Goal: Information Seeking & Learning: Learn about a topic

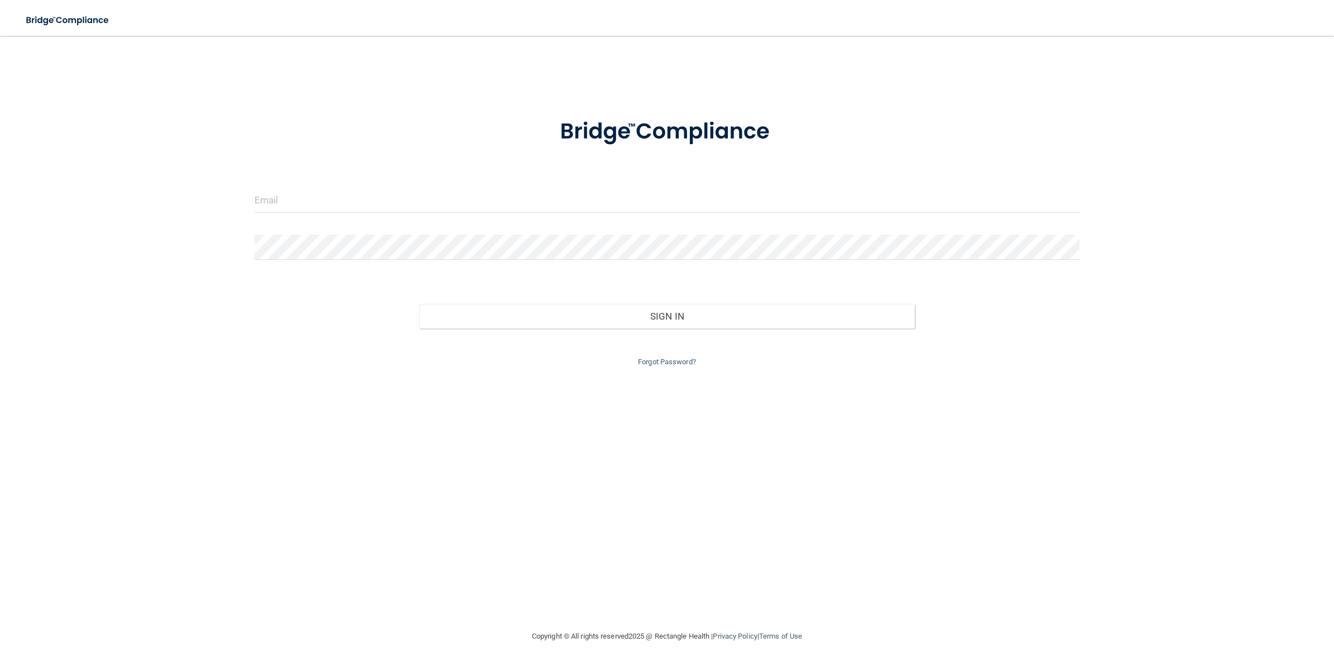
click at [574, 216] on div at bounding box center [667, 205] width 842 height 34
click at [262, 190] on input "email" at bounding box center [667, 200] width 825 height 25
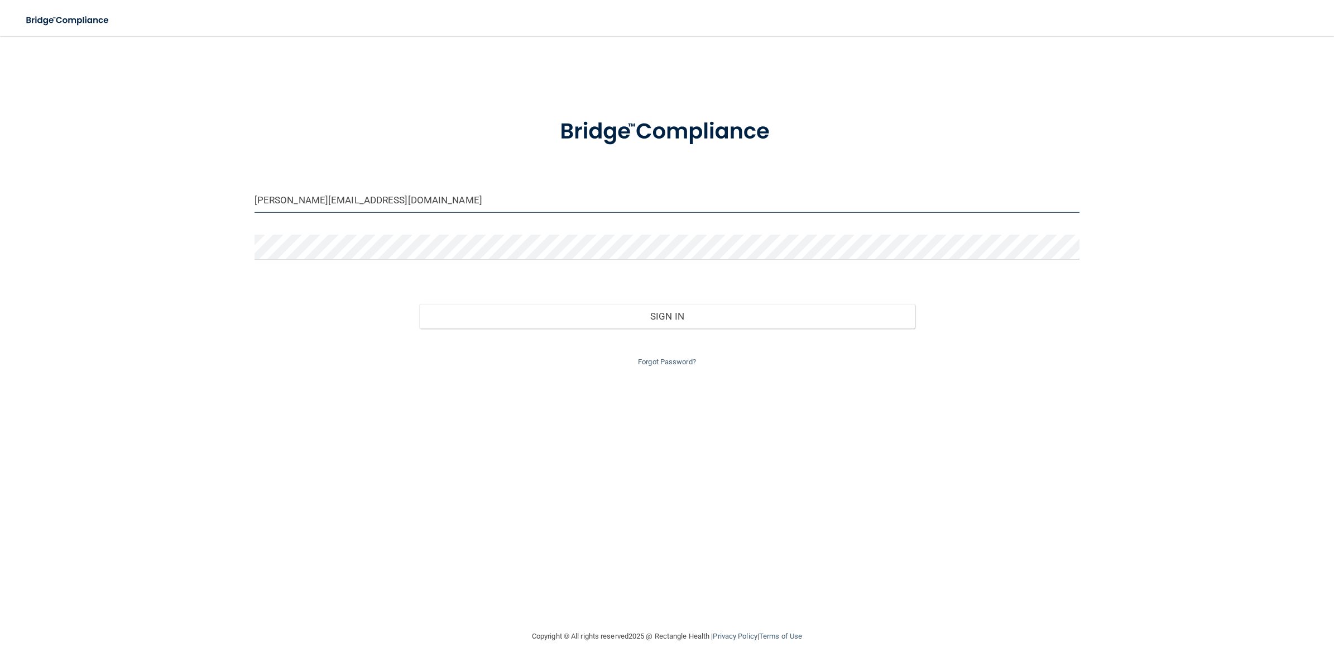
type input "lpamgrs@outlook.com"
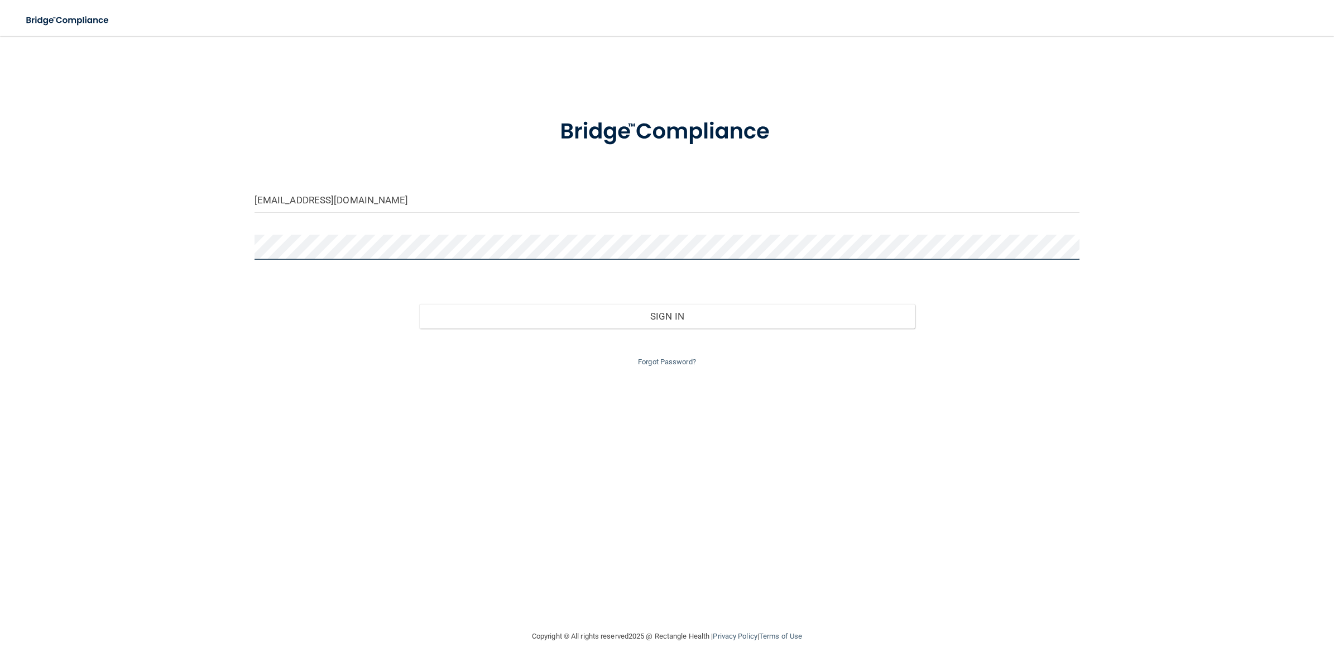
click at [419, 304] on button "Sign In" at bounding box center [666, 316] width 495 height 25
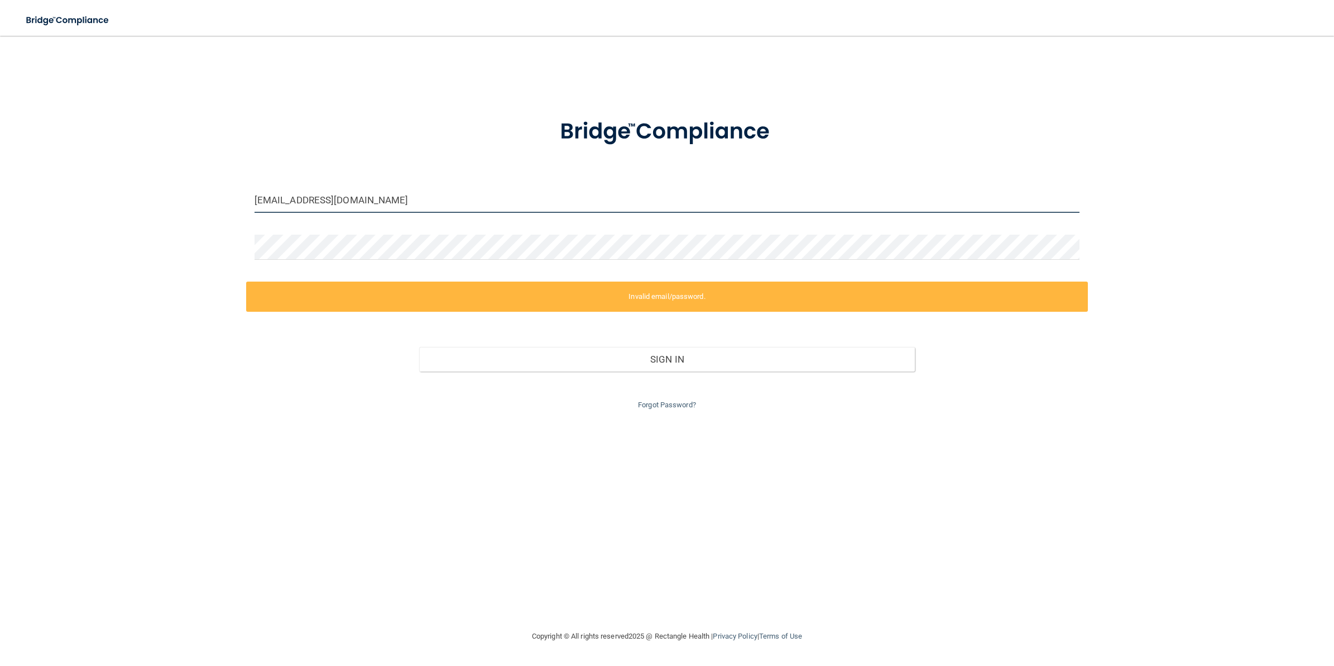
drag, startPoint x: 374, startPoint y: 197, endPoint x: 183, endPoint y: 197, distance: 191.0
click at [184, 197] on div "lpamgrs@outlook.com Invalid email/password. You don't have permission to access…" at bounding box center [667, 332] width 1290 height 571
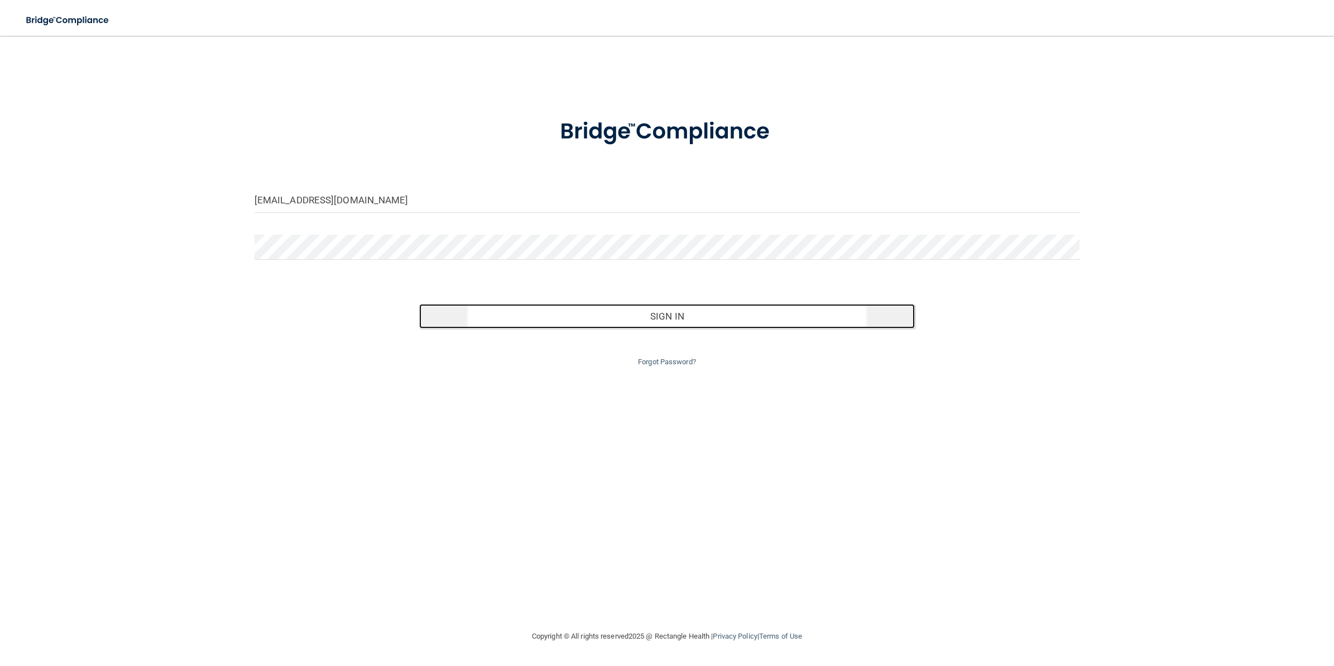
click at [649, 308] on button "Sign In" at bounding box center [666, 316] width 495 height 25
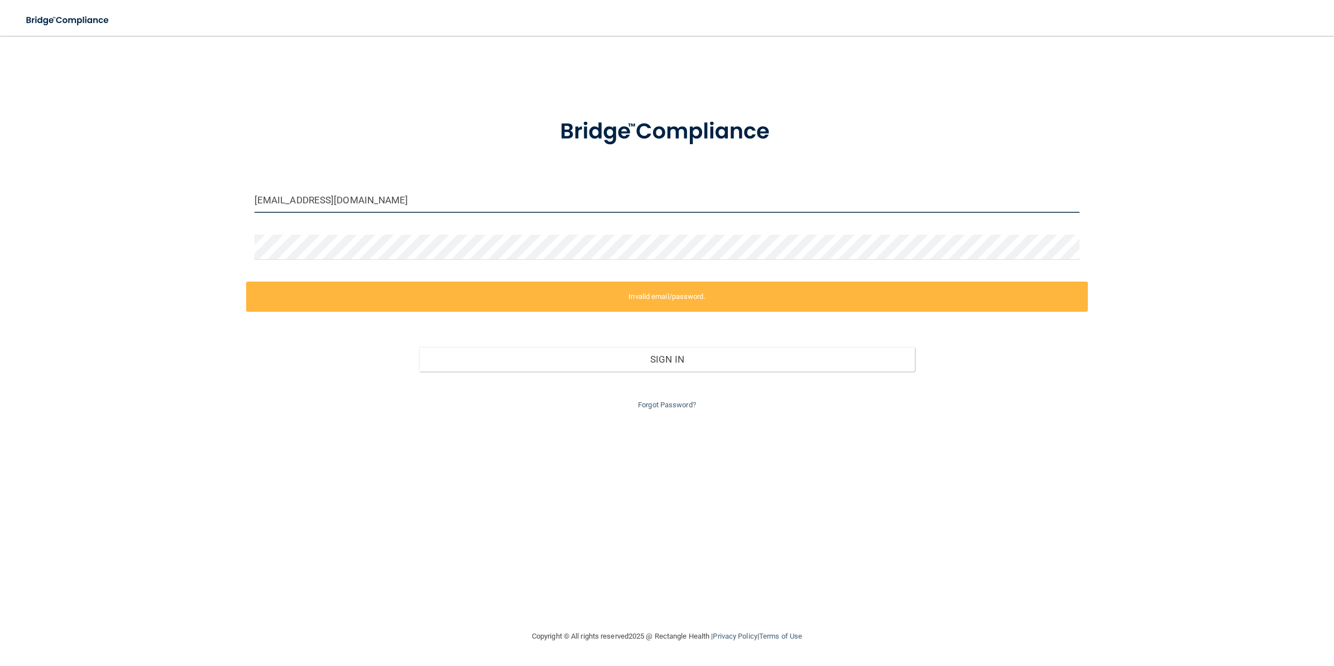
drag, startPoint x: 375, startPoint y: 197, endPoint x: 70, endPoint y: 188, distance: 305.6
click at [71, 188] on div "lpamgrs@outlook.com Invalid email/password. You don't have permission to access…" at bounding box center [667, 332] width 1290 height 571
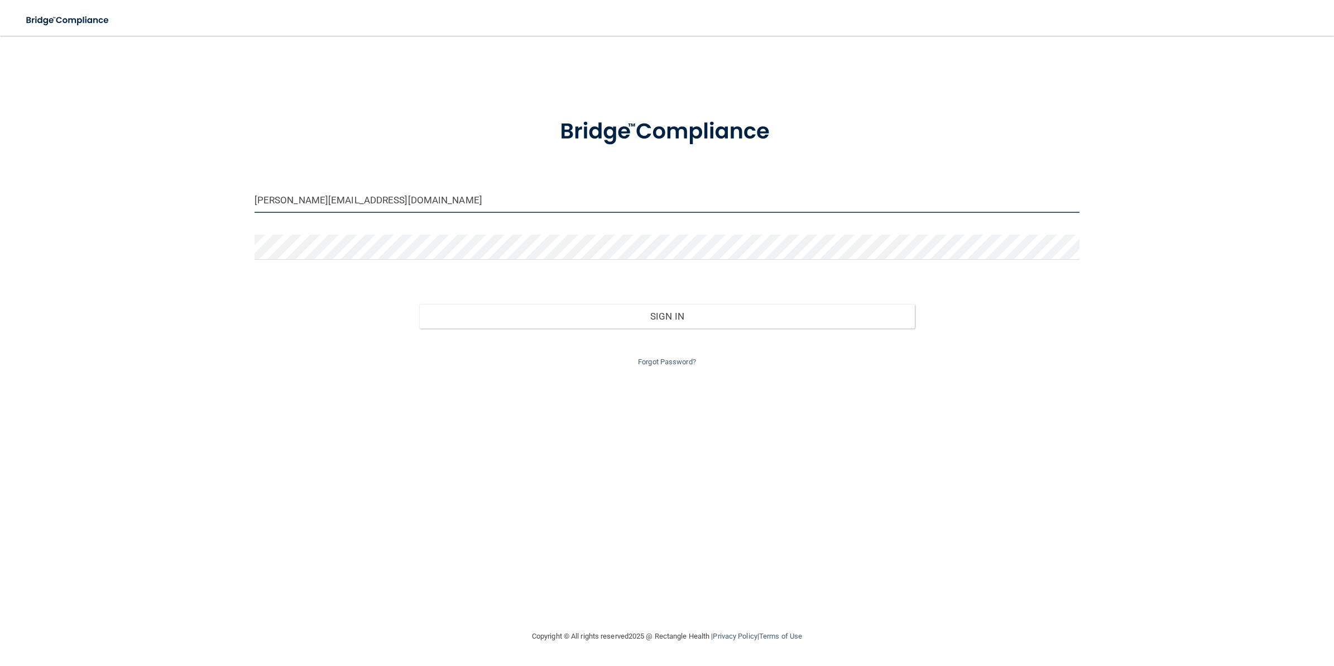
type input "[PERSON_NAME][EMAIL_ADDRESS][DOMAIN_NAME]"
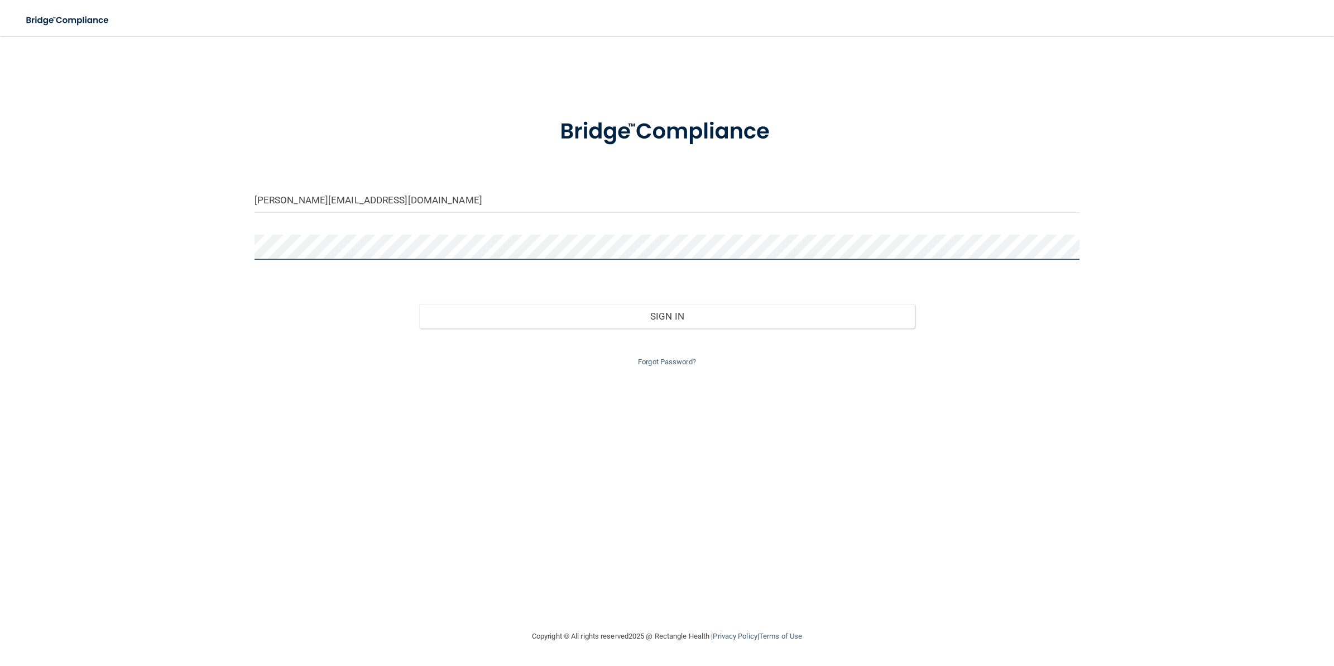
click at [419, 304] on button "Sign In" at bounding box center [666, 316] width 495 height 25
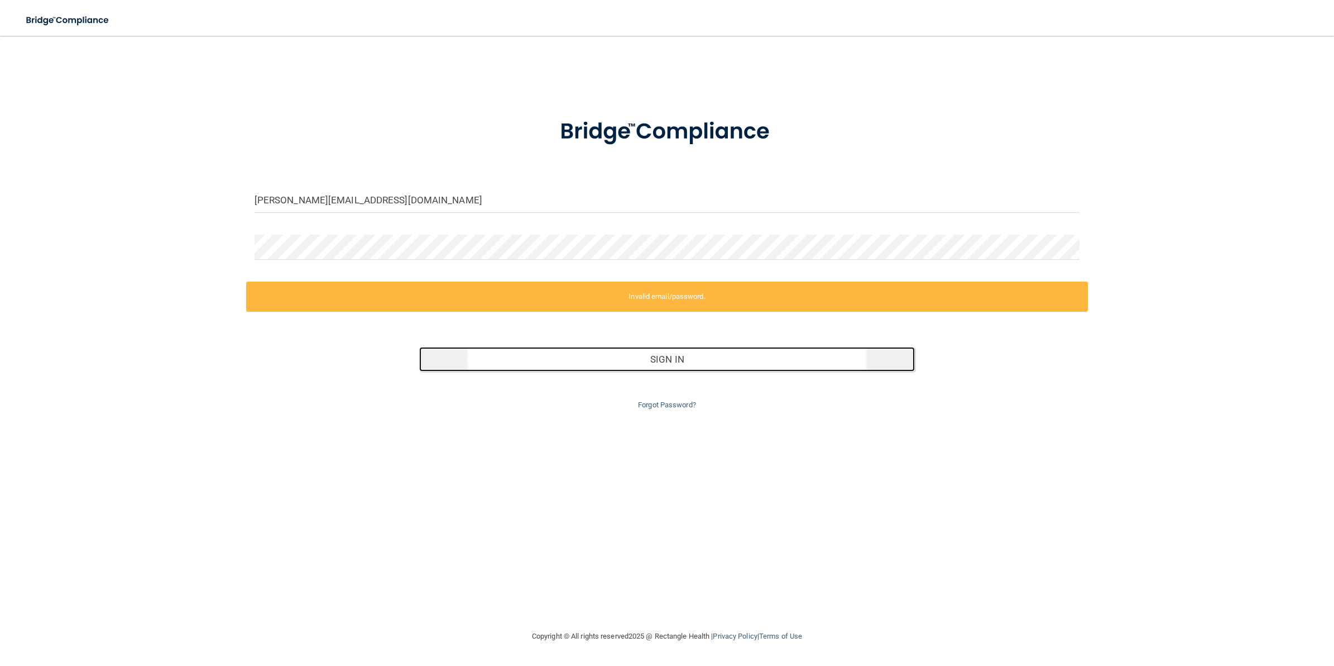
click at [672, 360] on button "Sign In" at bounding box center [666, 359] width 495 height 25
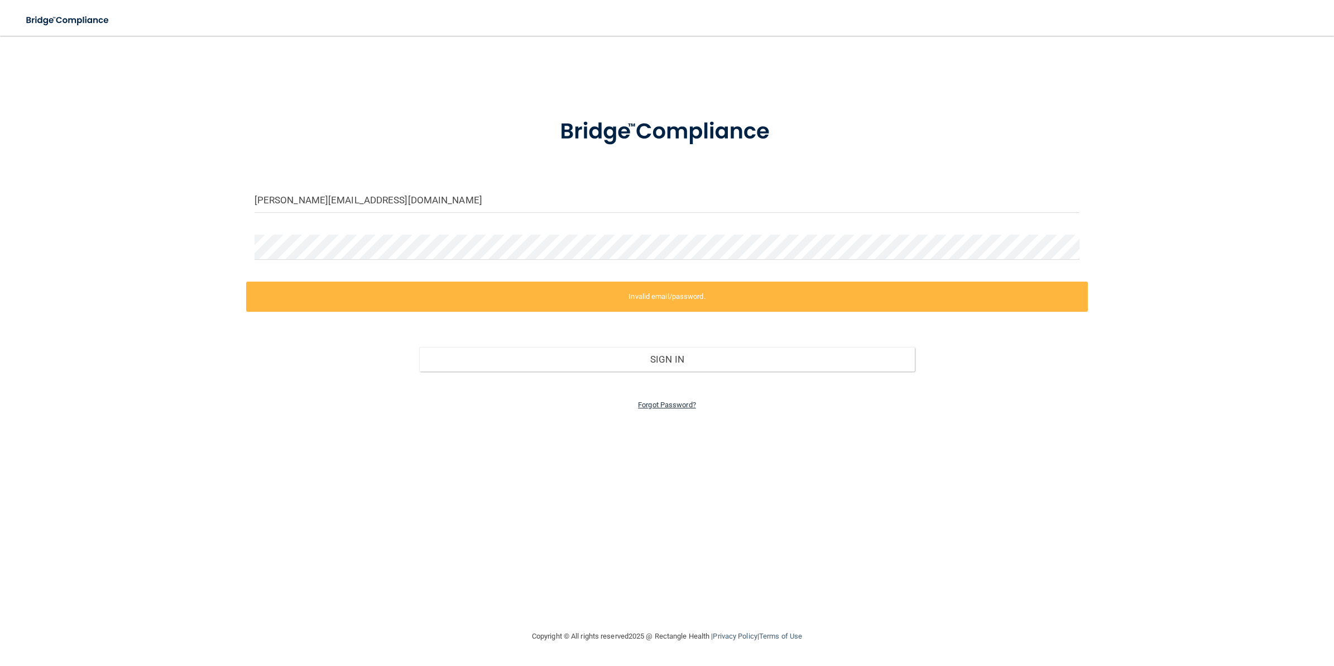
click at [648, 403] on link "Forgot Password?" at bounding box center [667, 404] width 58 height 8
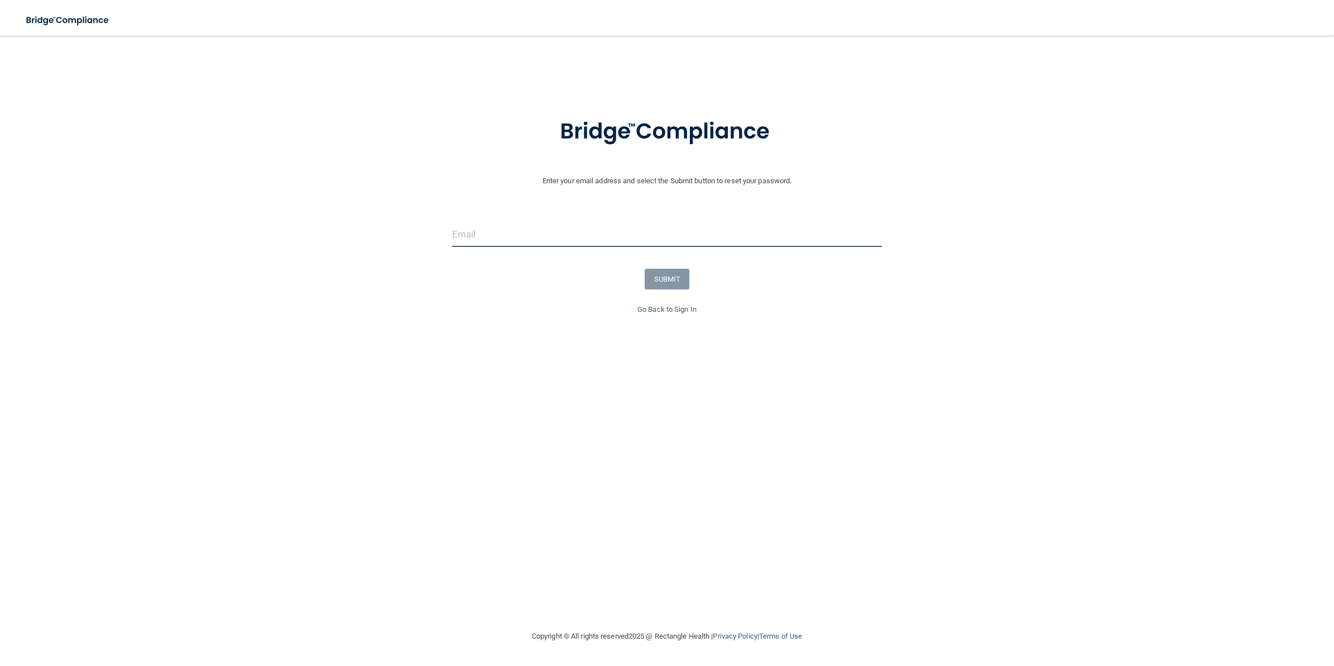
click at [472, 244] on input "email" at bounding box center [667, 234] width 430 height 25
click at [437, 323] on div "Enter your email address and select the Submit button to reset your password. S…" at bounding box center [667, 236] width 1323 height 267
click at [644, 309] on link "Go Back to Sign In" at bounding box center [667, 309] width 59 height 8
click at [395, 213] on div at bounding box center [667, 205] width 842 height 34
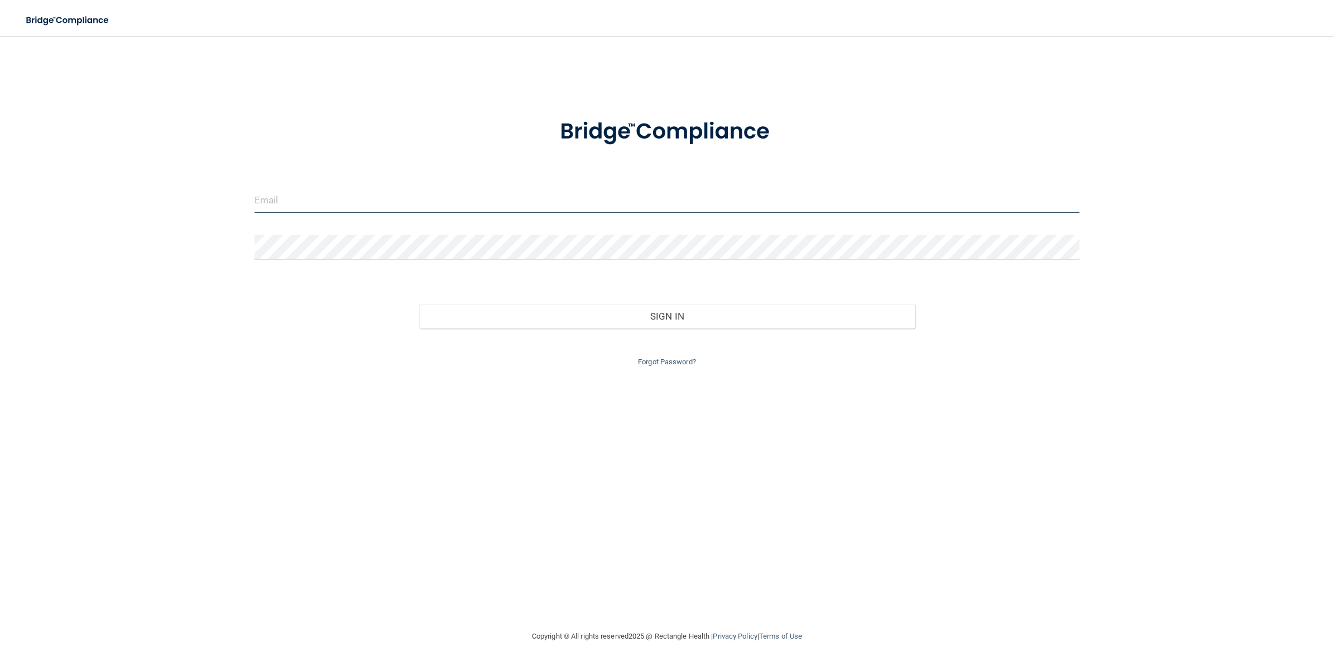
click at [386, 204] on input "email" at bounding box center [667, 200] width 825 height 25
type input "[PERSON_NAME][EMAIL_ADDRESS][DOMAIN_NAME]"
click at [550, 231] on form "madyson.brown@lansingpediatrics.com Invalid email/password. You don't have perm…" at bounding box center [667, 236] width 825 height 266
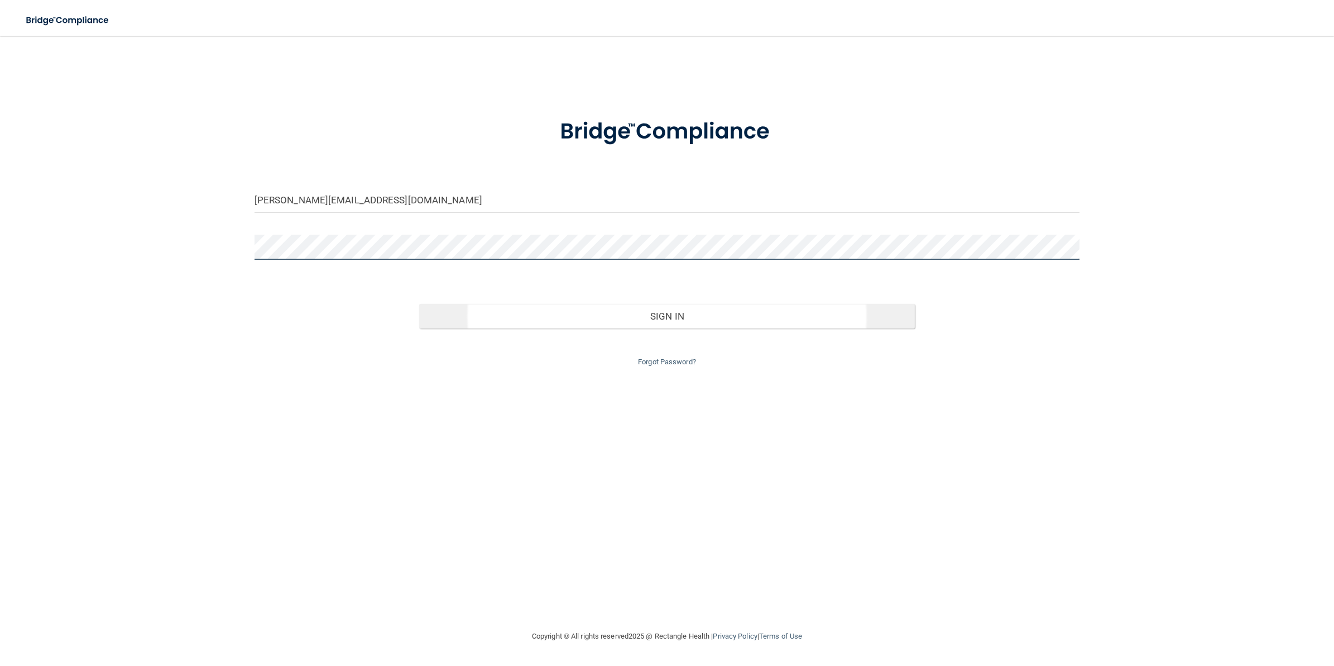
click at [419, 304] on button "Sign In" at bounding box center [666, 316] width 495 height 25
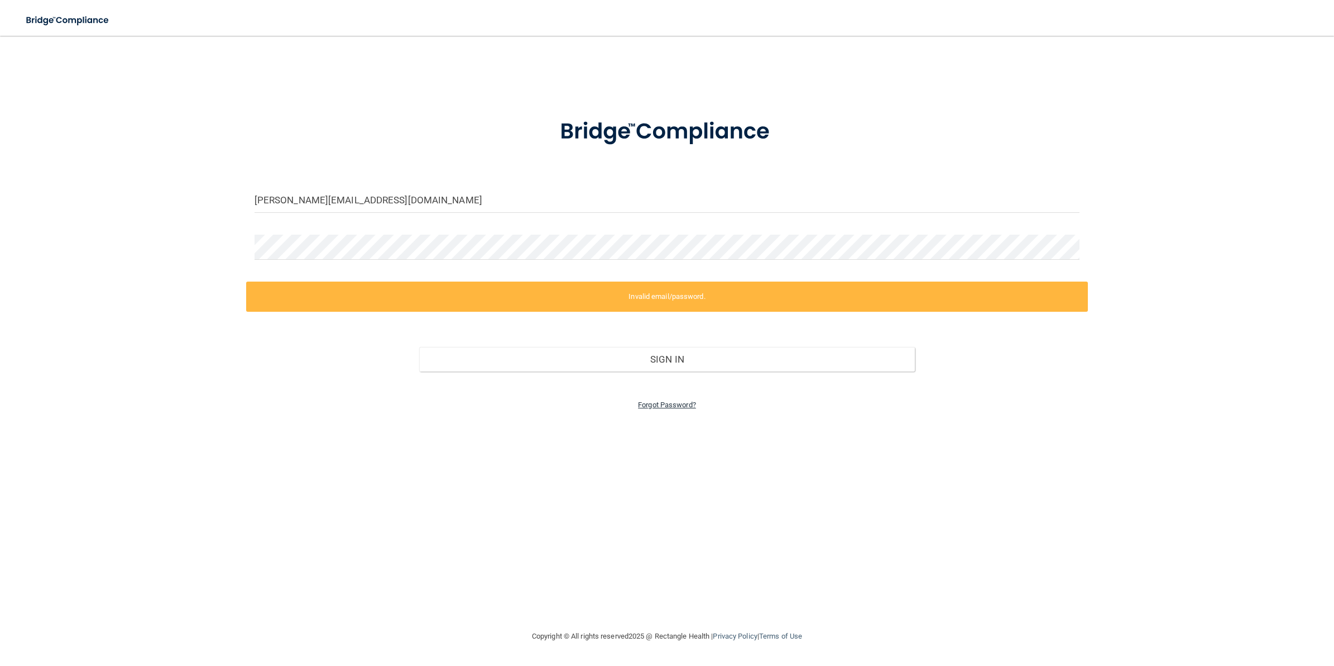
click at [647, 402] on link "Forgot Password?" at bounding box center [667, 404] width 58 height 8
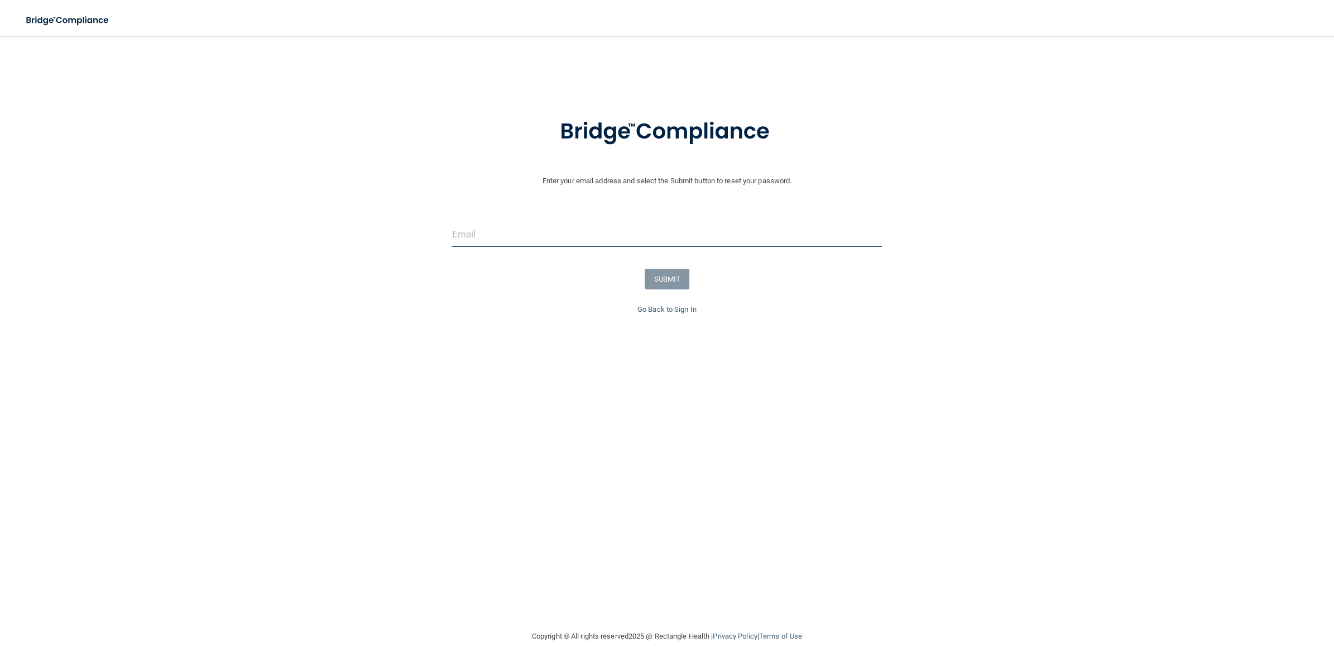
click at [576, 236] on input "email" at bounding box center [667, 234] width 430 height 25
type input "[PERSON_NAME][EMAIL_ADDRESS][DOMAIN_NAME]"
click at [673, 280] on button "SUBMIT" at bounding box center [667, 279] width 45 height 21
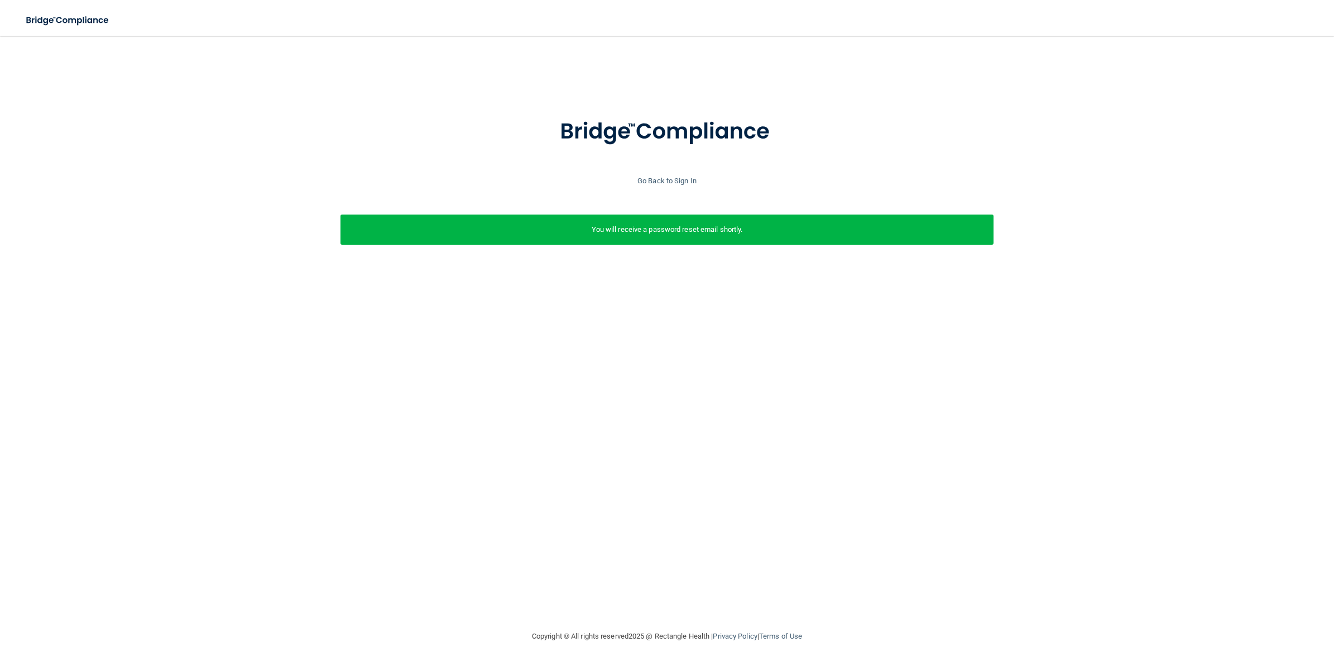
click at [694, 235] on p "You will receive a password reset email shortly." at bounding box center [667, 229] width 637 height 13
click at [666, 177] on link "Go Back to Sign In" at bounding box center [667, 180] width 59 height 8
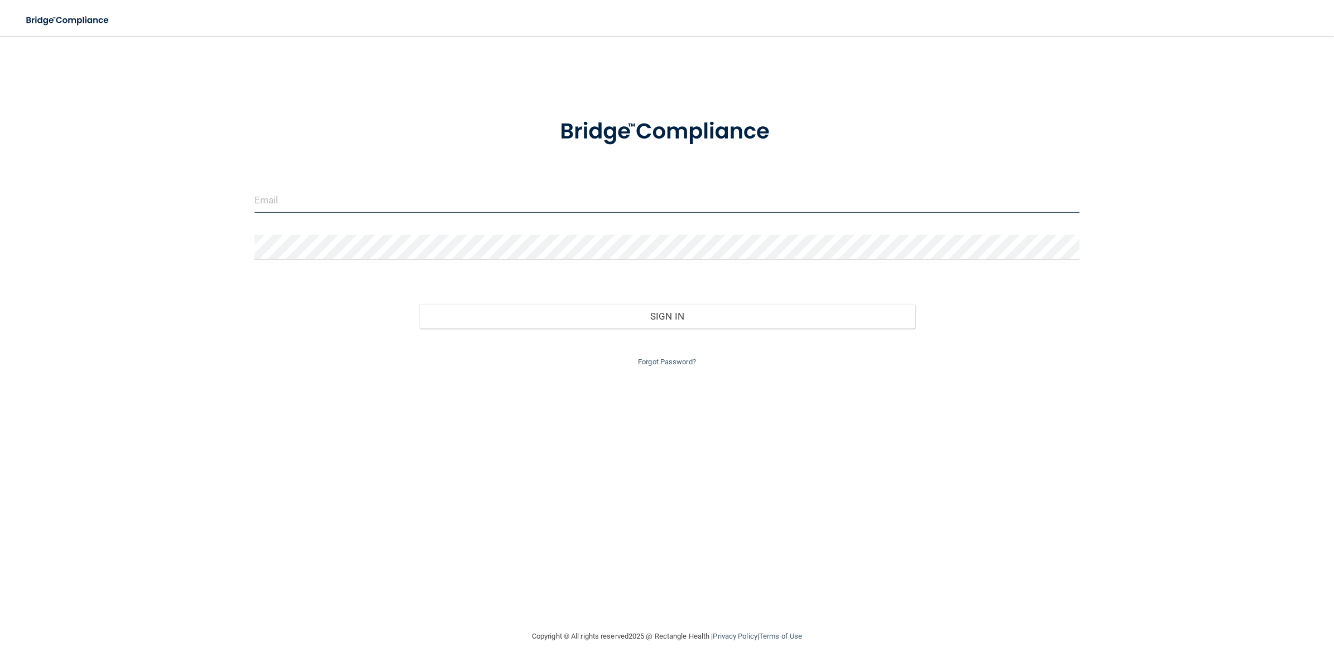
click at [390, 208] on input "email" at bounding box center [667, 200] width 825 height 25
type input "[PERSON_NAME][EMAIL_ADDRESS][DOMAIN_NAME]"
click at [294, 260] on div at bounding box center [667, 252] width 842 height 34
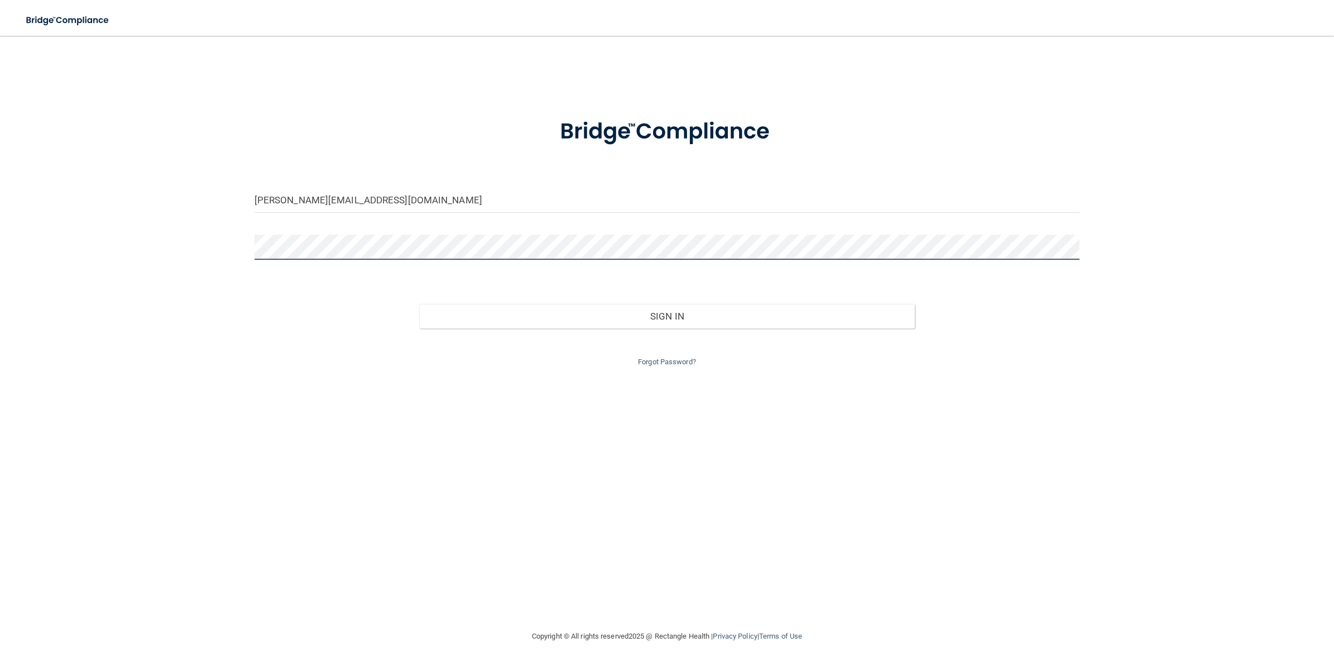
click at [419, 304] on button "Sign In" at bounding box center [666, 316] width 495 height 25
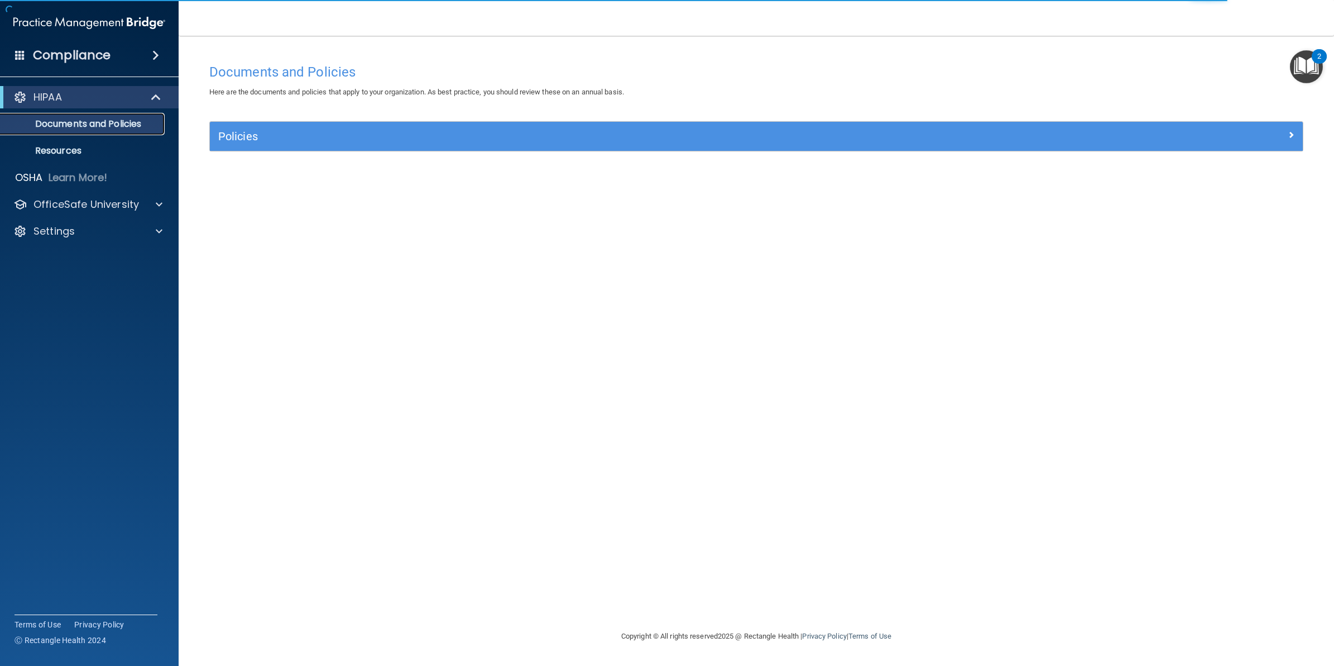
click at [93, 123] on p "Documents and Policies" at bounding box center [83, 123] width 152 height 11
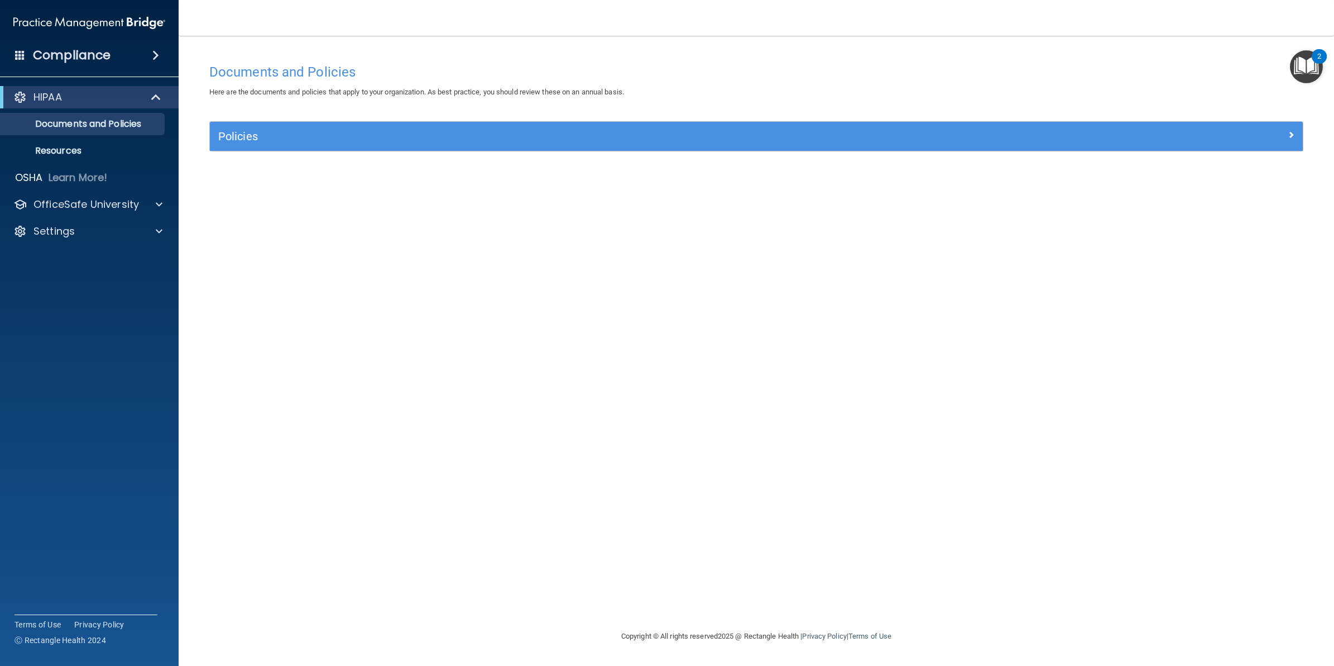
click at [101, 88] on div "HIPAA" at bounding box center [89, 97] width 179 height 22
click at [121, 115] on link "Documents and Policies" at bounding box center [77, 124] width 176 height 22
click at [109, 199] on p "OfficeSafe University" at bounding box center [87, 204] width 106 height 13
click at [101, 222] on link "HIPAA Training" at bounding box center [77, 231] width 176 height 22
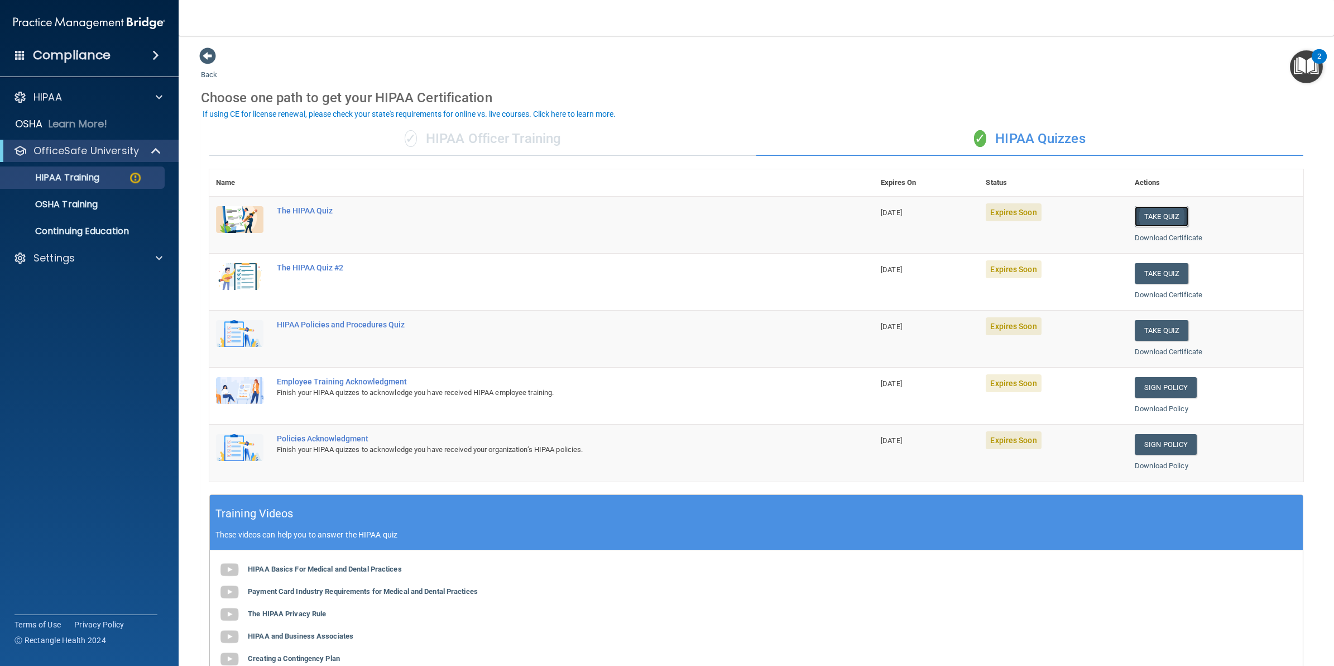
click at [1149, 219] on button "Take Quiz" at bounding box center [1162, 216] width 54 height 21
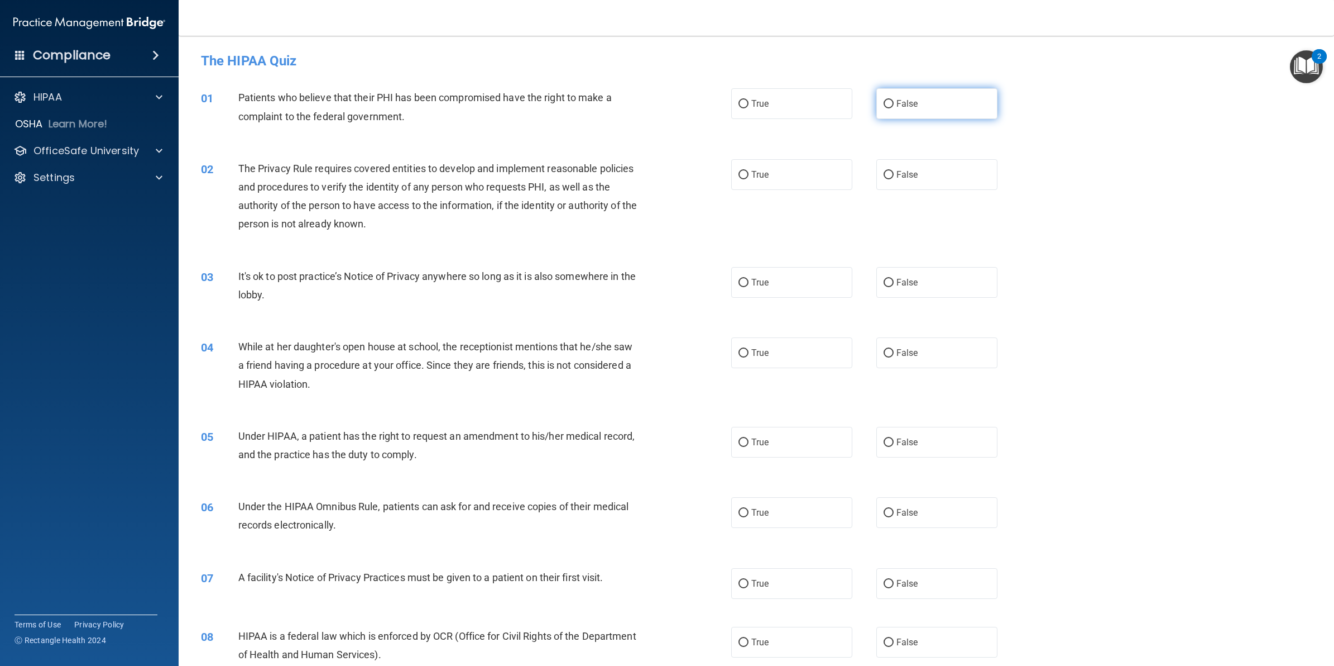
click at [884, 101] on input "False" at bounding box center [889, 104] width 10 height 8
radio input "true"
click at [766, 177] on label "True" at bounding box center [791, 174] width 121 height 31
click at [749, 177] on input "True" at bounding box center [744, 175] width 10 height 8
radio input "true"
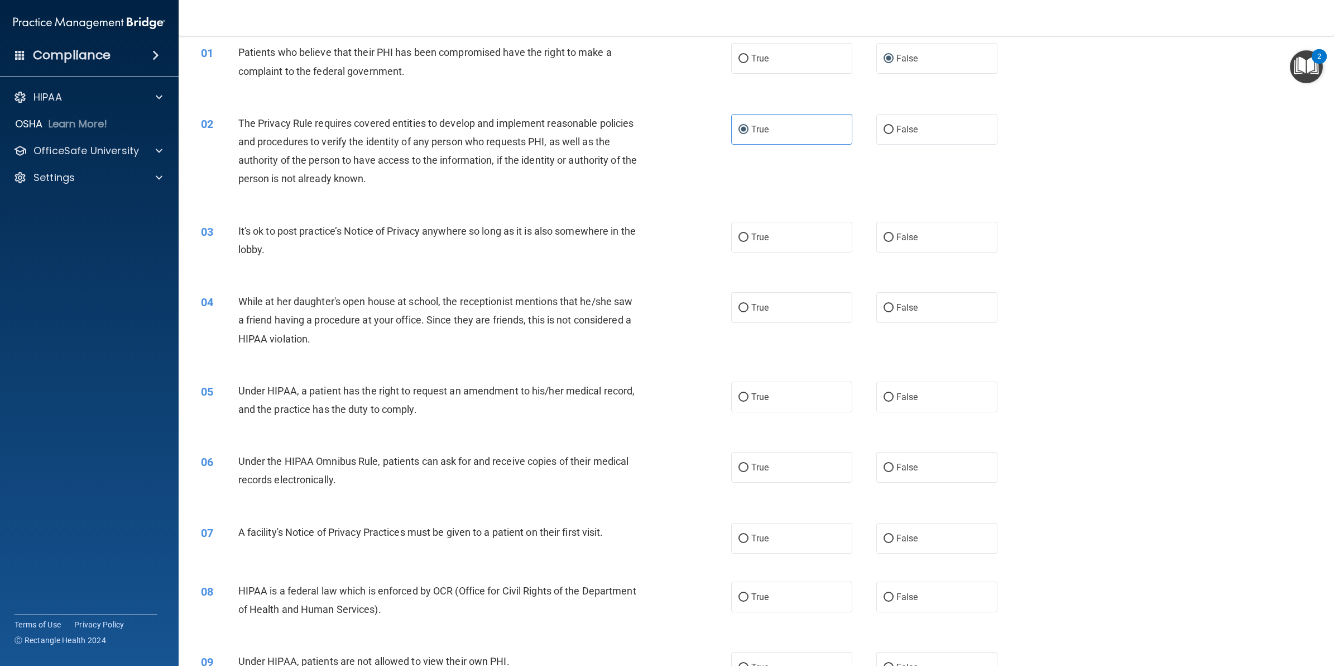
scroll to position [70, 0]
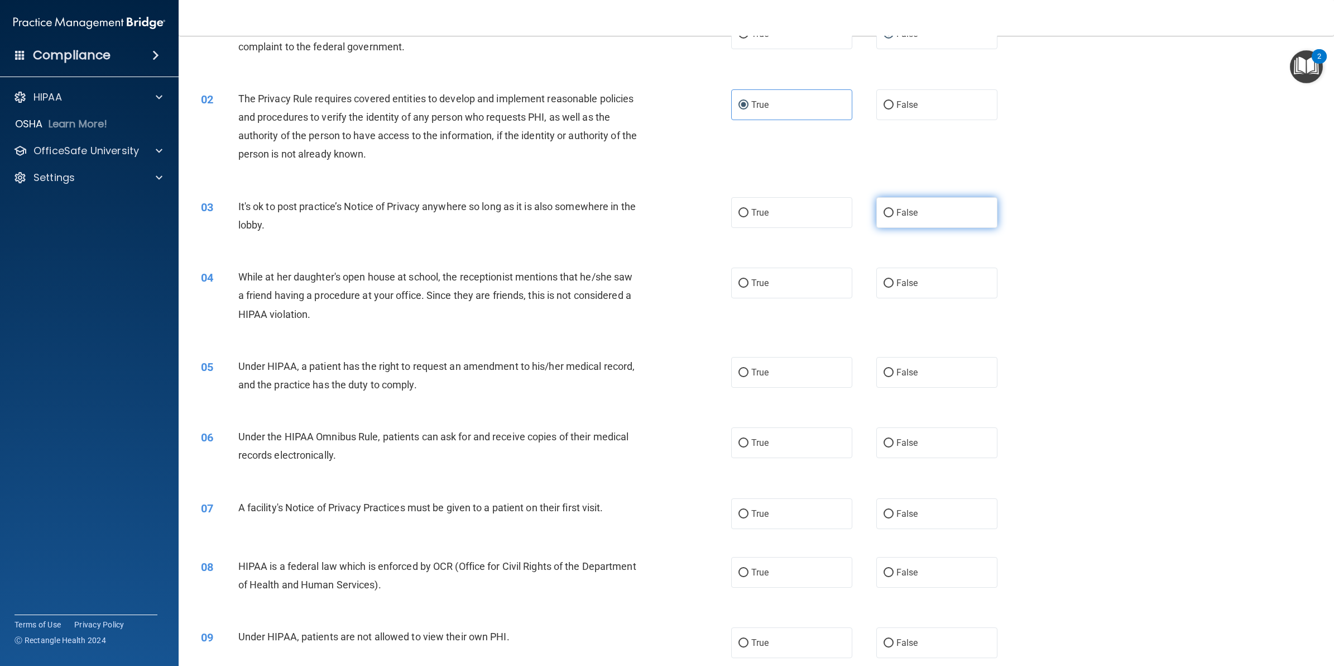
click at [884, 211] on input "False" at bounding box center [889, 213] width 10 height 8
radio input "true"
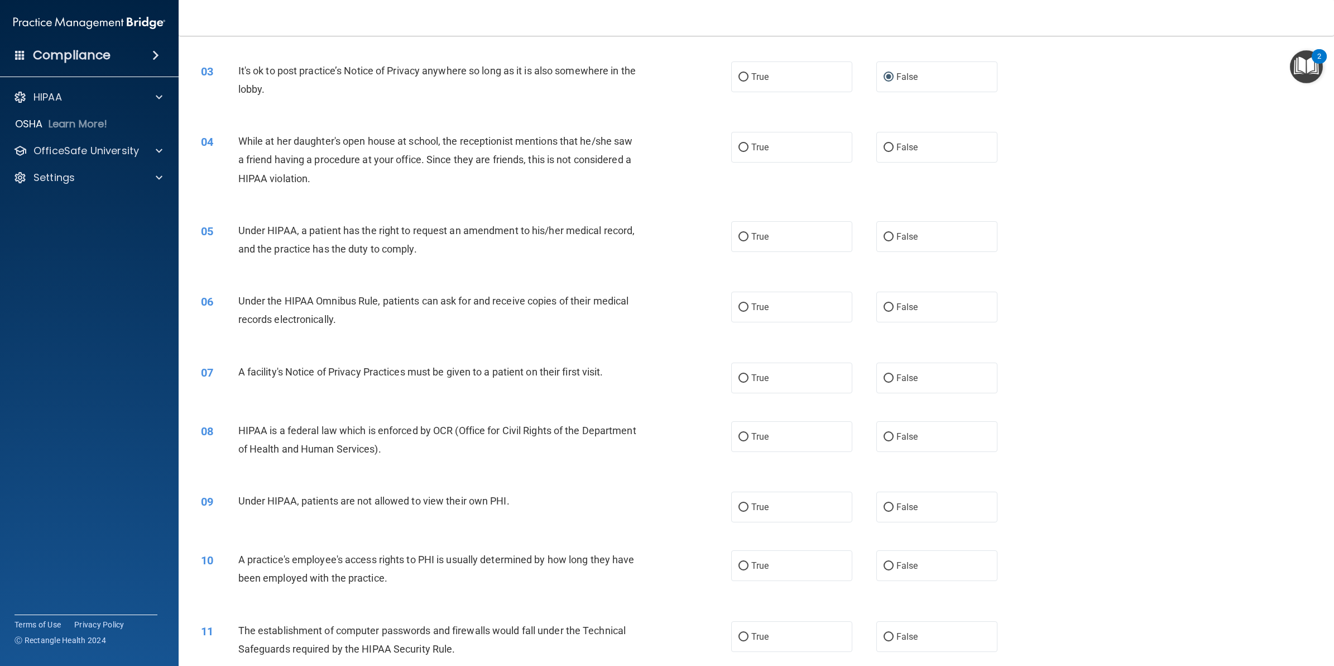
scroll to position [209, 0]
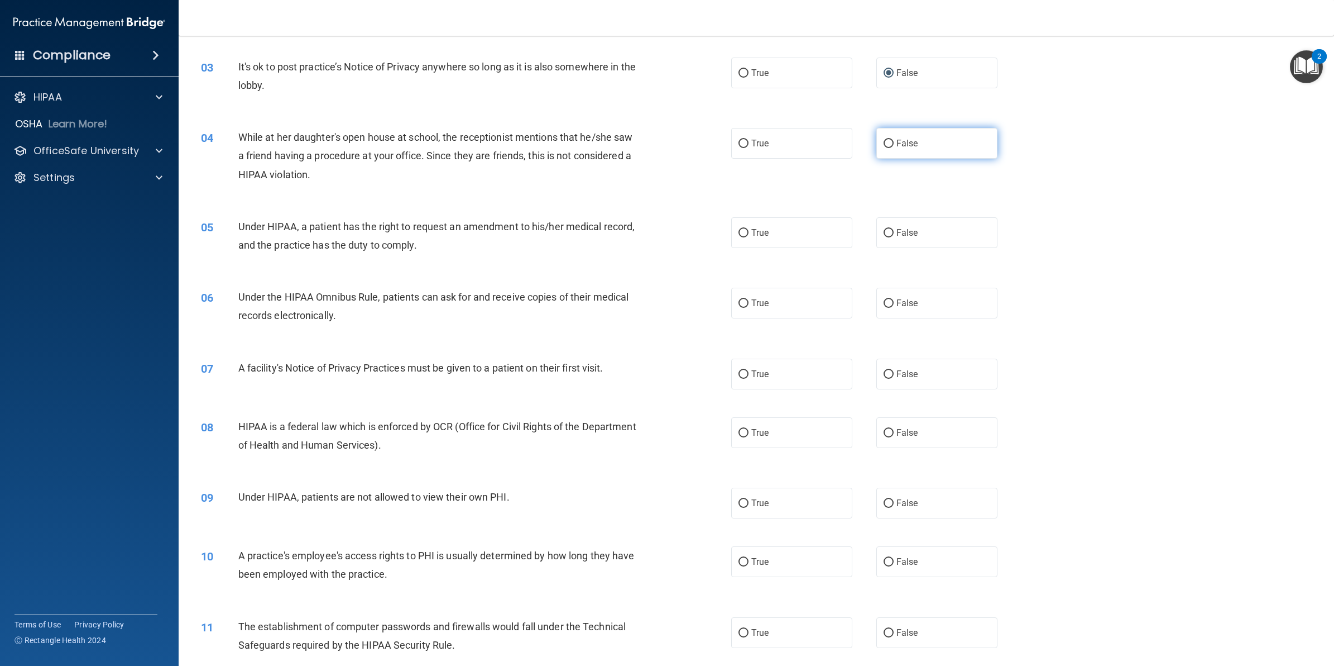
click at [929, 135] on label "False" at bounding box center [937, 143] width 121 height 31
click at [894, 140] on input "False" at bounding box center [889, 144] width 10 height 8
radio input "true"
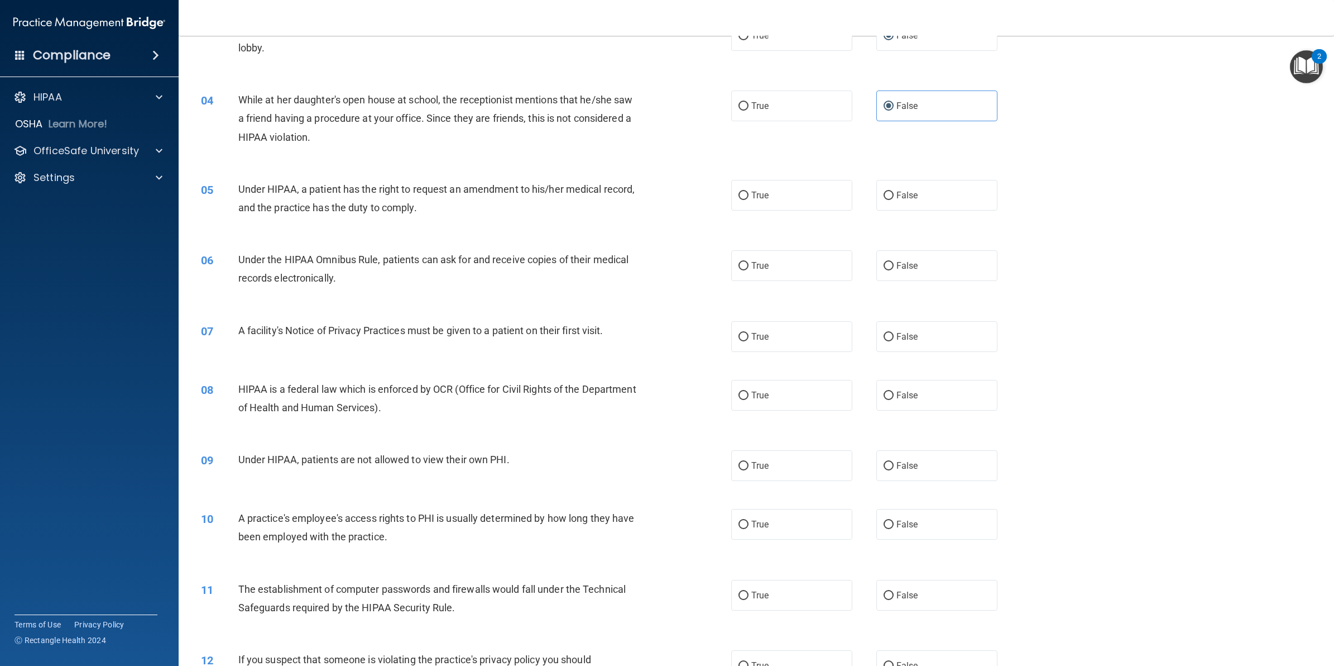
scroll to position [279, 0]
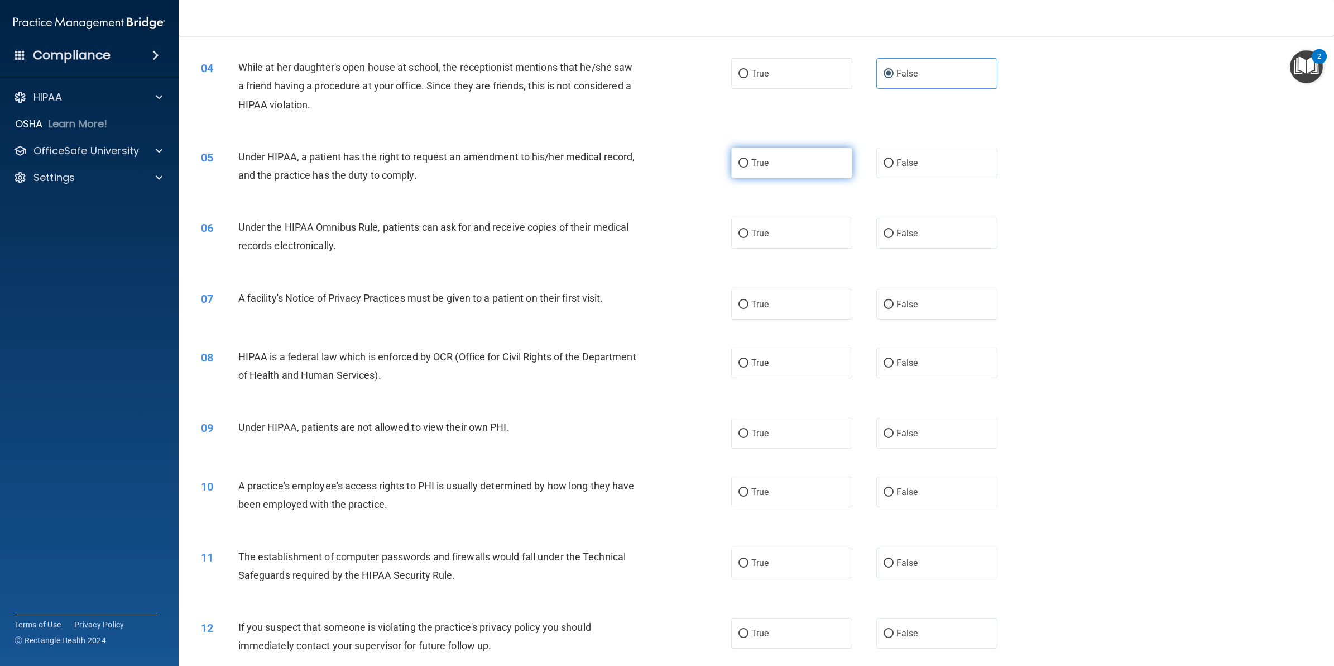
click at [767, 162] on label "True" at bounding box center [791, 162] width 121 height 31
click at [749, 162] on input "True" at bounding box center [744, 163] width 10 height 8
radio input "true"
click at [758, 244] on label "True" at bounding box center [791, 233] width 121 height 31
click at [749, 238] on input "True" at bounding box center [744, 233] width 10 height 8
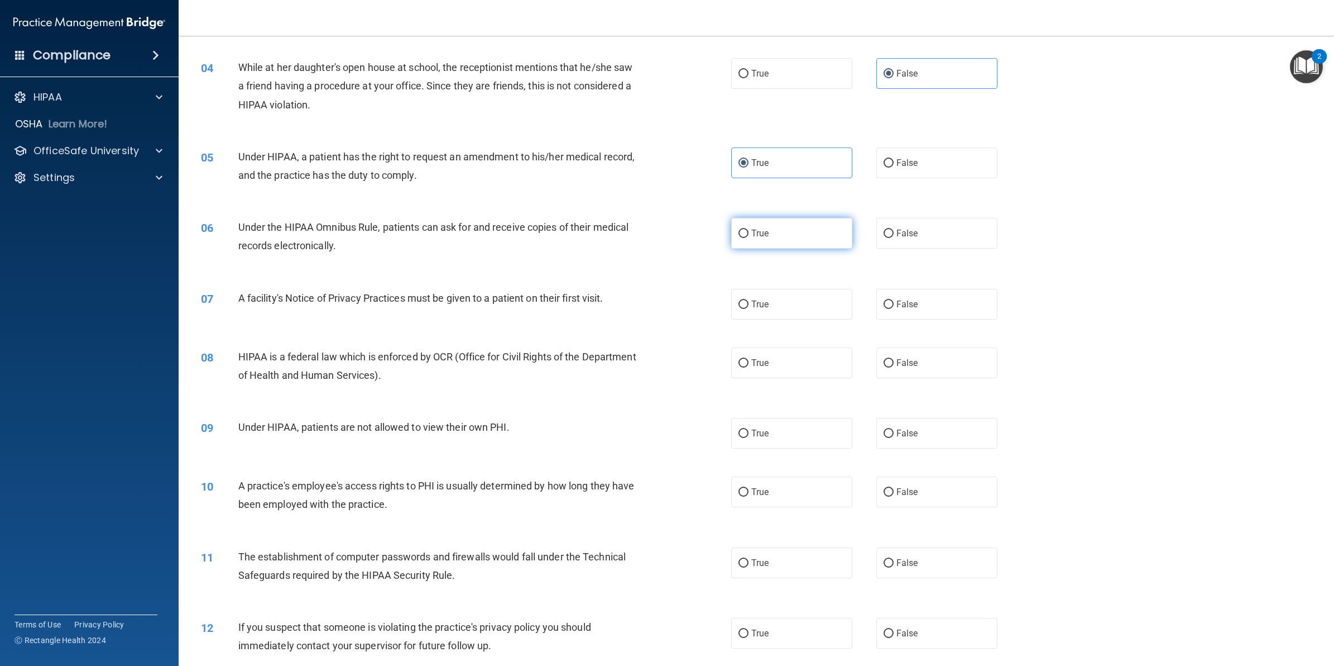
radio input "true"
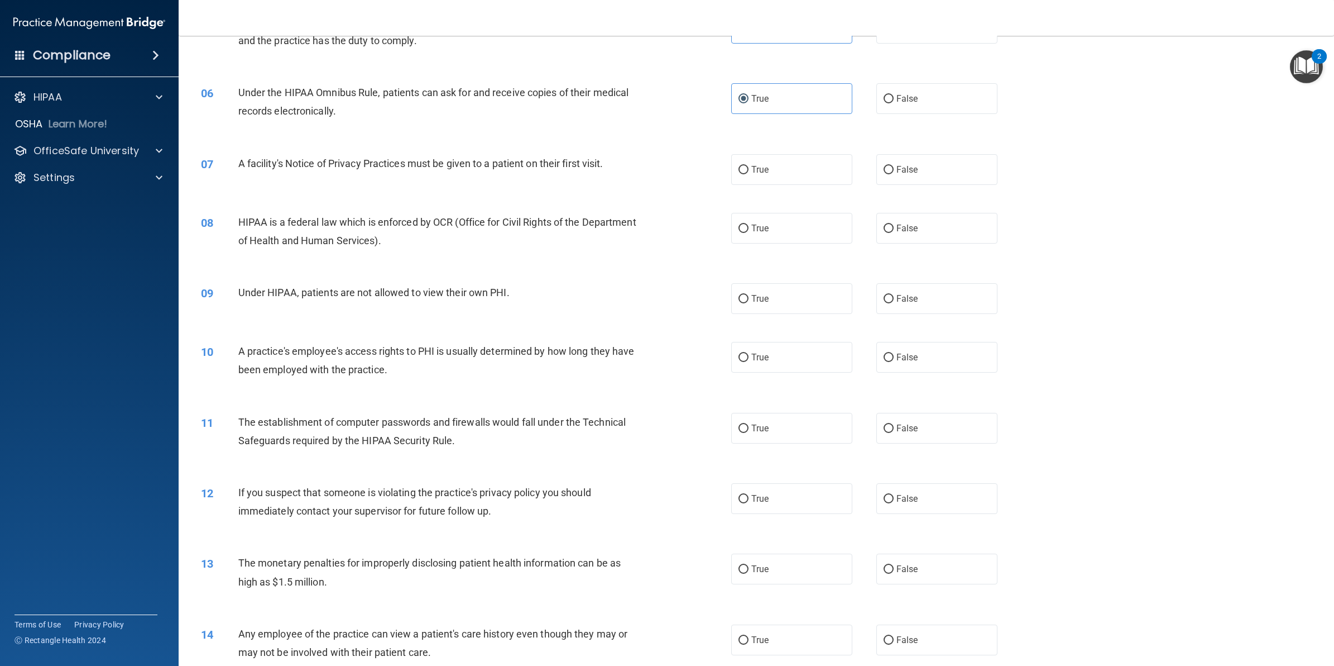
scroll to position [419, 0]
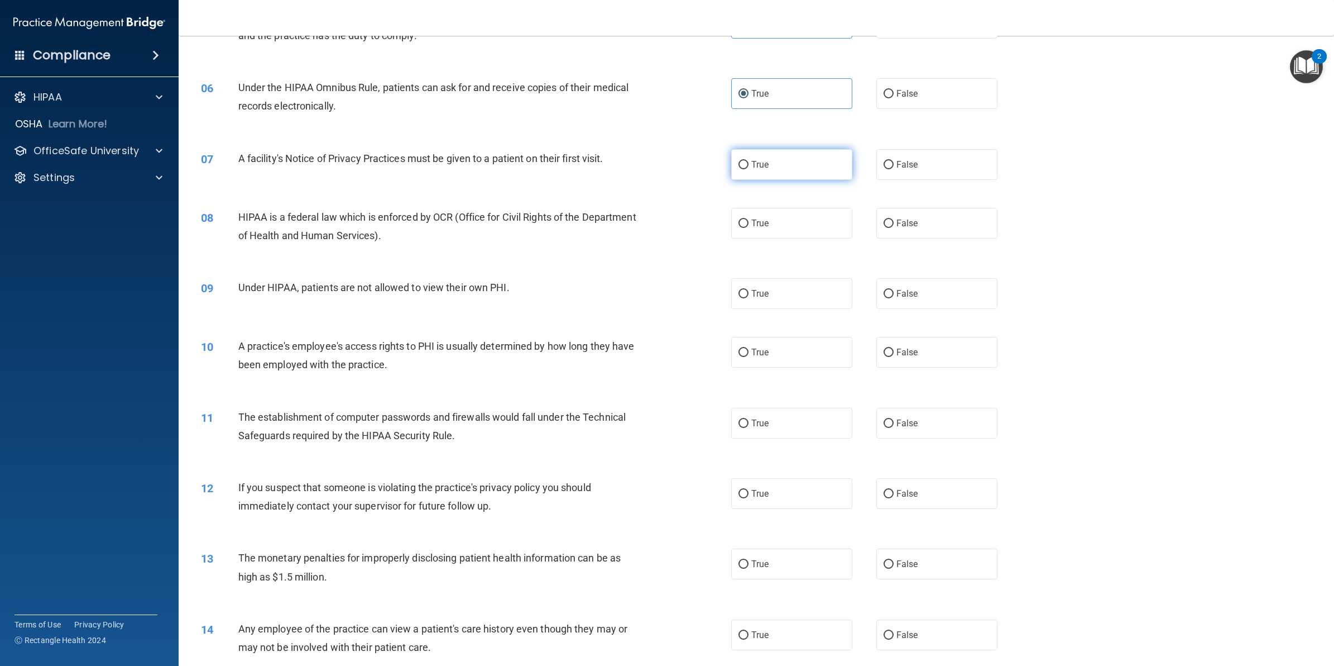
click at [772, 176] on label "True" at bounding box center [791, 164] width 121 height 31
click at [749, 169] on input "True" at bounding box center [744, 165] width 10 height 8
radio input "true"
click at [733, 229] on label "True" at bounding box center [791, 223] width 121 height 31
click at [739, 228] on input "True" at bounding box center [744, 223] width 10 height 8
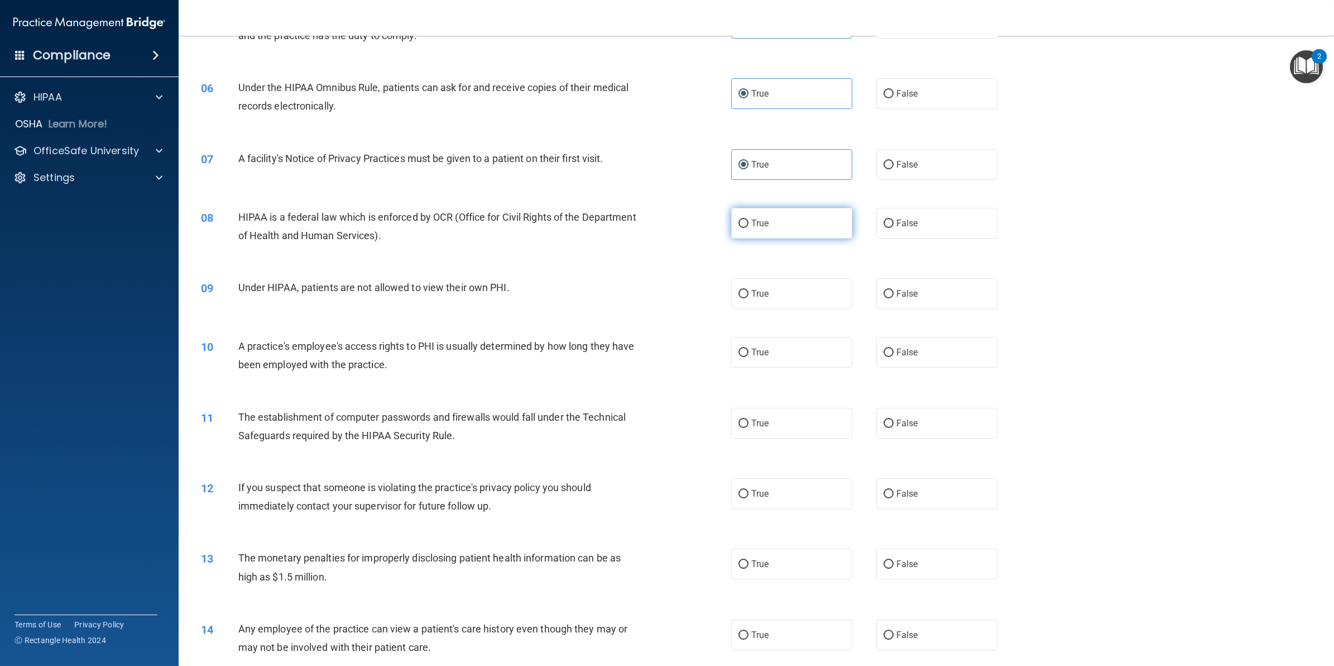
radio input "true"
click at [917, 293] on label "False" at bounding box center [937, 293] width 121 height 31
click at [894, 293] on input "False" at bounding box center [889, 294] width 10 height 8
radio input "true"
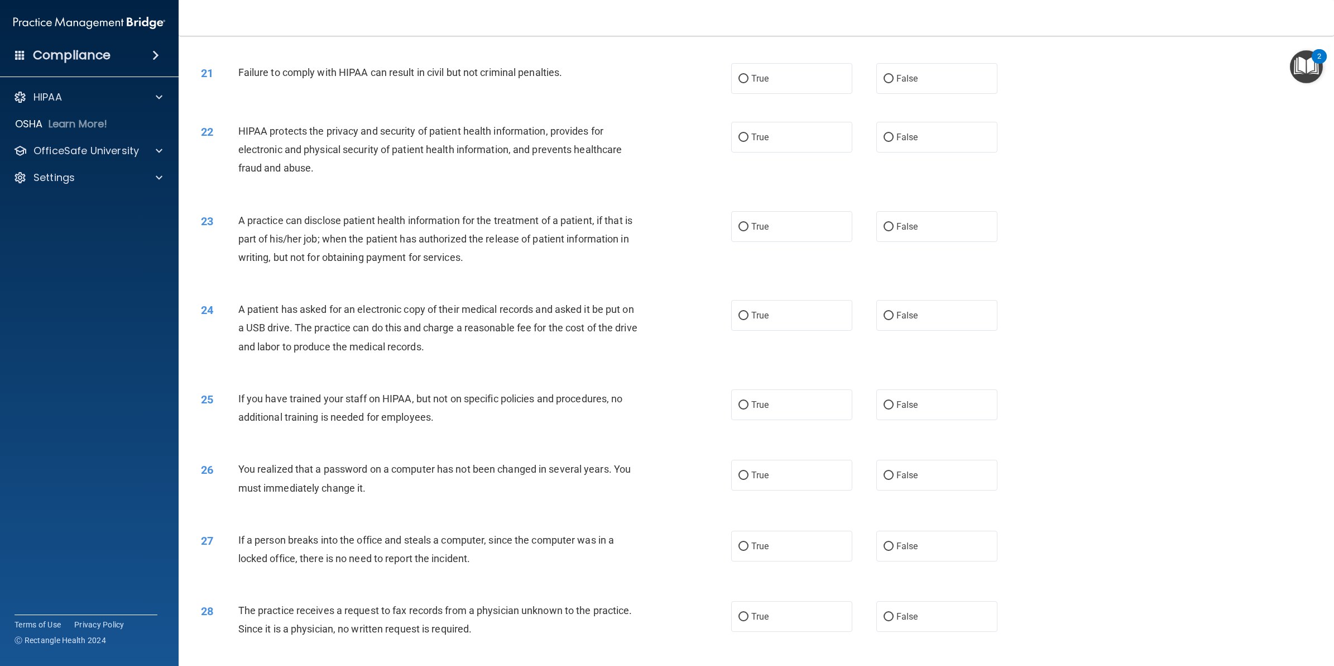
scroll to position [1676, 0]
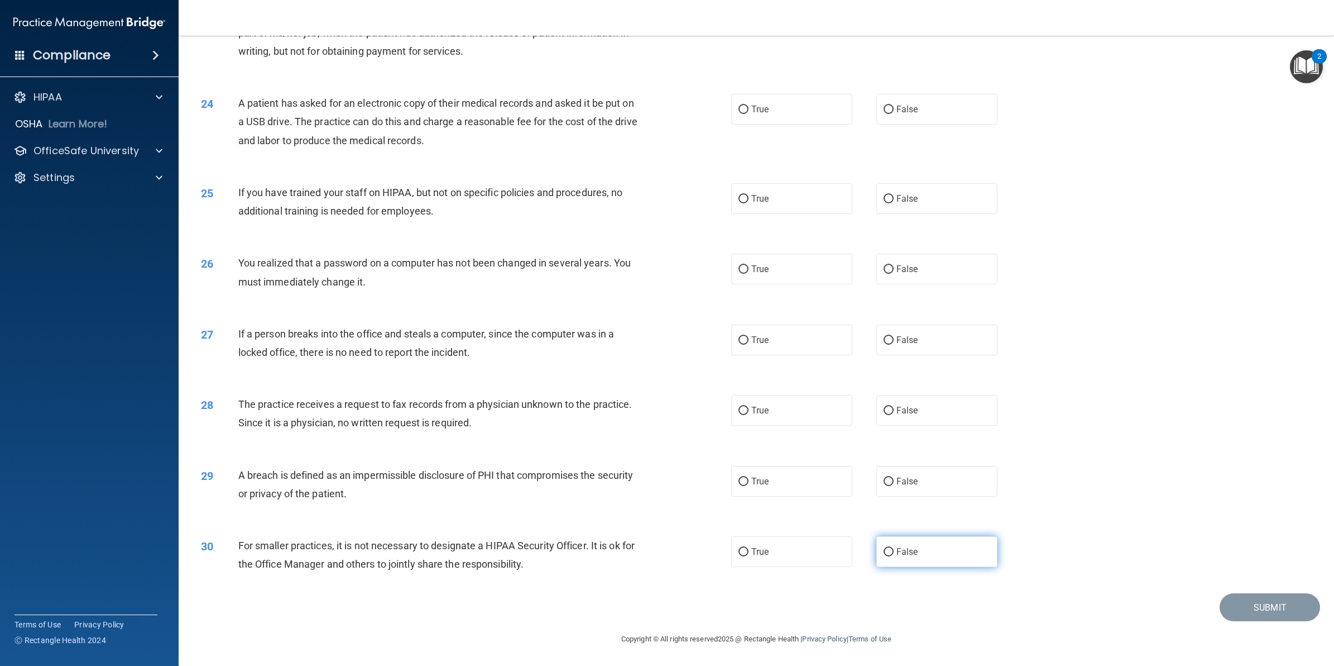
click at [883, 559] on label "False" at bounding box center [937, 551] width 121 height 31
click at [884, 556] on input "False" at bounding box center [889, 552] width 10 height 8
radio input "true"
click at [754, 486] on label "True" at bounding box center [791, 481] width 121 height 31
click at [749, 486] on input "True" at bounding box center [744, 481] width 10 height 8
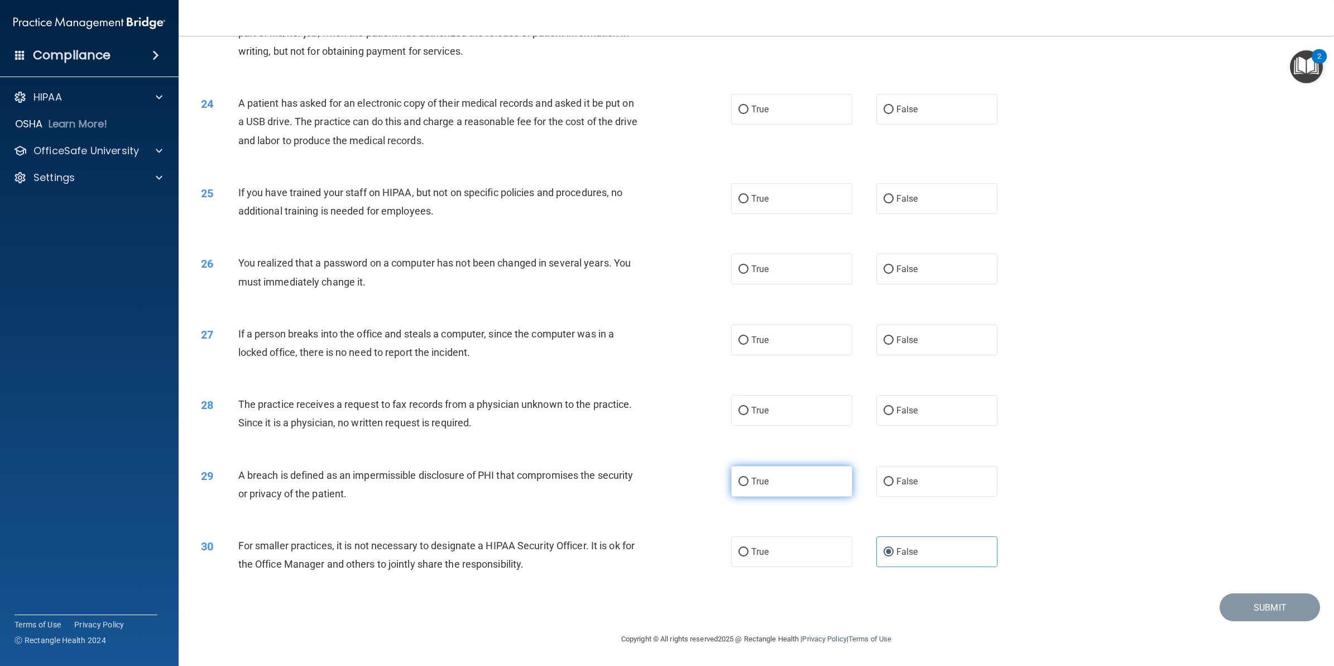
radio input "true"
click at [896, 417] on label "False" at bounding box center [937, 410] width 121 height 31
click at [894, 415] on input "False" at bounding box center [889, 410] width 10 height 8
radio input "true"
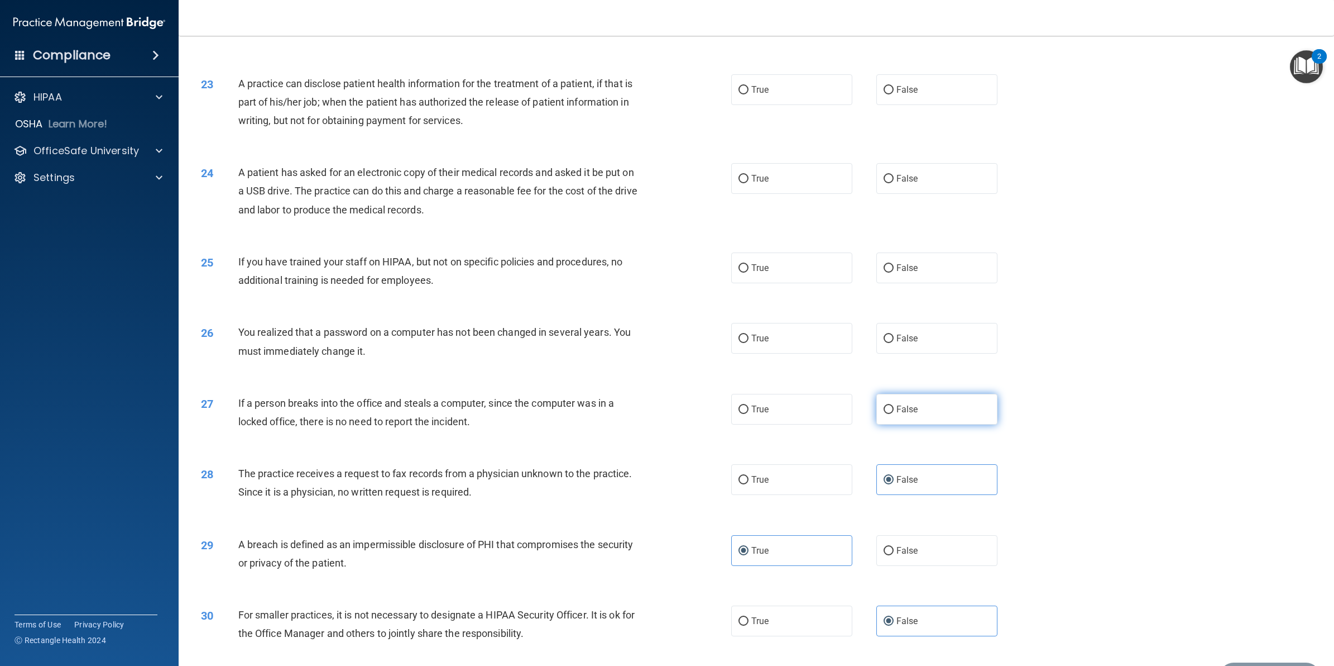
click at [915, 414] on label "False" at bounding box center [937, 409] width 121 height 31
click at [894, 414] on input "False" at bounding box center [889, 409] width 10 height 8
radio input "true"
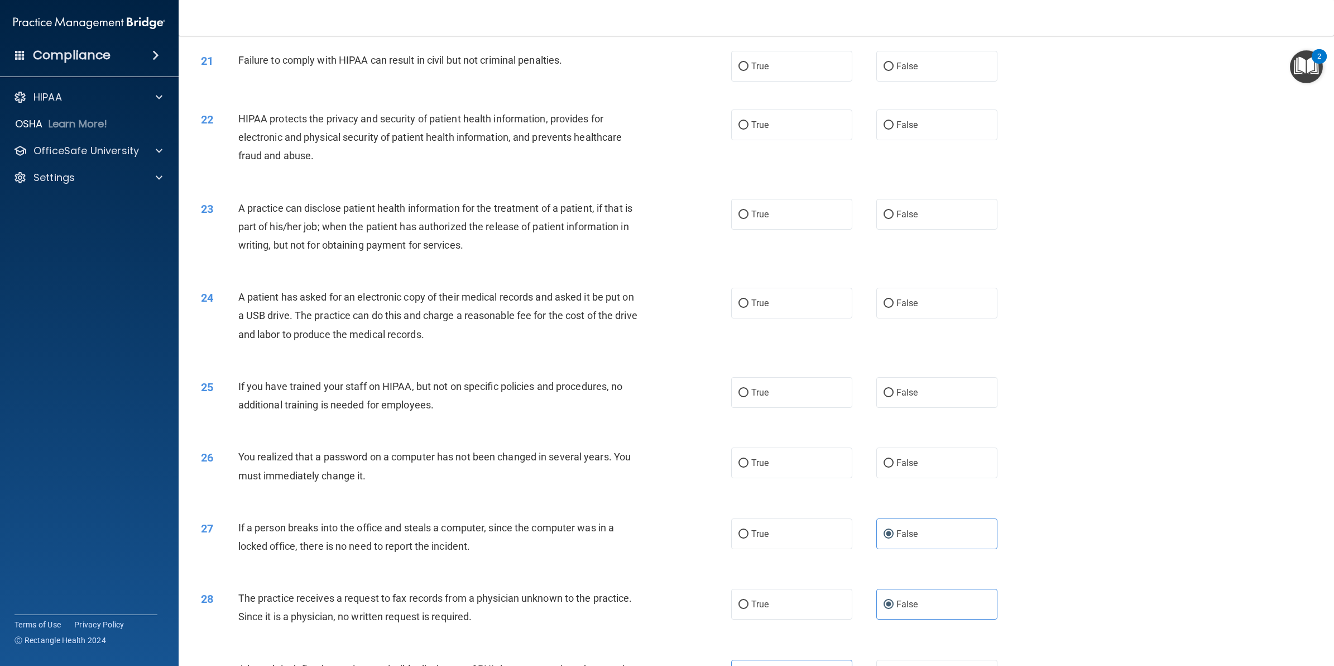
scroll to position [1466, 0]
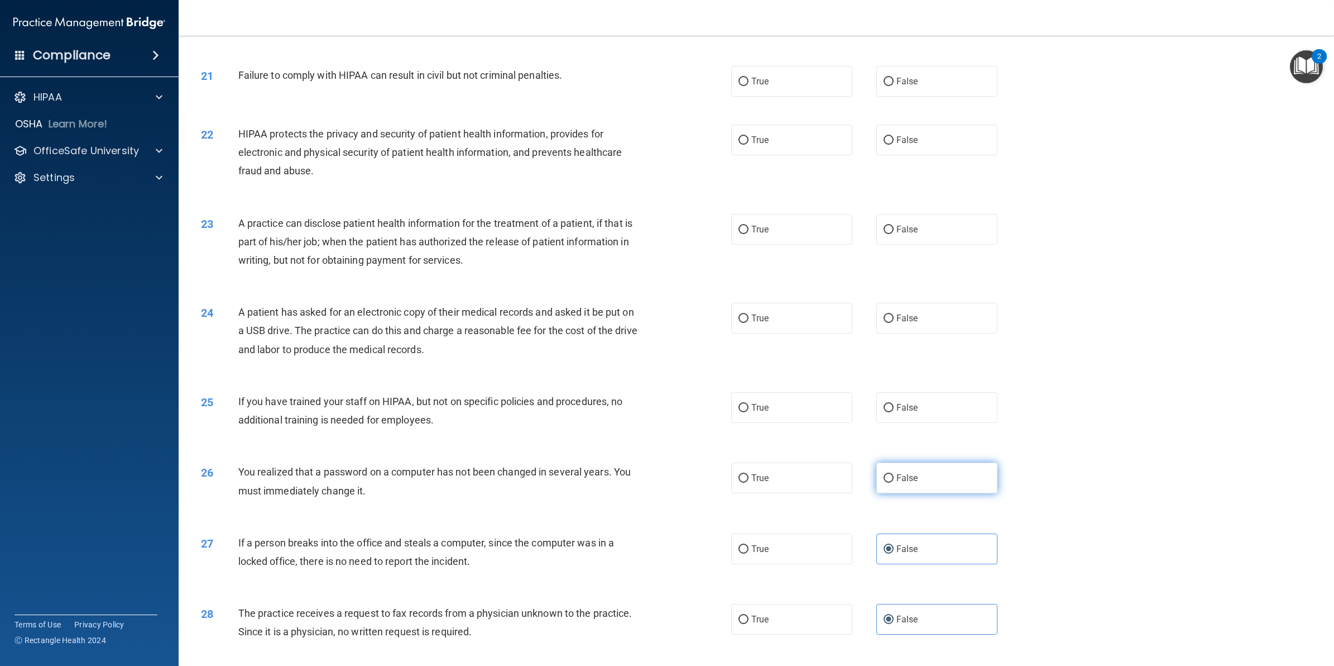
click at [932, 486] on label "False" at bounding box center [937, 477] width 121 height 31
click at [894, 482] on input "False" at bounding box center [889, 478] width 10 height 8
radio input "true"
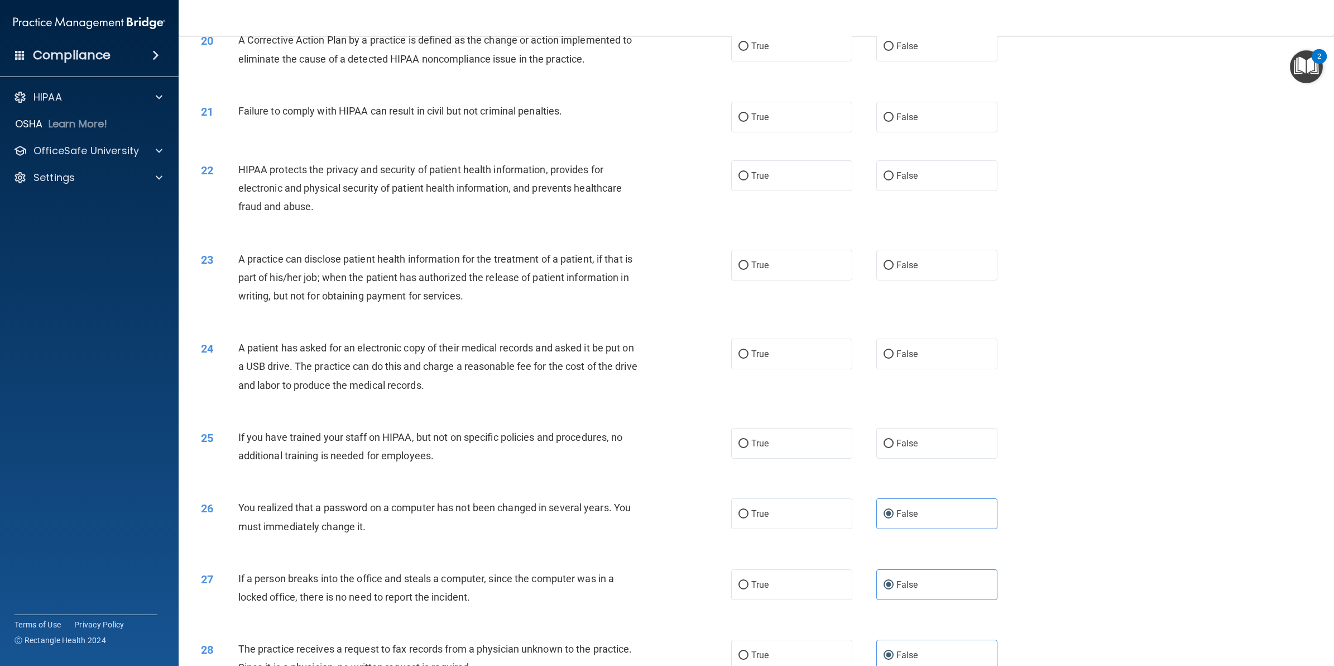
scroll to position [1396, 0]
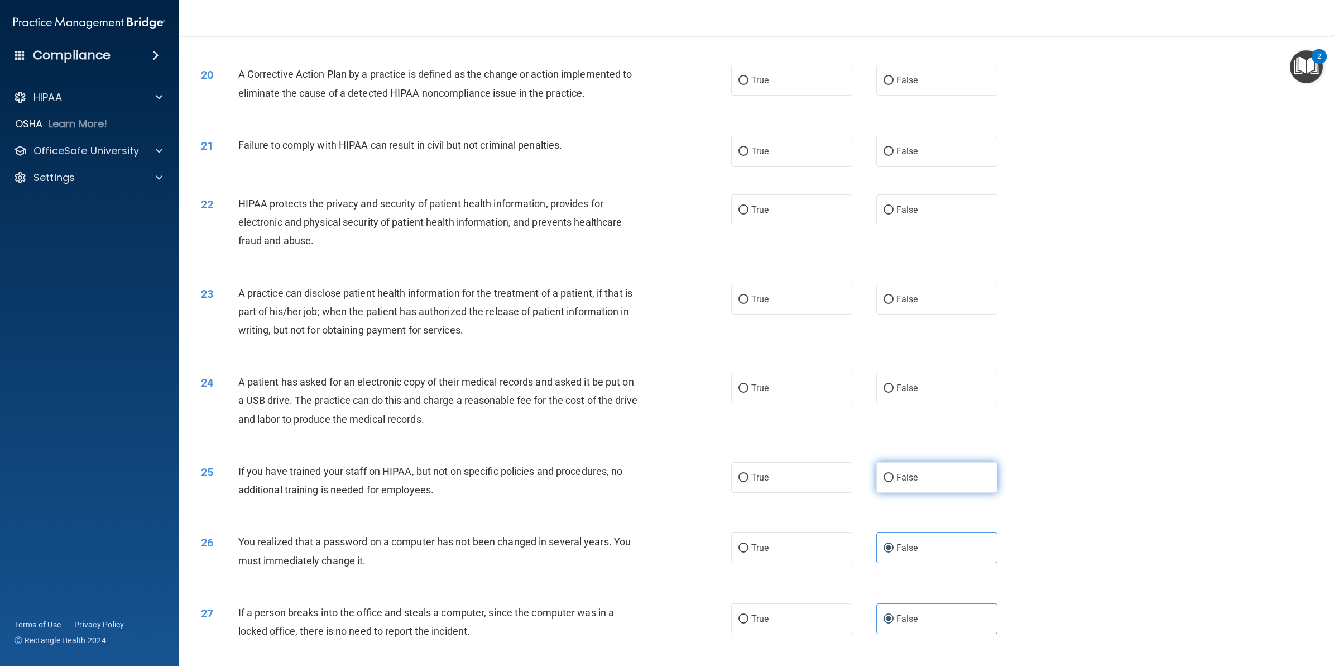
click at [897, 487] on label "False" at bounding box center [937, 477] width 121 height 31
click at [894, 482] on input "False" at bounding box center [889, 477] width 10 height 8
radio input "true"
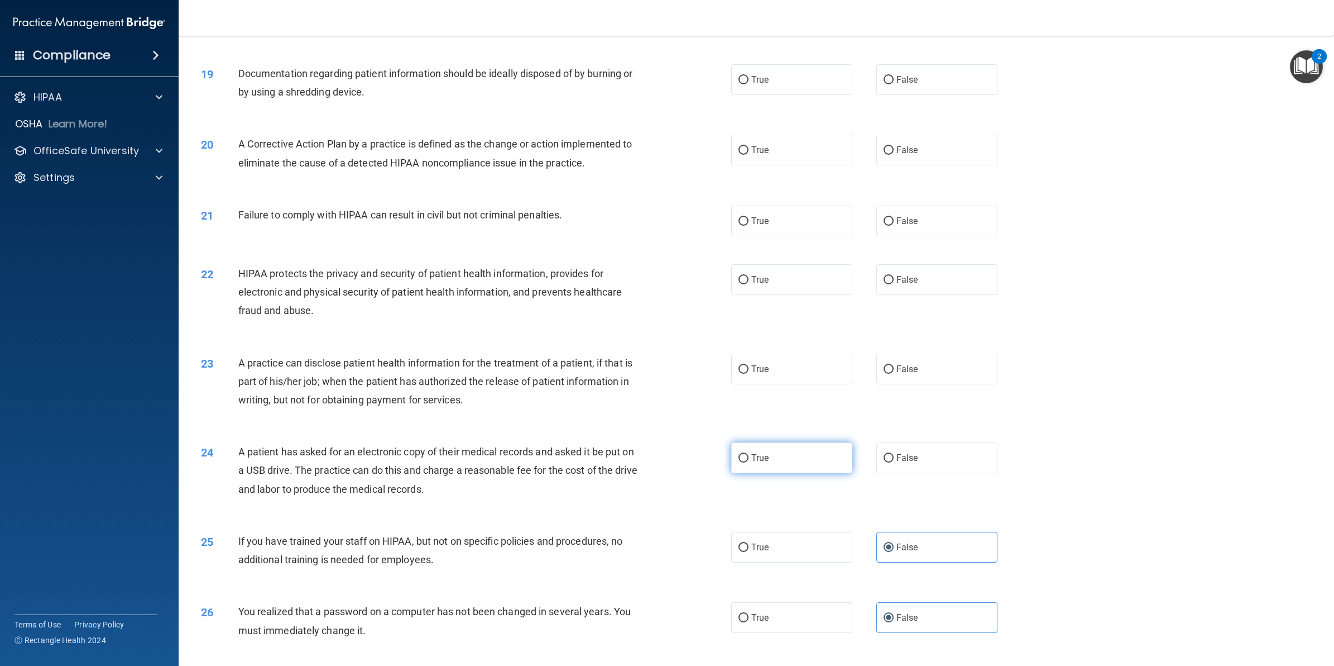
click at [771, 463] on label "True" at bounding box center [791, 457] width 121 height 31
click at [749, 462] on input "True" at bounding box center [744, 458] width 10 height 8
radio input "true"
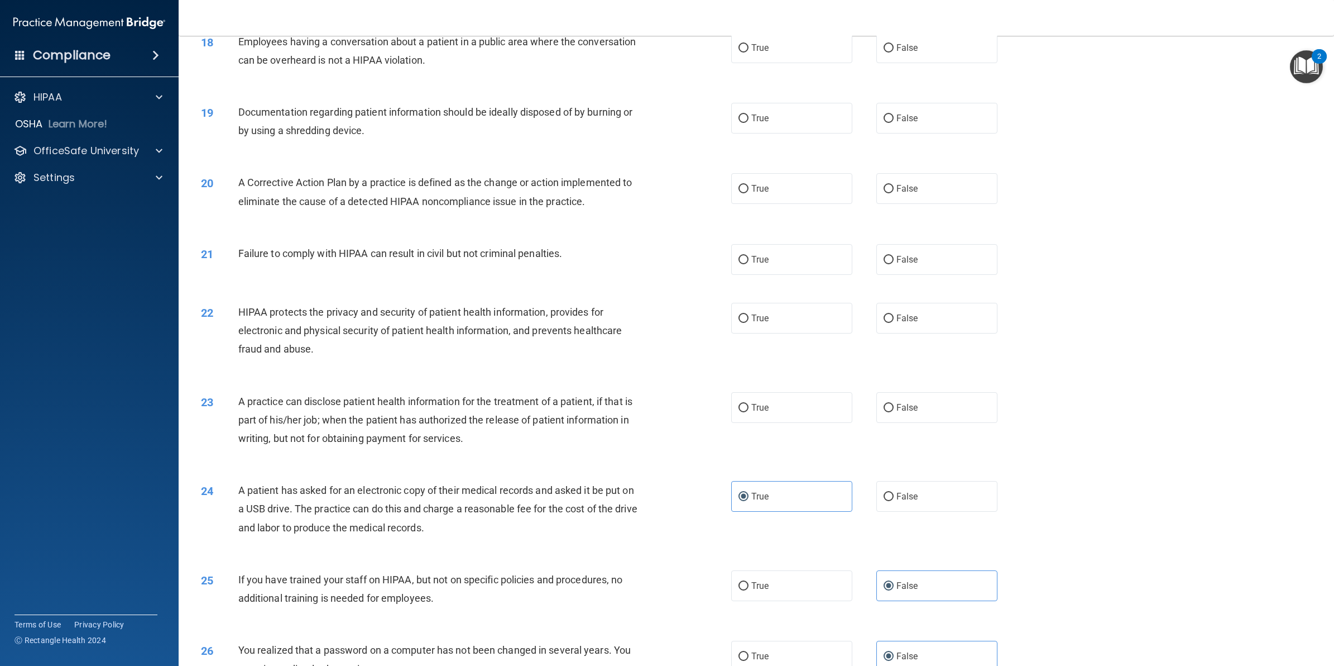
scroll to position [1257, 0]
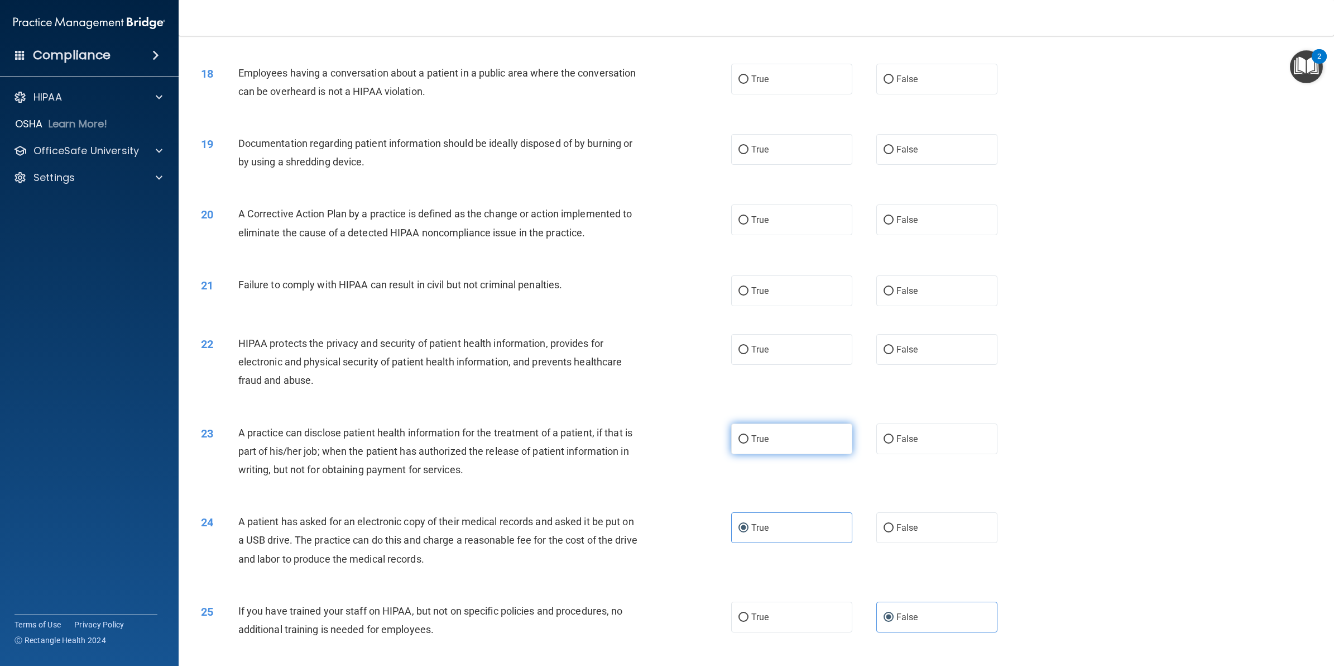
click at [780, 437] on label "True" at bounding box center [791, 438] width 121 height 31
click at [749, 437] on input "True" at bounding box center [744, 439] width 10 height 8
radio input "true"
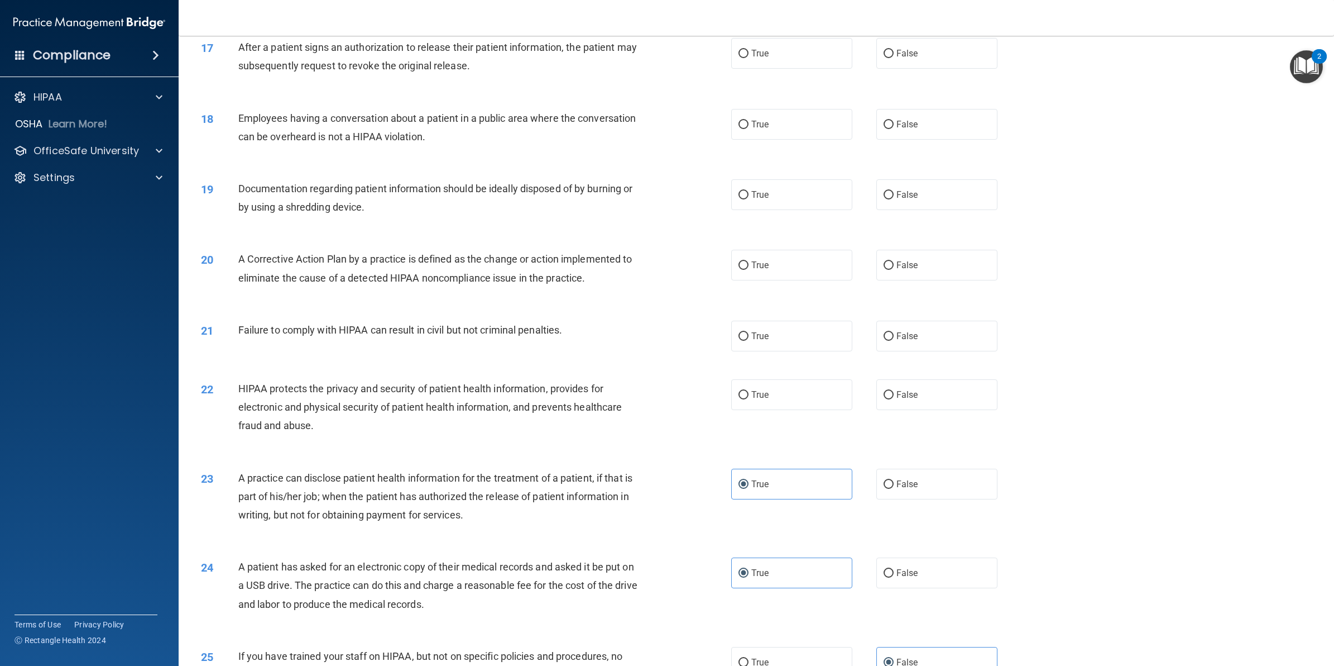
scroll to position [1187, 0]
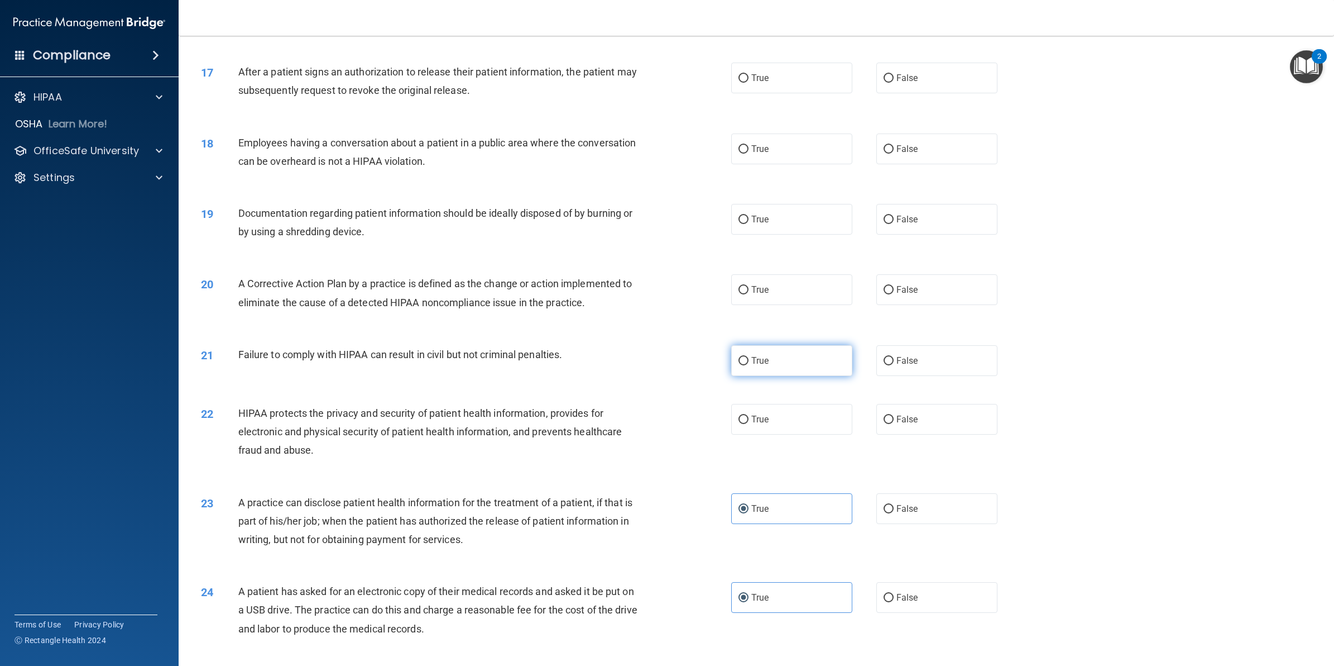
click at [740, 369] on label "True" at bounding box center [791, 360] width 121 height 31
click at [740, 365] on input "True" at bounding box center [744, 361] width 10 height 8
radio input "true"
click at [779, 420] on label "True" at bounding box center [791, 419] width 121 height 31
click at [749, 420] on input "True" at bounding box center [744, 419] width 10 height 8
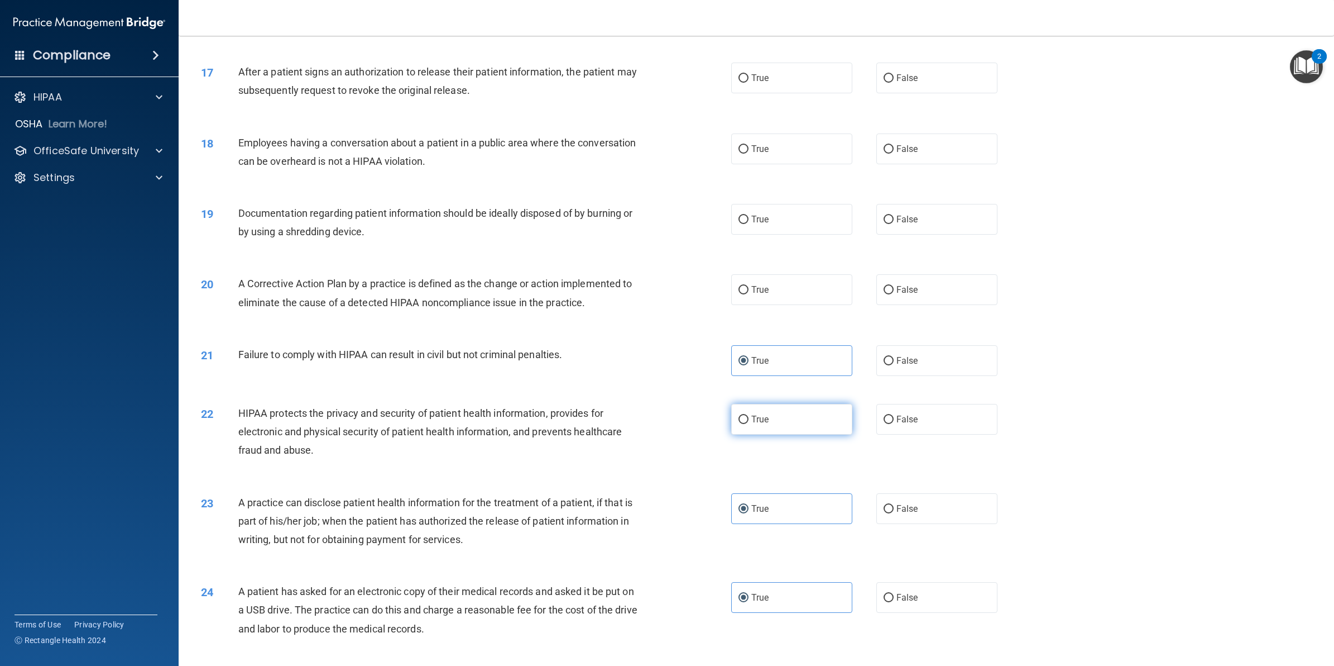
radio input "true"
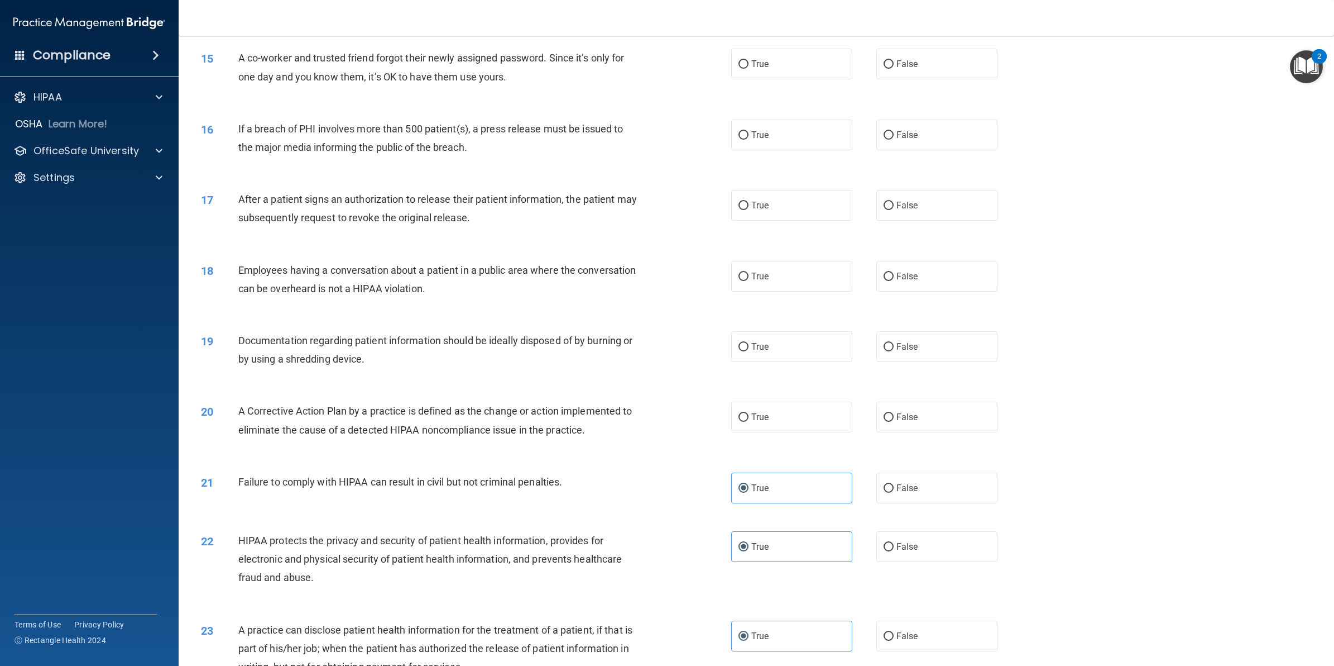
scroll to position [1047, 0]
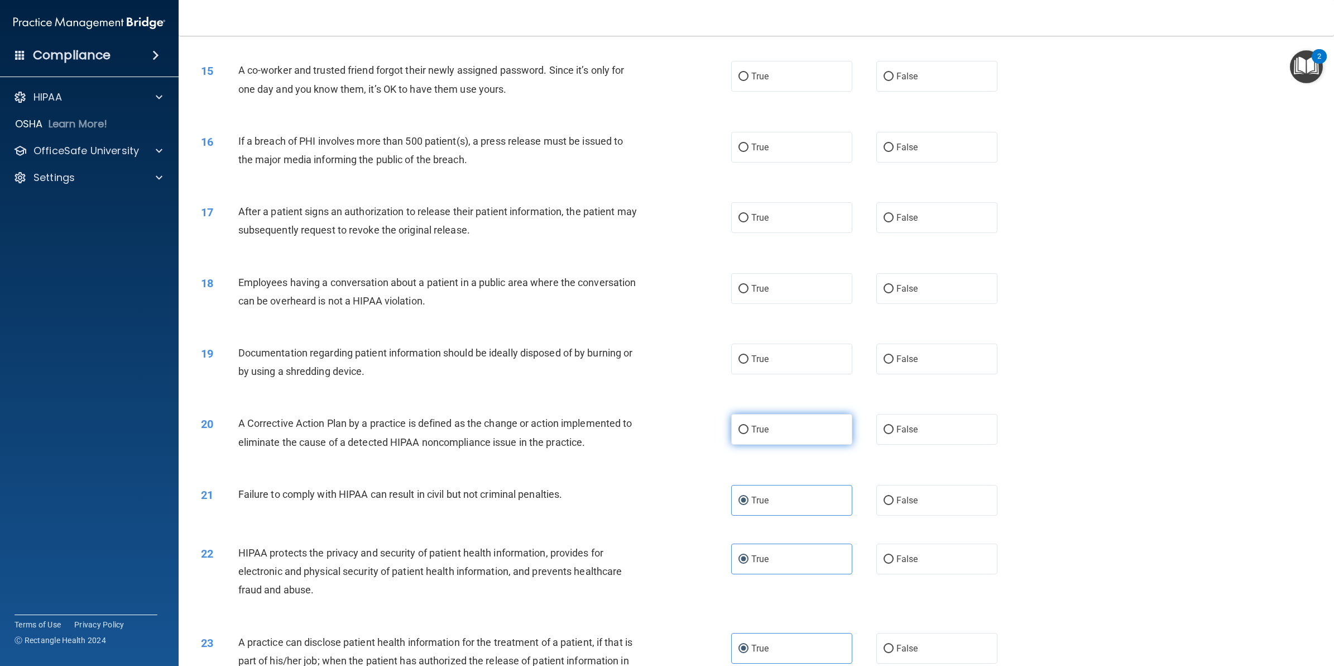
click at [799, 422] on label "True" at bounding box center [791, 429] width 121 height 31
click at [749, 425] on input "True" at bounding box center [744, 429] width 10 height 8
radio input "true"
click at [906, 487] on label "False" at bounding box center [937, 500] width 121 height 31
click at [894, 496] on input "False" at bounding box center [889, 500] width 10 height 8
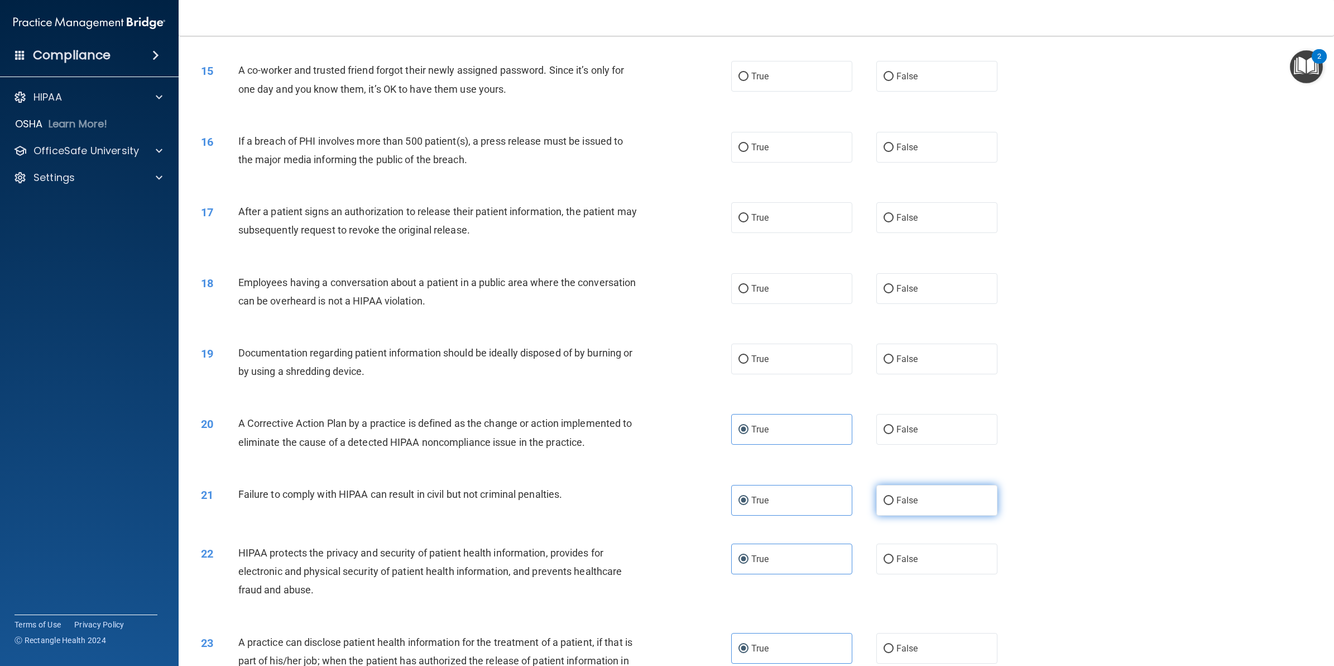
radio input "true"
radio input "false"
click at [901, 280] on label "False" at bounding box center [937, 288] width 121 height 31
click at [894, 285] on input "False" at bounding box center [889, 289] width 10 height 8
radio input "true"
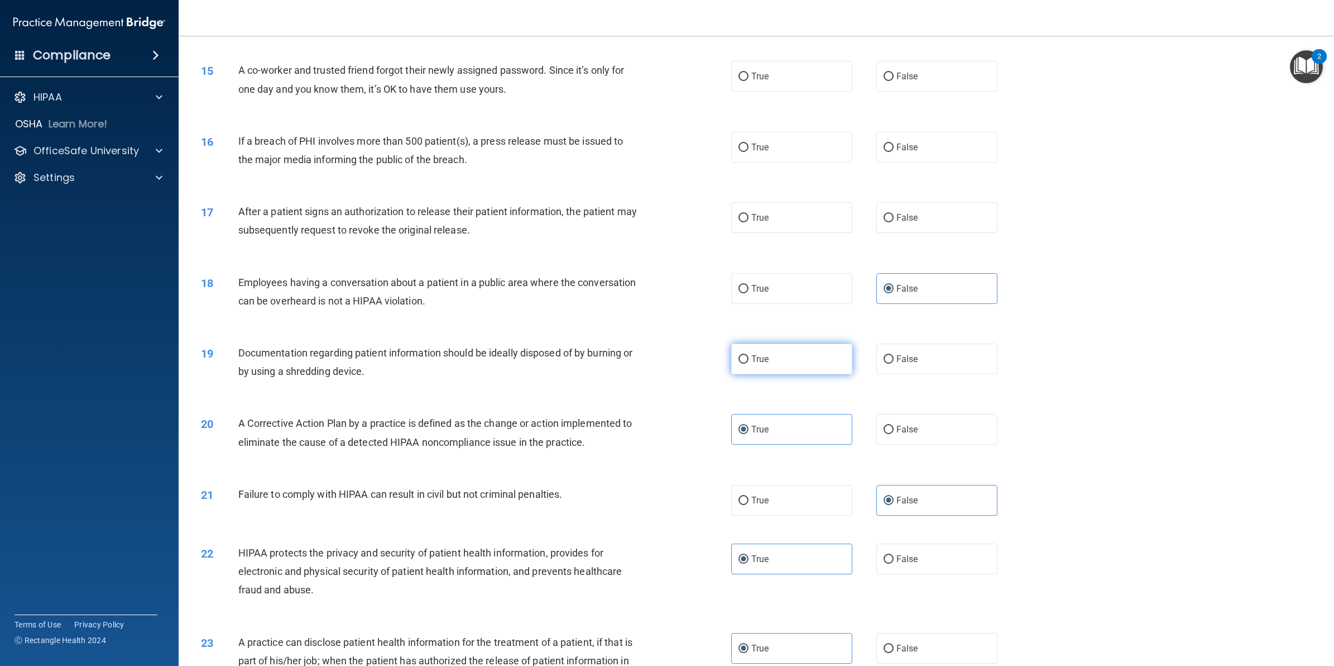
click at [760, 351] on label "True" at bounding box center [791, 358] width 121 height 31
click at [749, 355] on input "True" at bounding box center [744, 359] width 10 height 8
radio input "true"
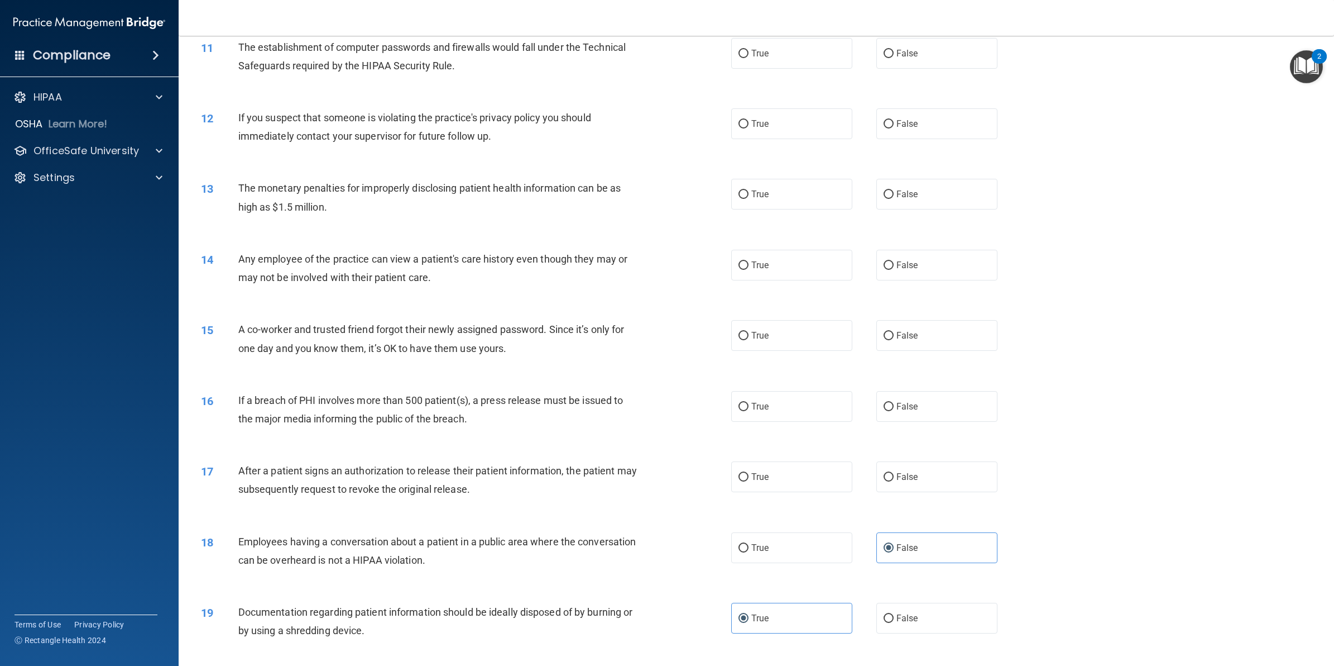
scroll to position [768, 0]
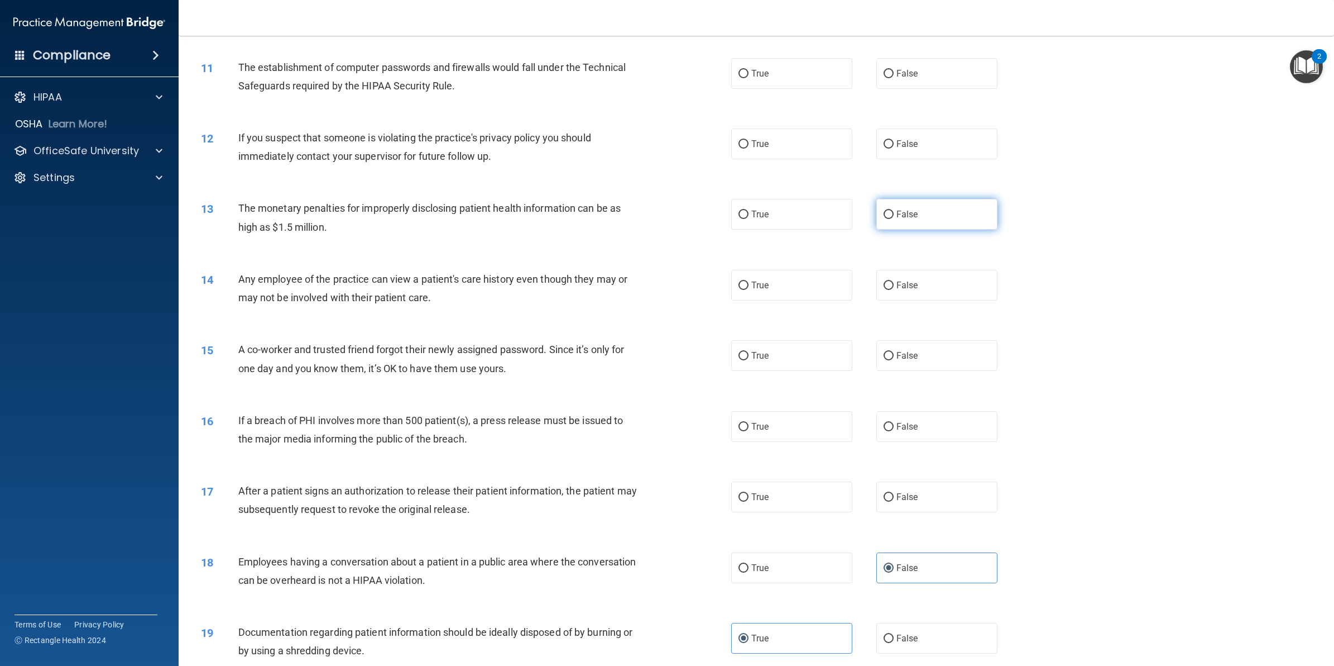
click at [900, 215] on span "False" at bounding box center [908, 214] width 22 height 11
click at [894, 215] on input "False" at bounding box center [889, 214] width 10 height 8
radio input "true"
click at [744, 296] on label "True" at bounding box center [791, 285] width 121 height 31
click at [744, 290] on input "True" at bounding box center [744, 285] width 10 height 8
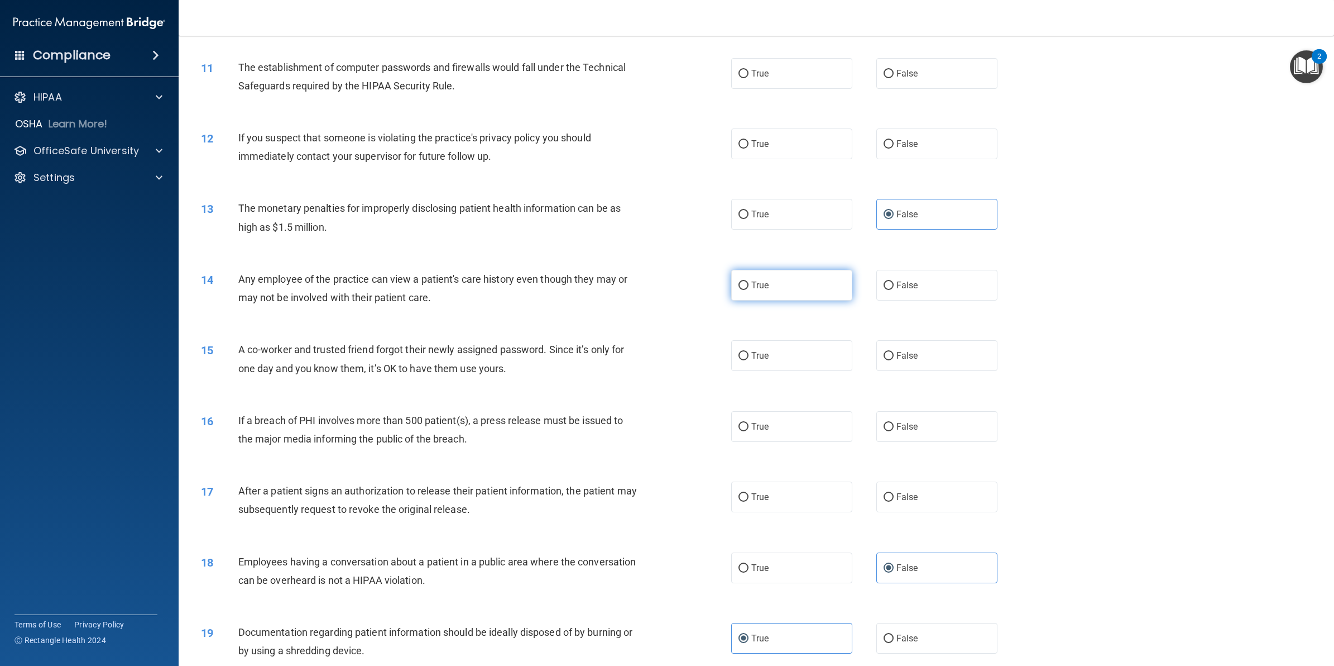
radio input "true"
click at [915, 279] on label "False" at bounding box center [937, 285] width 121 height 31
click at [894, 281] on input "False" at bounding box center [889, 285] width 10 height 8
radio input "true"
radio input "false"
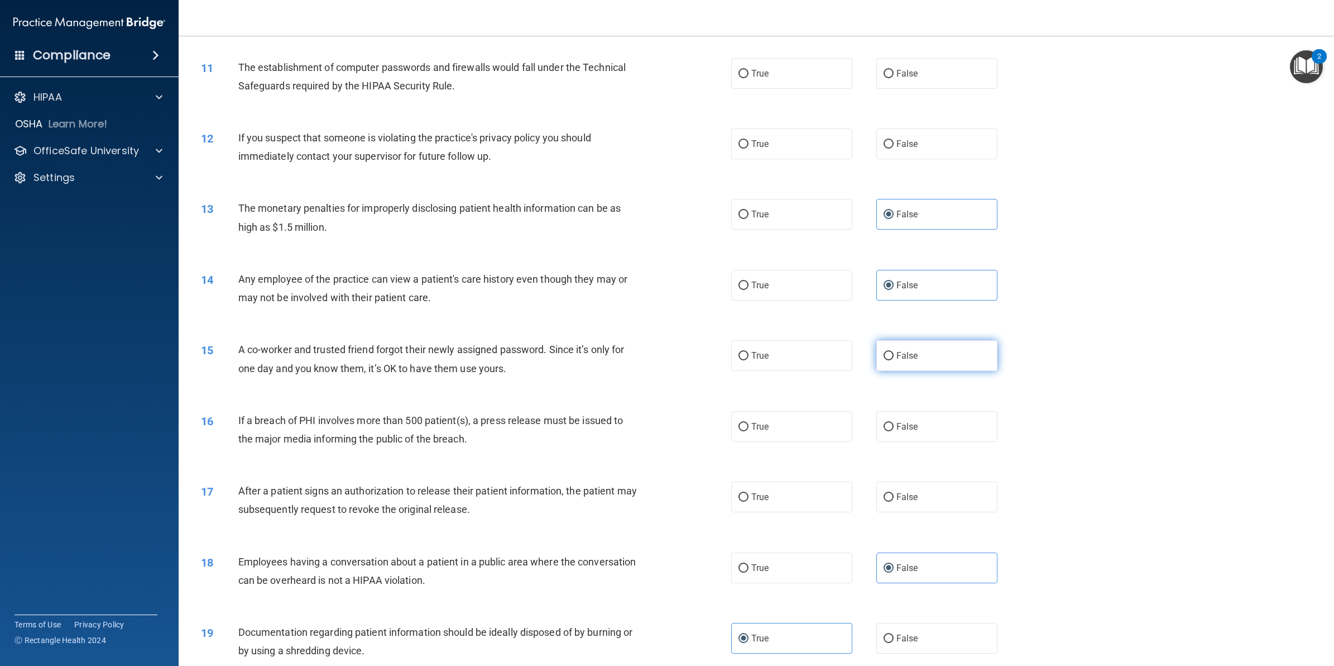
click at [916, 366] on label "False" at bounding box center [937, 355] width 121 height 31
click at [894, 360] on input "False" at bounding box center [889, 356] width 10 height 8
radio input "true"
click at [877, 417] on label "False" at bounding box center [937, 426] width 121 height 31
click at [884, 423] on input "False" at bounding box center [889, 427] width 10 height 8
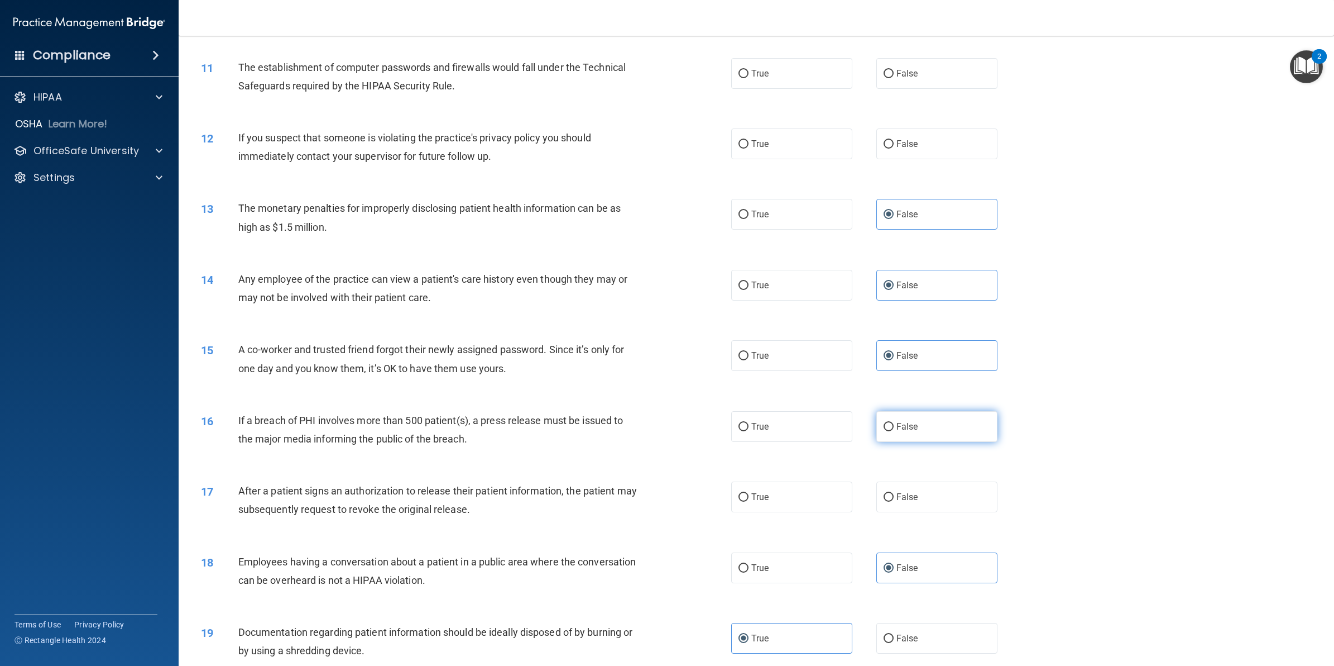
radio input "true"
click at [783, 294] on label "True" at bounding box center [791, 285] width 121 height 31
click at [749, 290] on input "True" at bounding box center [744, 285] width 10 height 8
radio input "true"
radio input "false"
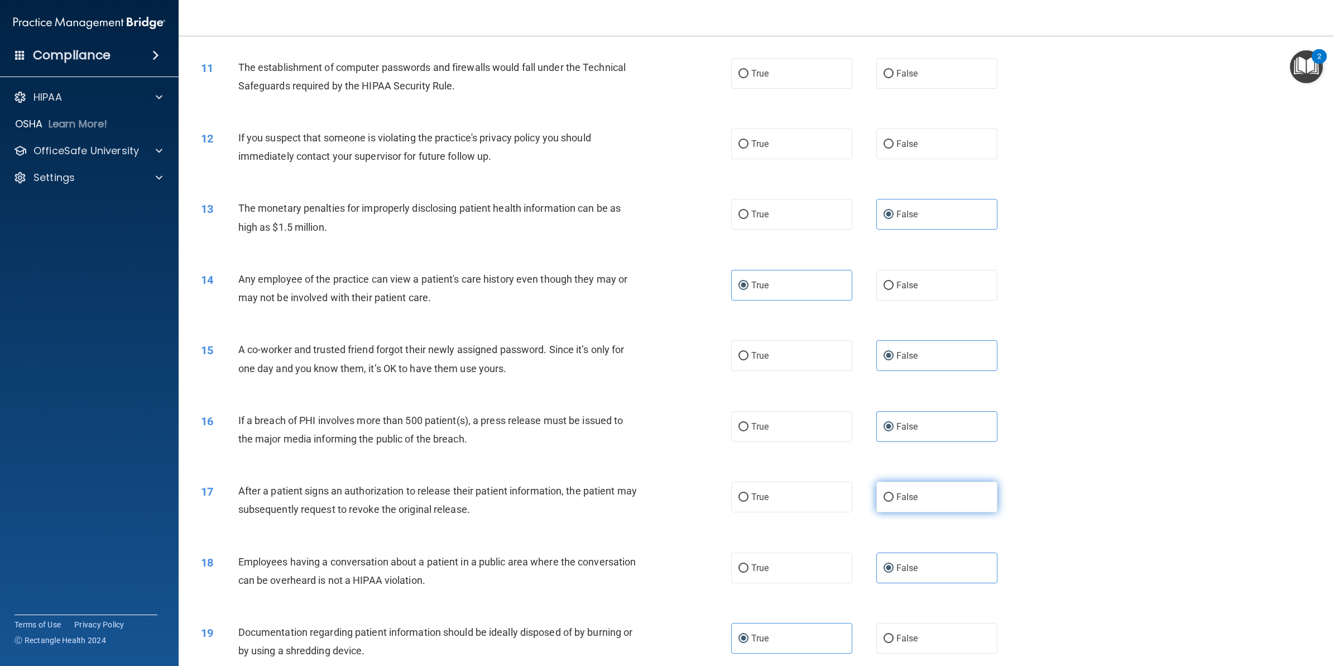
click at [884, 504] on label "False" at bounding box center [937, 496] width 121 height 31
click at [884, 501] on input "False" at bounding box center [889, 497] width 10 height 8
radio input "true"
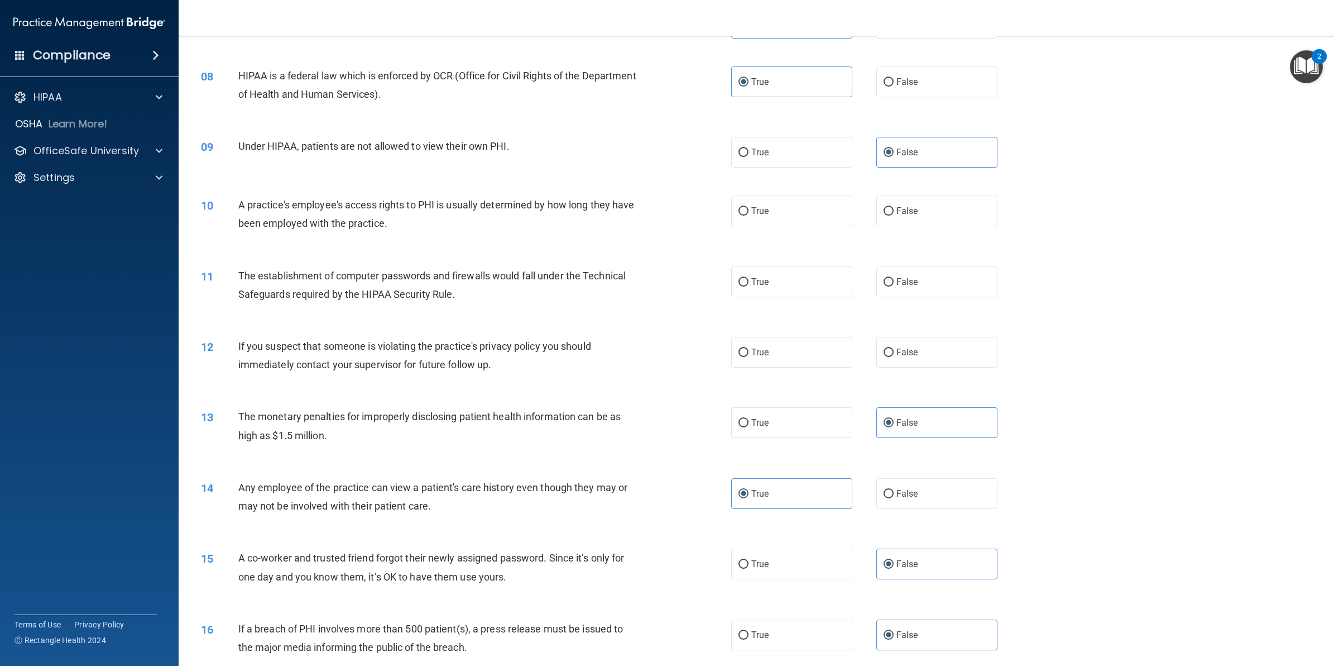
scroll to position [559, 0]
click at [779, 341] on label "True" at bounding box center [791, 353] width 121 height 31
click at [749, 350] on input "True" at bounding box center [744, 354] width 10 height 8
radio input "true"
click at [911, 211] on span "False" at bounding box center [908, 212] width 22 height 11
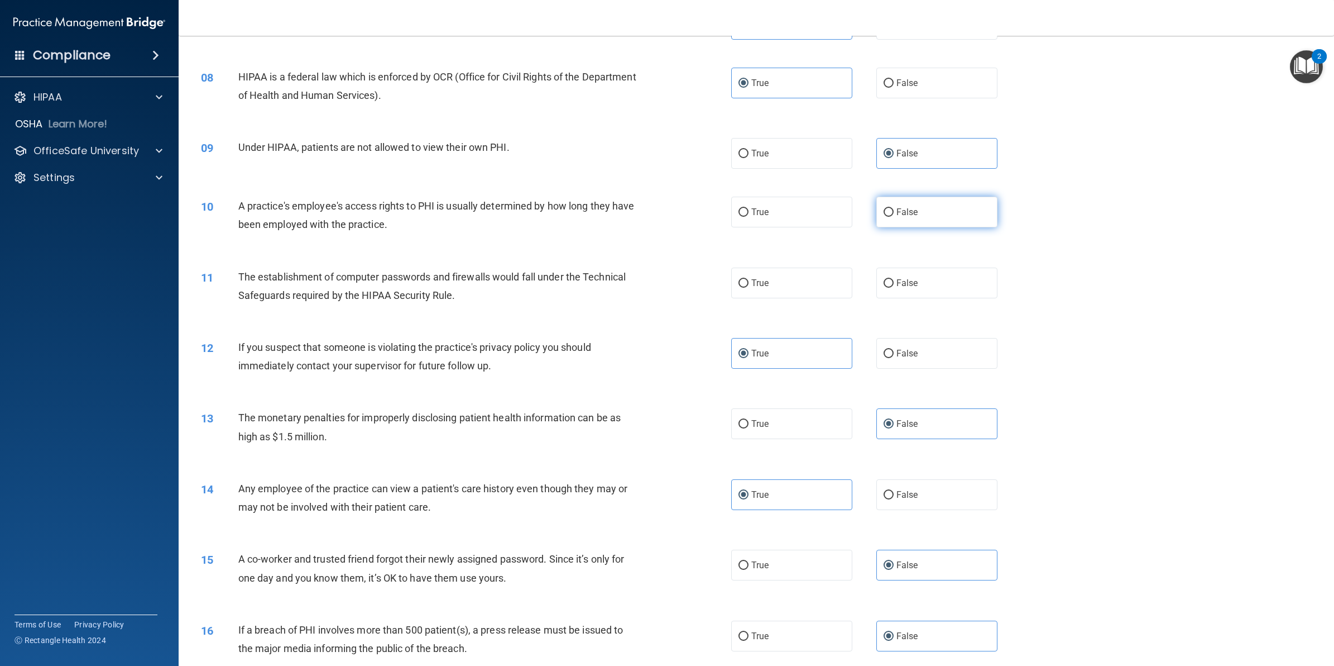
click at [894, 211] on input "False" at bounding box center [889, 212] width 10 height 8
radio input "true"
click at [788, 282] on label "True" at bounding box center [791, 282] width 121 height 31
click at [749, 282] on input "True" at bounding box center [744, 283] width 10 height 8
radio input "true"
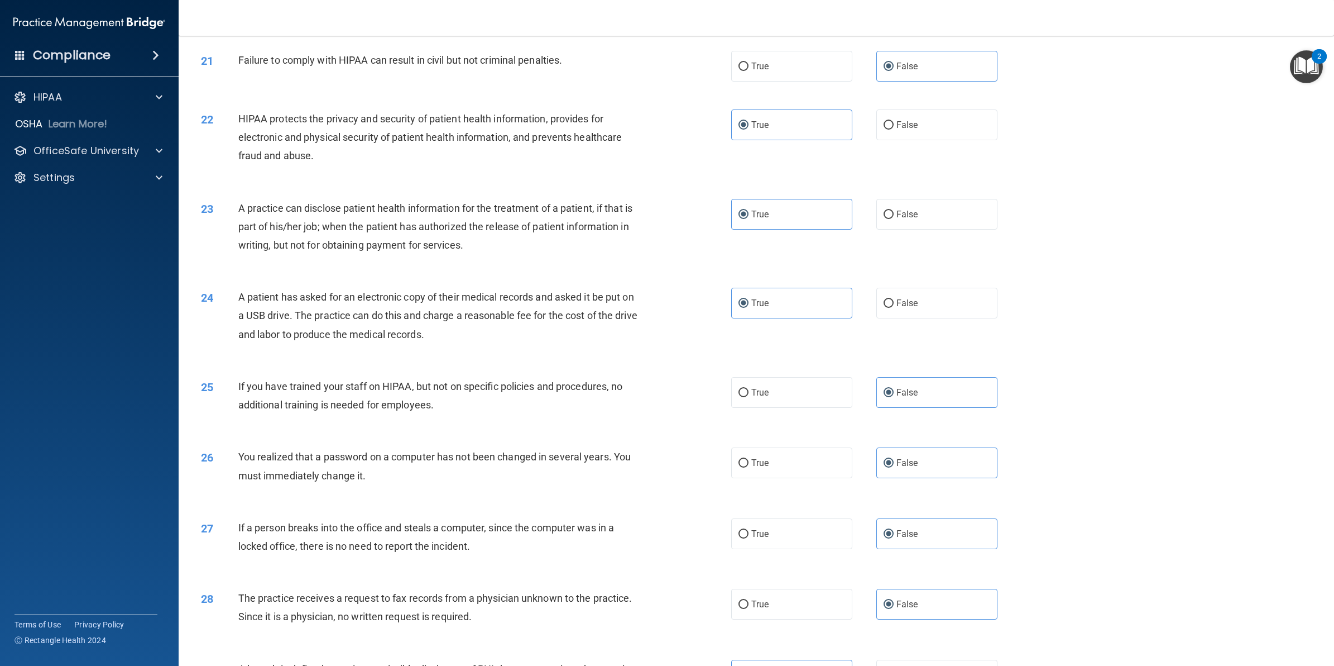
scroll to position [1676, 0]
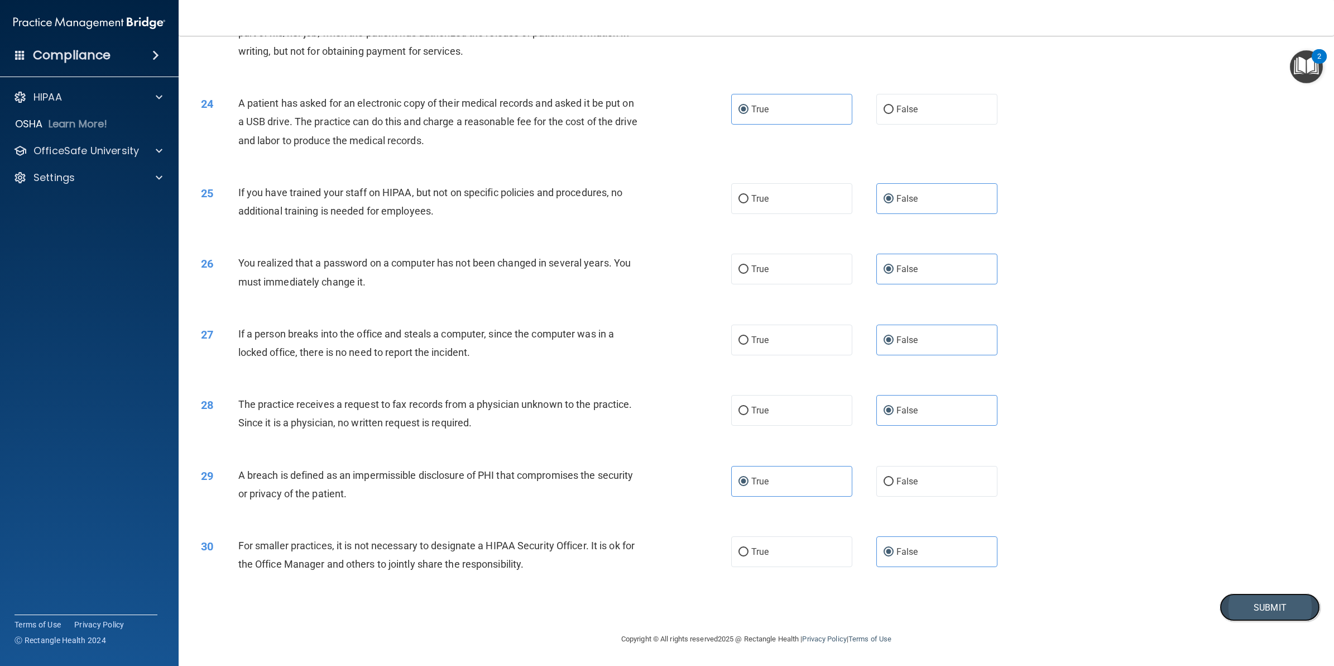
click at [1244, 604] on button "Submit" at bounding box center [1270, 607] width 101 height 28
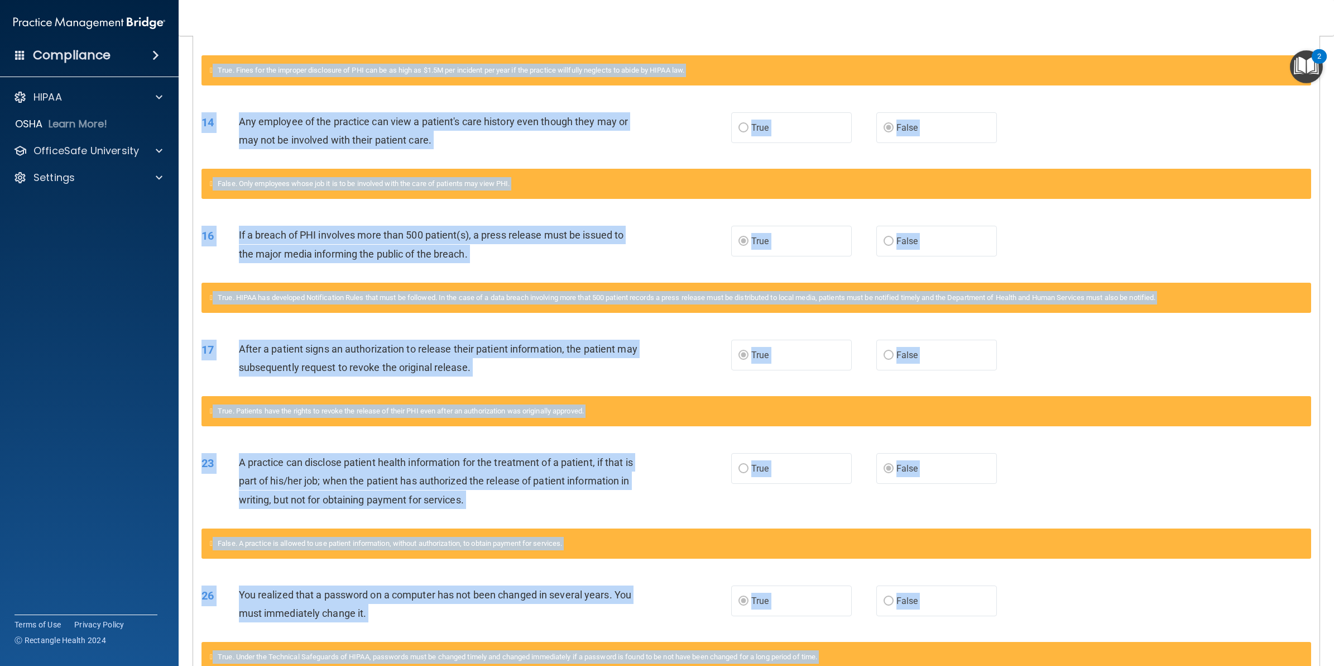
scroll to position [615, 0]
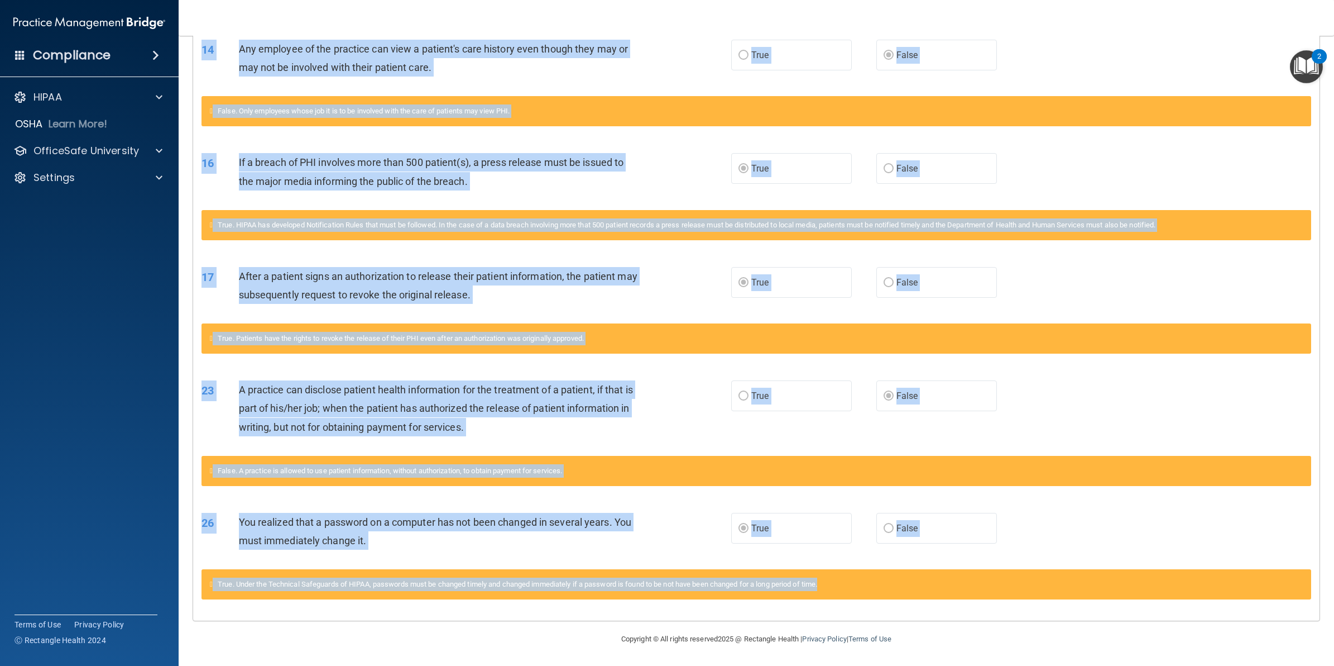
drag, startPoint x: 204, startPoint y: 216, endPoint x: 1020, endPoint y: 593, distance: 898.3
click at [1020, 593] on div "Questions You Missed 01 Patients who believe that their PHI has been compromise…" at bounding box center [756, 135] width 1127 height 972
copy div "Questions You Missed 01 Patients who believe that their PHI has been compromise…"
click at [635, 61] on div "Any employee of the practice can view a patient's care history even though they…" at bounding box center [444, 58] width 410 height 37
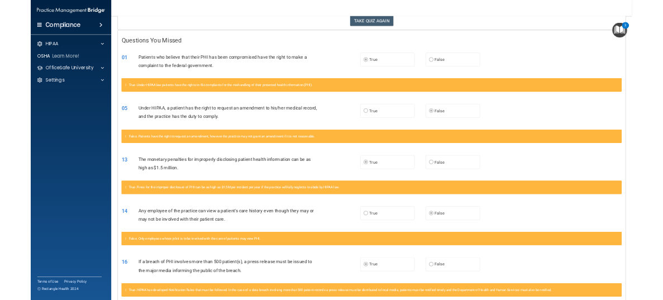
scroll to position [127, 0]
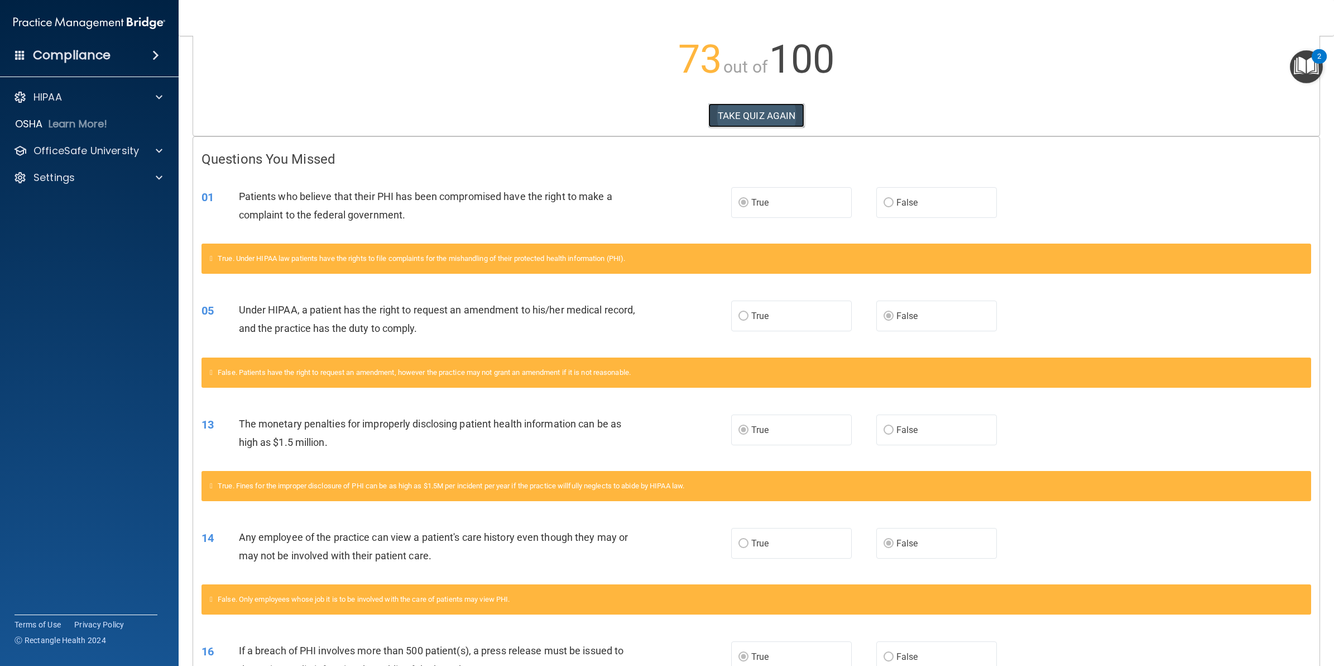
click at [730, 119] on button "TAKE QUIZ AGAIN" at bounding box center [757, 115] width 97 height 25
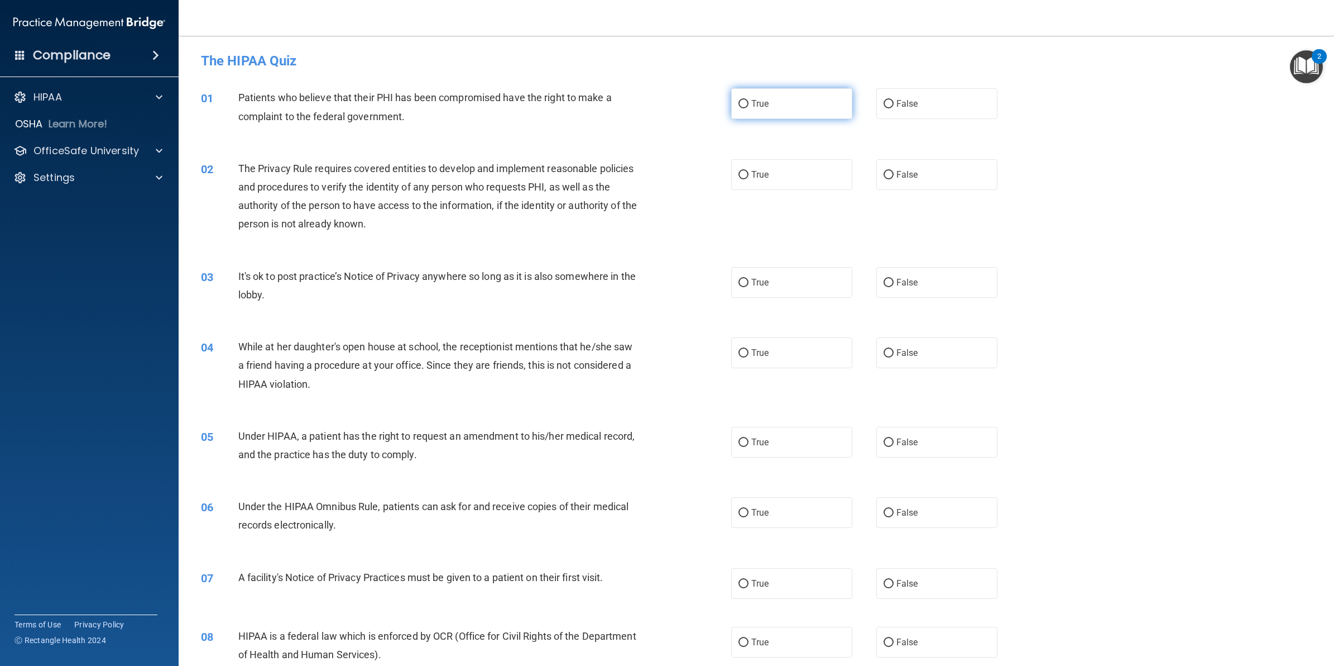
click at [782, 118] on label "True" at bounding box center [791, 103] width 121 height 31
click at [749, 108] on input "True" at bounding box center [744, 104] width 10 height 8
radio input "true"
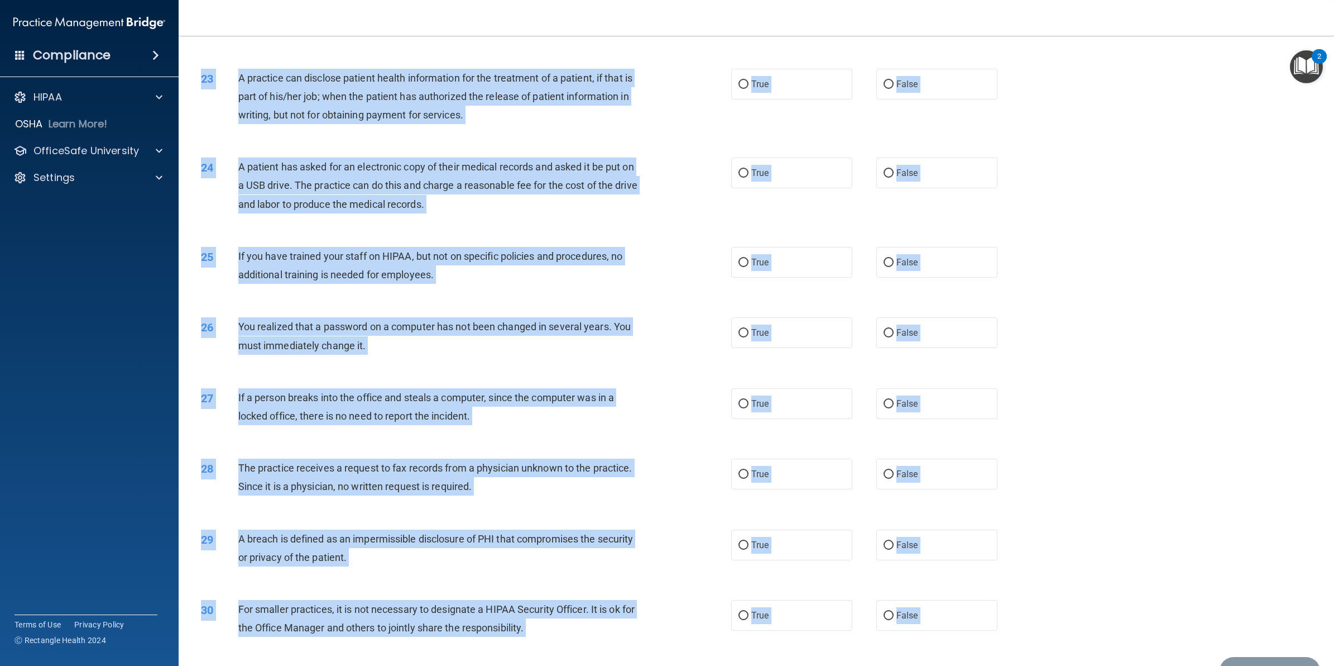
scroll to position [1676, 0]
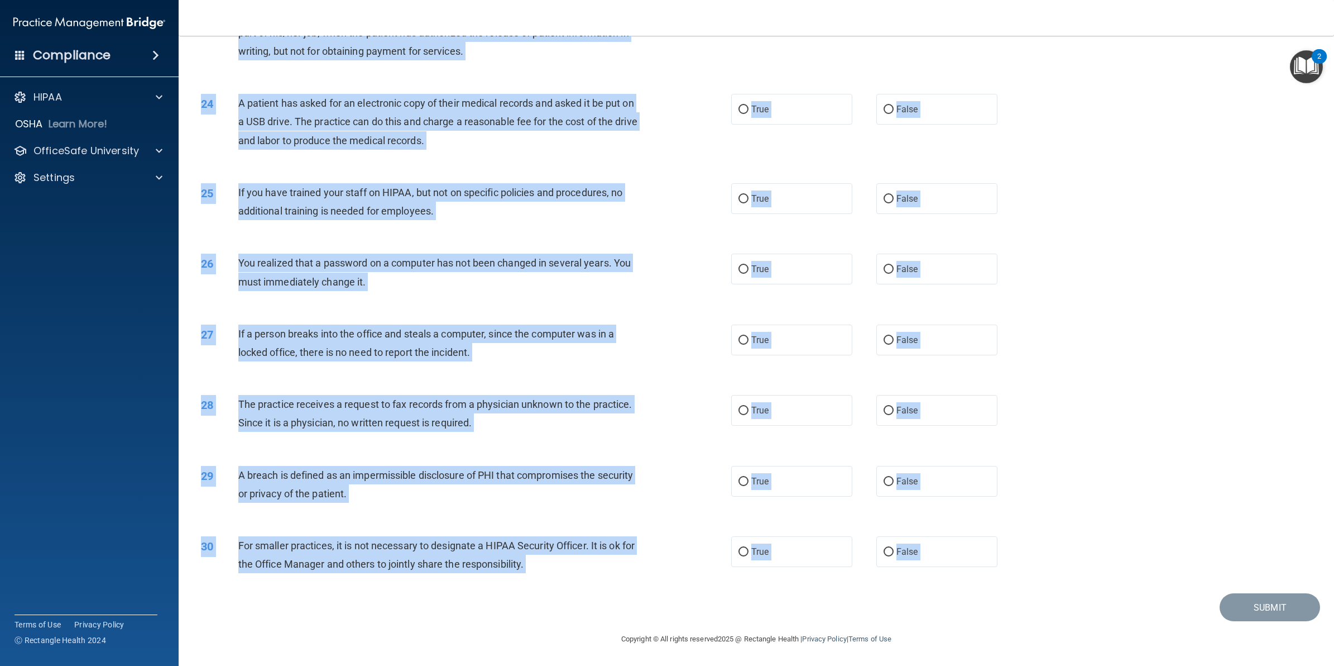
drag, startPoint x: 238, startPoint y: 96, endPoint x: 769, endPoint y: 599, distance: 731.5
copy main "Patients who believe that their PHI has been compromised have the right to make…"
drag, startPoint x: 676, startPoint y: 161, endPoint x: 683, endPoint y: 163, distance: 7.1
click at [677, 160] on div "24 A patient has asked for an electronic copy of their medical records and aske…" at bounding box center [757, 124] width 1128 height 89
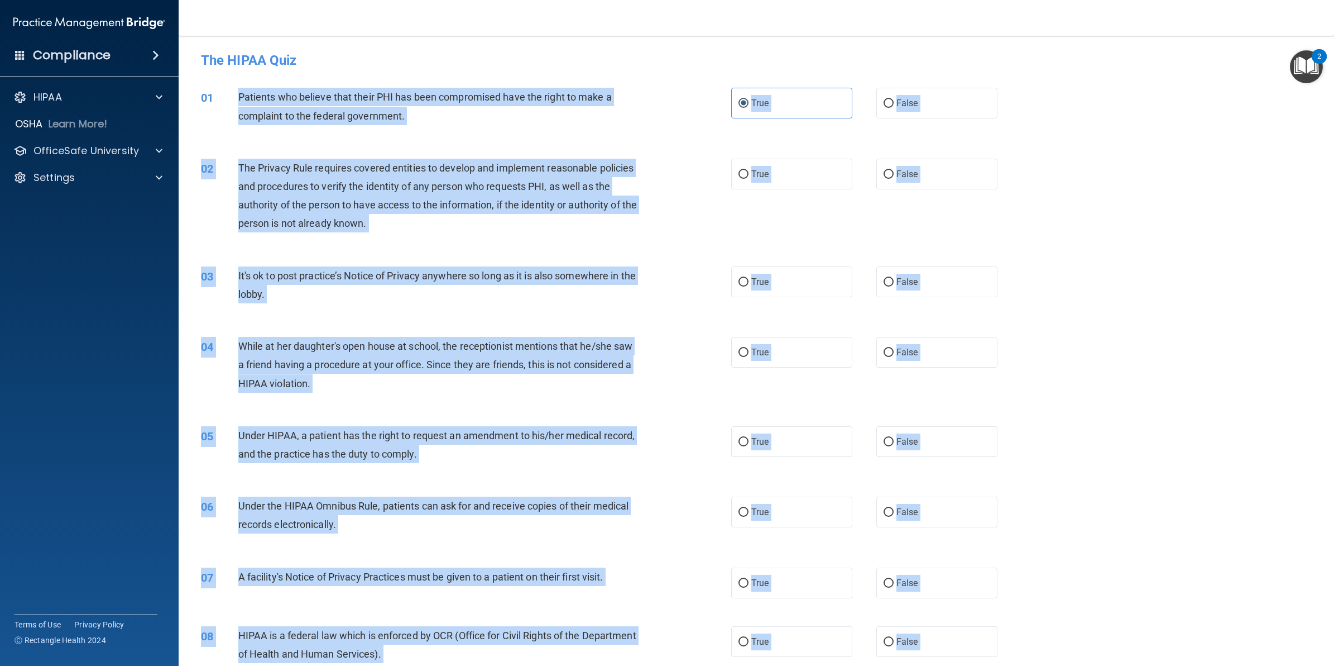
scroll to position [0, 0]
click at [1139, 181] on div "02 The Privacy Rule requires covered entities to develop and implement reasonab…" at bounding box center [757, 199] width 1128 height 108
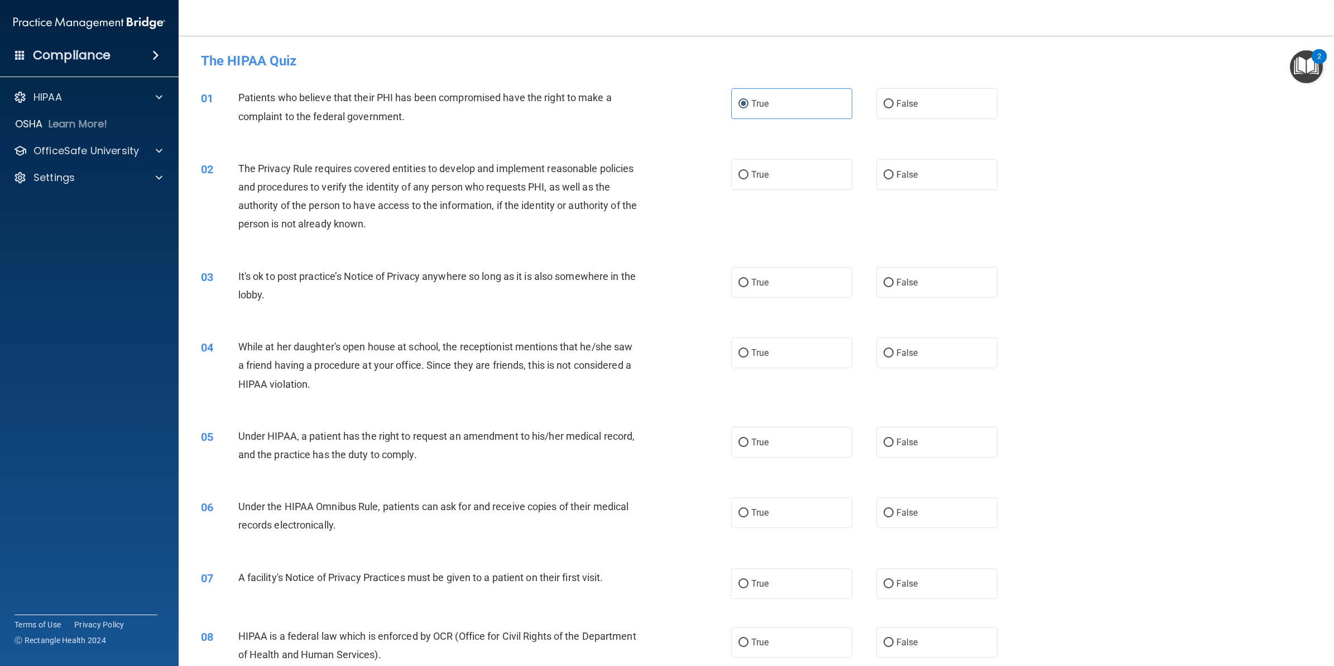
click at [1123, 269] on div "03 It's ok to post practice’s Notice of Privacy anywhere so long as it is also …" at bounding box center [757, 288] width 1128 height 70
click at [768, 180] on label "True" at bounding box center [791, 174] width 121 height 31
click at [749, 179] on input "True" at bounding box center [744, 175] width 10 height 8
radio input "true"
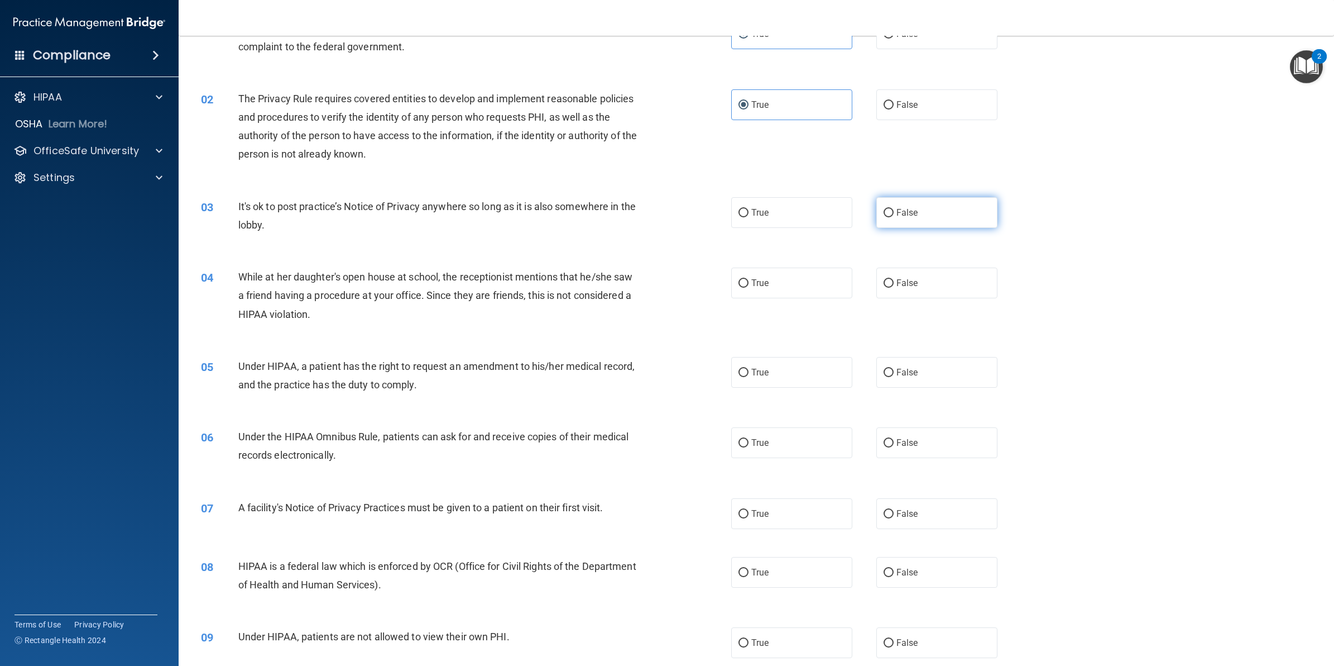
click at [905, 216] on span "False" at bounding box center [908, 212] width 22 height 11
click at [894, 216] on input "False" at bounding box center [889, 213] width 10 height 8
radio input "true"
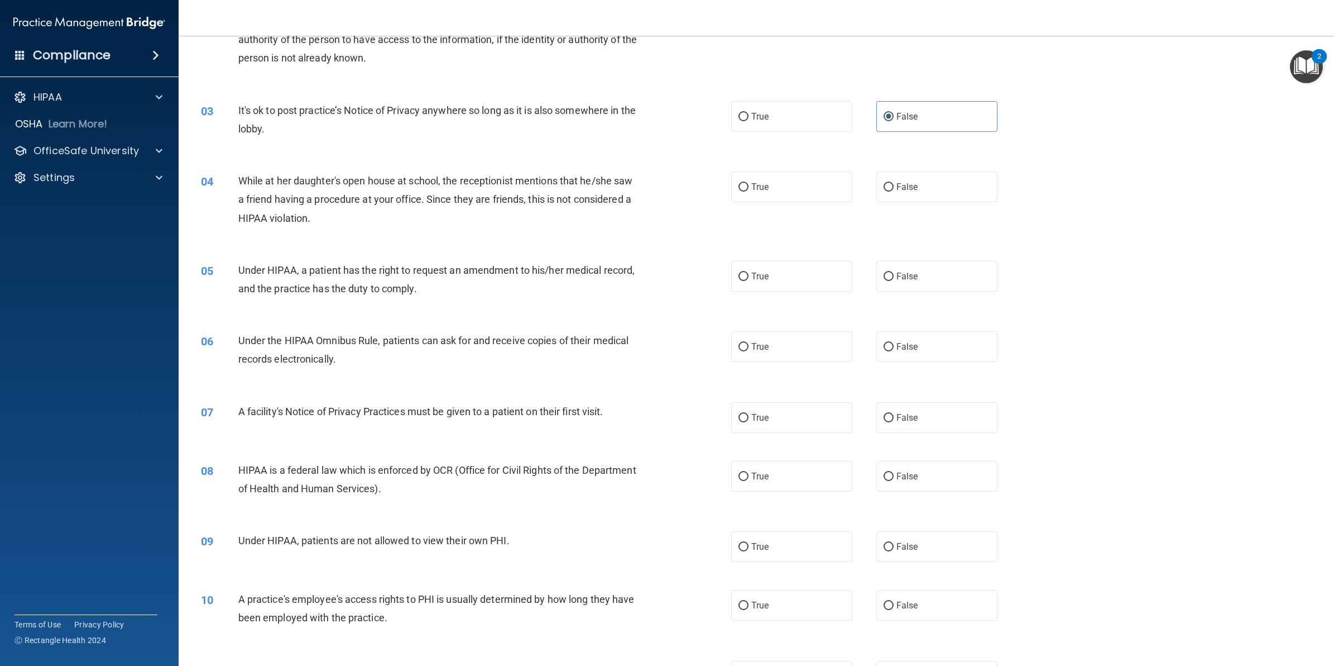
scroll to position [209, 0]
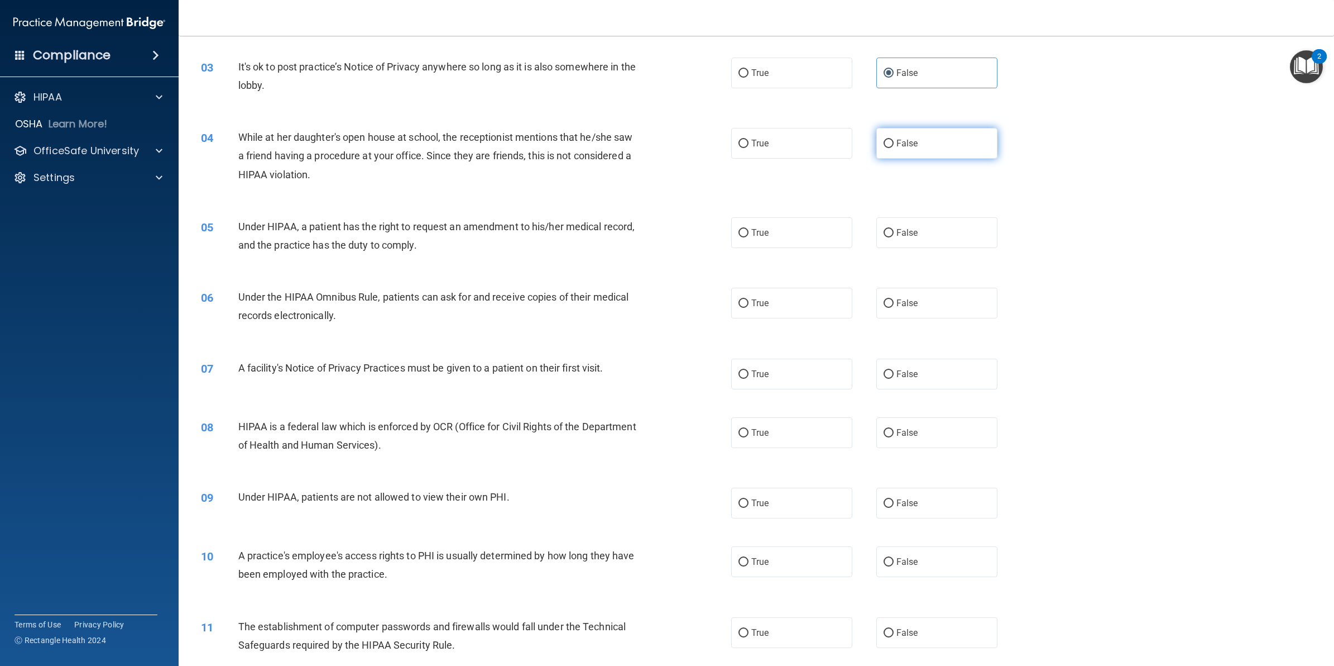
click at [908, 137] on label "False" at bounding box center [937, 143] width 121 height 31
click at [894, 140] on input "False" at bounding box center [889, 144] width 10 height 8
radio input "true"
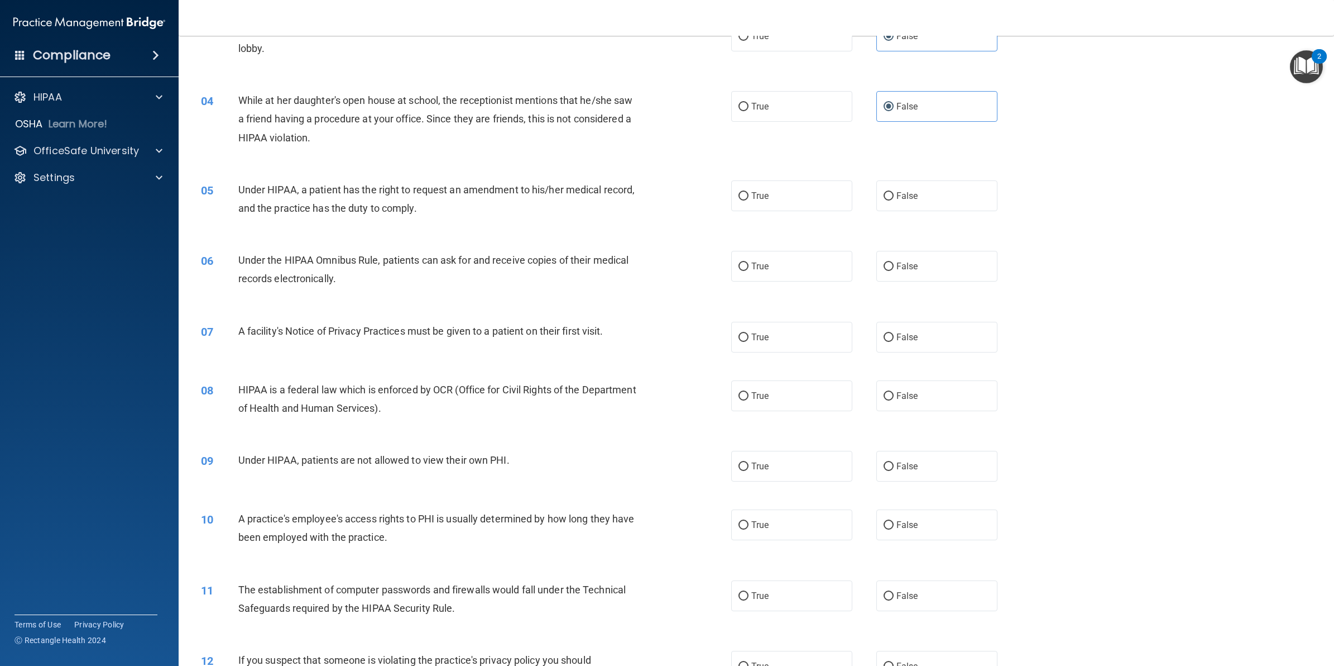
scroll to position [279, 0]
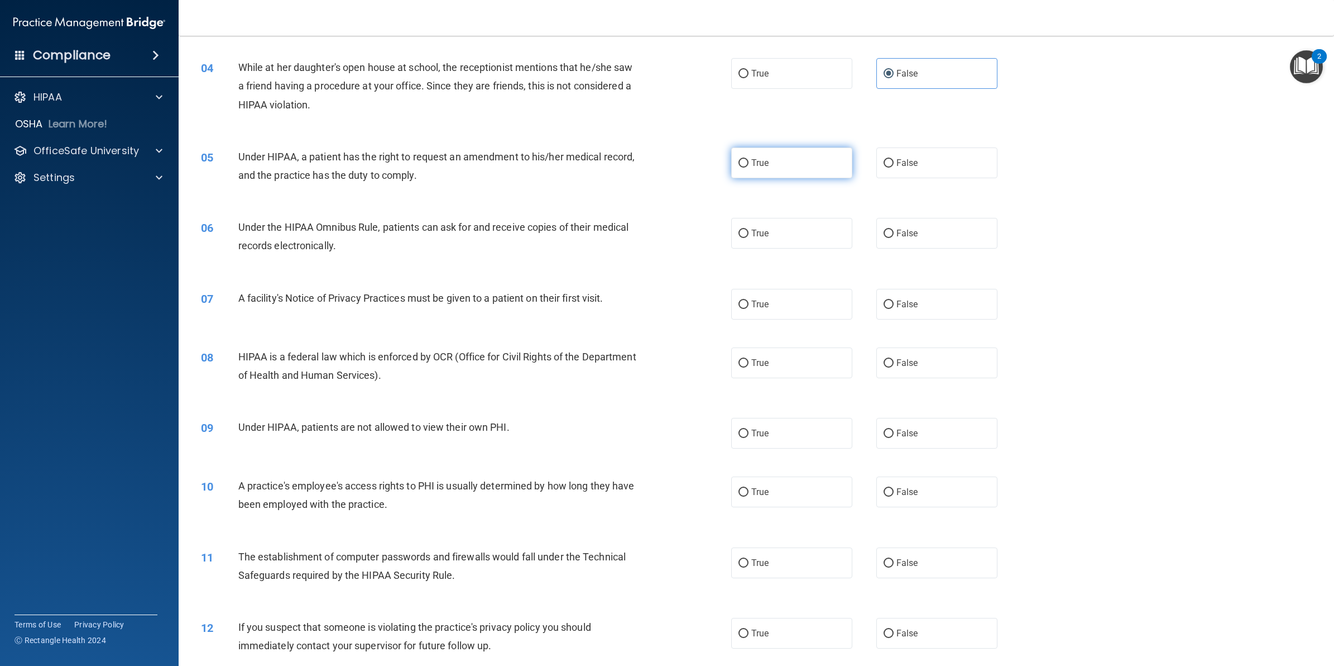
click at [793, 166] on label "True" at bounding box center [791, 162] width 121 height 31
click at [749, 166] on input "True" at bounding box center [744, 163] width 10 height 8
radio input "true"
click at [762, 236] on span "True" at bounding box center [760, 233] width 17 height 11
click at [749, 236] on input "True" at bounding box center [744, 233] width 10 height 8
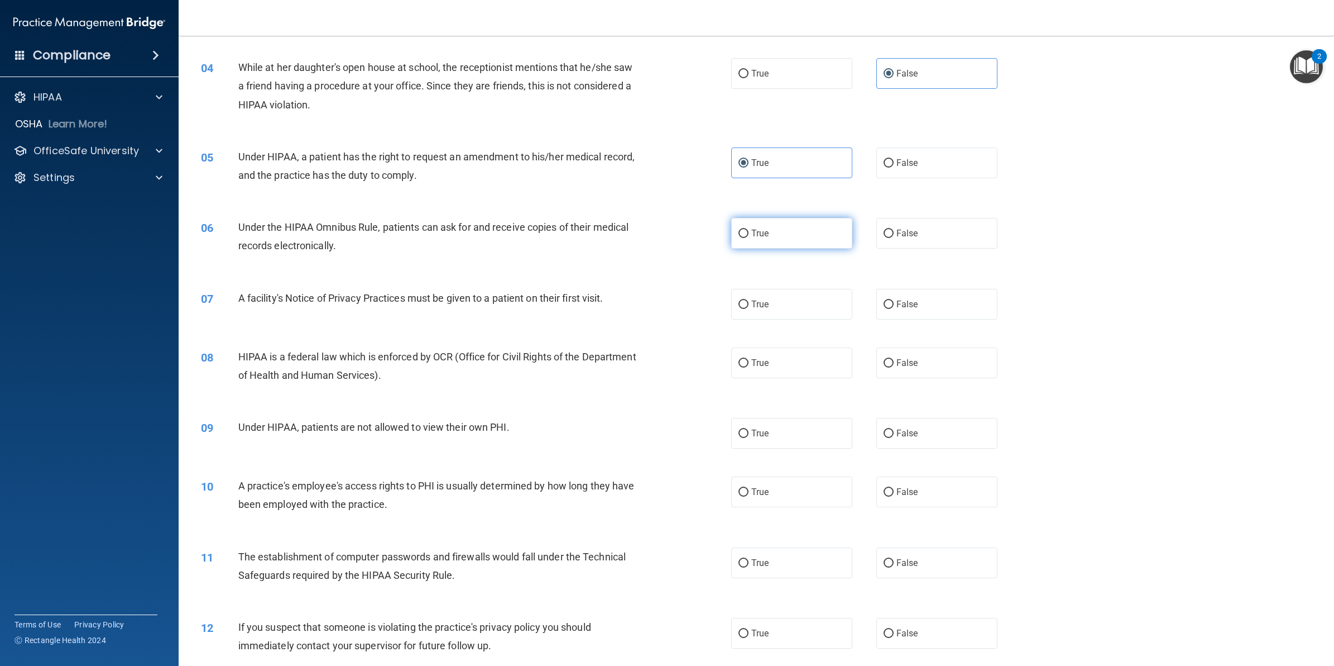
radio input "true"
click at [817, 300] on label "True" at bounding box center [791, 304] width 121 height 31
click at [749, 300] on input "True" at bounding box center [744, 304] width 10 height 8
radio input "true"
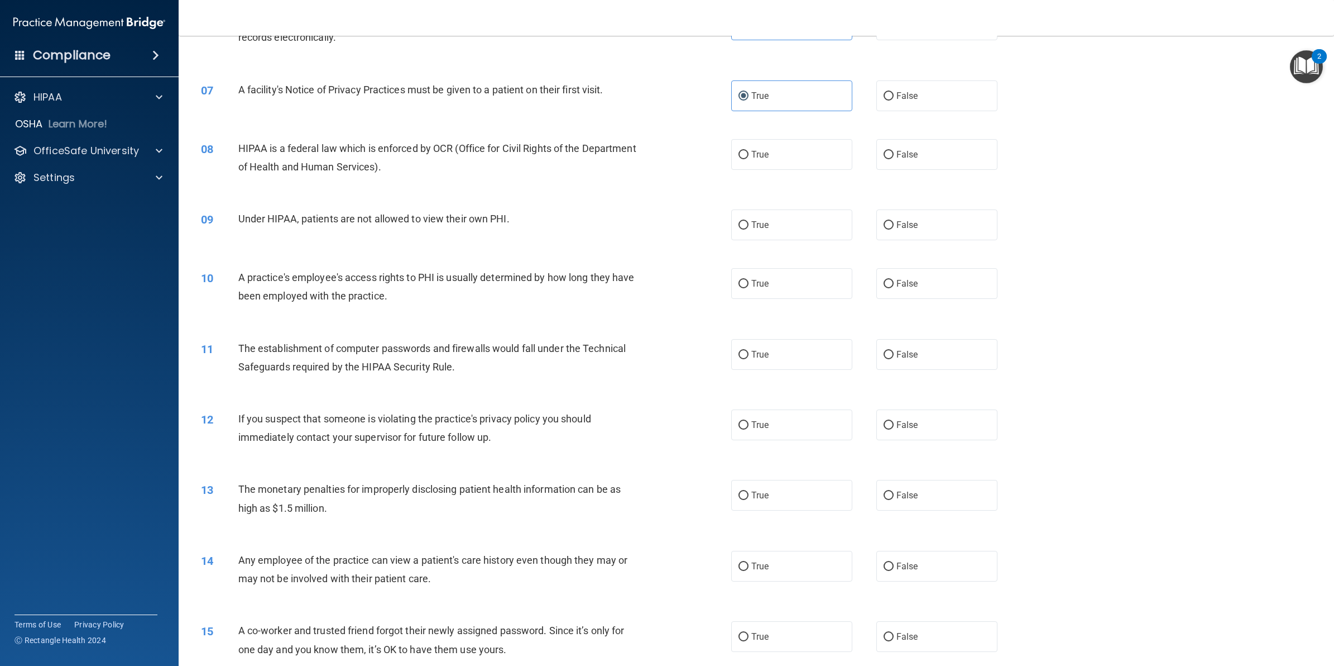
scroll to position [489, 0]
click at [735, 146] on label "True" at bounding box center [791, 153] width 121 height 31
click at [739, 150] on input "True" at bounding box center [744, 154] width 10 height 8
radio input "true"
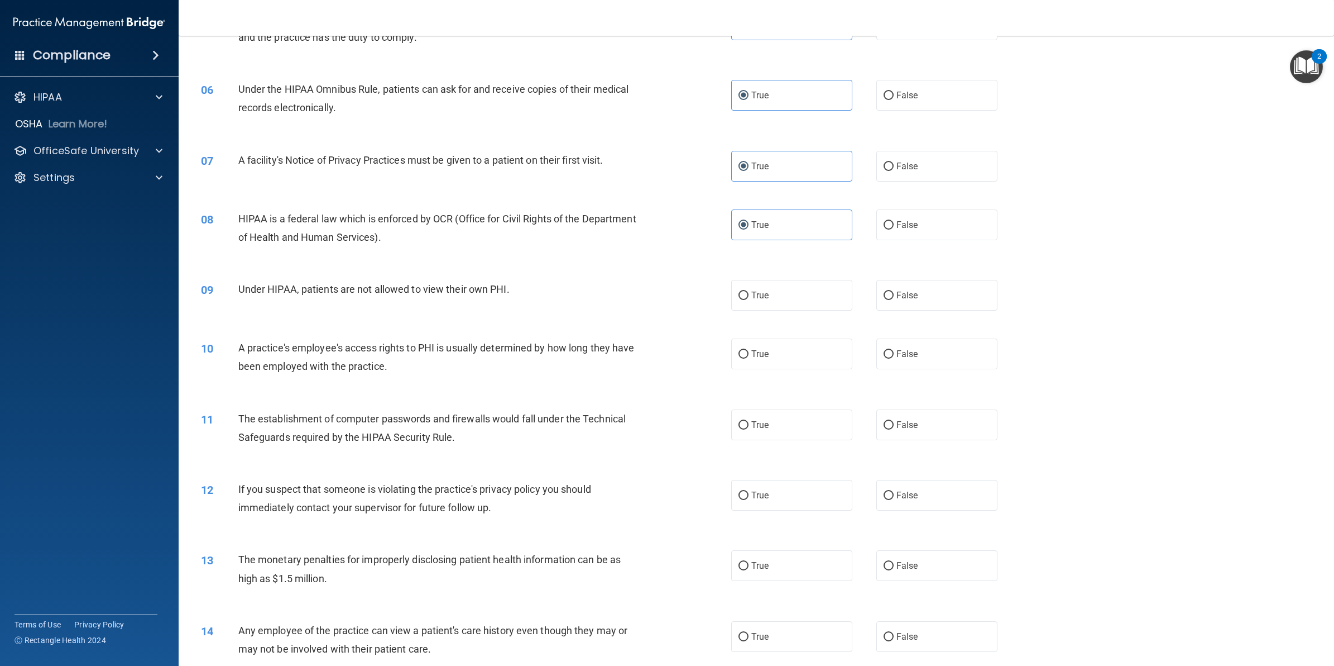
scroll to position [349, 0]
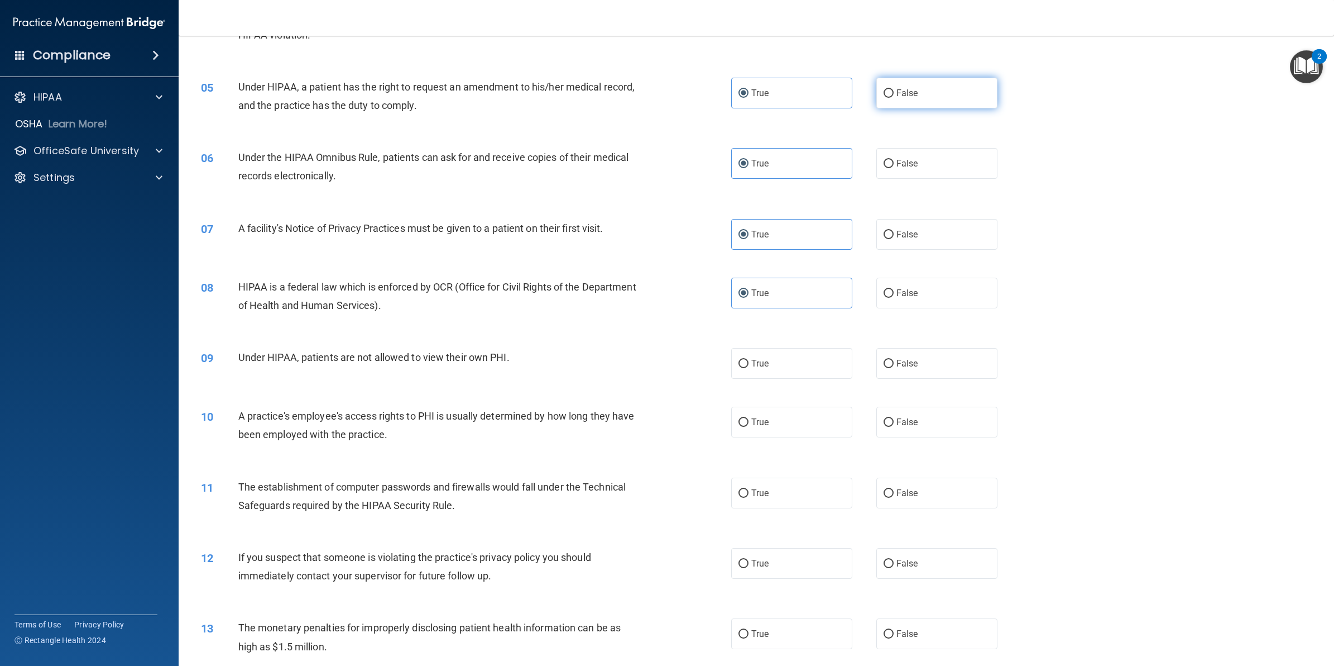
click at [911, 105] on label "False" at bounding box center [937, 93] width 121 height 31
click at [894, 98] on input "False" at bounding box center [889, 93] width 10 height 8
radio input "true"
radio input "false"
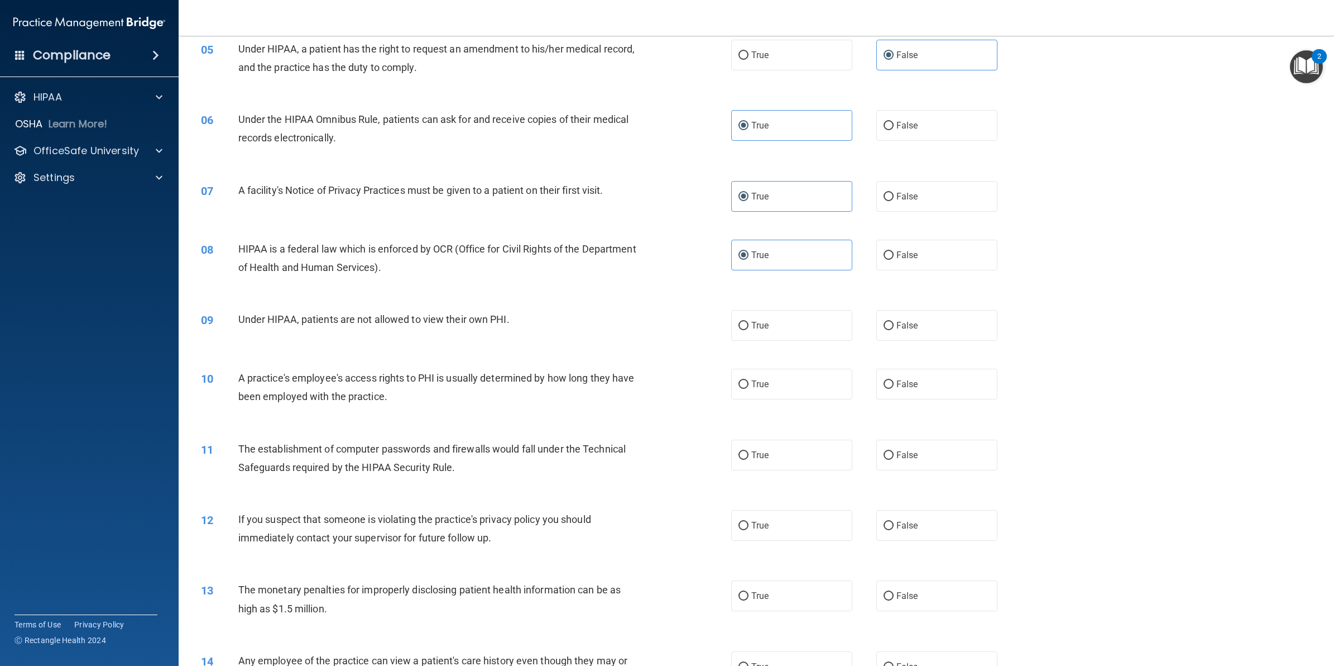
scroll to position [489, 0]
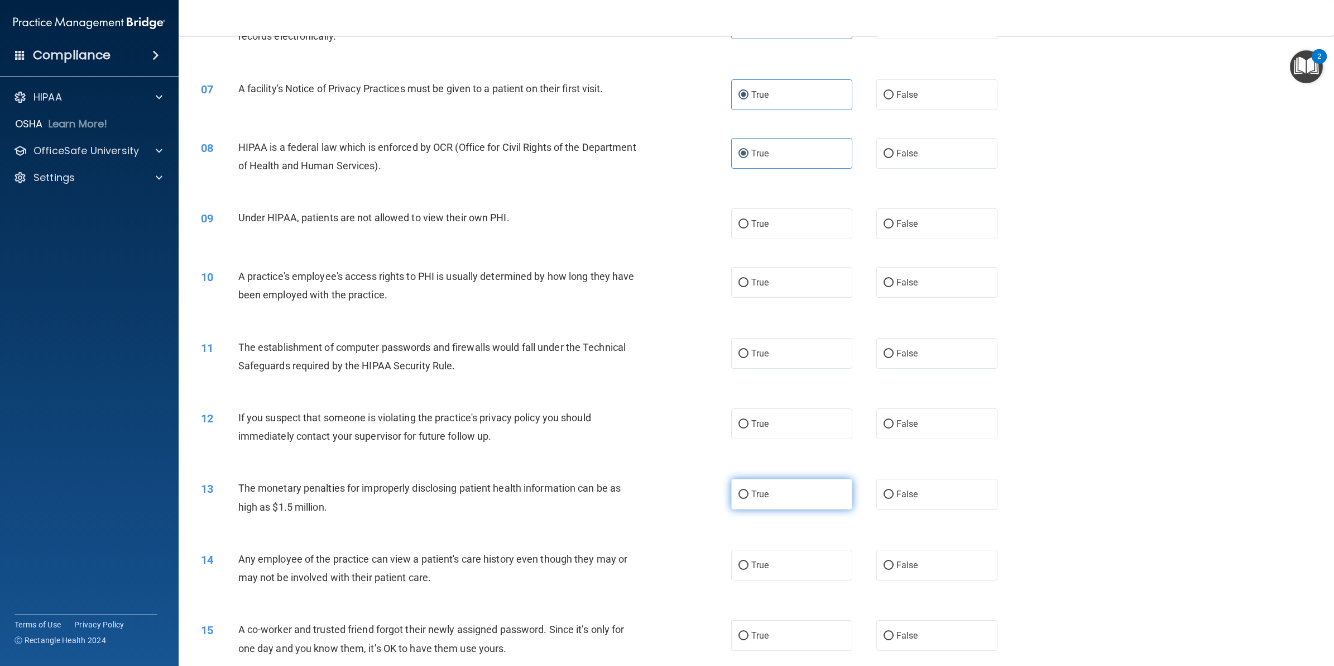
click at [768, 495] on label "True" at bounding box center [791, 494] width 121 height 31
click at [749, 495] on input "True" at bounding box center [744, 494] width 10 height 8
radio input "true"
click at [916, 567] on label "False" at bounding box center [937, 564] width 121 height 31
click at [894, 567] on input "False" at bounding box center [889, 565] width 10 height 8
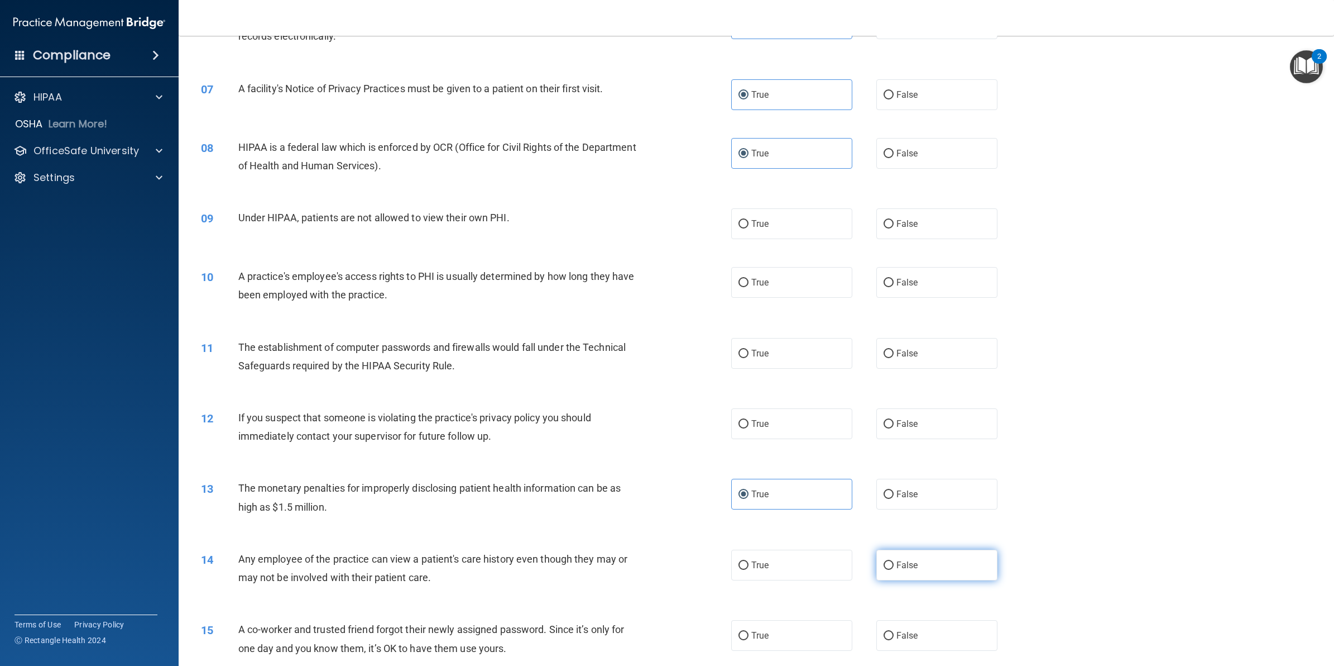
radio input "true"
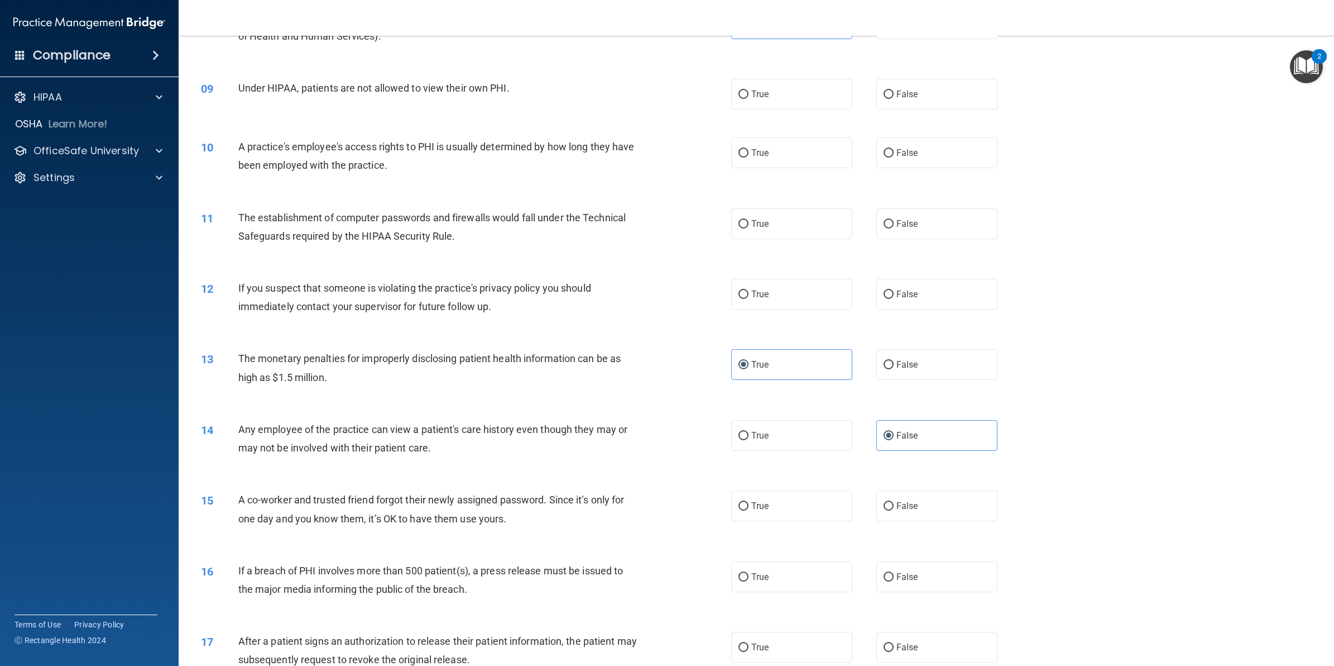
scroll to position [628, 0]
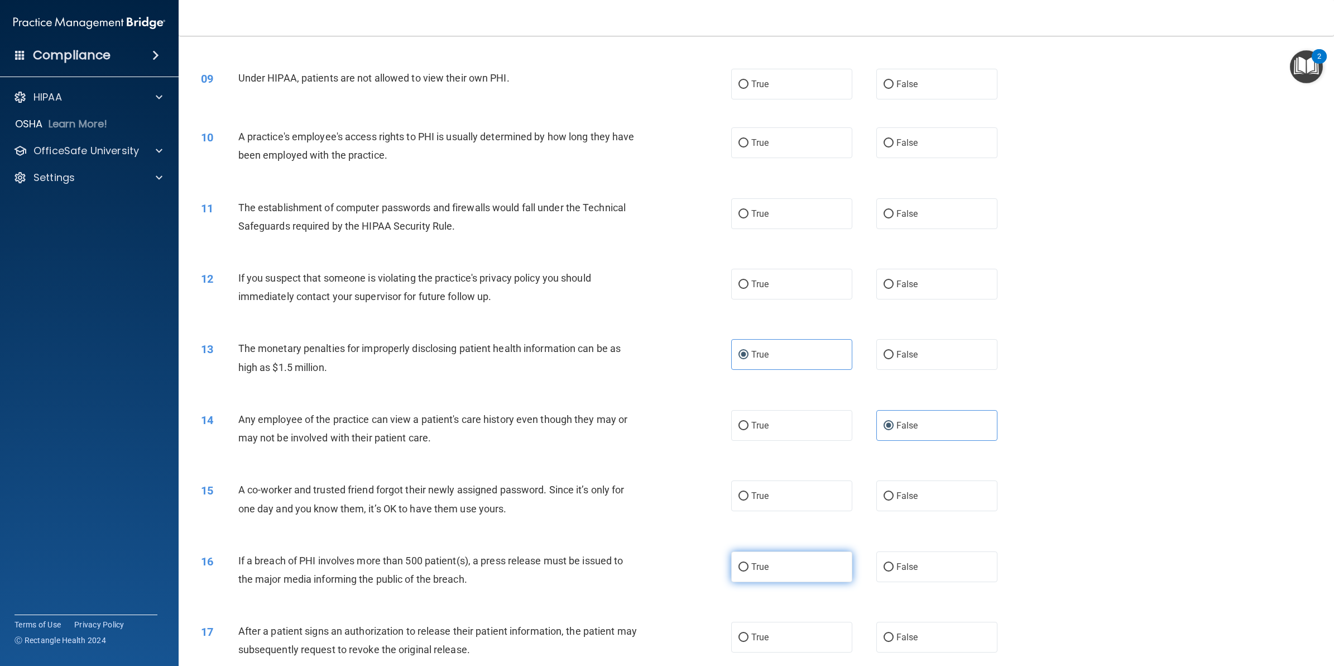
click at [736, 573] on label "True" at bounding box center [791, 566] width 121 height 31
click at [739, 571] on input "True" at bounding box center [744, 567] width 10 height 8
radio input "true"
click at [750, 625] on label "True" at bounding box center [791, 636] width 121 height 31
click at [749, 633] on input "True" at bounding box center [744, 637] width 10 height 8
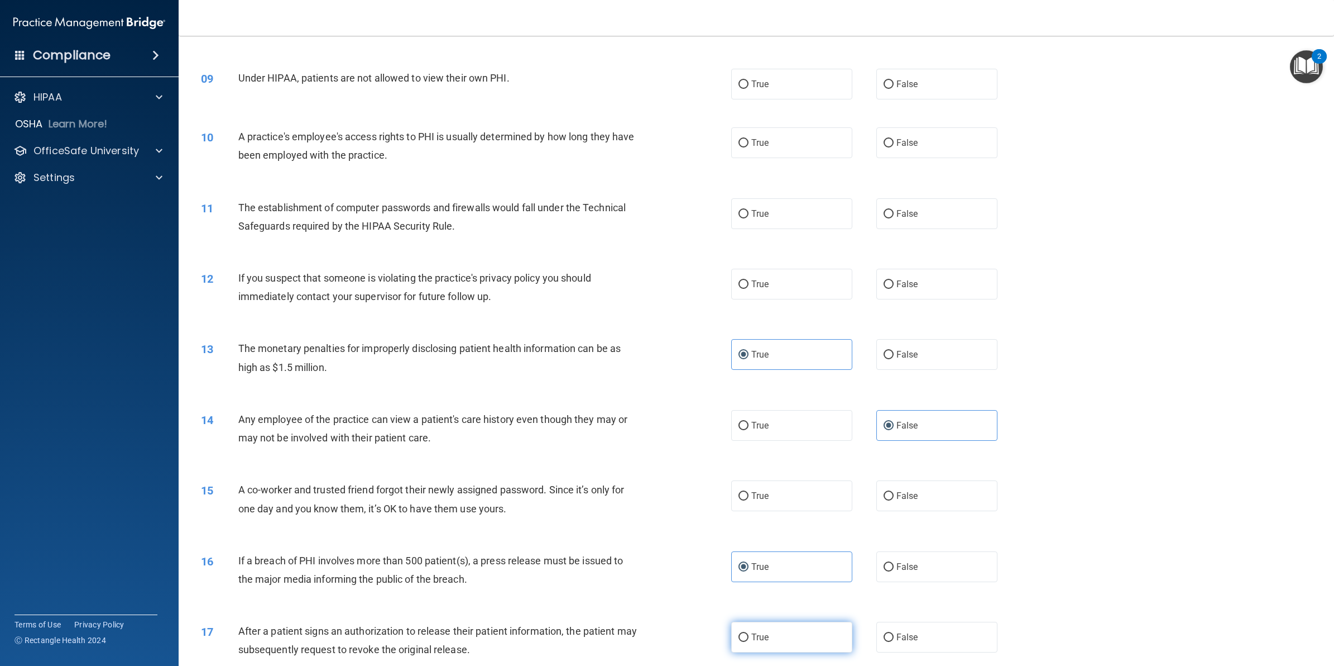
radio input "true"
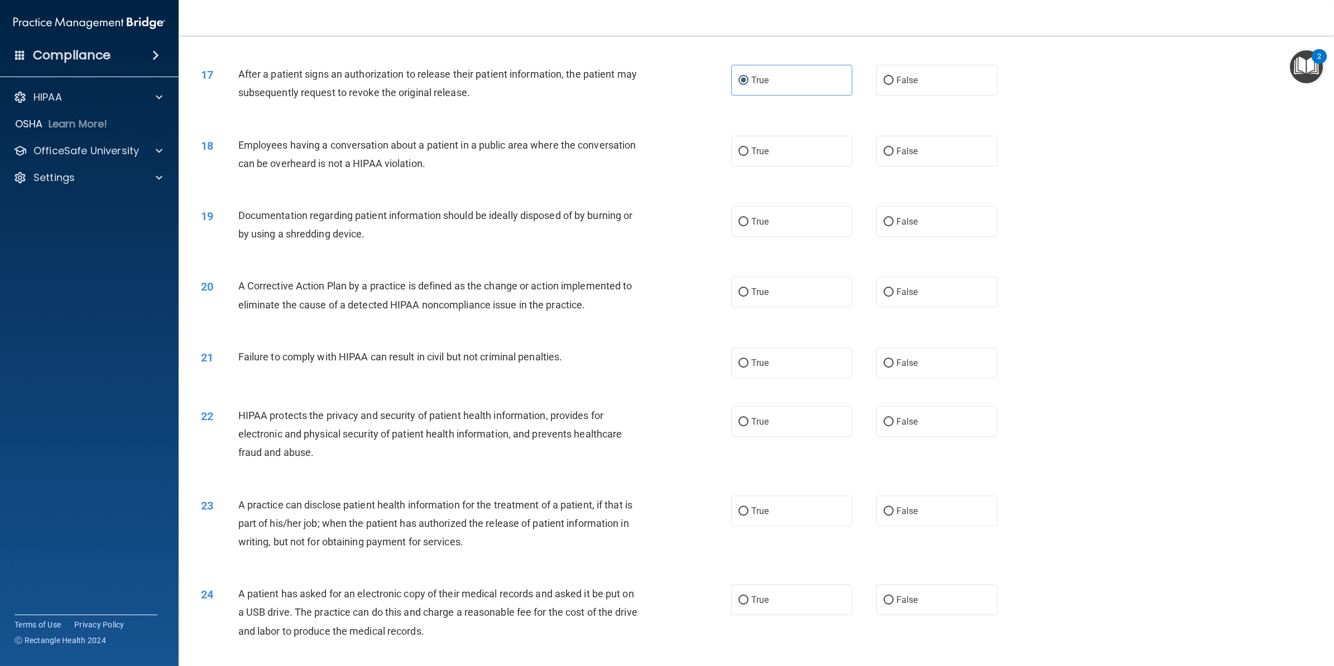
scroll to position [1186, 0]
click at [906, 522] on label "False" at bounding box center [937, 509] width 121 height 31
click at [894, 514] on input "False" at bounding box center [889, 509] width 10 height 8
radio input "true"
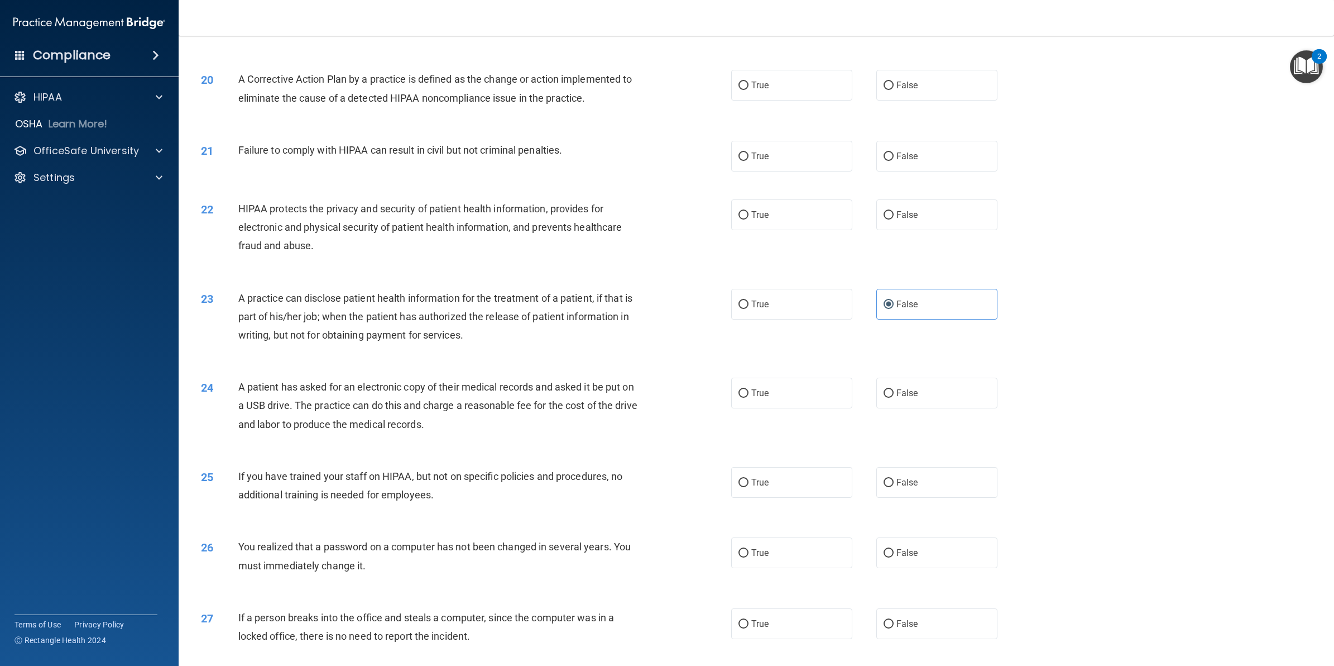
scroll to position [1466, 0]
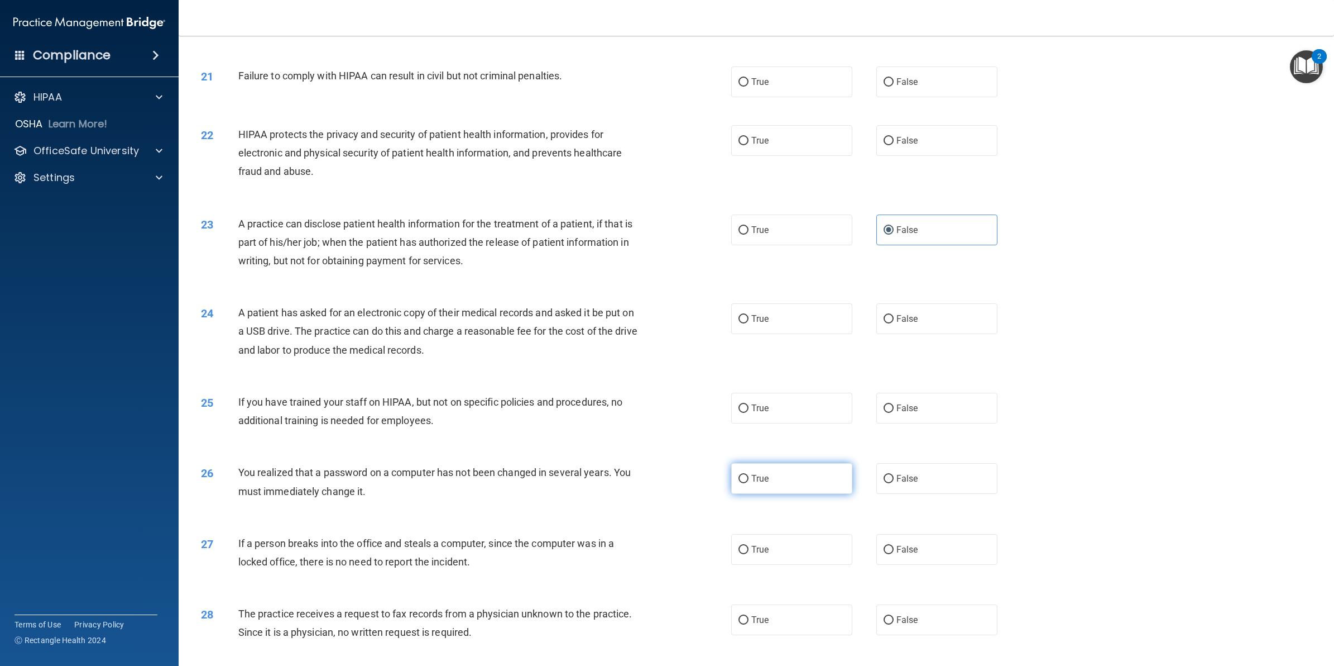
click at [749, 470] on label "True" at bounding box center [791, 478] width 121 height 31
click at [749, 475] on input "True" at bounding box center [744, 479] width 10 height 8
radio input "true"
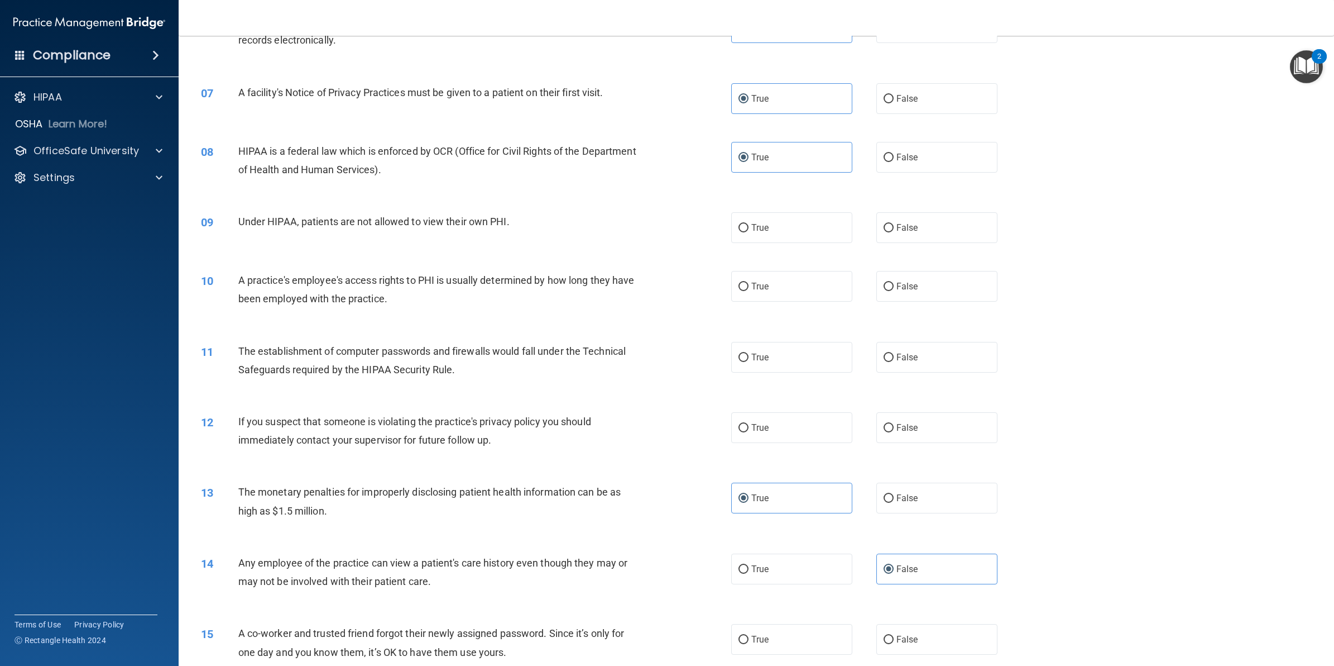
scroll to position [489, 0]
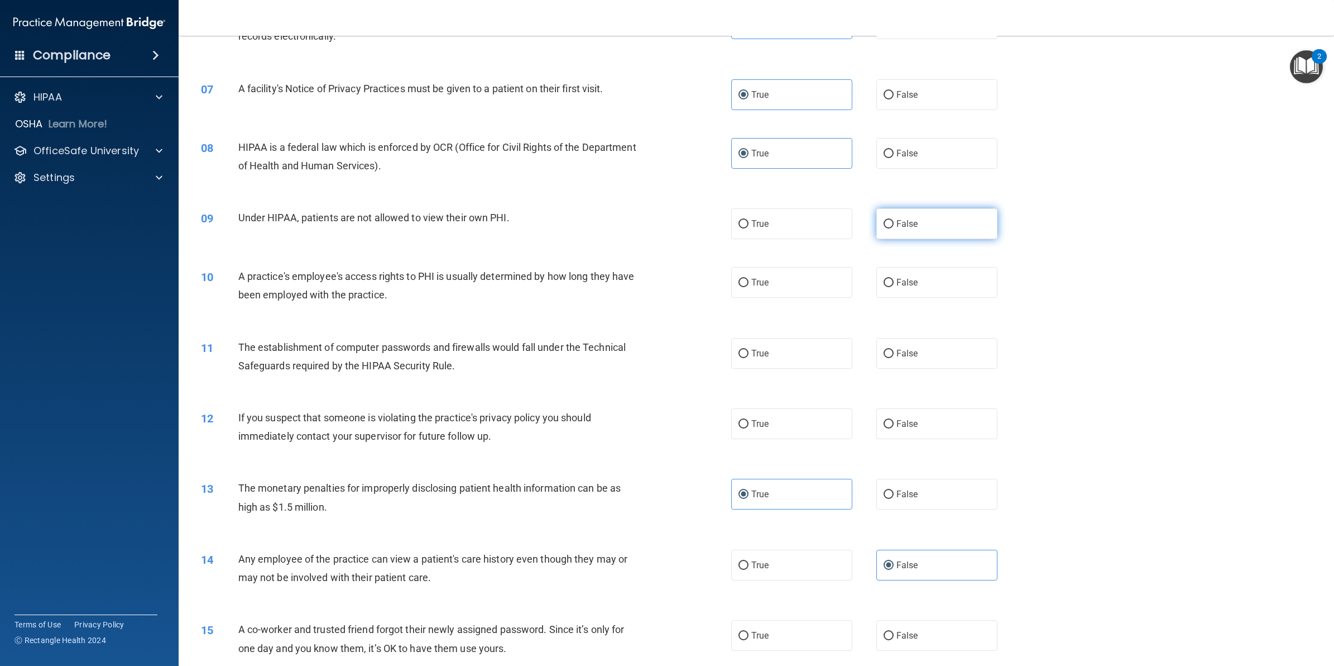
click at [908, 218] on span "False" at bounding box center [908, 223] width 22 height 11
click at [894, 220] on input "False" at bounding box center [889, 224] width 10 height 8
radio input "true"
drag, startPoint x: 955, startPoint y: 278, endPoint x: 885, endPoint y: 307, distance: 76.1
click at [955, 278] on label "False" at bounding box center [937, 282] width 121 height 31
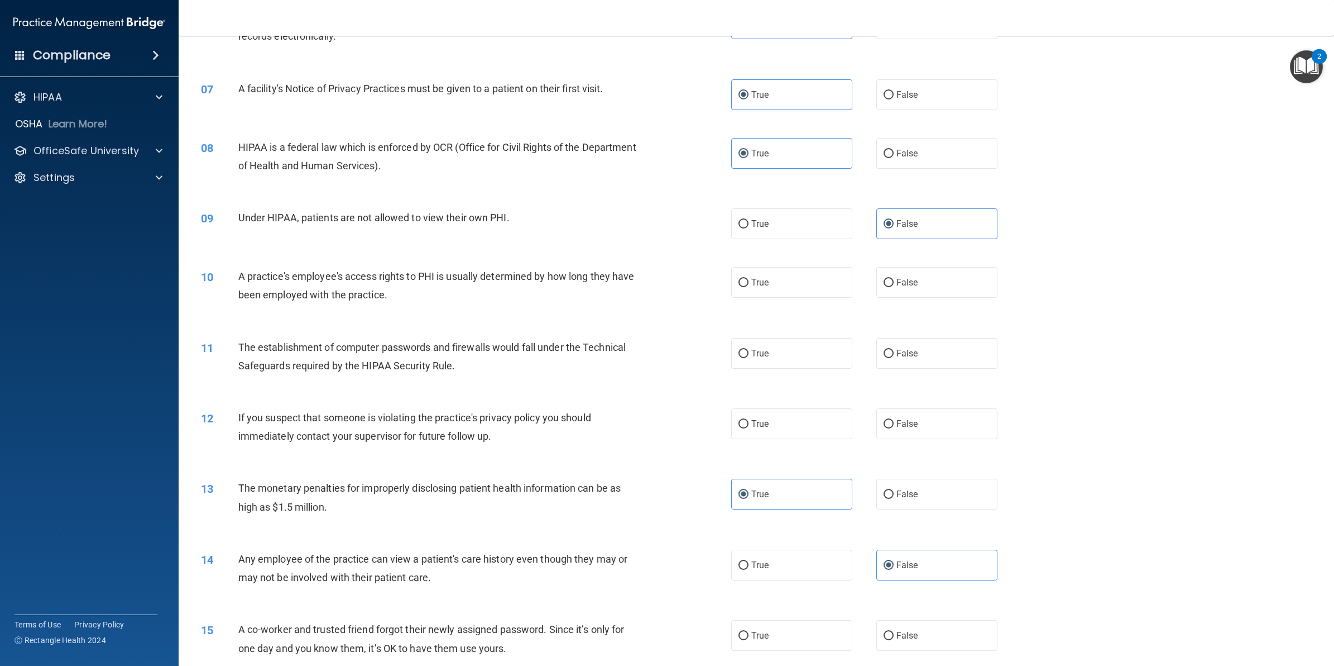
click at [894, 279] on input "False" at bounding box center [889, 283] width 10 height 8
radio input "true"
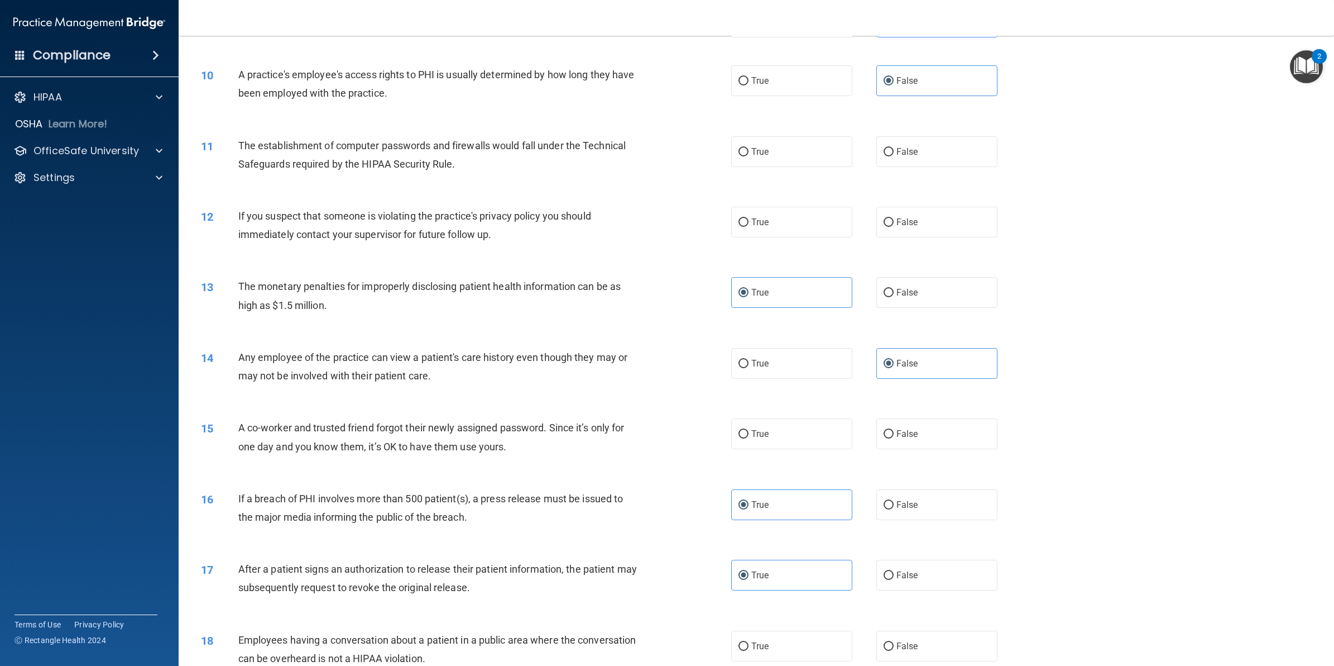
scroll to position [698, 0]
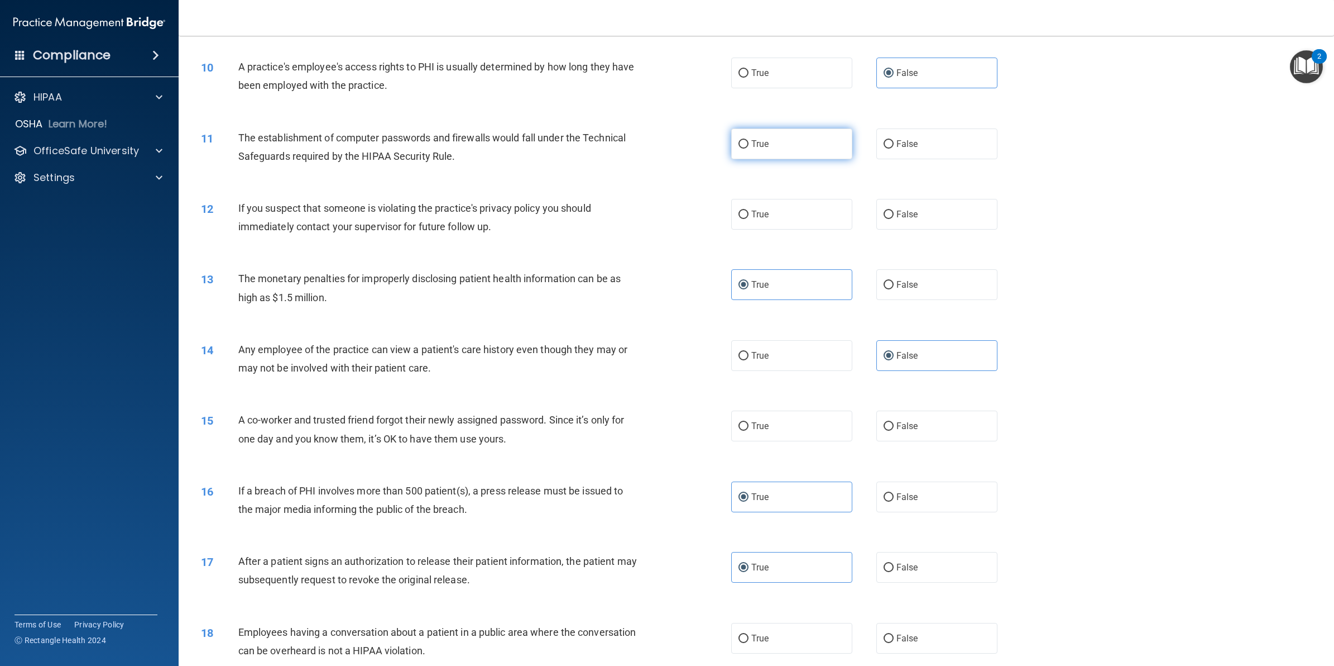
click at [759, 143] on span "True" at bounding box center [760, 143] width 17 height 11
click at [749, 143] on input "True" at bounding box center [744, 144] width 10 height 8
radio input "true"
click at [793, 215] on label "True" at bounding box center [791, 214] width 121 height 31
click at [749, 215] on input "True" at bounding box center [744, 214] width 10 height 8
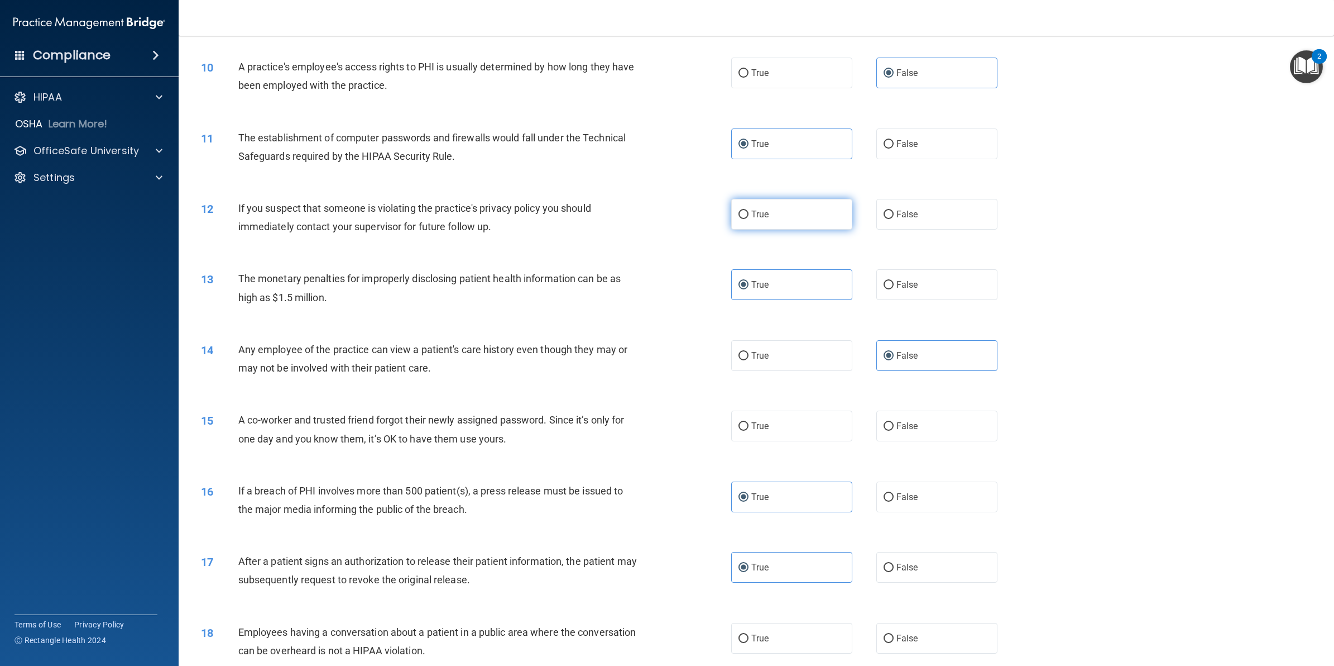
radio input "true"
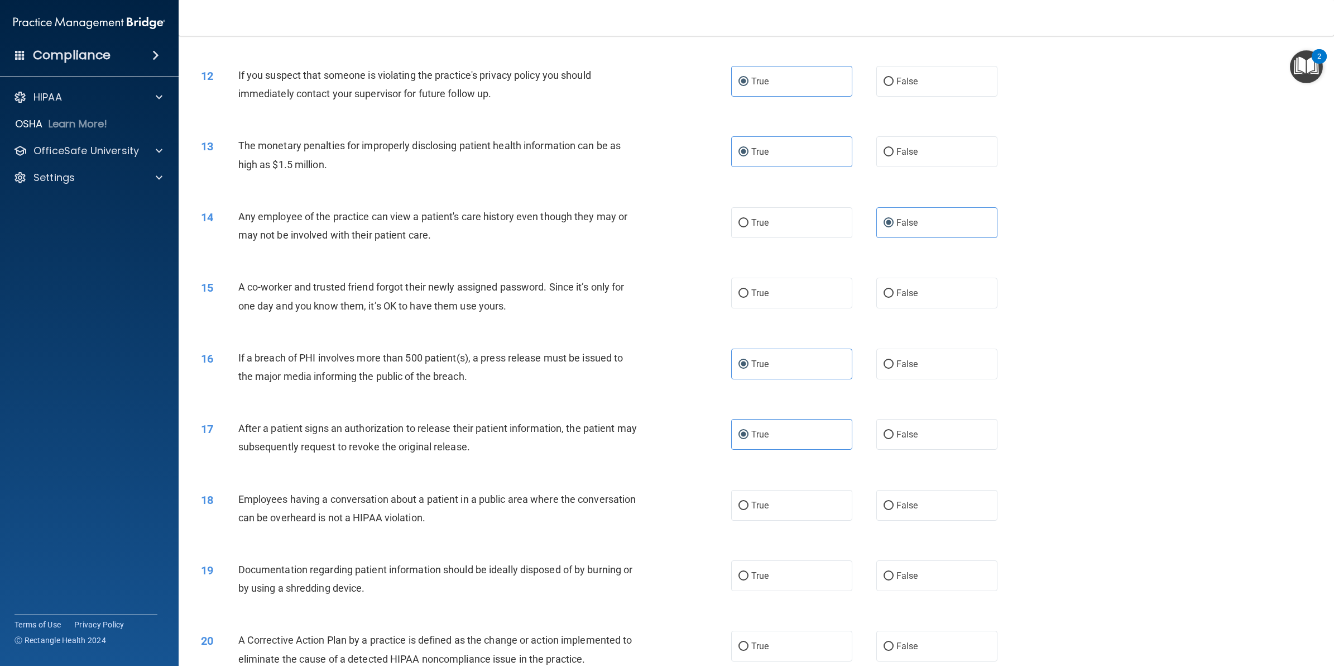
scroll to position [838, 0]
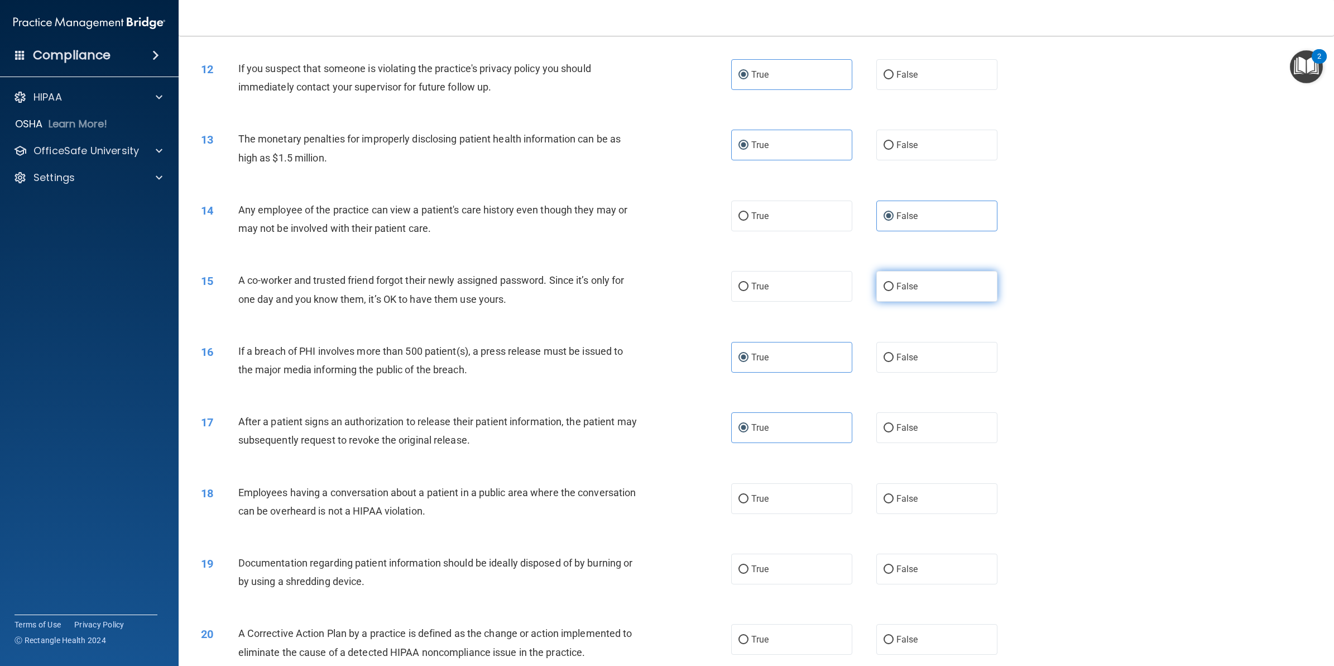
click at [897, 284] on span "False" at bounding box center [908, 286] width 22 height 11
click at [894, 284] on input "False" at bounding box center [889, 287] width 10 height 8
radio input "true"
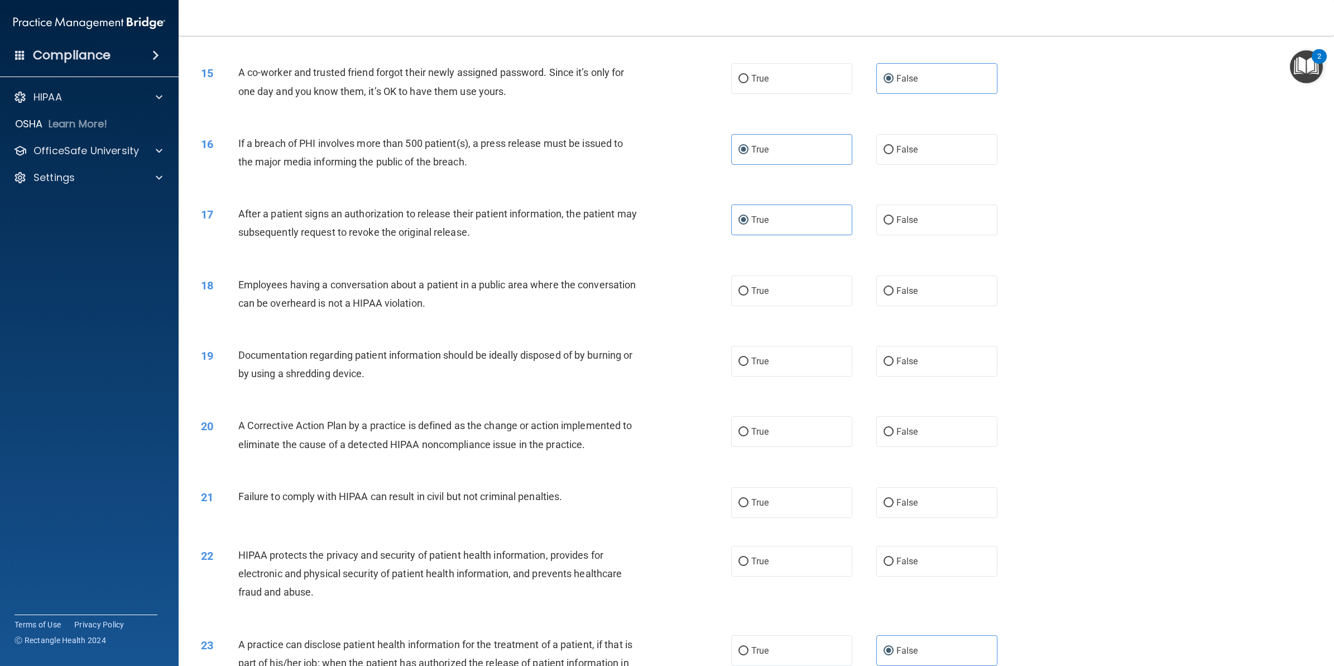
scroll to position [1047, 0]
click at [878, 295] on label "False" at bounding box center [937, 289] width 121 height 31
click at [884, 294] on input "False" at bounding box center [889, 289] width 10 height 8
radio input "true"
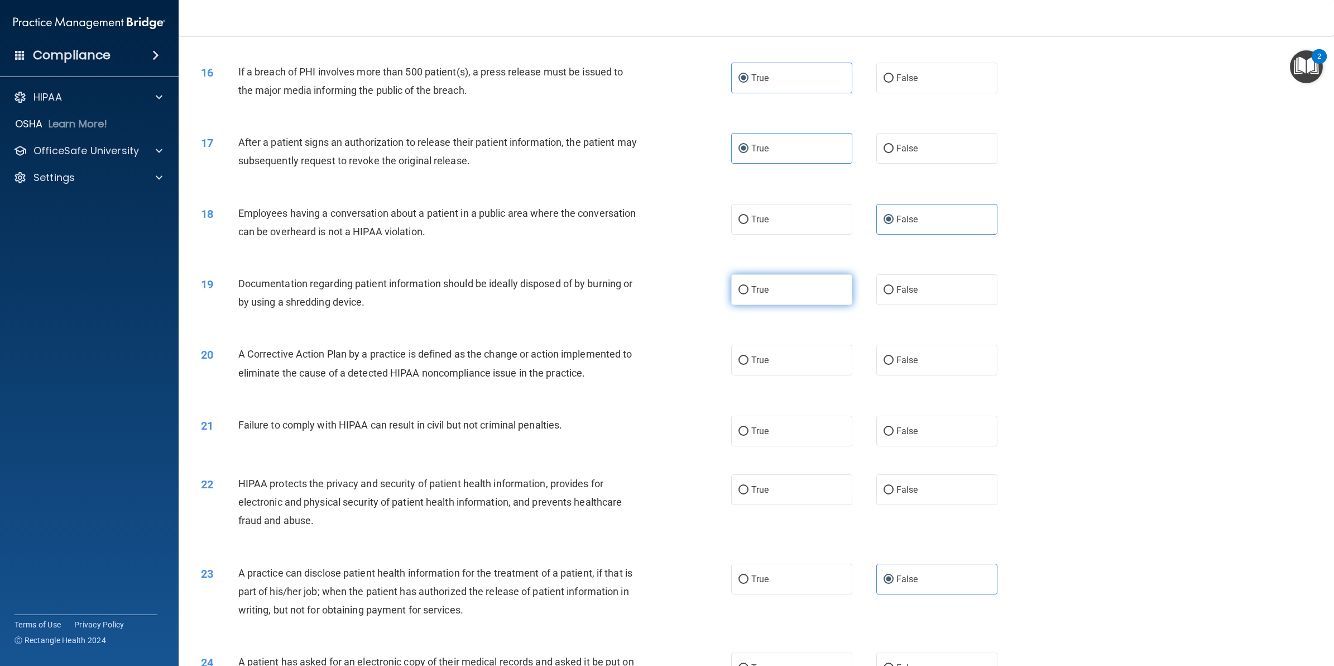
click at [805, 288] on label "True" at bounding box center [791, 289] width 121 height 31
click at [749, 288] on input "True" at bounding box center [744, 290] width 10 height 8
radio input "true"
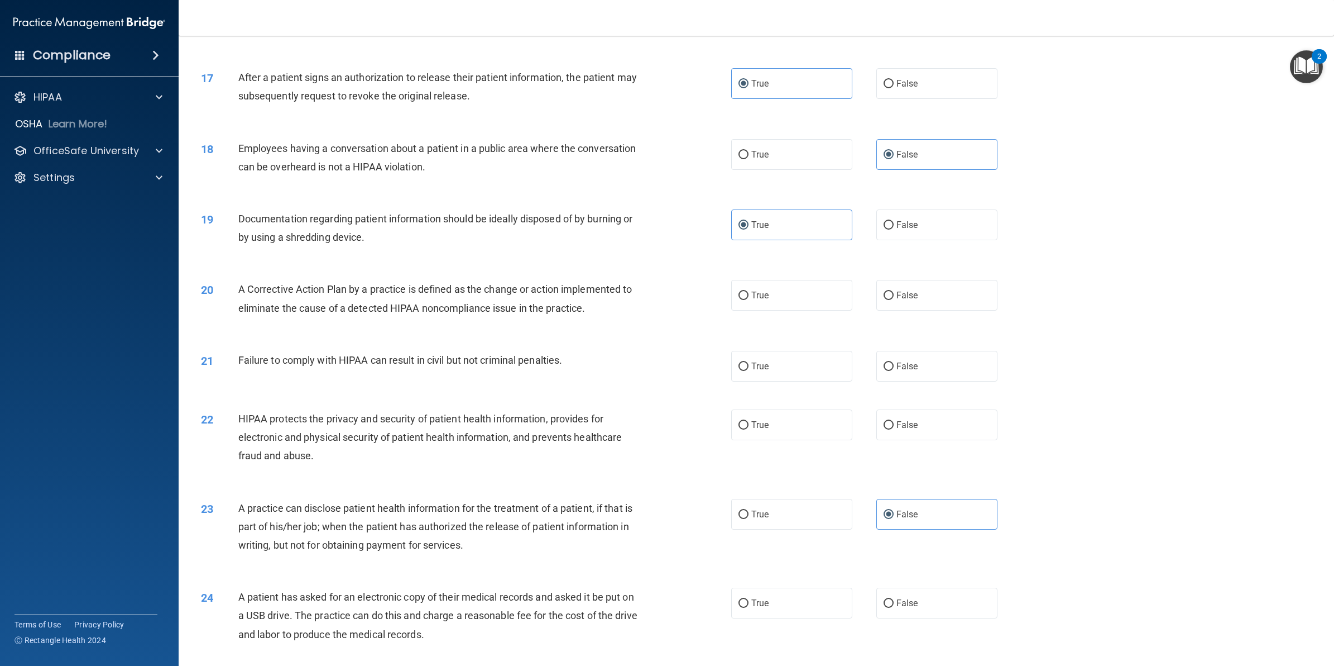
scroll to position [1256, 0]
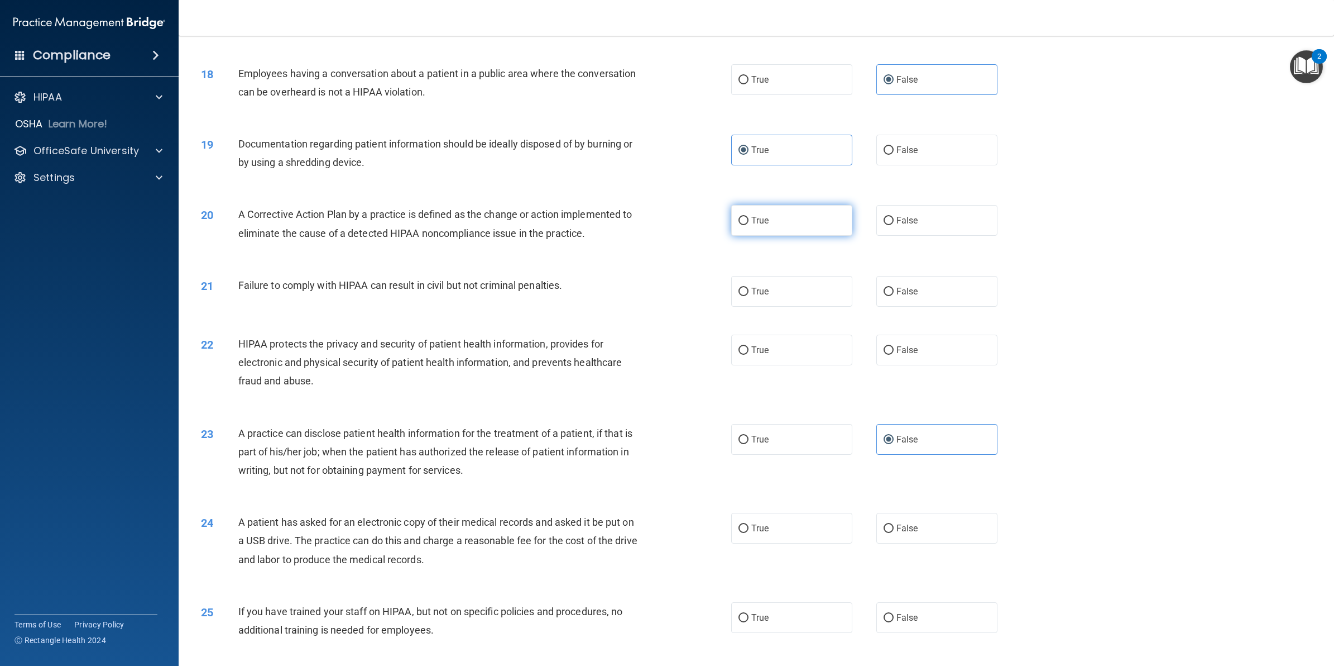
click at [745, 222] on label "True" at bounding box center [791, 220] width 121 height 31
click at [745, 222] on input "True" at bounding box center [744, 221] width 10 height 8
radio input "true"
click at [920, 291] on label "False" at bounding box center [937, 291] width 121 height 31
click at [894, 291] on input "False" at bounding box center [889, 292] width 10 height 8
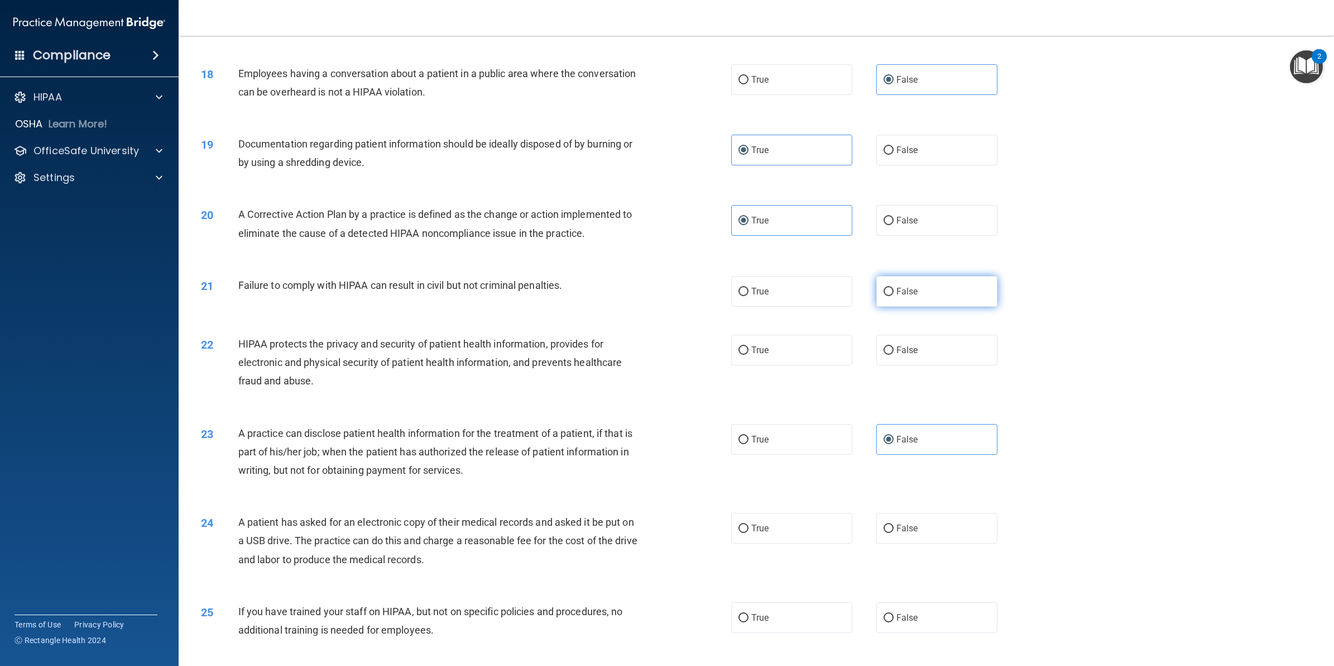
radio input "true"
click at [824, 299] on label "True" at bounding box center [791, 291] width 121 height 31
click at [749, 296] on input "True" at bounding box center [744, 292] width 10 height 8
radio input "true"
click at [897, 290] on span "False" at bounding box center [908, 291] width 22 height 11
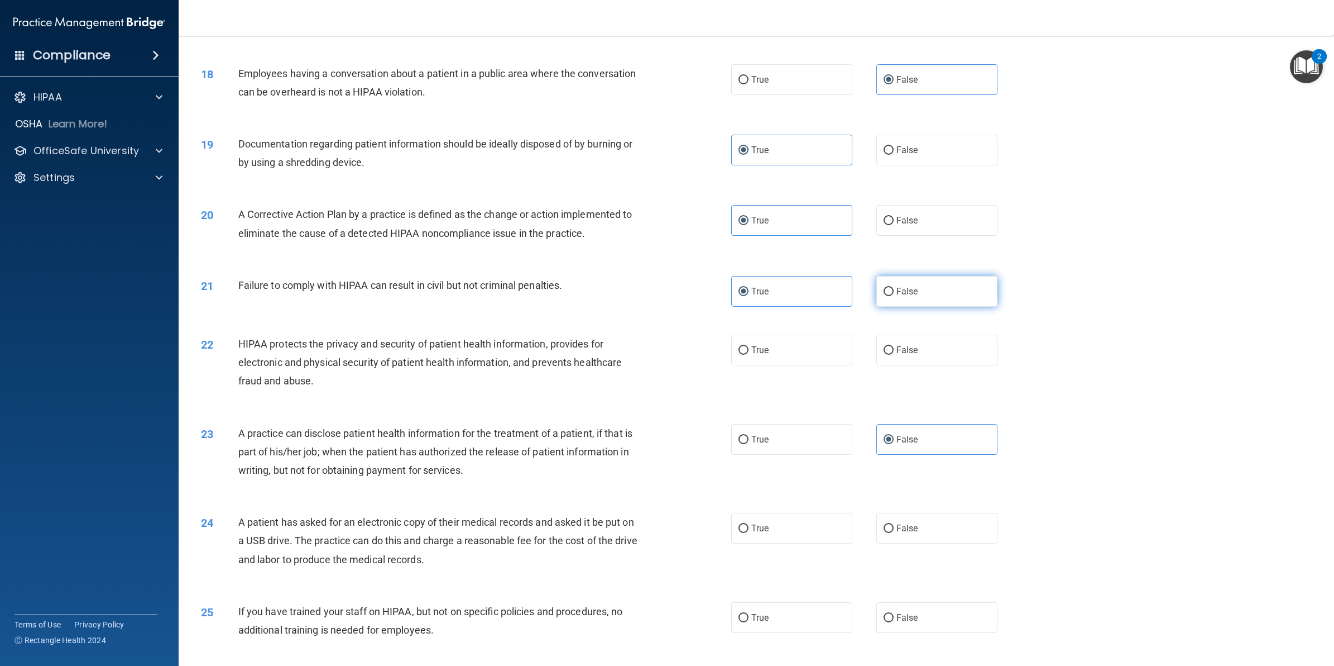
click at [894, 290] on input "False" at bounding box center [889, 292] width 10 height 8
radio input "true"
radio input "false"
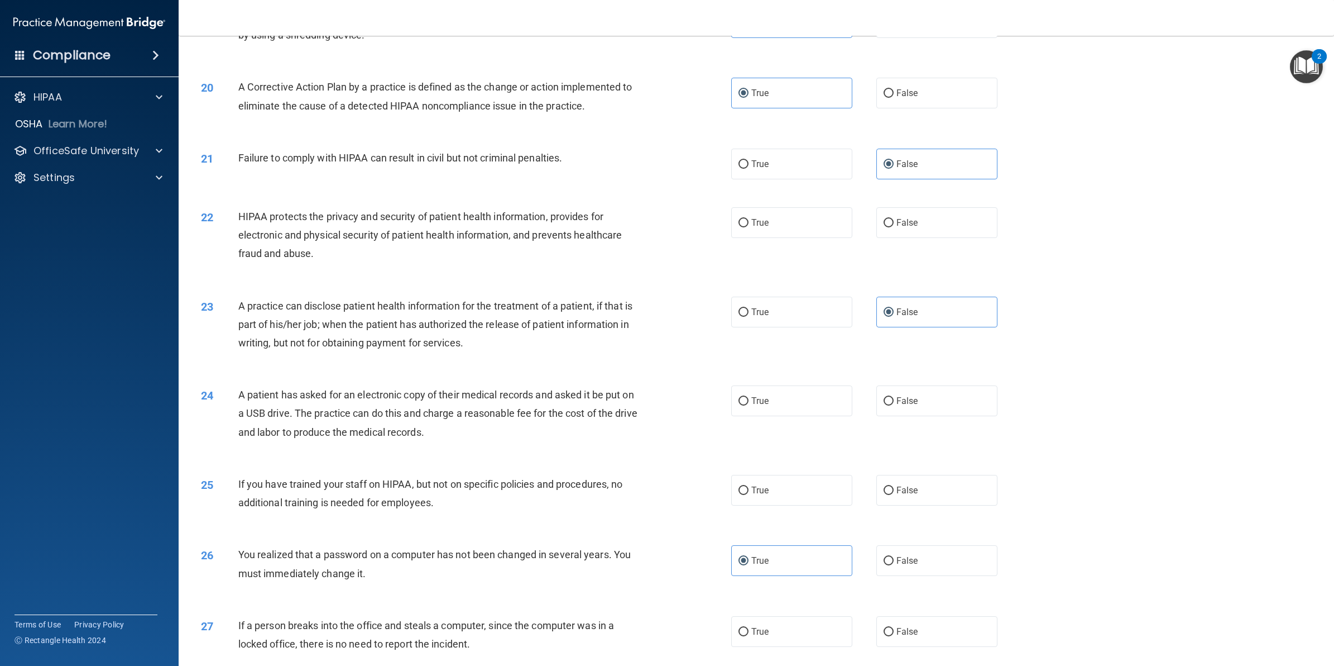
scroll to position [1396, 0]
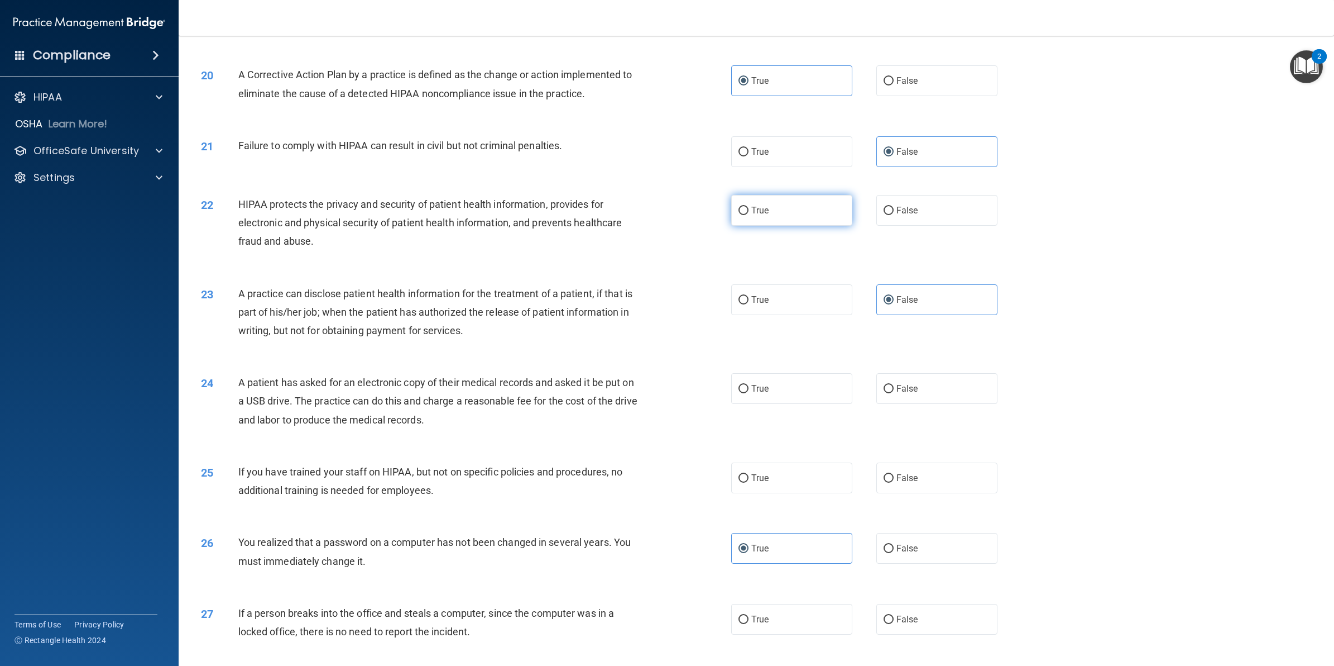
click at [744, 219] on label "True" at bounding box center [791, 210] width 121 height 31
click at [744, 215] on input "True" at bounding box center [744, 211] width 10 height 8
radio input "true"
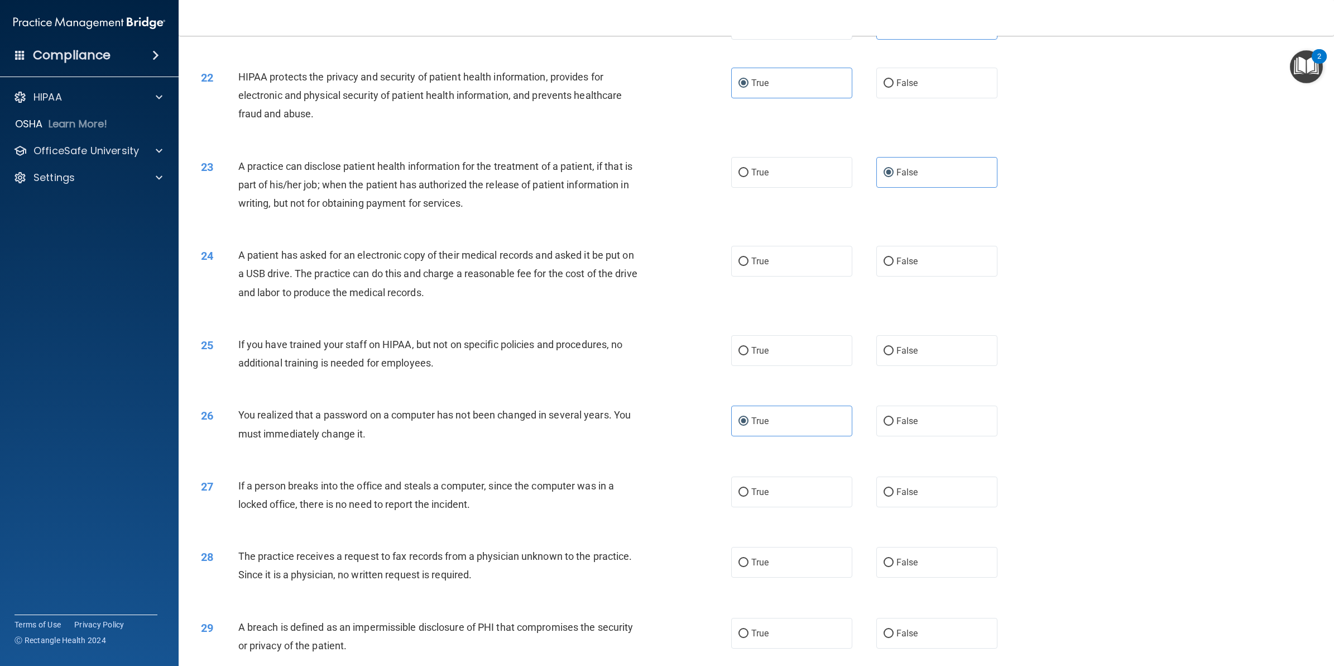
scroll to position [1605, 0]
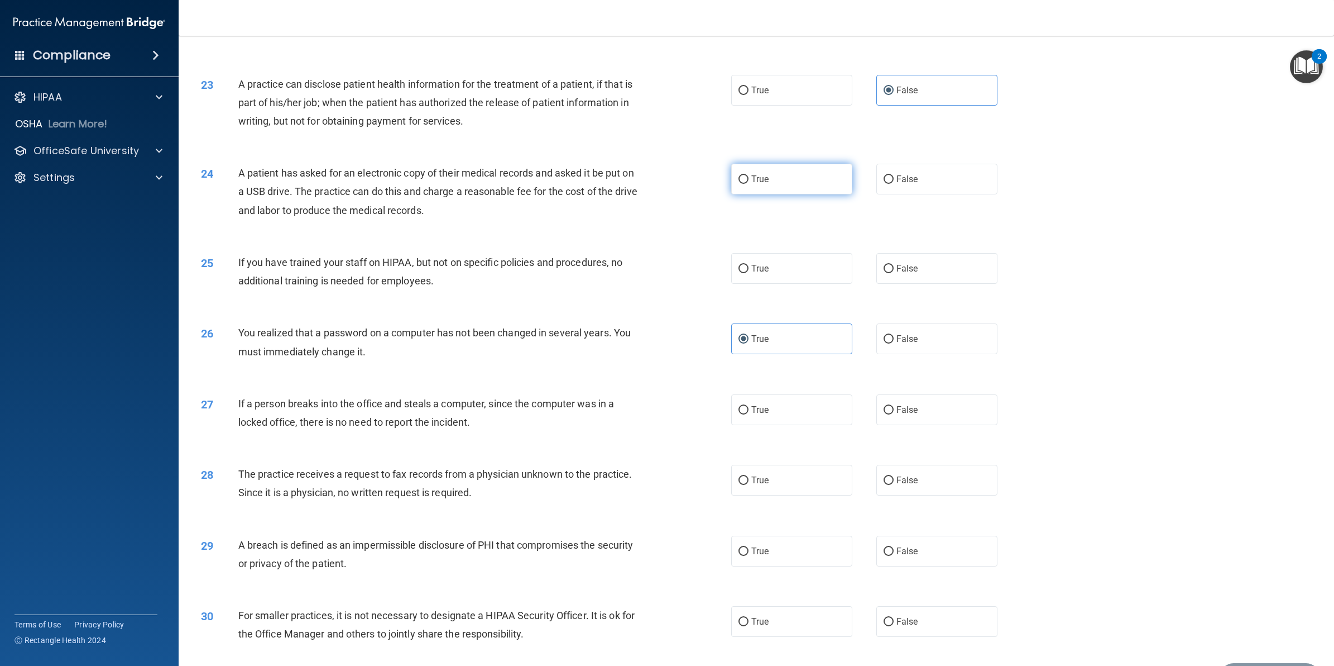
click at [816, 174] on label "True" at bounding box center [791, 179] width 121 height 31
click at [749, 175] on input "True" at bounding box center [744, 179] width 10 height 8
radio input "true"
click at [949, 271] on label "False" at bounding box center [937, 268] width 121 height 31
click at [894, 271] on input "False" at bounding box center [889, 269] width 10 height 8
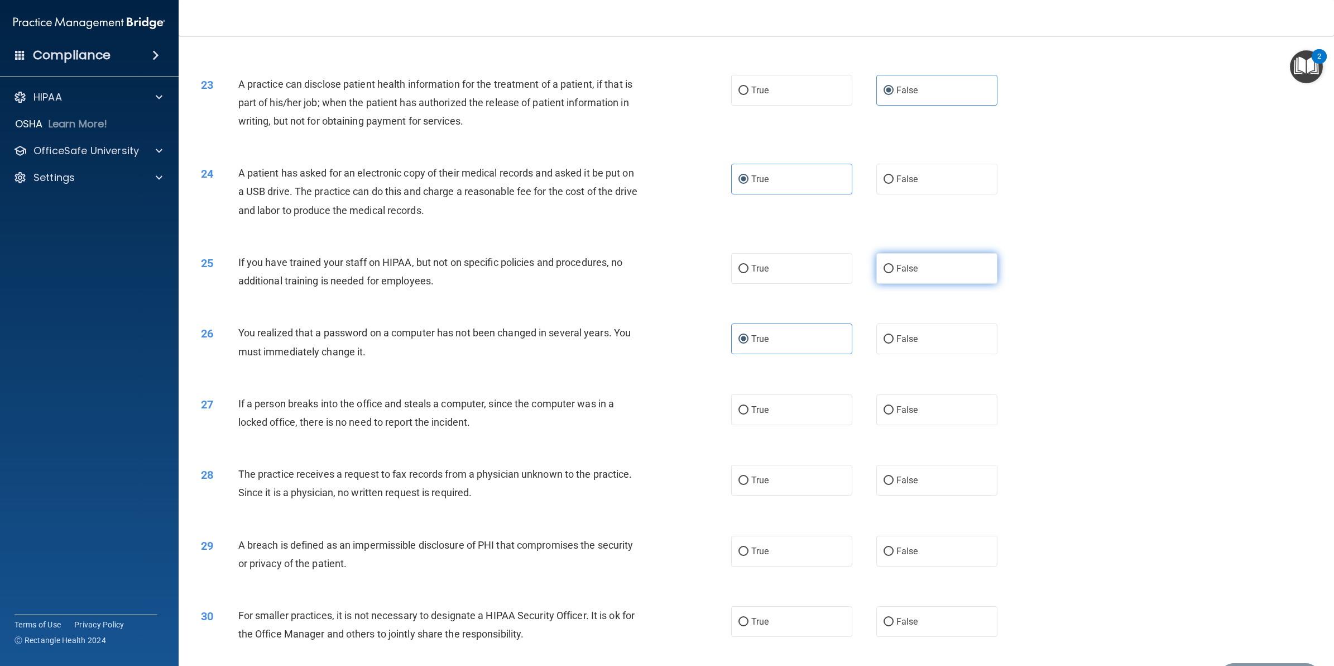
radio input "true"
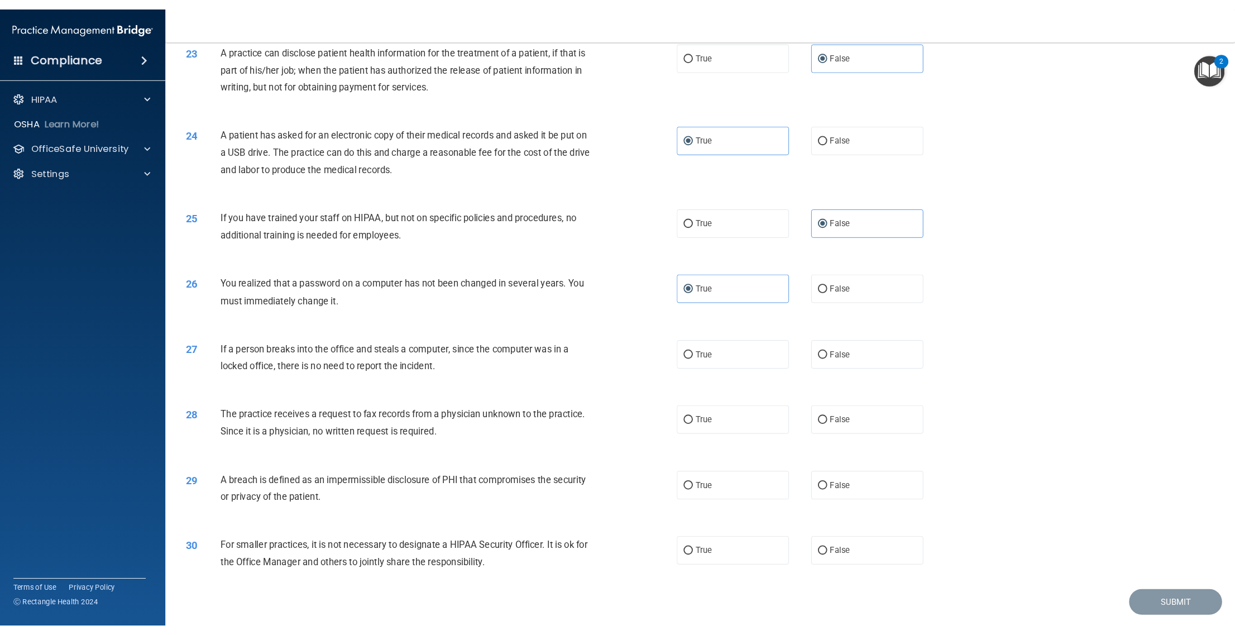
scroll to position [1676, 0]
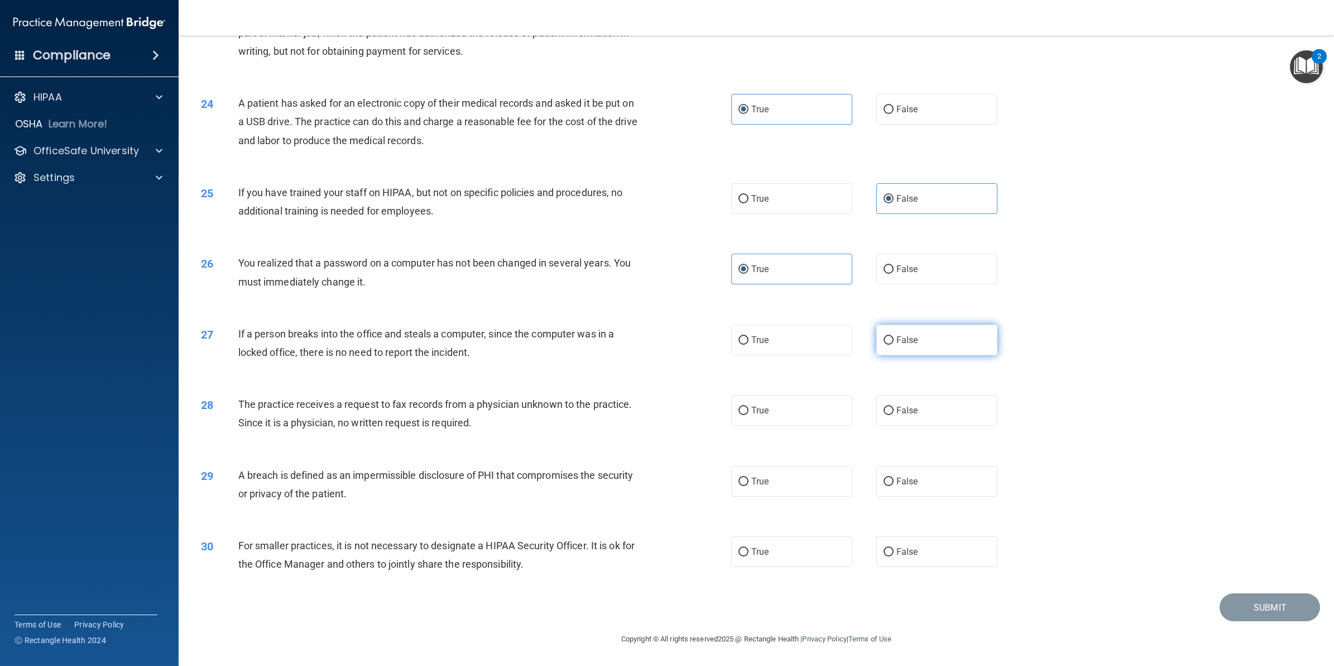
click at [920, 347] on label "False" at bounding box center [937, 339] width 121 height 31
click at [894, 345] on input "False" at bounding box center [889, 340] width 10 height 8
radio input "true"
click at [952, 414] on label "False" at bounding box center [937, 410] width 121 height 31
click at [894, 414] on input "False" at bounding box center [889, 410] width 10 height 8
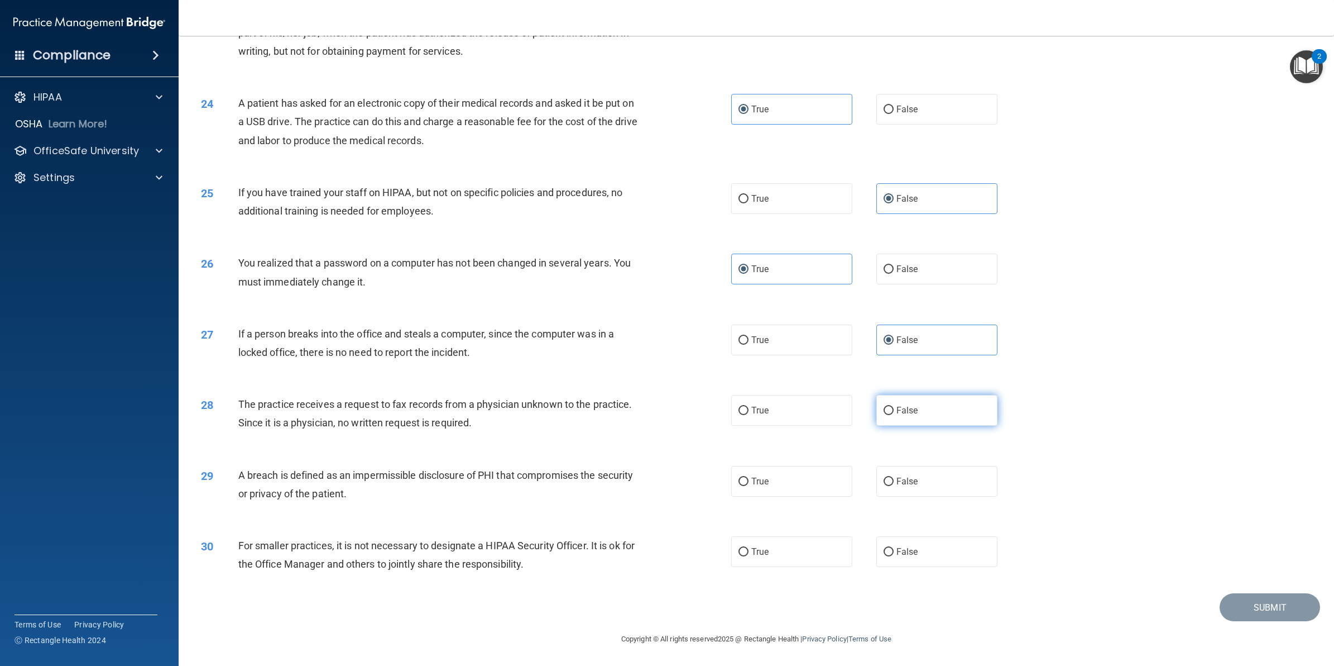
radio input "true"
click at [788, 489] on label "True" at bounding box center [791, 481] width 121 height 31
click at [749, 486] on input "True" at bounding box center [744, 481] width 10 height 8
radio input "true"
click at [918, 552] on label "False" at bounding box center [937, 551] width 121 height 31
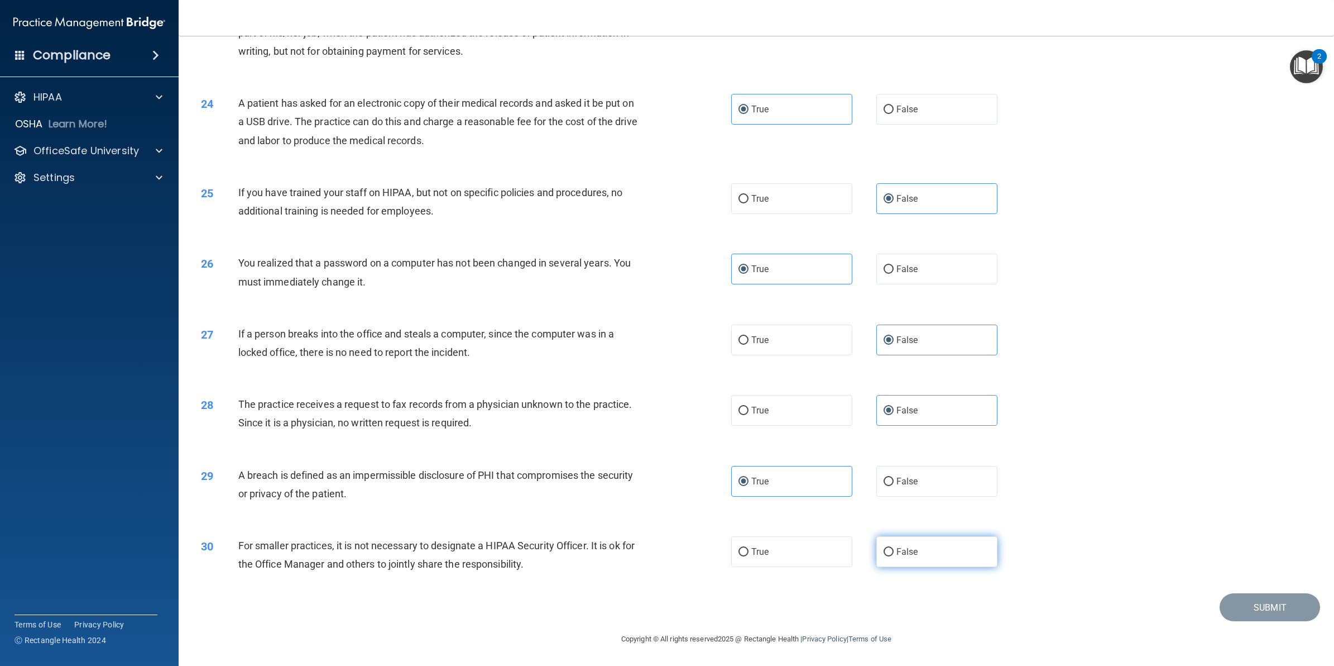
click at [894, 552] on input "False" at bounding box center [889, 552] width 10 height 8
radio input "true"
click at [1256, 609] on button "Submit" at bounding box center [1270, 607] width 101 height 28
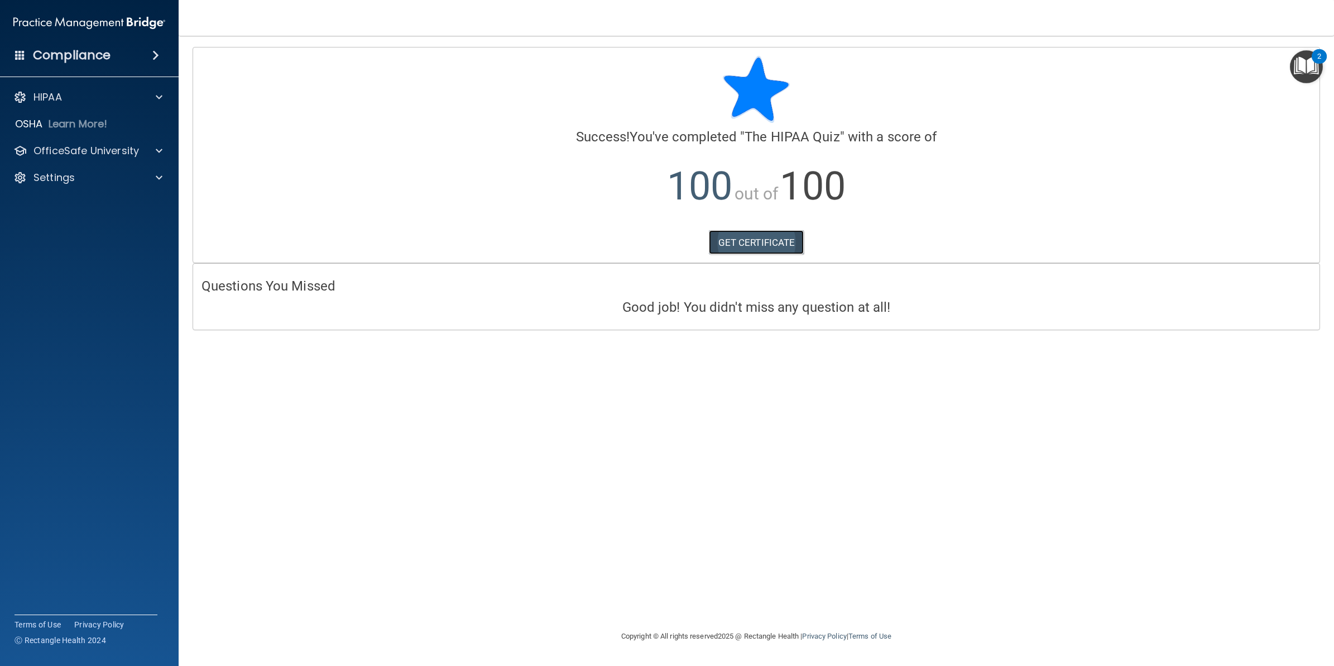
click at [755, 240] on link "GET CERTIFICATE" at bounding box center [756, 242] width 95 height 25
click at [67, 160] on div "OfficeSafe University" at bounding box center [89, 151] width 179 height 22
click at [162, 152] on div at bounding box center [157, 150] width 28 height 13
click at [107, 180] on div "HIPAA Training" at bounding box center [83, 177] width 152 height 11
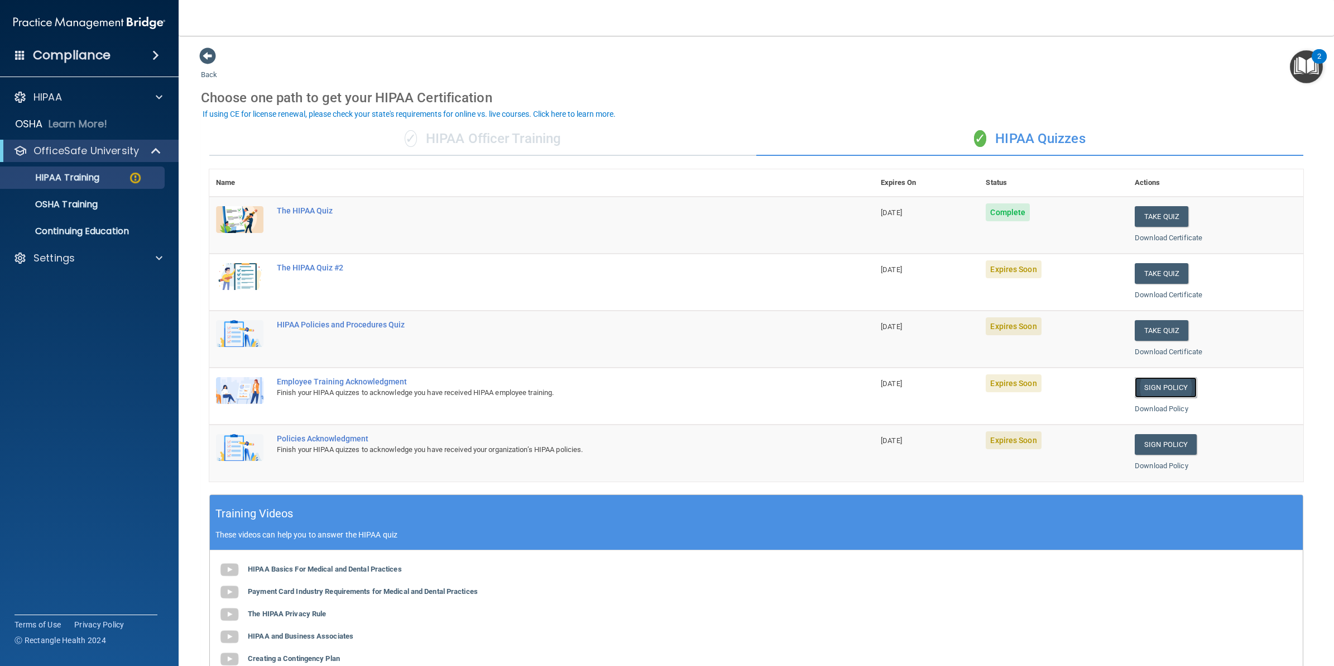
click at [1154, 380] on link "Sign Policy" at bounding box center [1166, 387] width 62 height 21
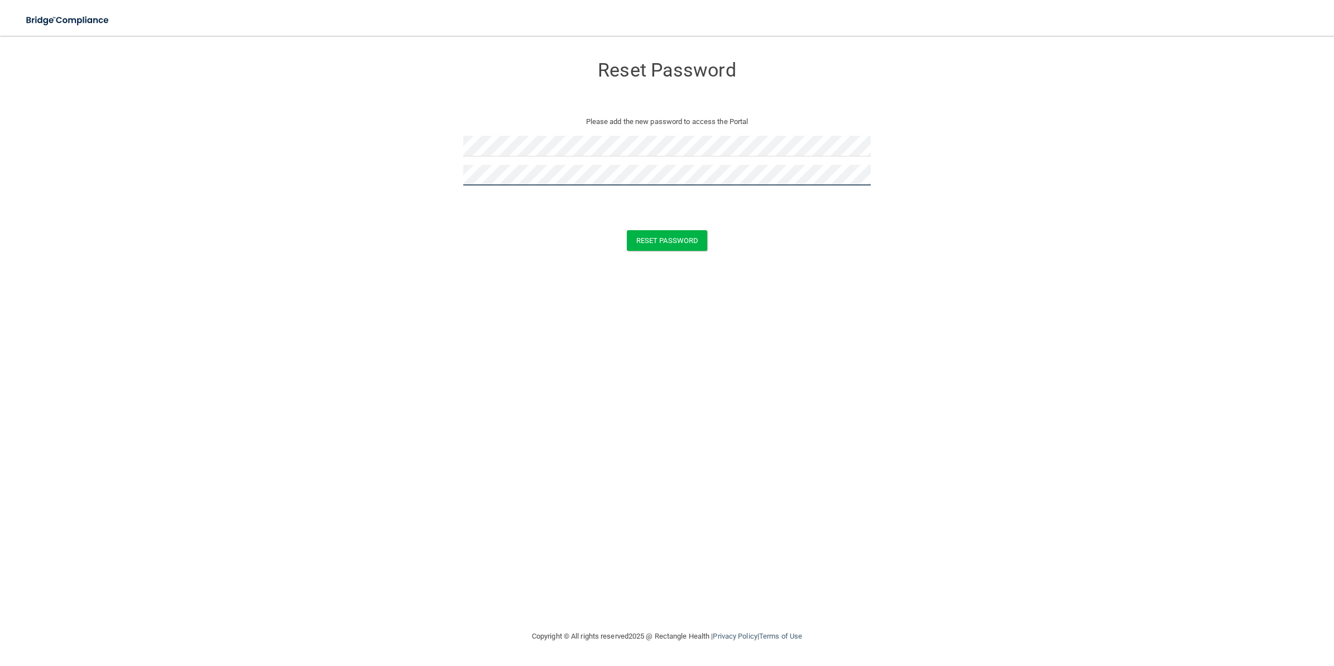
click at [627, 230] on button "Reset Password" at bounding box center [667, 240] width 80 height 21
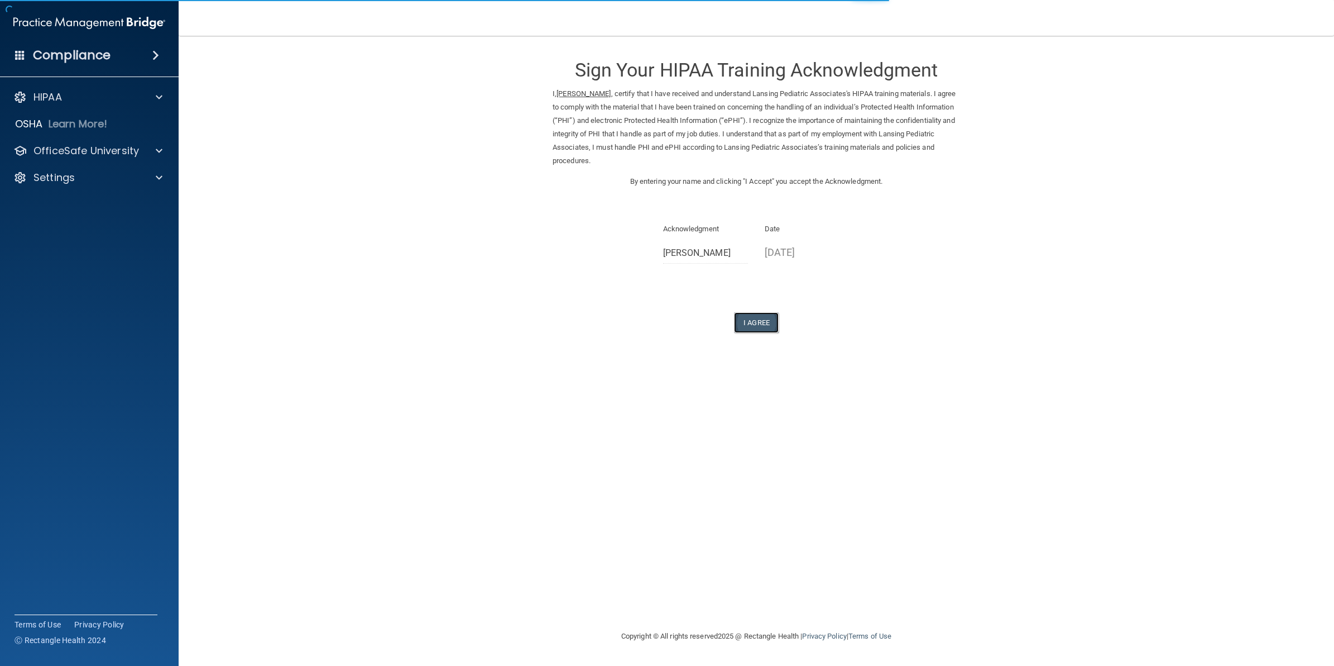
click at [744, 324] on button "I Agree" at bounding box center [756, 322] width 45 height 21
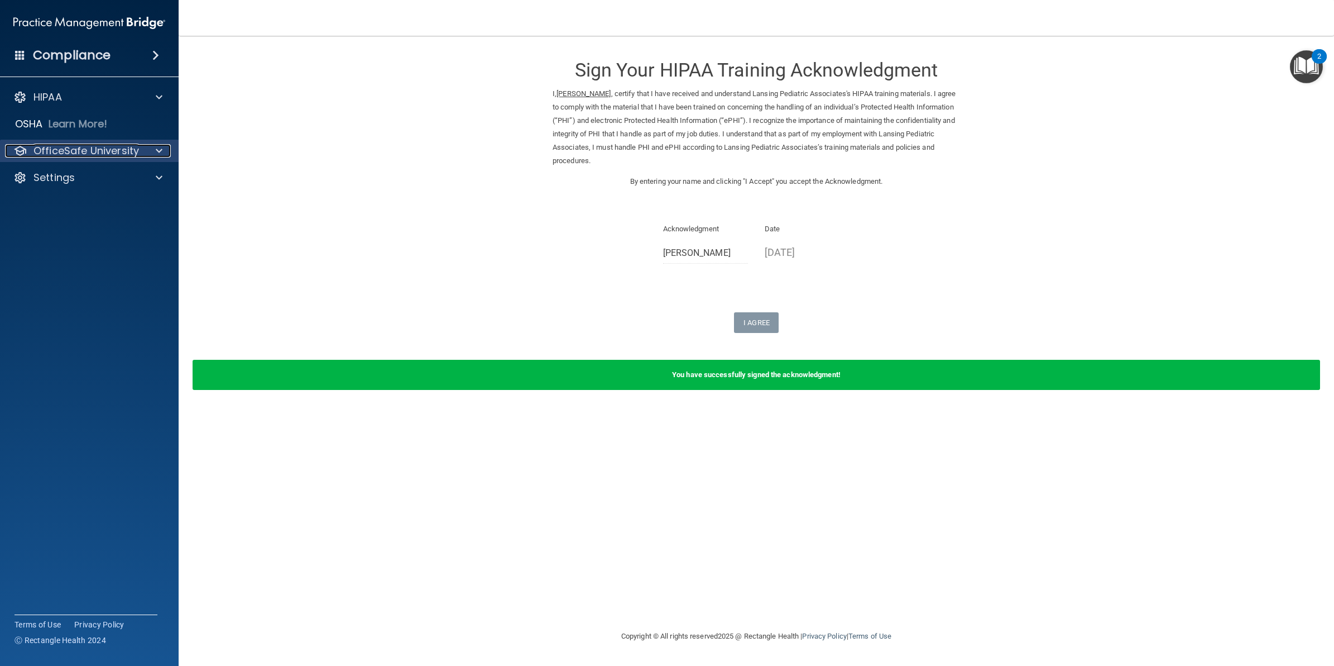
click at [166, 149] on div at bounding box center [157, 150] width 28 height 13
click at [95, 181] on p "HIPAA Training" at bounding box center [53, 177] width 92 height 11
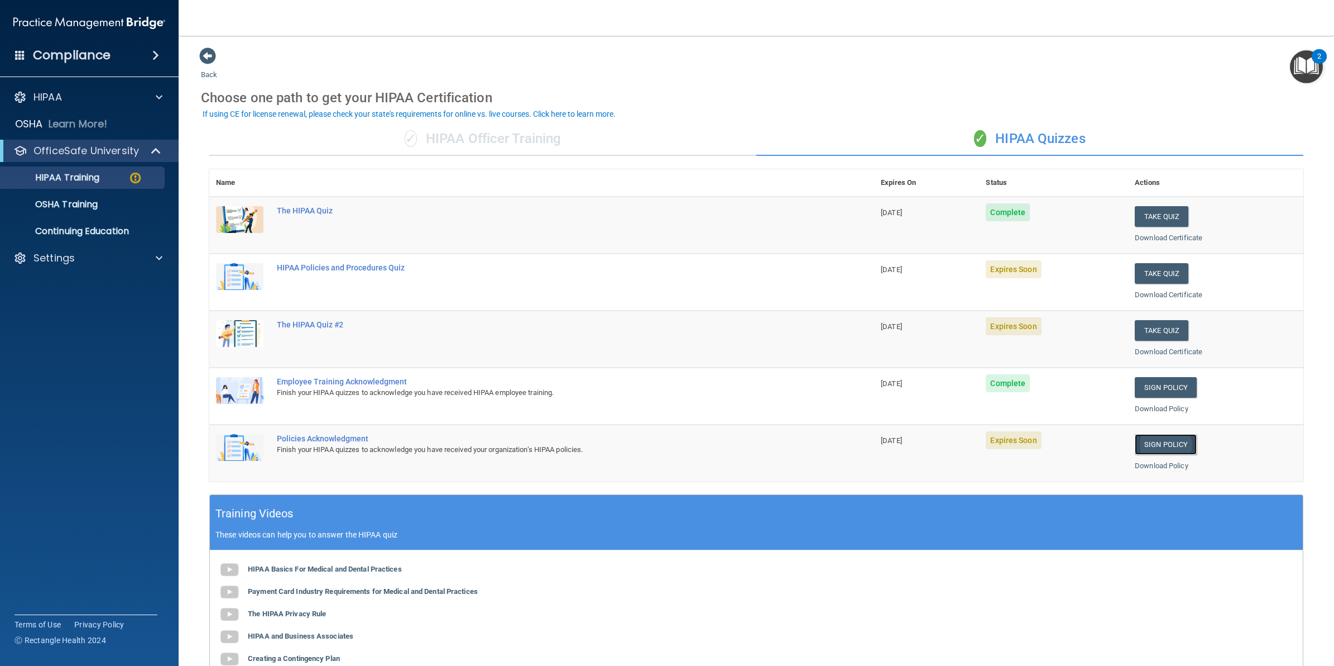
click at [1135, 444] on link "Sign Policy" at bounding box center [1166, 444] width 62 height 21
click at [1153, 264] on button "Take Quiz" at bounding box center [1162, 273] width 54 height 21
click at [104, 179] on div "HIPAA Training" at bounding box center [83, 177] width 152 height 11
click at [1149, 328] on button "Take Quiz" at bounding box center [1162, 330] width 54 height 21
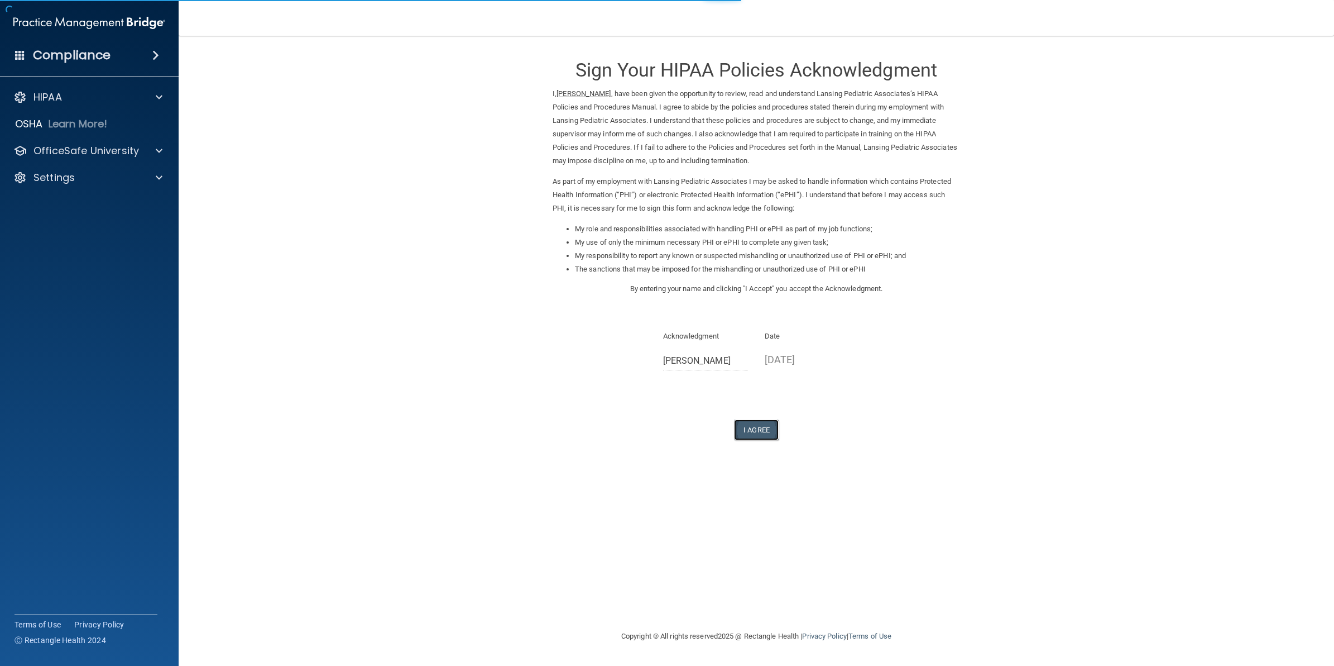
click at [771, 426] on button "I Agree" at bounding box center [756, 429] width 45 height 21
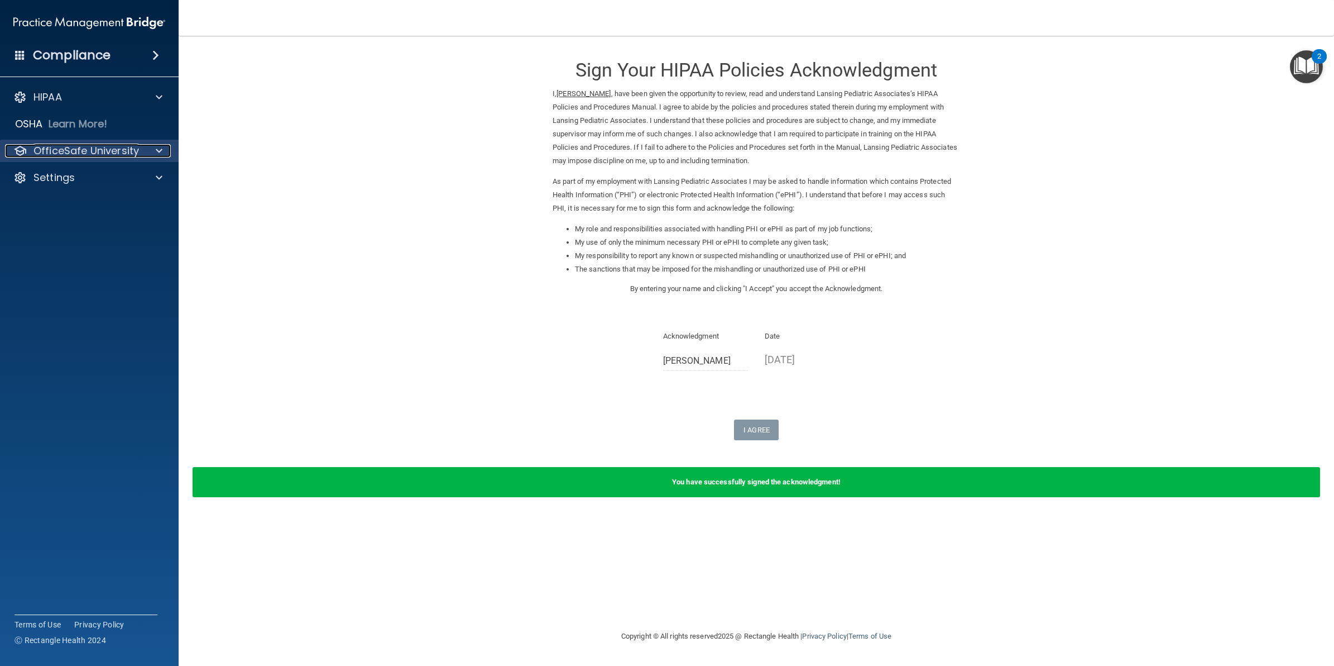
click at [149, 151] on div at bounding box center [157, 150] width 28 height 13
click at [108, 183] on div "HIPAA Training" at bounding box center [83, 177] width 152 height 11
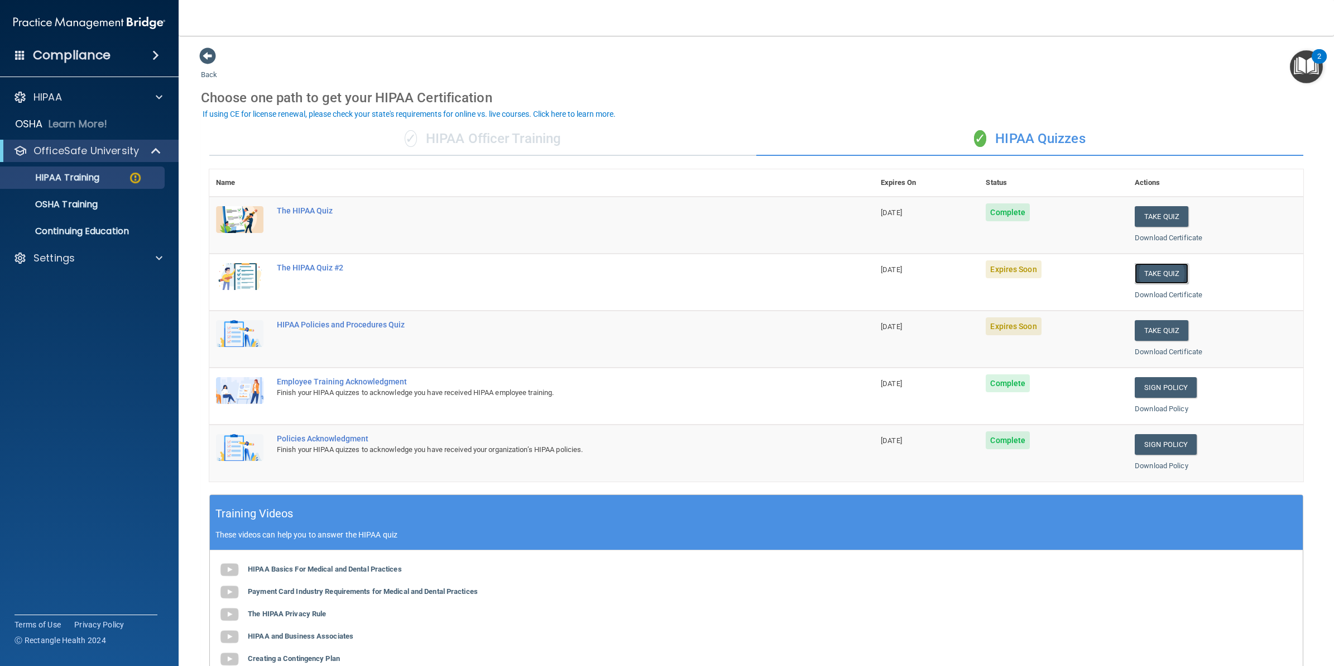
click at [1142, 277] on button "Take Quiz" at bounding box center [1162, 273] width 54 height 21
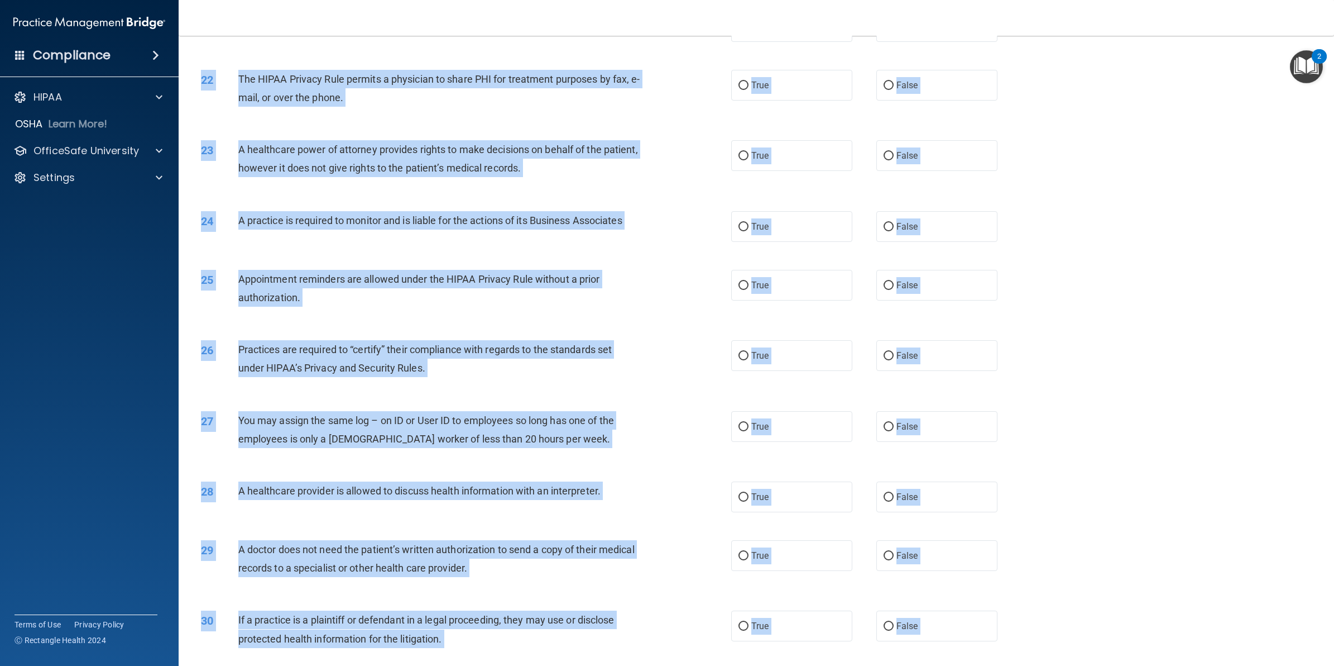
scroll to position [1689, 0]
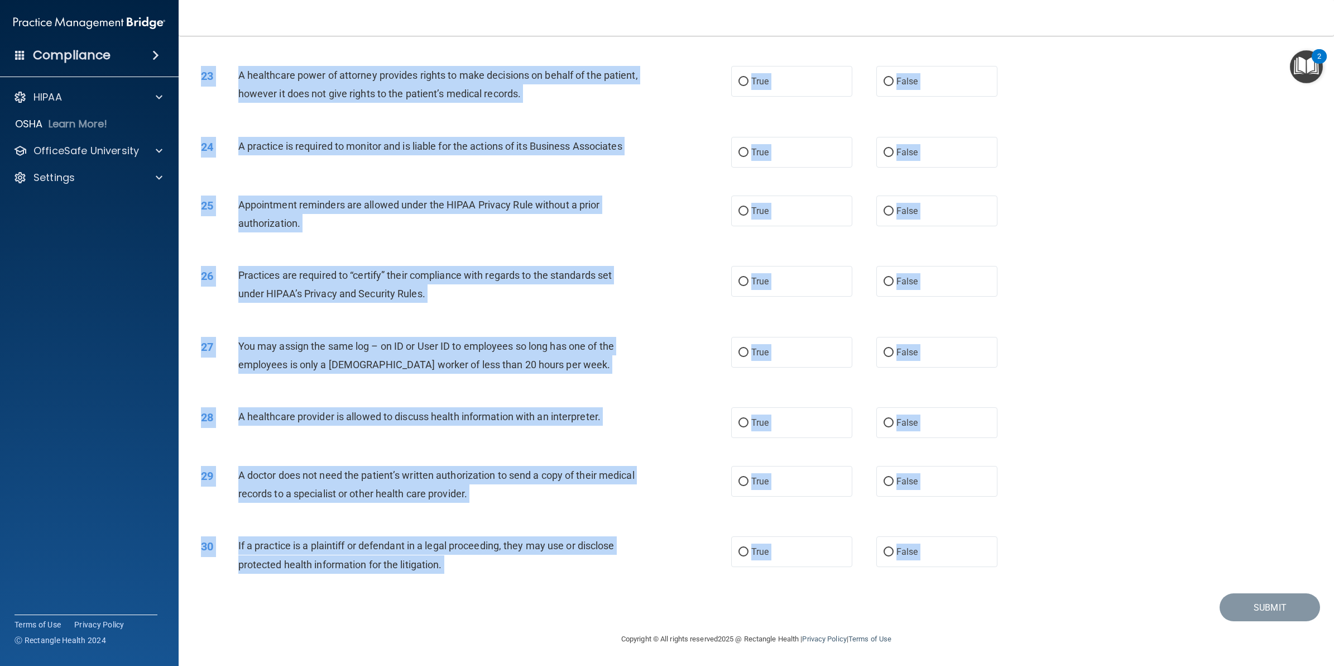
drag, startPoint x: 239, startPoint y: 98, endPoint x: 936, endPoint y: 599, distance: 858.5
copy main "A business associate agreement is required with organizations or persons where …"
click at [1177, 181] on div "25 Appointment reminders are allowed under the HIPAA Privacy Rule without a pri…" at bounding box center [757, 216] width 1128 height 70
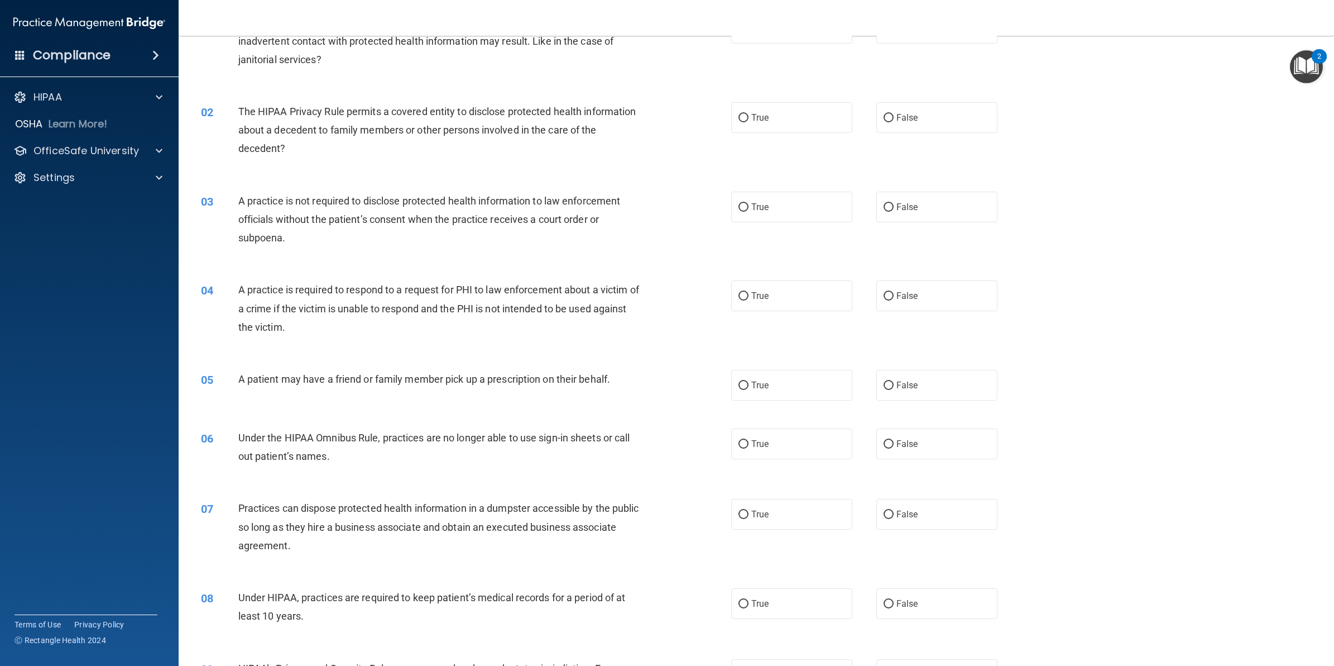
scroll to position [0, 0]
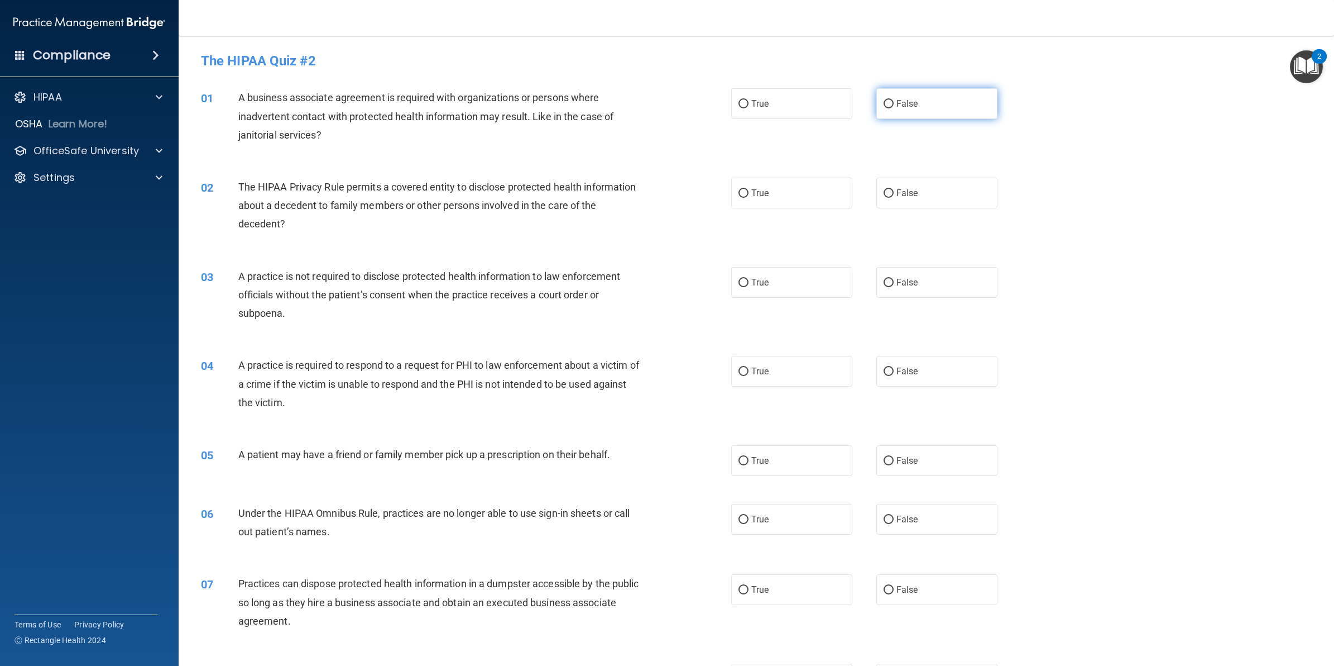
click at [887, 111] on label "False" at bounding box center [937, 103] width 121 height 31
click at [887, 108] on input "False" at bounding box center [889, 104] width 10 height 8
radio input "true"
click at [740, 198] on label "True" at bounding box center [791, 193] width 121 height 31
click at [740, 198] on input "True" at bounding box center [744, 193] width 10 height 8
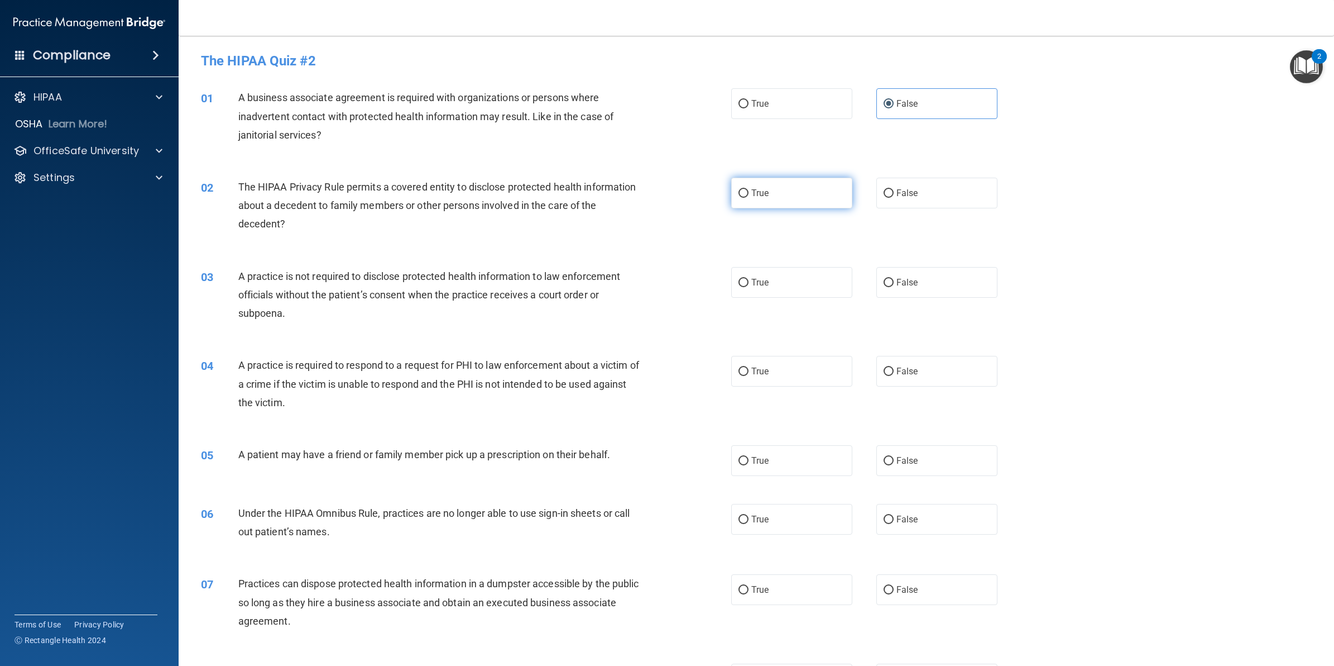
radio input "true"
click at [741, 286] on input "True" at bounding box center [744, 283] width 10 height 8
radio input "true"
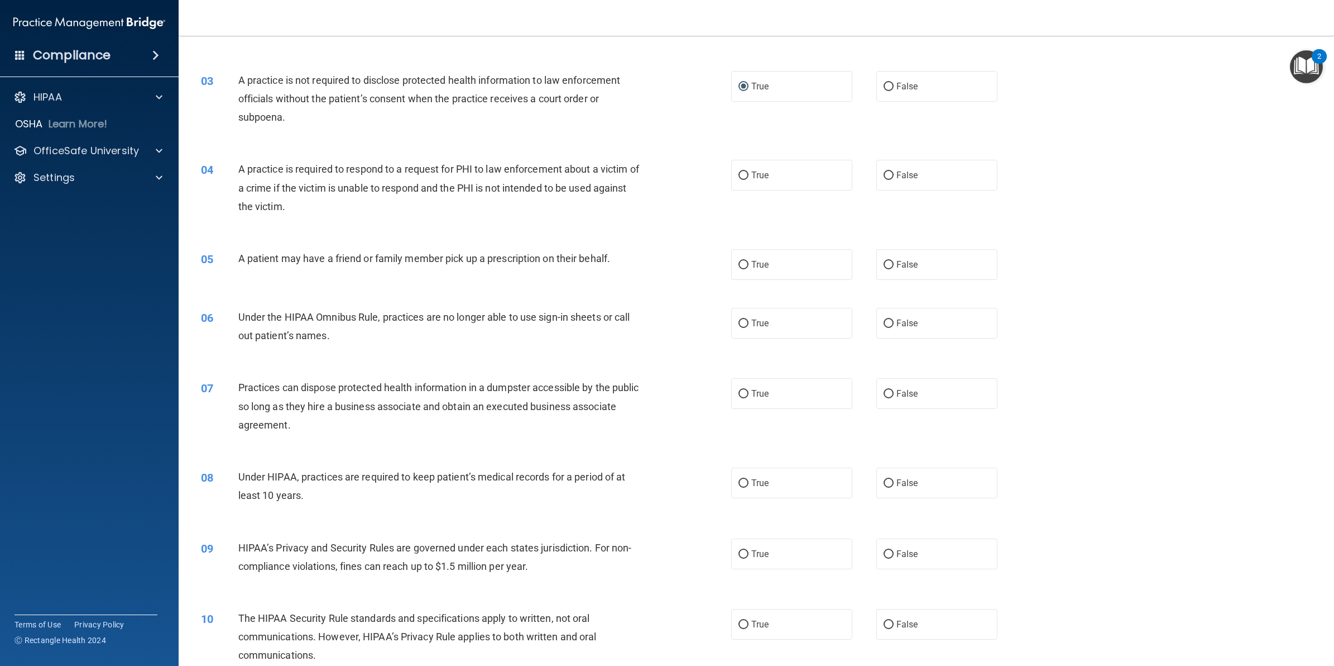
scroll to position [209, 0]
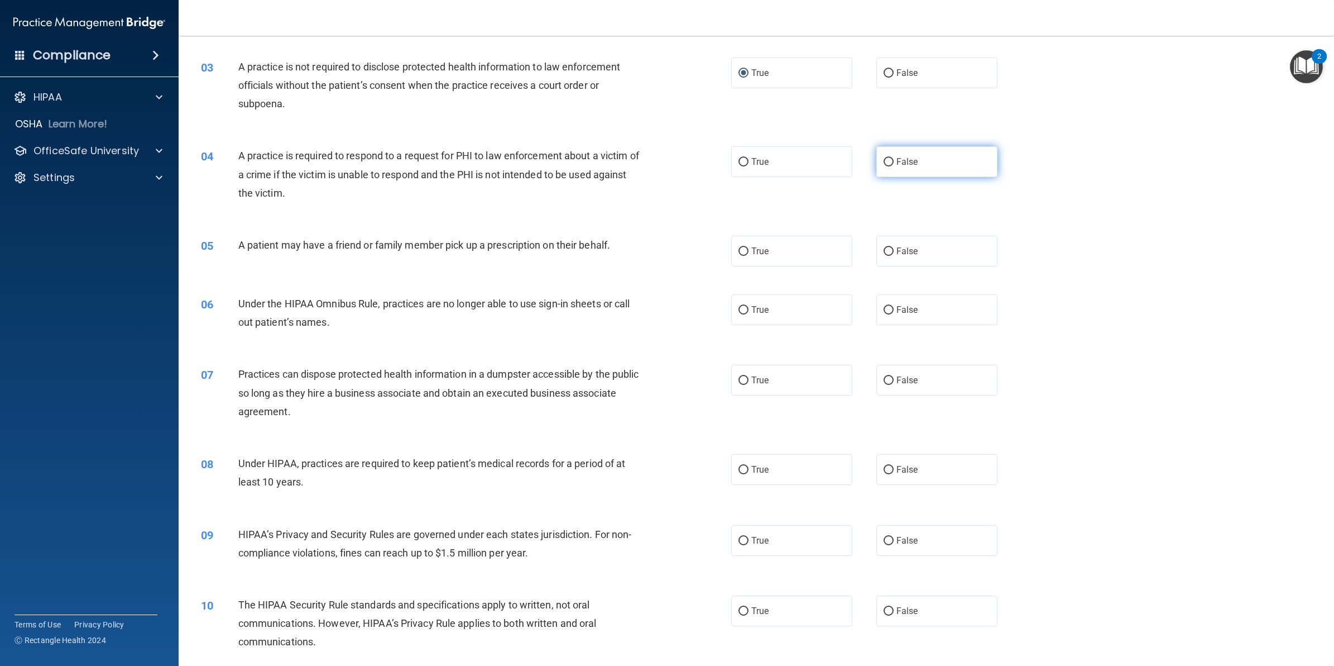
click at [884, 160] on input "False" at bounding box center [889, 162] width 10 height 8
radio input "true"
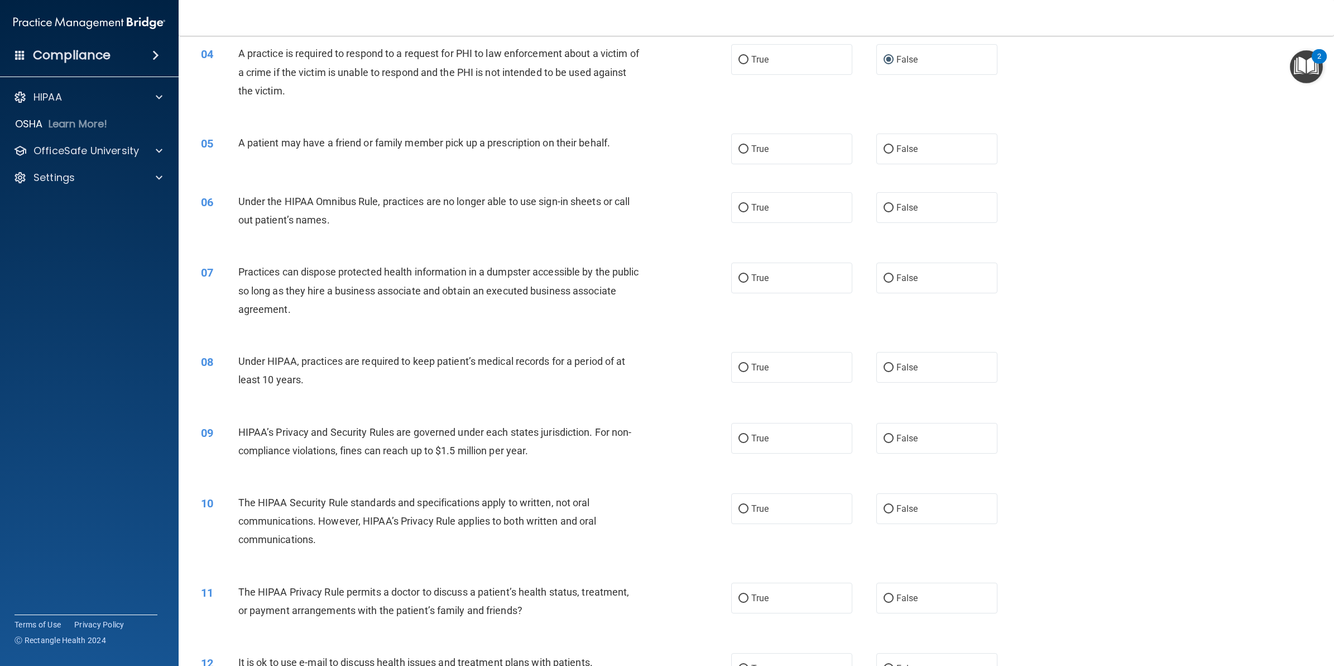
scroll to position [349, 0]
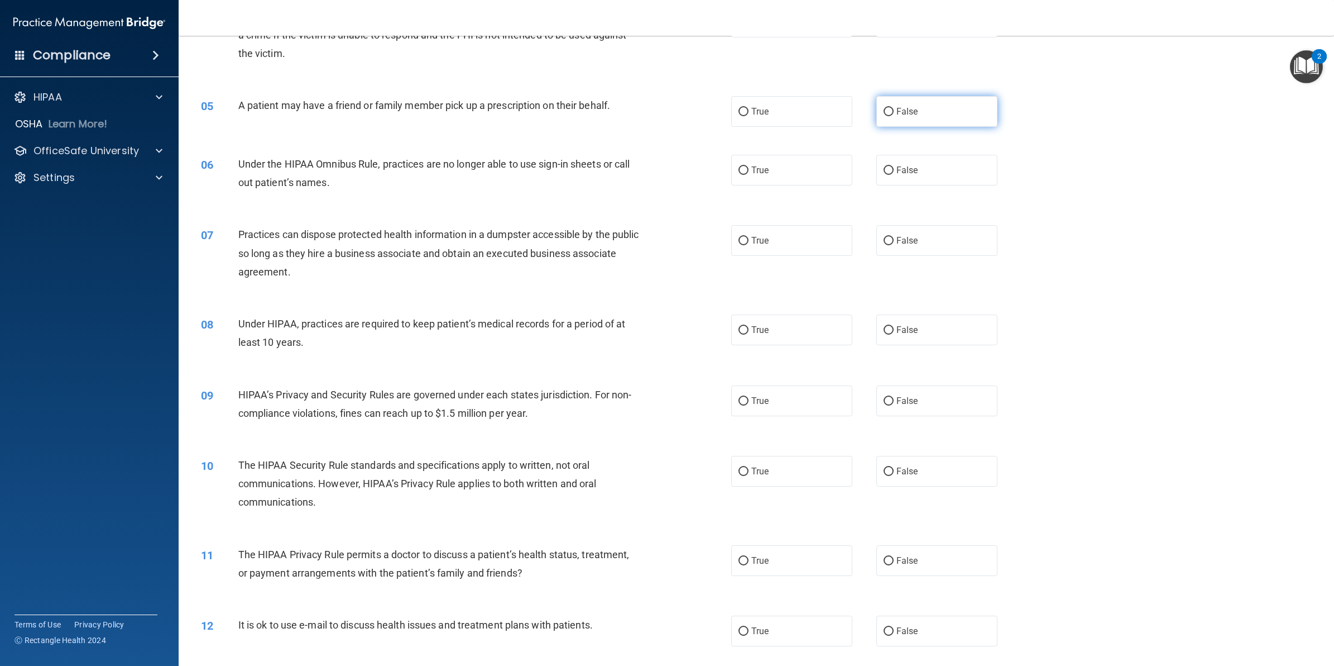
click at [888, 111] on label "False" at bounding box center [937, 111] width 121 height 31
click at [888, 111] on input "False" at bounding box center [889, 112] width 10 height 8
radio input "true"
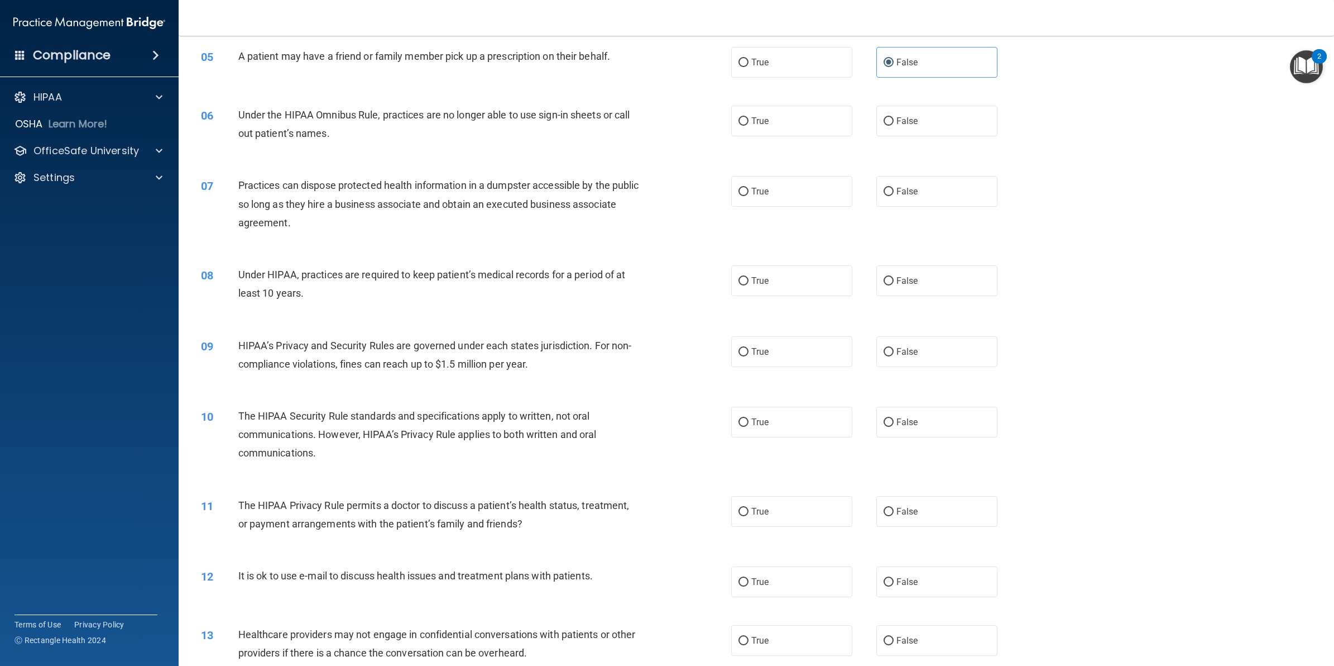
scroll to position [433, 0]
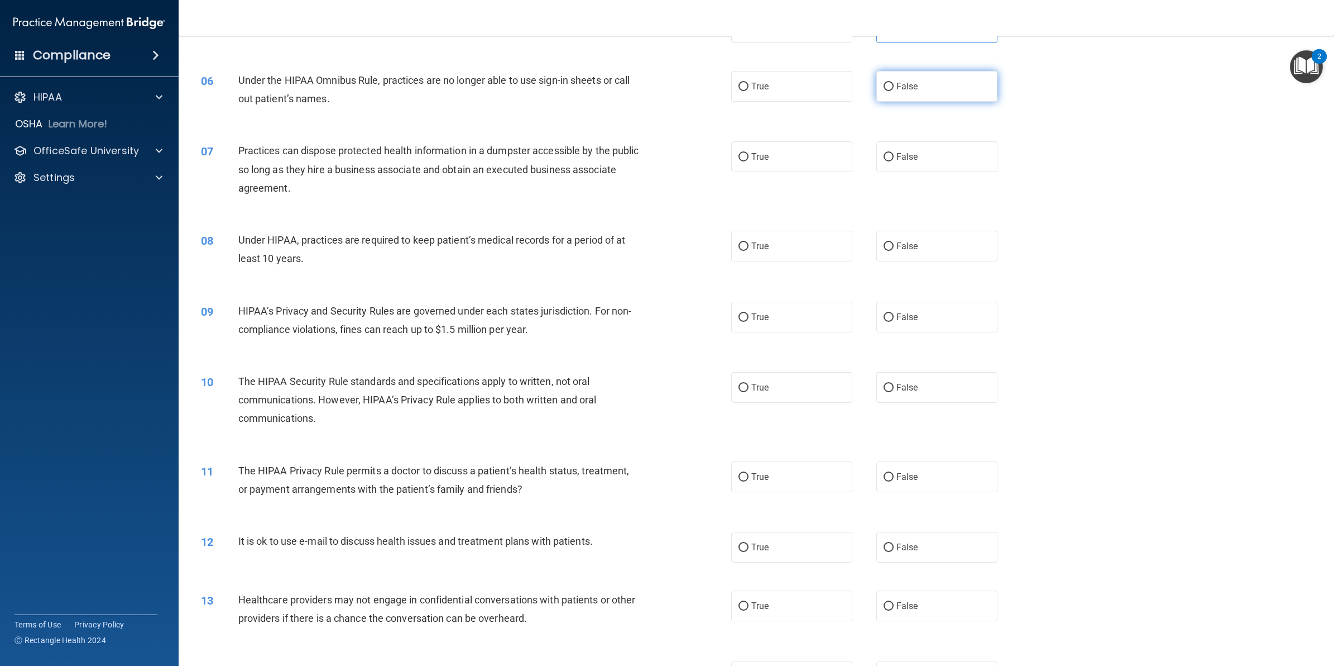
click at [886, 77] on label "False" at bounding box center [937, 86] width 121 height 31
click at [886, 83] on input "False" at bounding box center [889, 87] width 10 height 8
radio input "true"
click at [909, 160] on span "False" at bounding box center [908, 156] width 22 height 11
click at [894, 160] on input "False" at bounding box center [889, 157] width 10 height 8
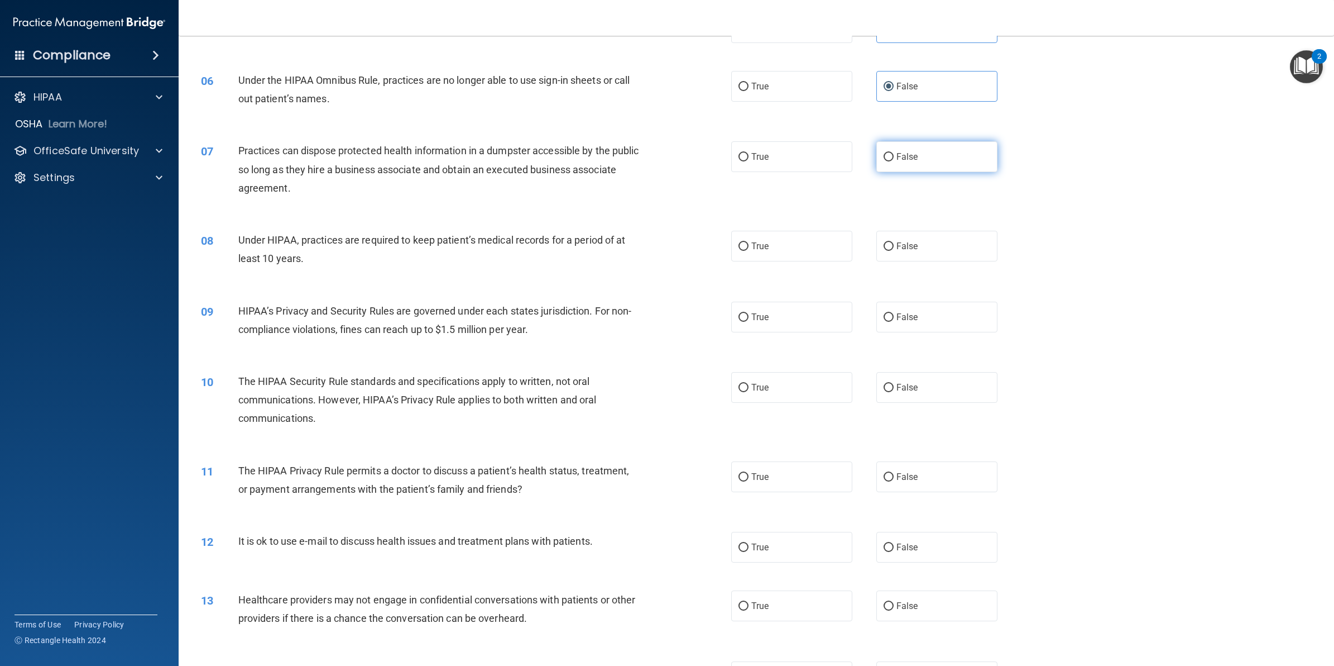
radio input "true"
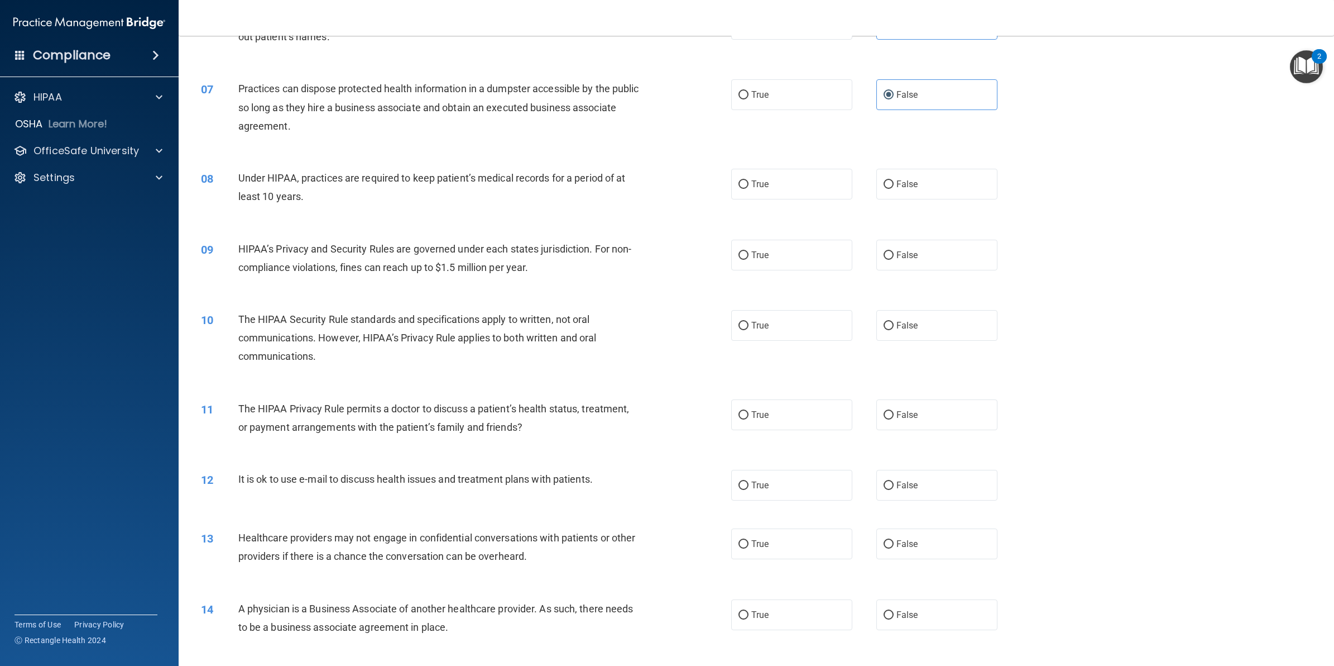
scroll to position [503, 0]
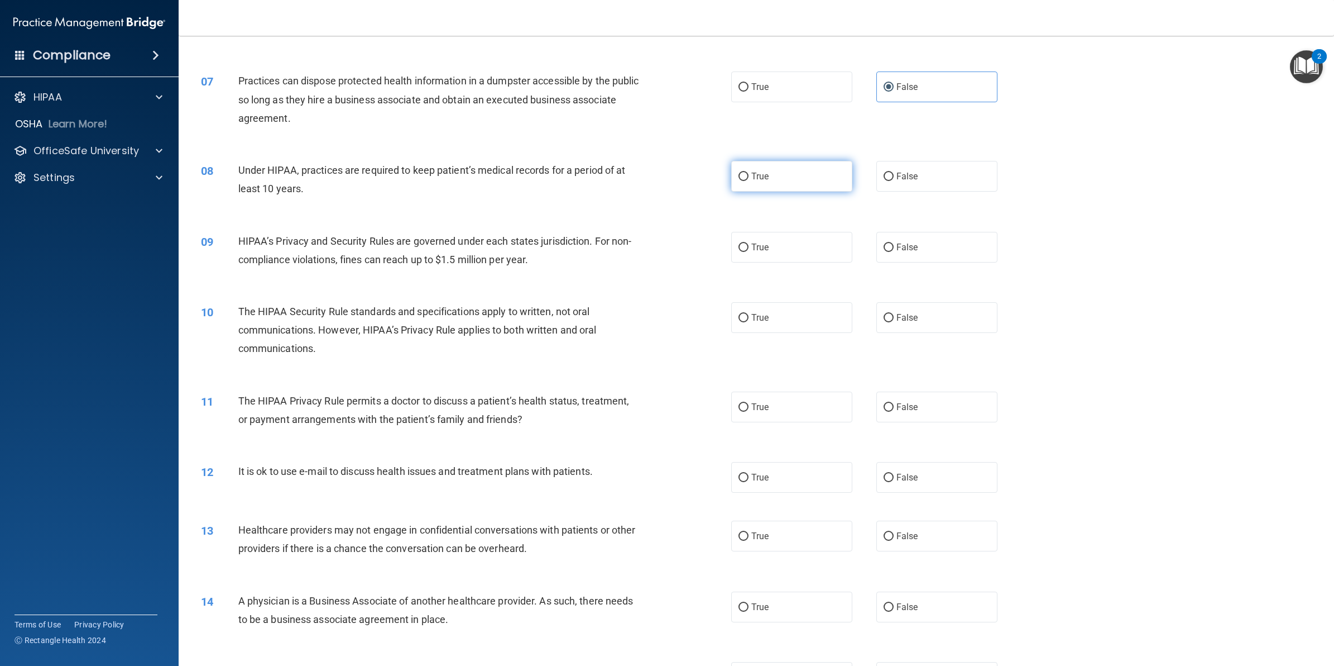
drag, startPoint x: 772, startPoint y: 170, endPoint x: 765, endPoint y: 171, distance: 6.7
click at [772, 170] on label "True" at bounding box center [791, 176] width 121 height 31
click at [749, 173] on input "True" at bounding box center [744, 177] width 10 height 8
radio input "true"
click at [942, 247] on label "False" at bounding box center [937, 247] width 121 height 31
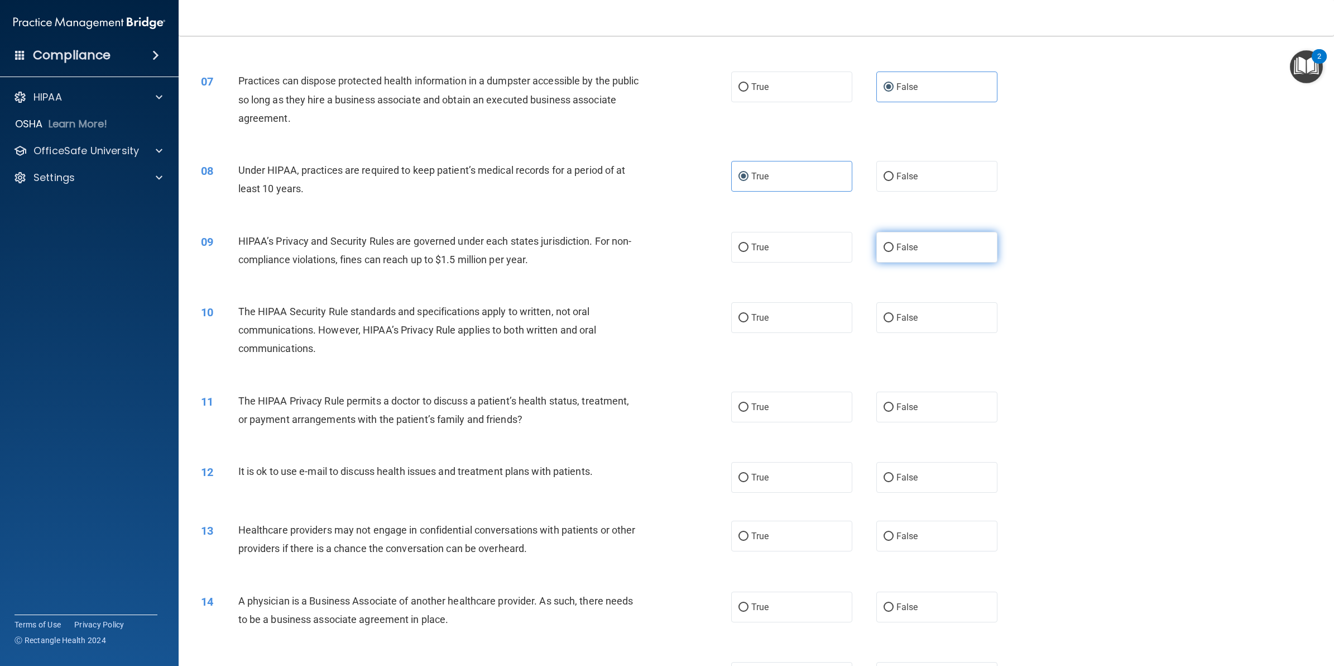
click at [894, 247] on input "False" at bounding box center [889, 247] width 10 height 8
radio input "true"
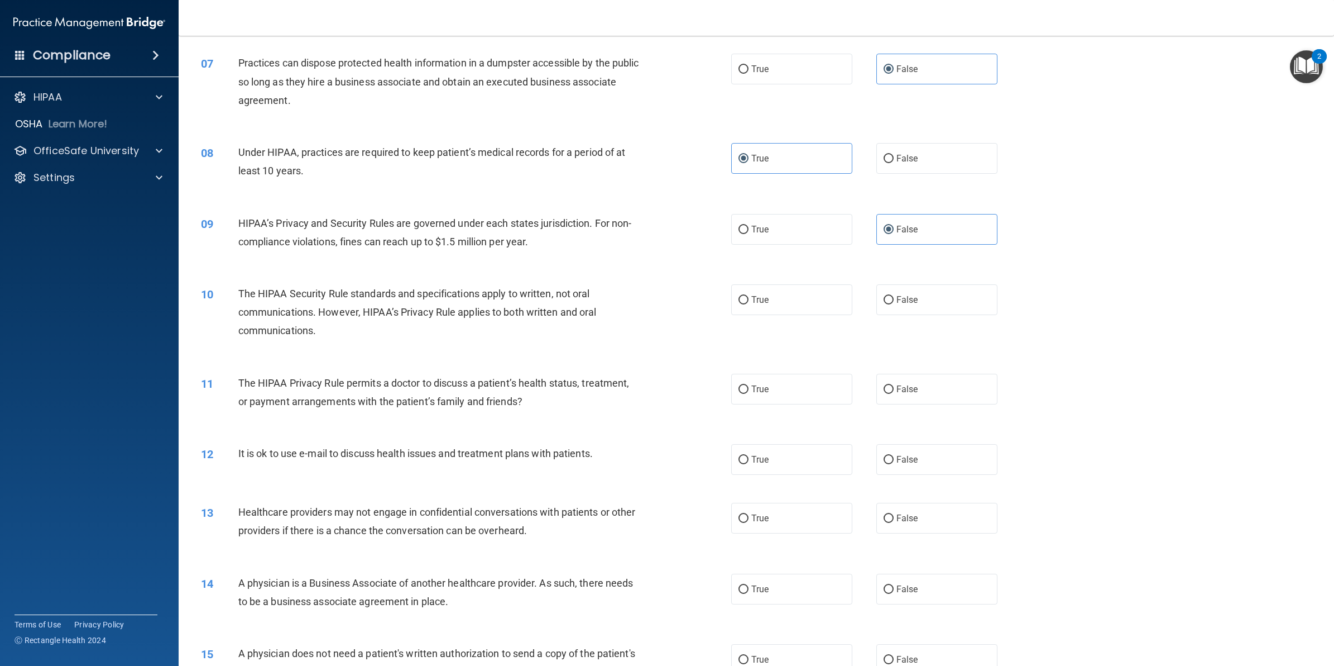
scroll to position [572, 0]
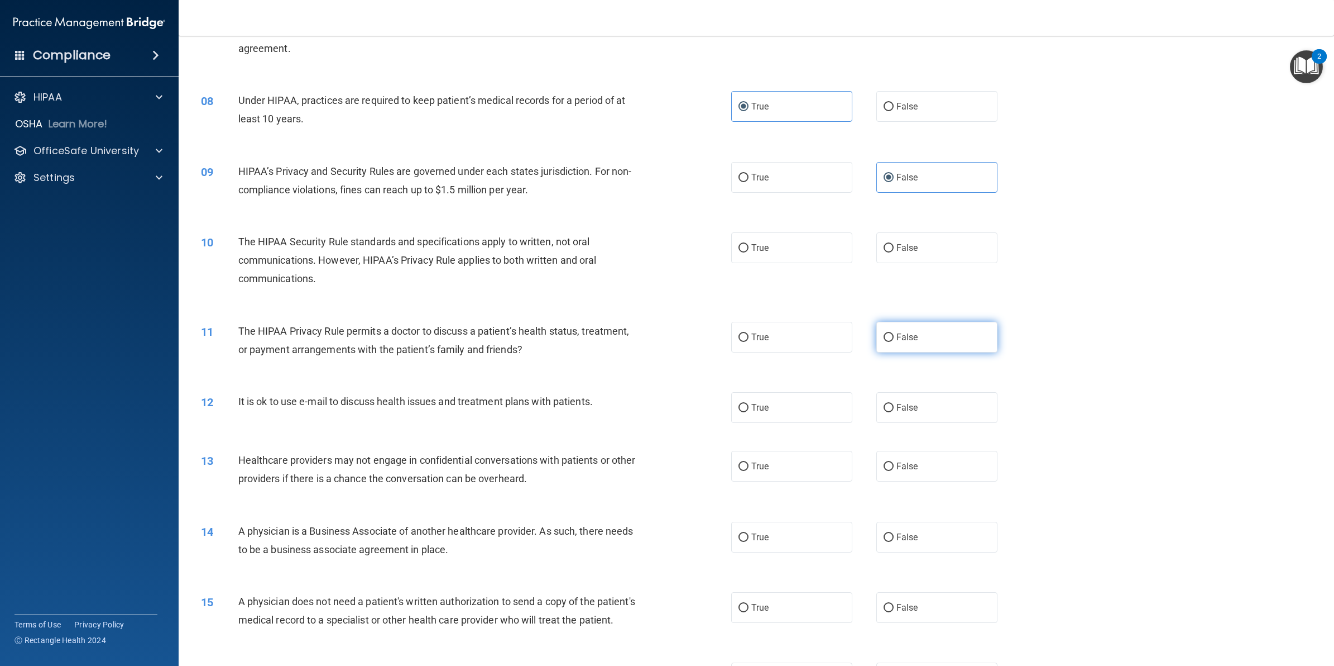
click at [897, 336] on span "False" at bounding box center [908, 337] width 22 height 11
click at [894, 336] on input "False" at bounding box center [889, 337] width 10 height 8
radio input "true"
click at [930, 255] on label "False" at bounding box center [937, 247] width 121 height 31
click at [894, 252] on input "False" at bounding box center [889, 248] width 10 height 8
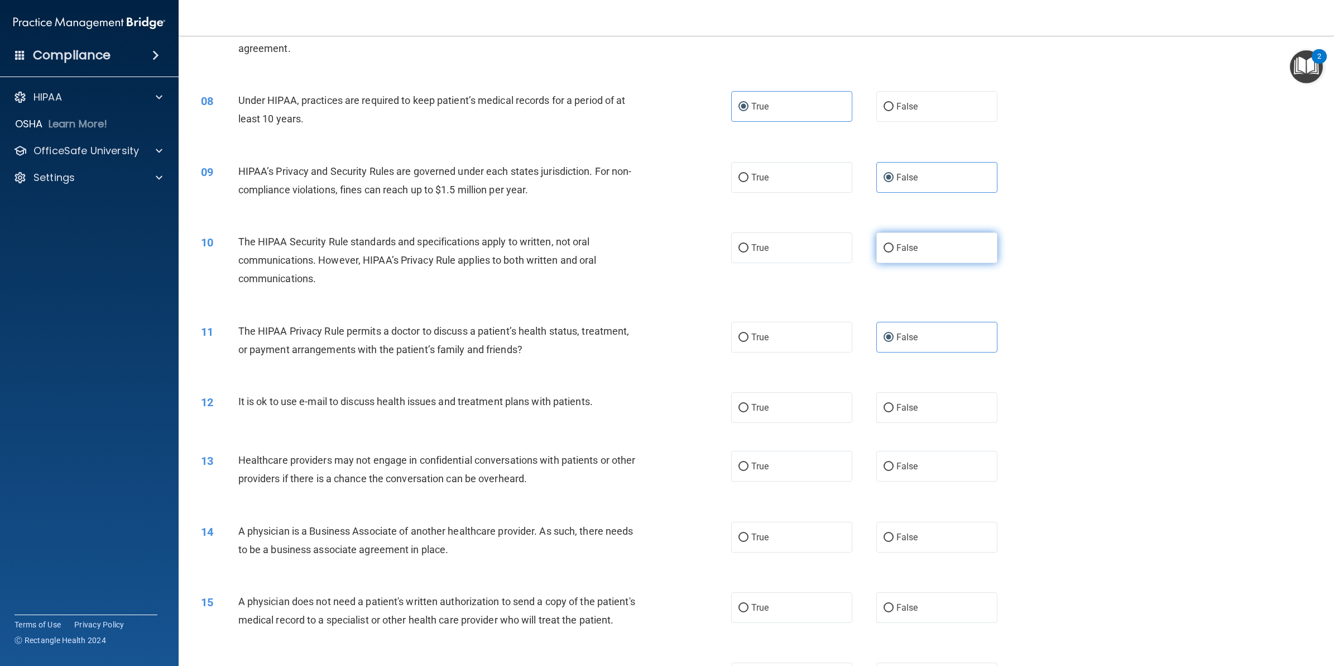
radio input "true"
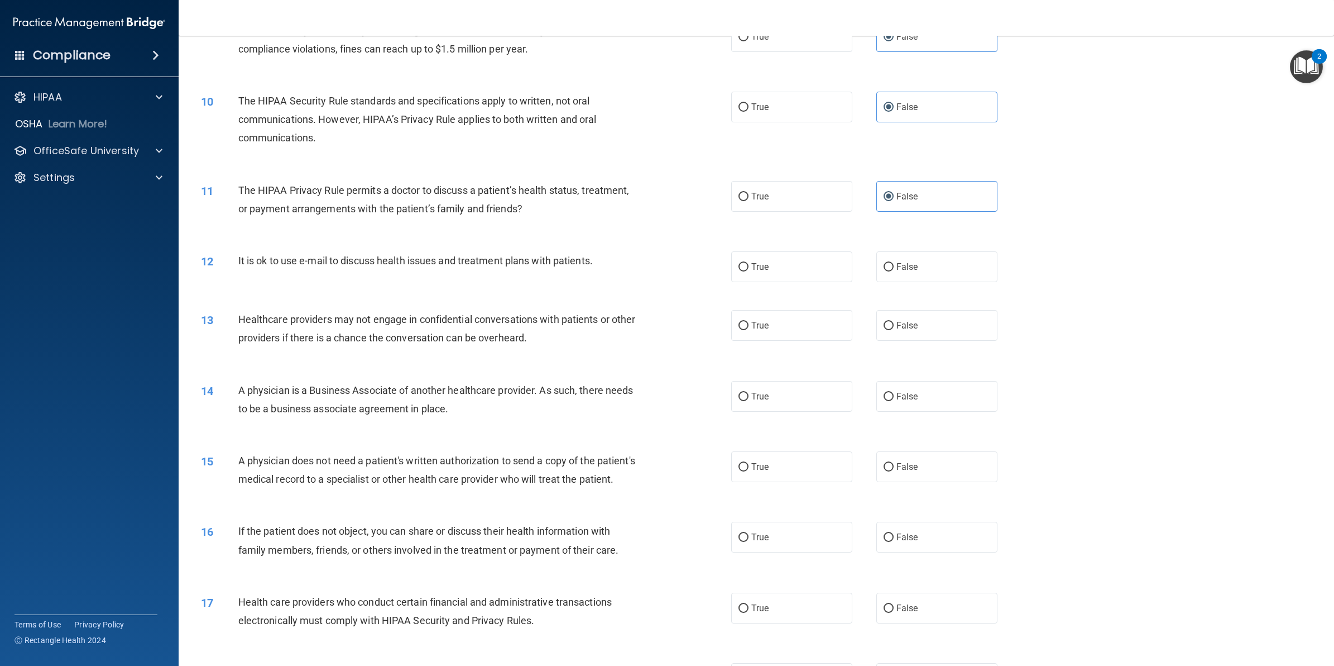
scroll to position [712, 0]
click at [885, 268] on input "False" at bounding box center [889, 268] width 10 height 8
radio input "true"
click at [766, 118] on label "True" at bounding box center [791, 108] width 121 height 31
click at [749, 113] on input "True" at bounding box center [744, 108] width 10 height 8
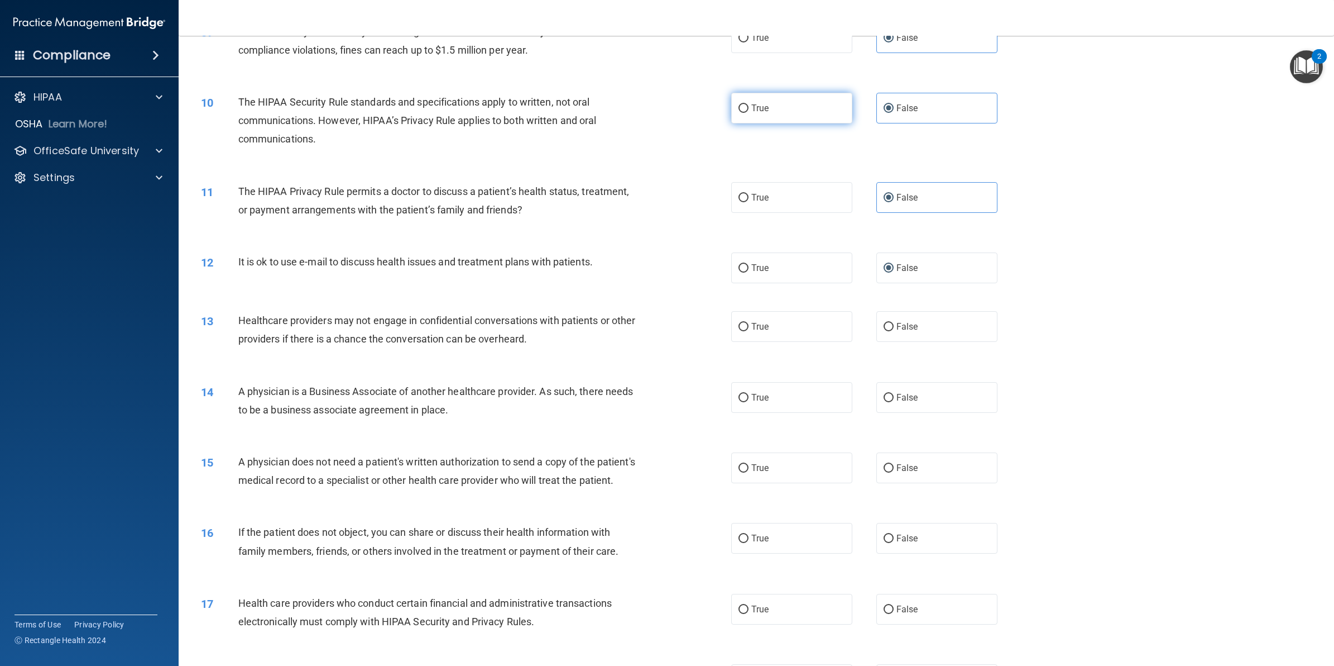
radio input "true"
radio input "false"
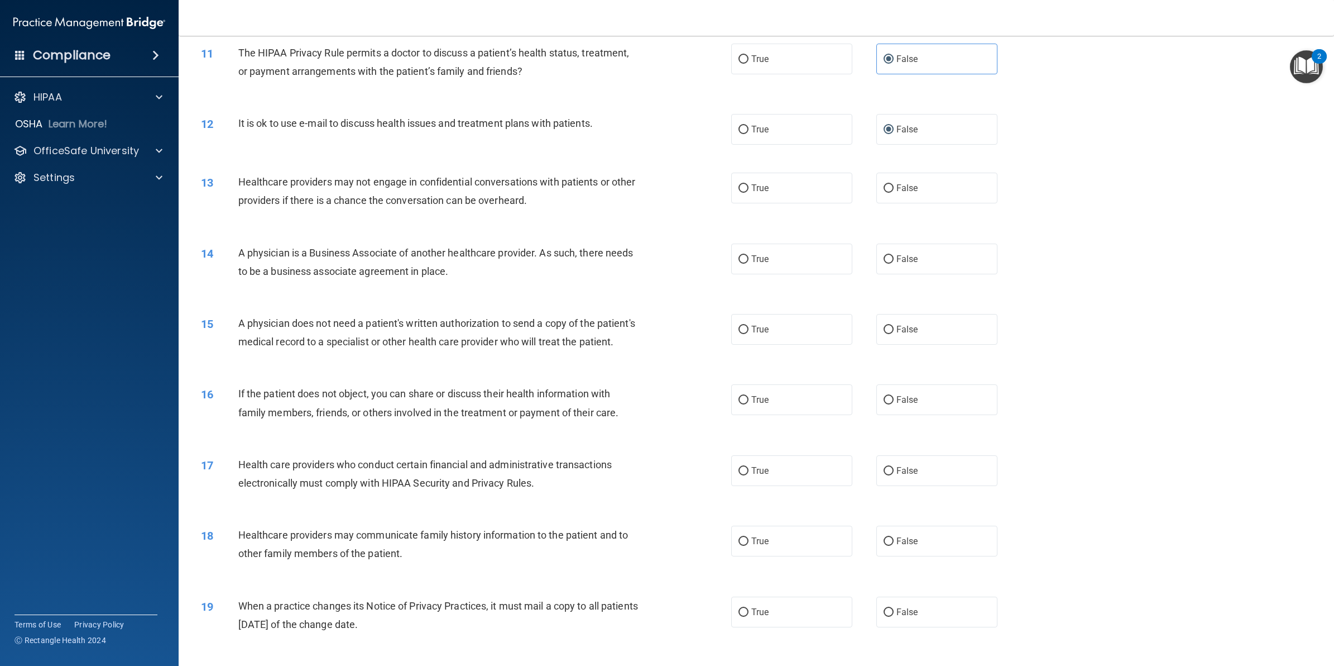
scroll to position [851, 0]
click at [591, 224] on div "13 Healthcare providers may not engage in confidential conversations with patie…" at bounding box center [757, 192] width 1128 height 70
click at [797, 181] on label "True" at bounding box center [791, 186] width 121 height 31
click at [749, 183] on input "True" at bounding box center [744, 187] width 10 height 8
radio input "true"
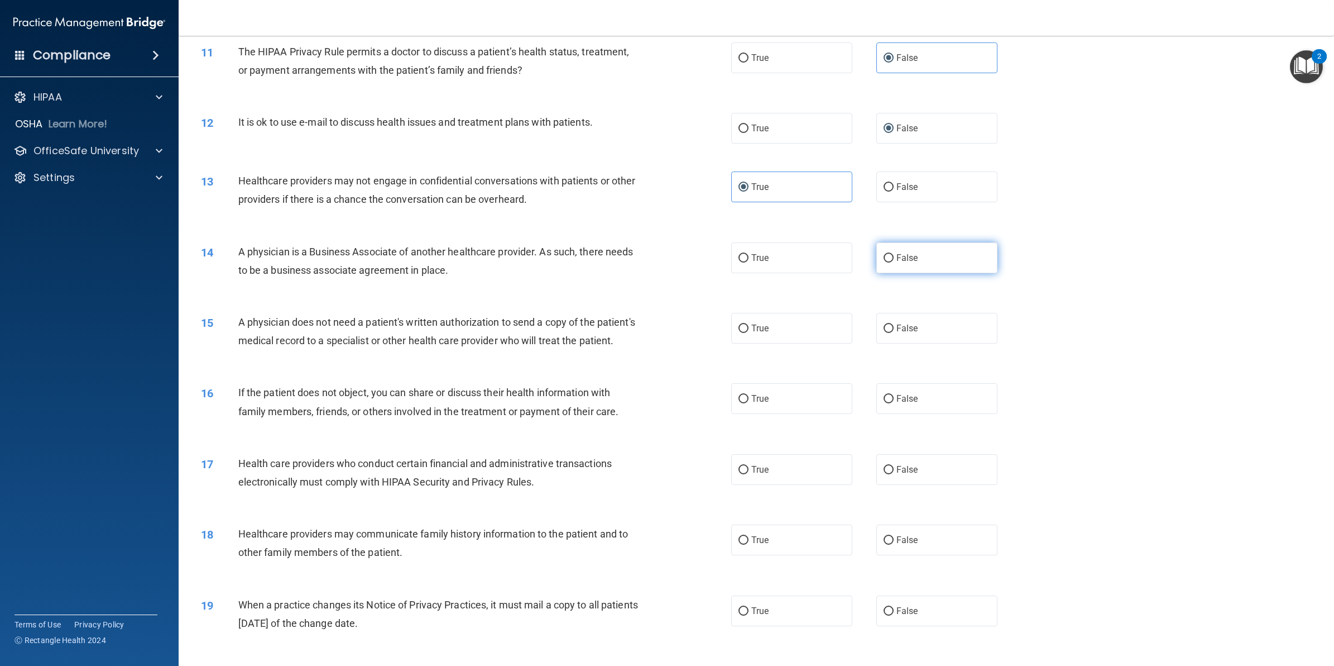
click at [891, 252] on label "False" at bounding box center [937, 257] width 121 height 31
click at [891, 254] on input "False" at bounding box center [889, 258] width 10 height 8
radio input "true"
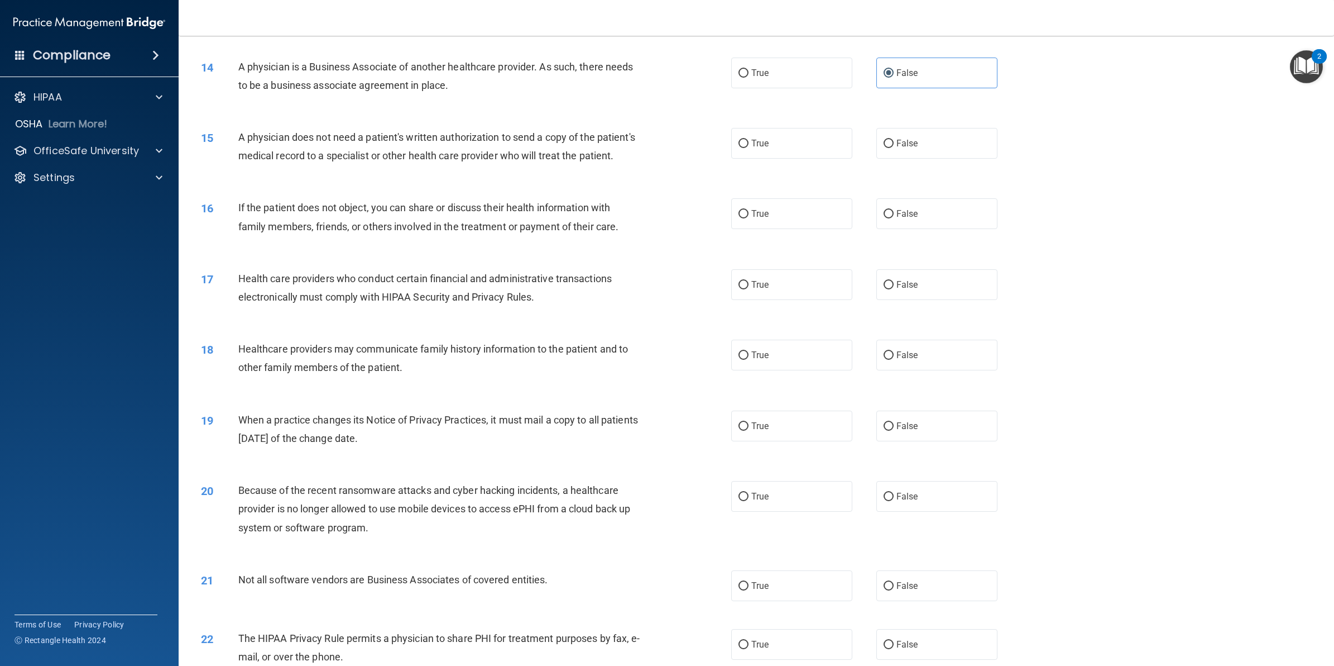
scroll to position [1061, 0]
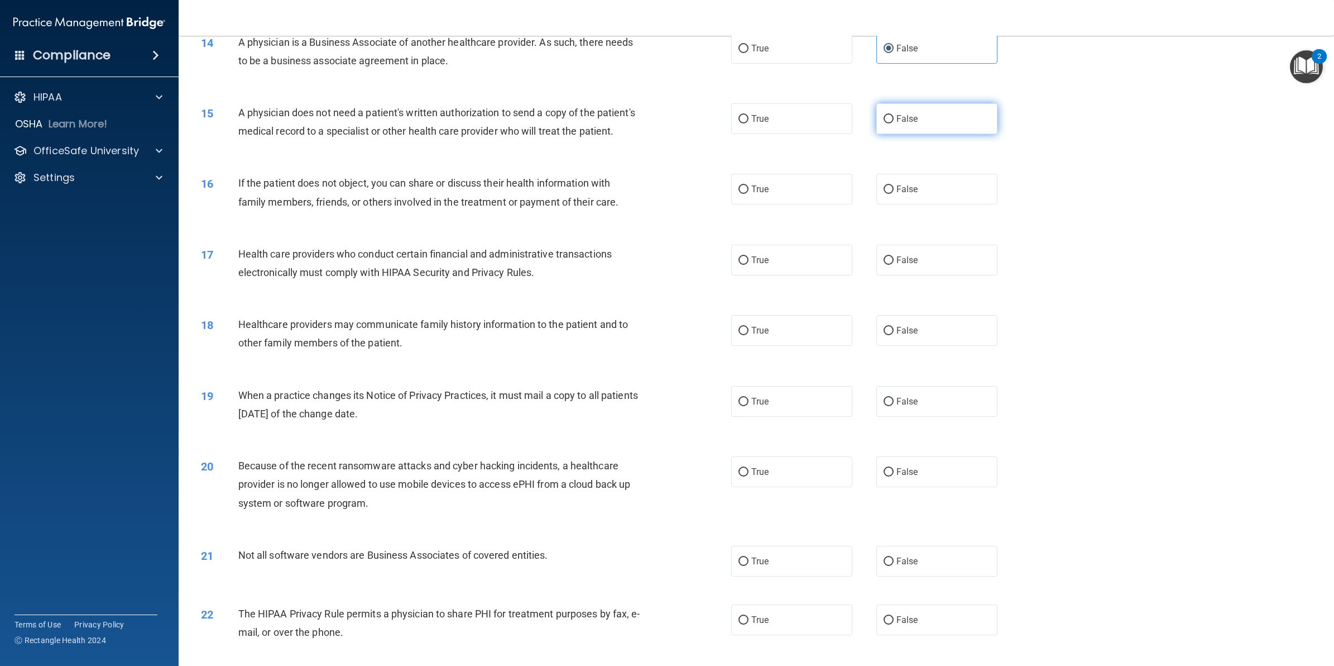
click at [953, 123] on label "False" at bounding box center [937, 118] width 121 height 31
click at [894, 123] on input "False" at bounding box center [889, 119] width 10 height 8
radio input "true"
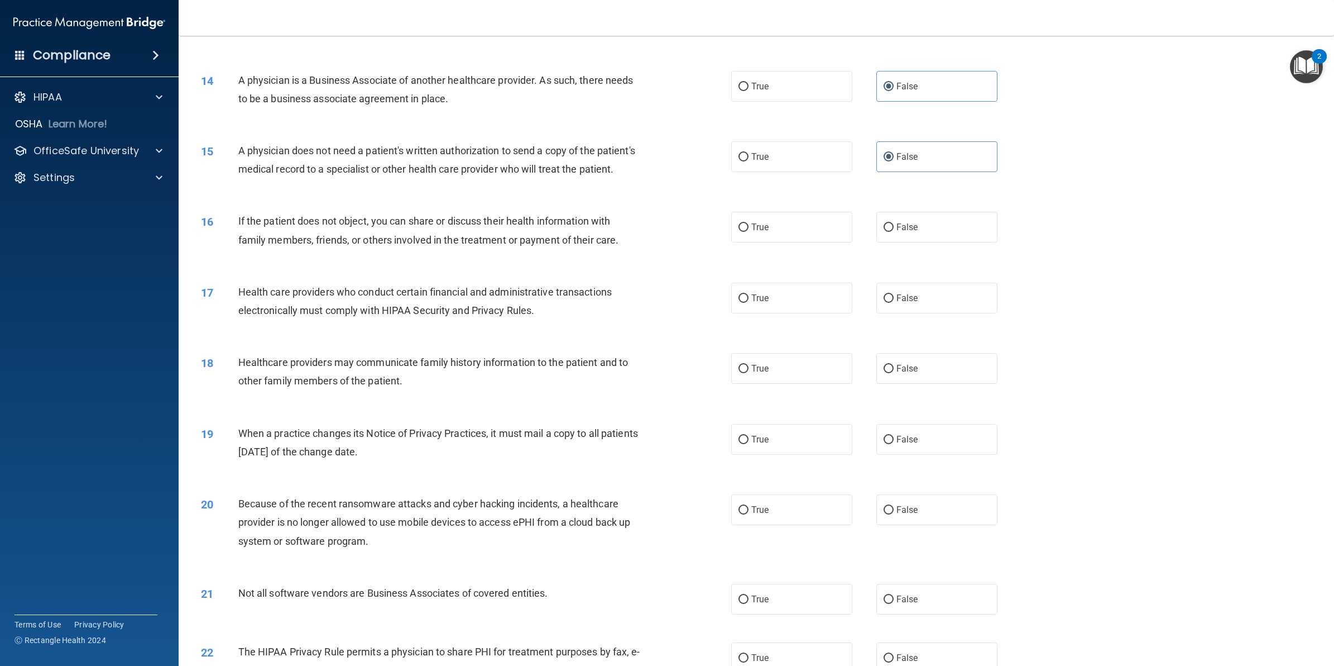
scroll to position [991, 0]
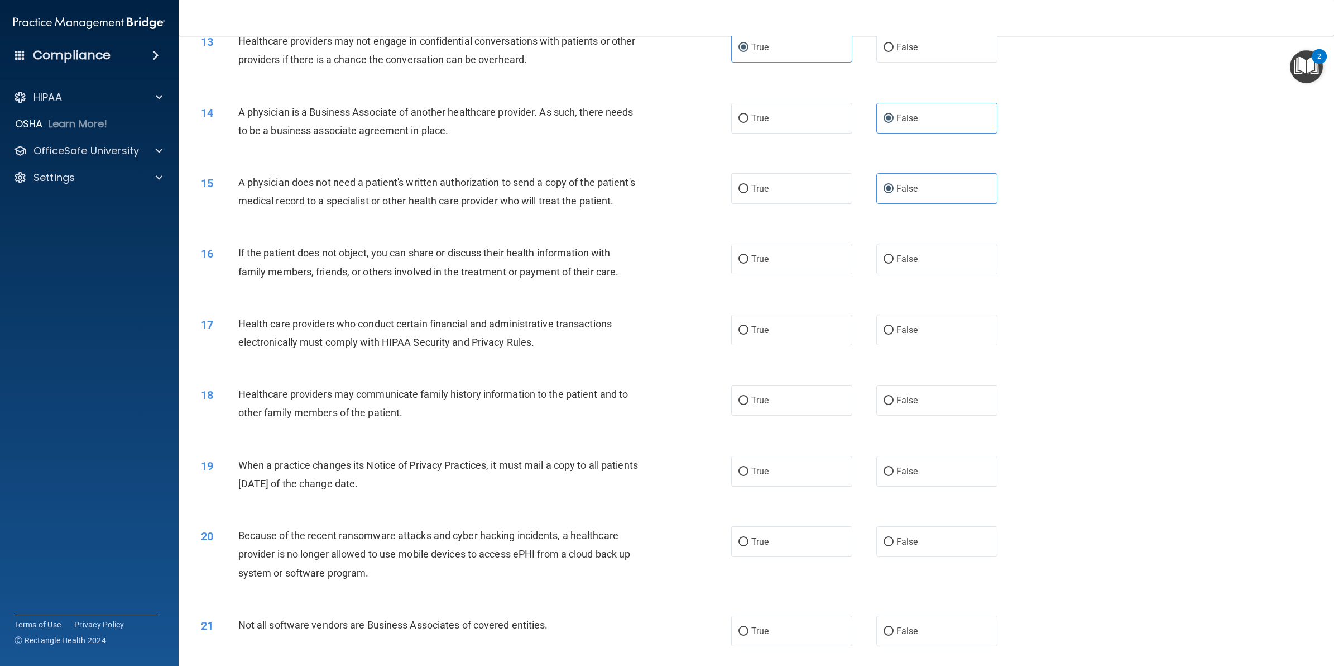
click at [381, 300] on div "16 If the patient does not object, you can share or discuss their health inform…" at bounding box center [757, 264] width 1128 height 70
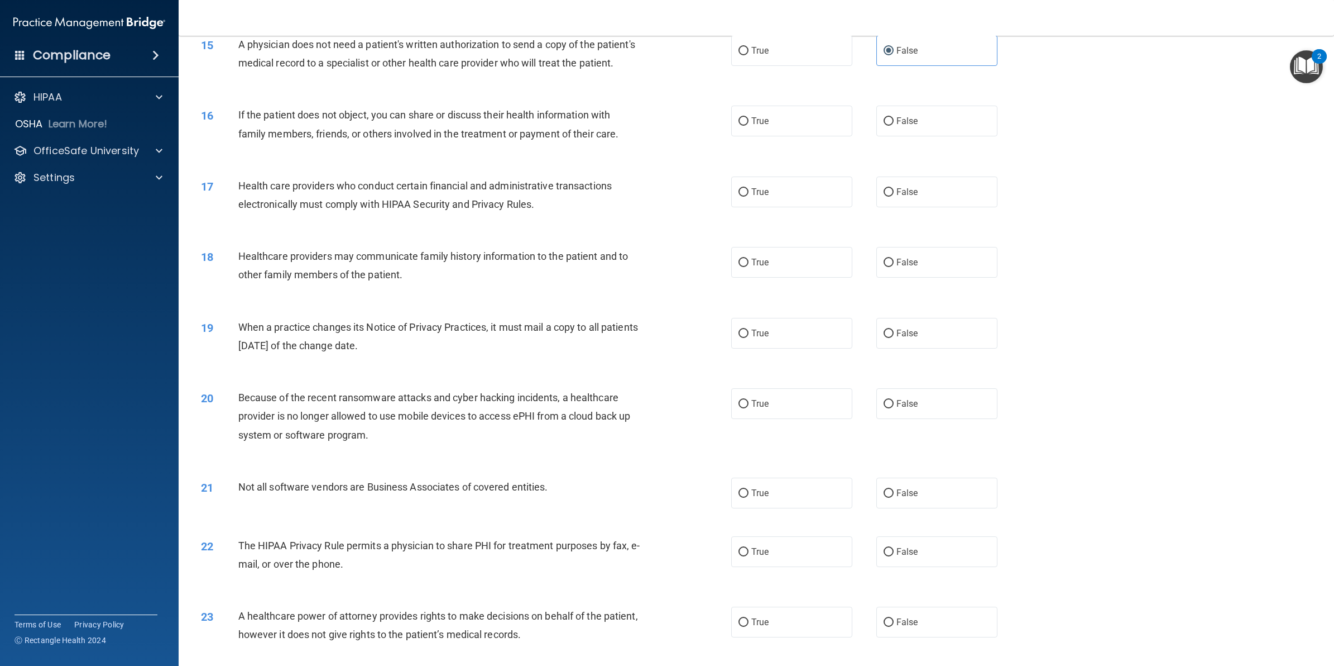
scroll to position [1131, 0]
click at [903, 125] on span "False" at bounding box center [908, 119] width 22 height 11
click at [894, 124] on input "False" at bounding box center [889, 120] width 10 height 8
radio input "true"
click at [822, 205] on label "True" at bounding box center [791, 190] width 121 height 31
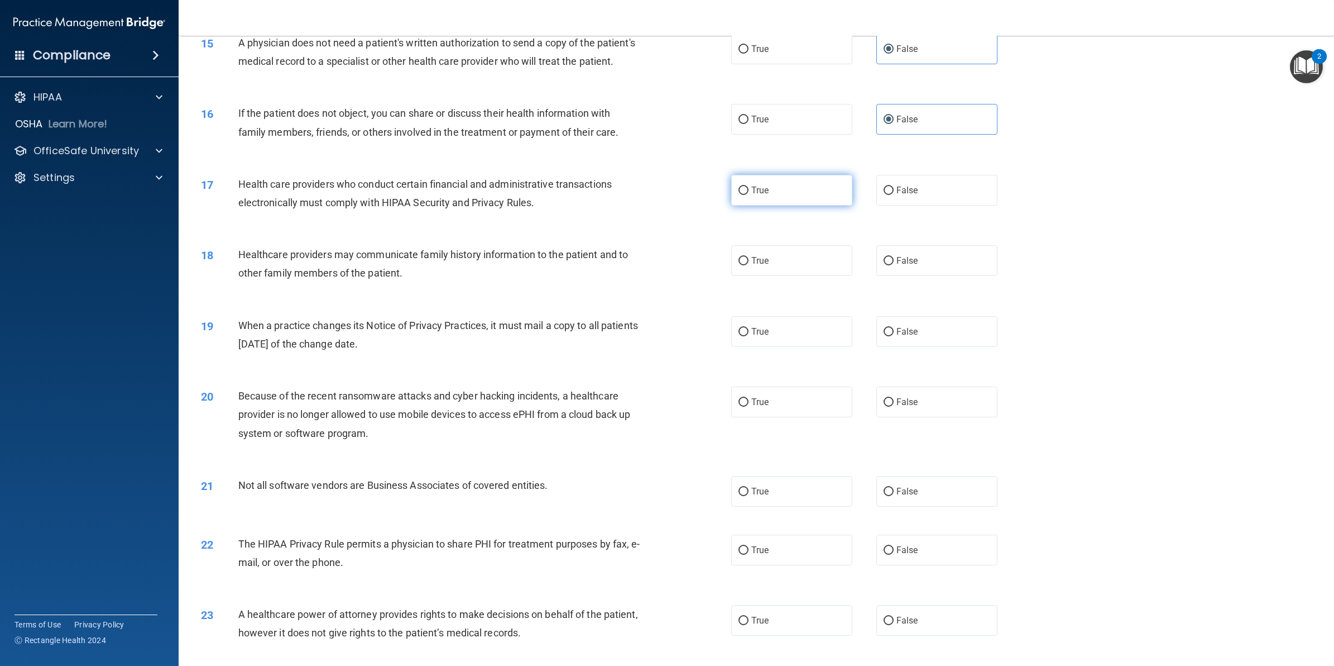
click at [749, 195] on input "True" at bounding box center [744, 190] width 10 height 8
radio input "true"
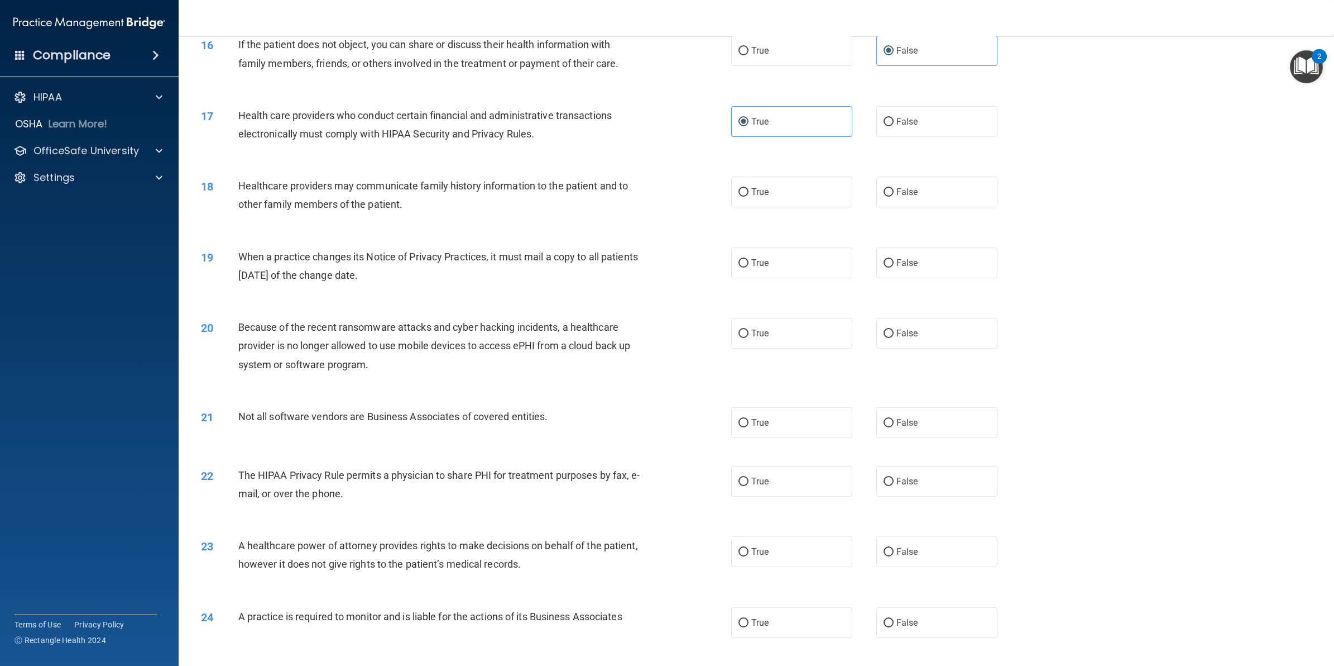
scroll to position [1200, 0]
click at [933, 206] on label "False" at bounding box center [937, 190] width 121 height 31
click at [894, 195] on input "False" at bounding box center [889, 191] width 10 height 8
radio input "true"
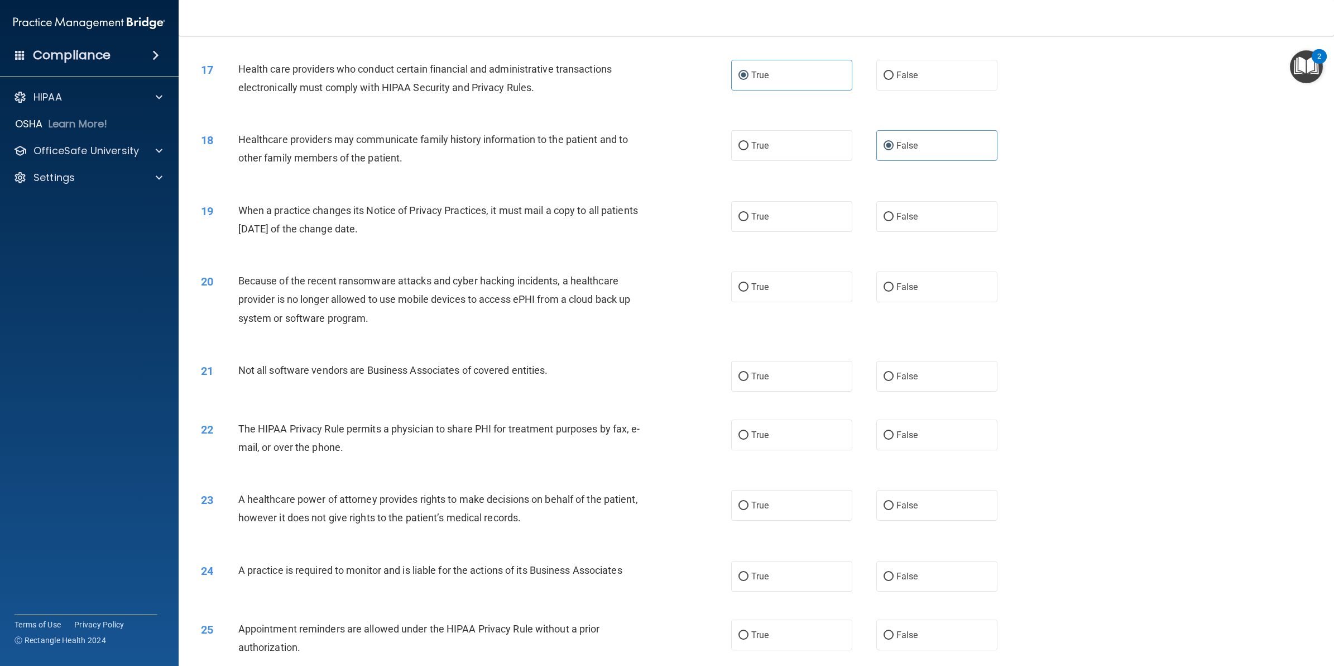
scroll to position [1270, 0]
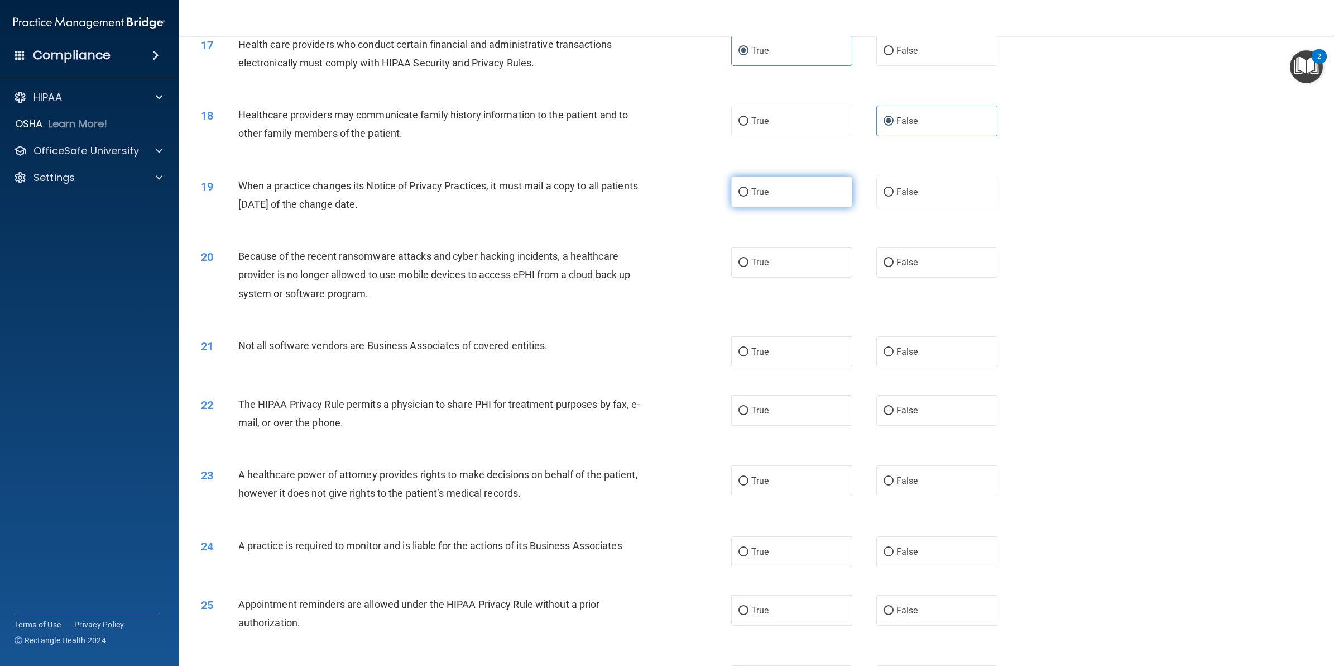
click at [741, 197] on input "True" at bounding box center [744, 192] width 10 height 8
radio input "true"
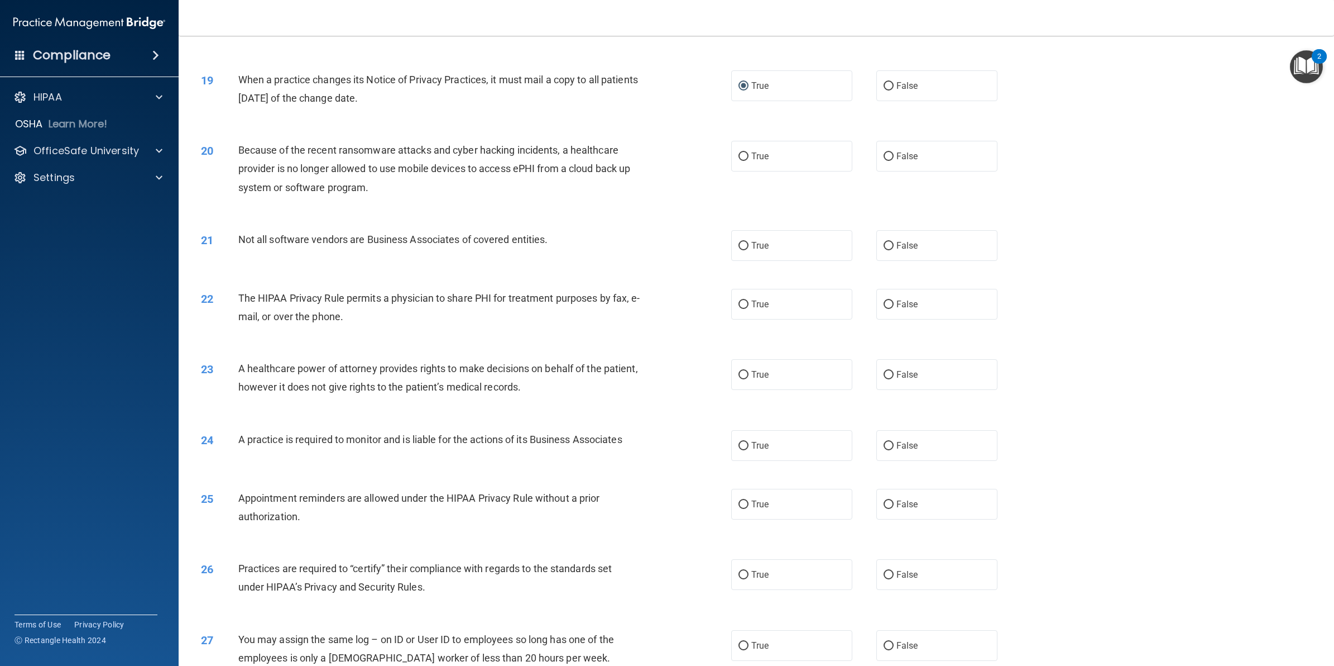
scroll to position [1410, 0]
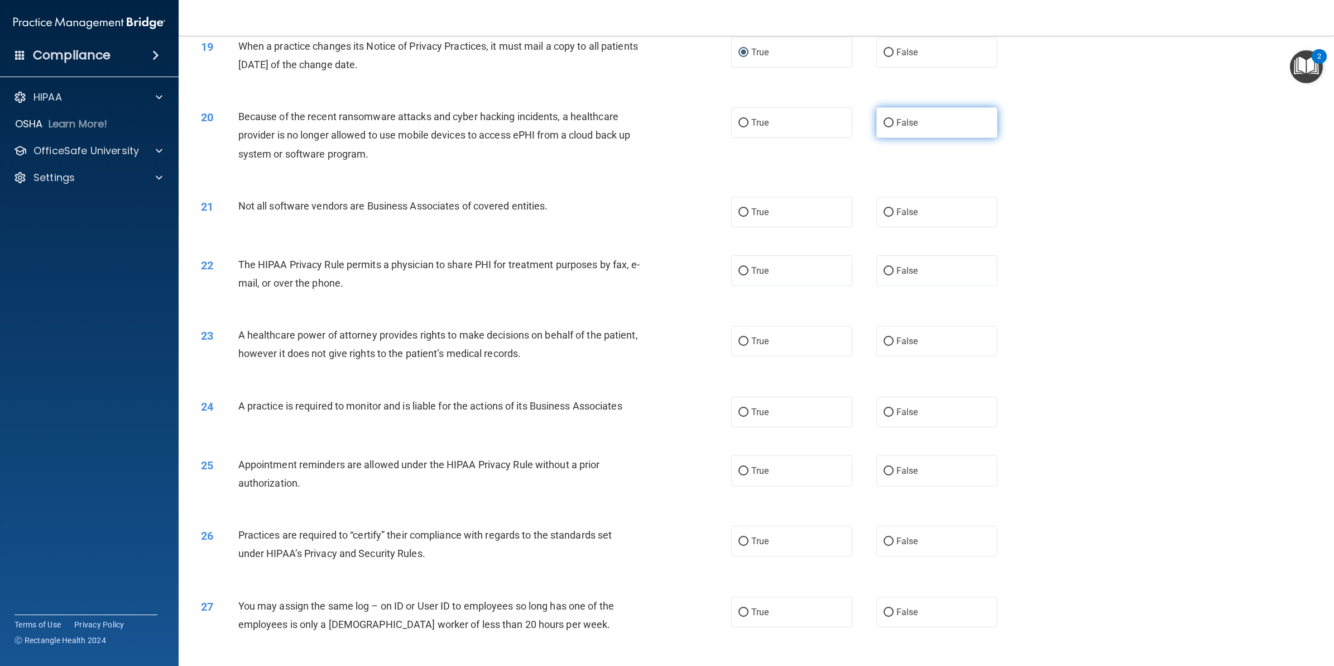
click at [917, 138] on label "False" at bounding box center [937, 122] width 121 height 31
click at [894, 127] on input "False" at bounding box center [889, 123] width 10 height 8
radio input "true"
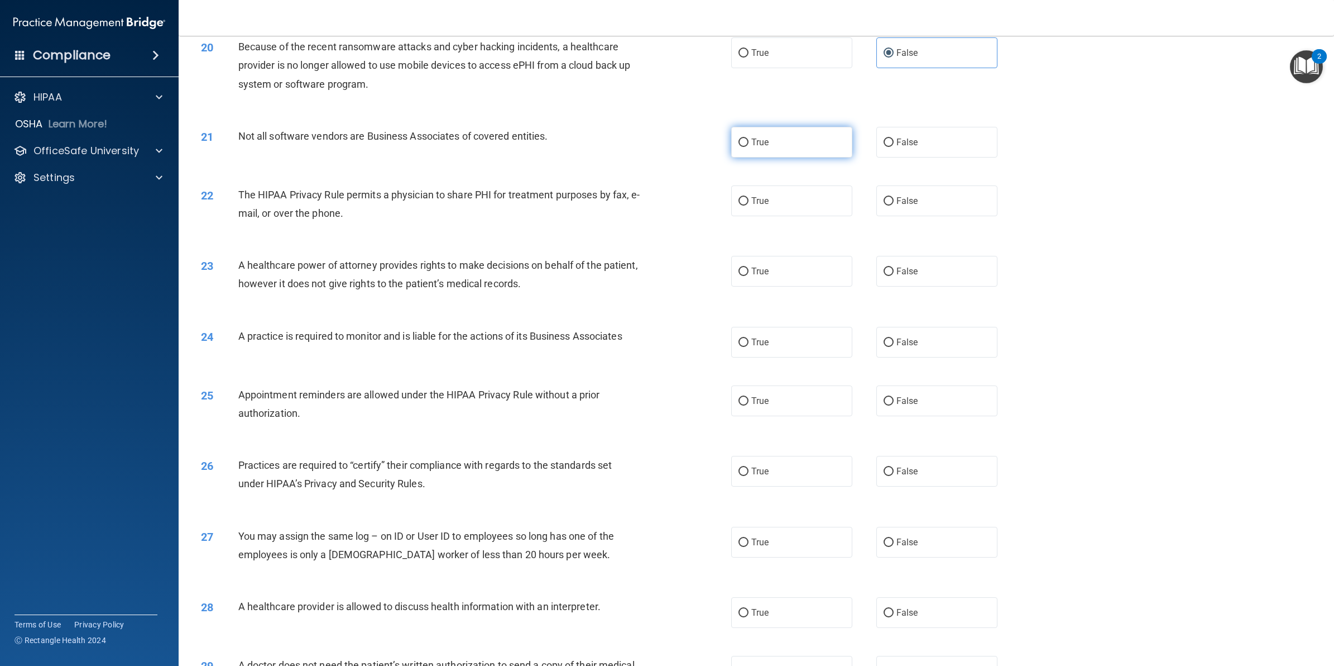
click at [778, 157] on label "True" at bounding box center [791, 142] width 121 height 31
click at [749, 147] on input "True" at bounding box center [744, 142] width 10 height 8
radio input "true"
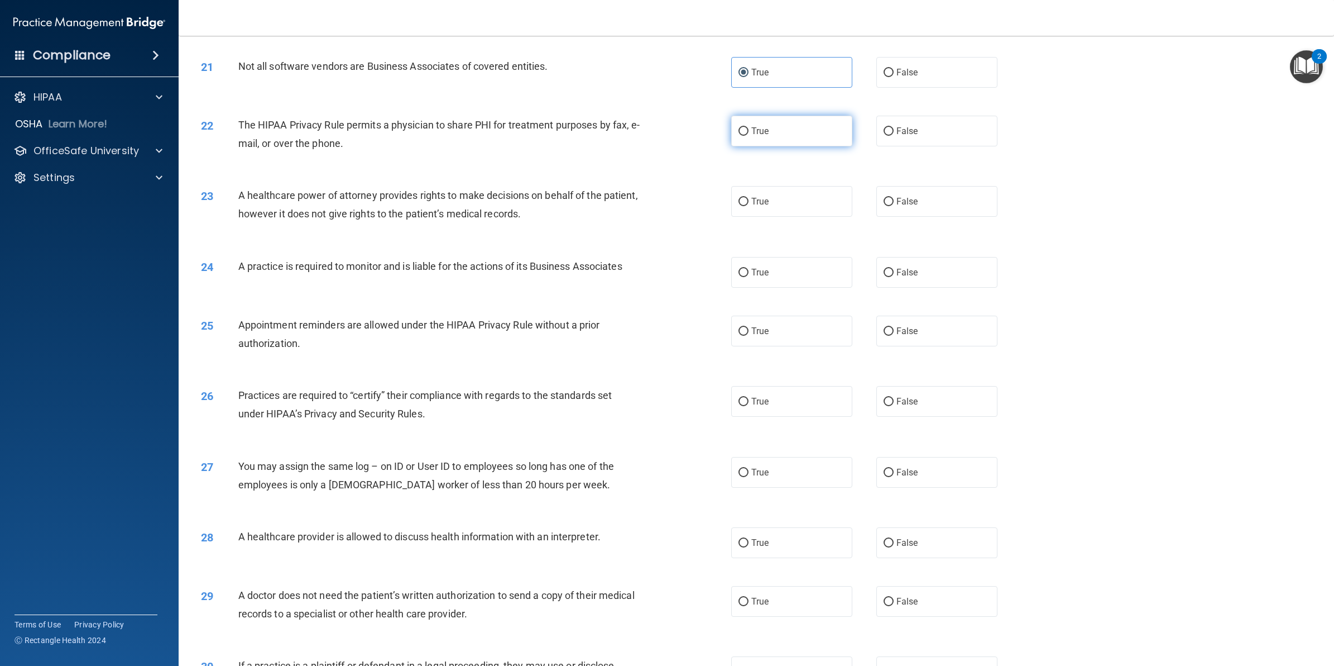
click at [740, 143] on label "True" at bounding box center [791, 131] width 121 height 31
click at [740, 136] on input "True" at bounding box center [744, 131] width 10 height 8
radio input "true"
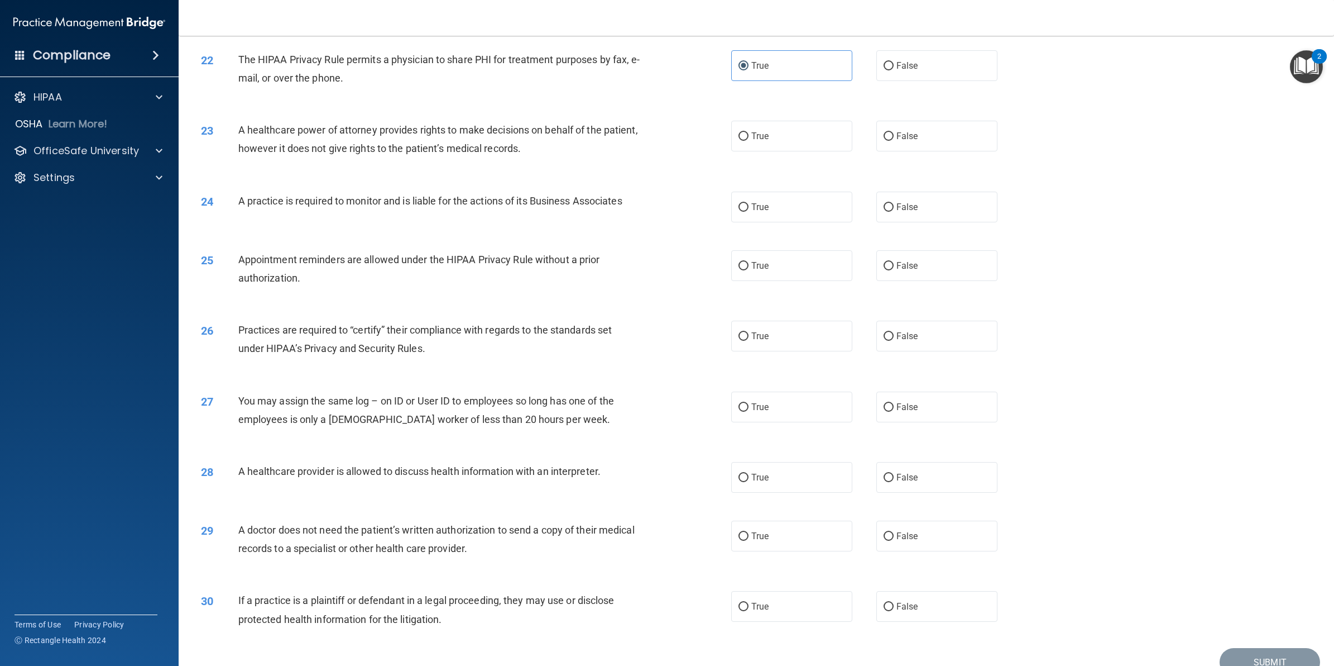
scroll to position [1619, 0]
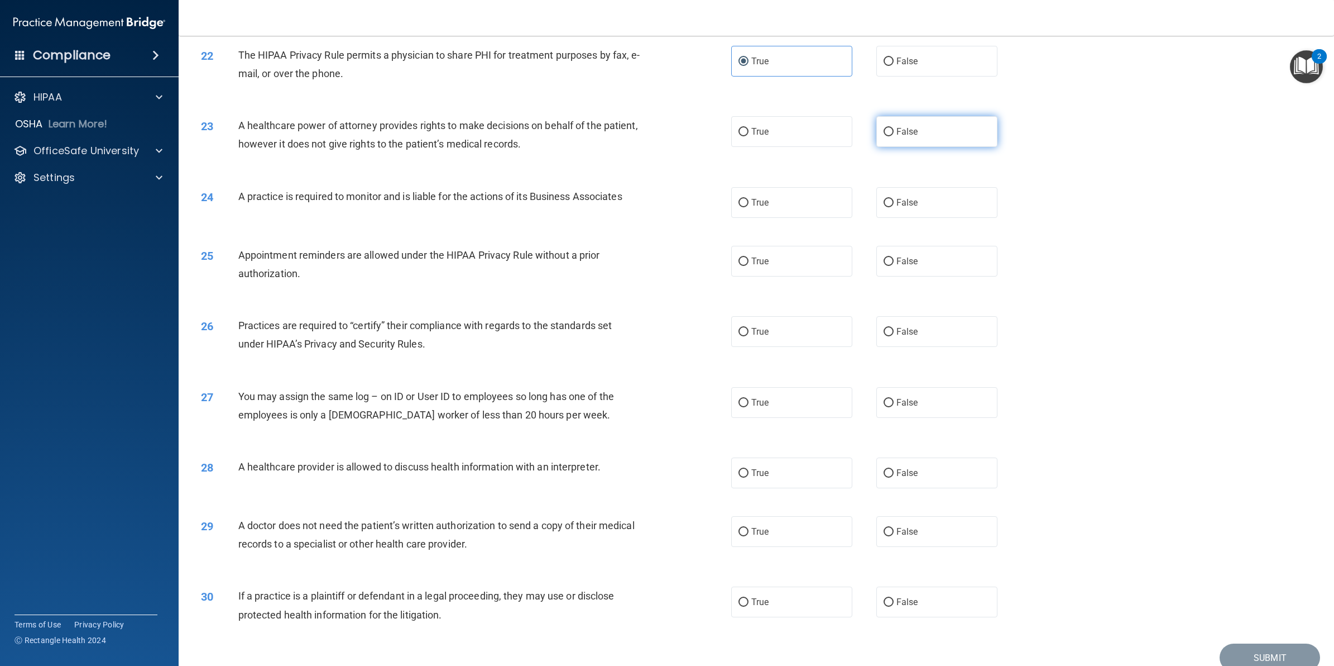
click at [918, 145] on label "False" at bounding box center [937, 131] width 121 height 31
click at [894, 136] on input "False" at bounding box center [889, 132] width 10 height 8
radio input "true"
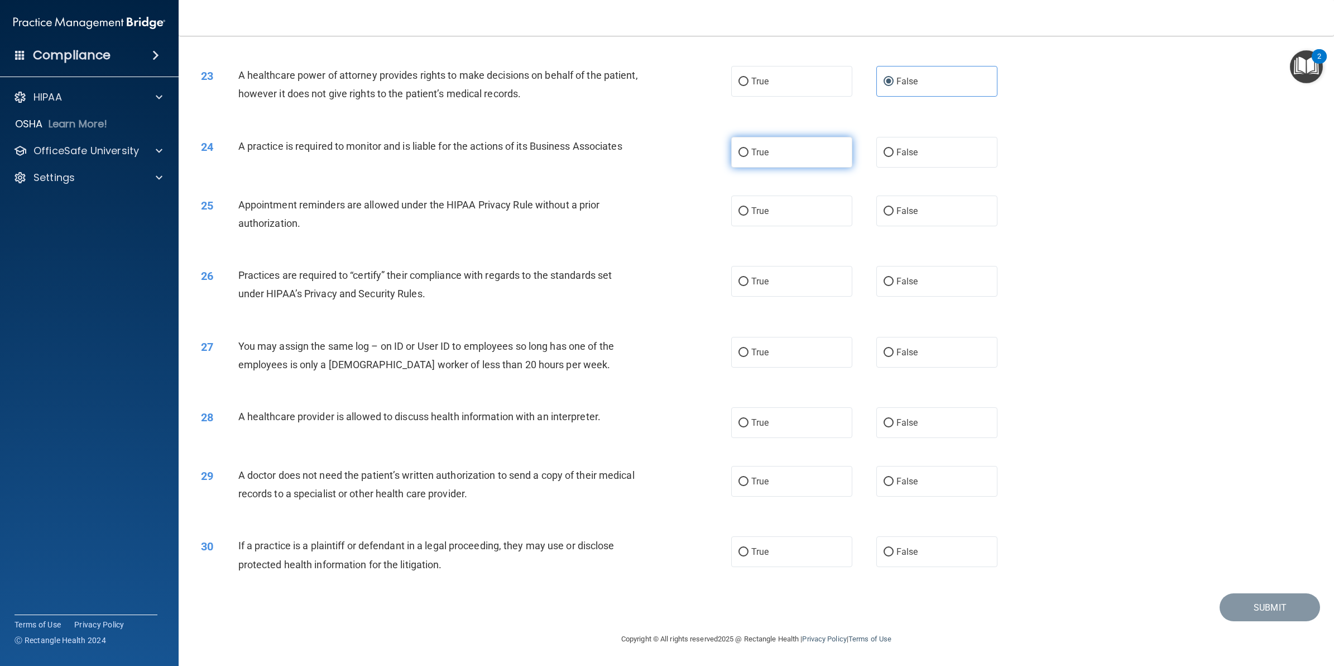
click at [819, 166] on label "True" at bounding box center [791, 152] width 121 height 31
click at [749, 157] on input "True" at bounding box center [744, 153] width 10 height 8
radio input "true"
click at [884, 207] on input "False" at bounding box center [889, 211] width 10 height 8
radio input "true"
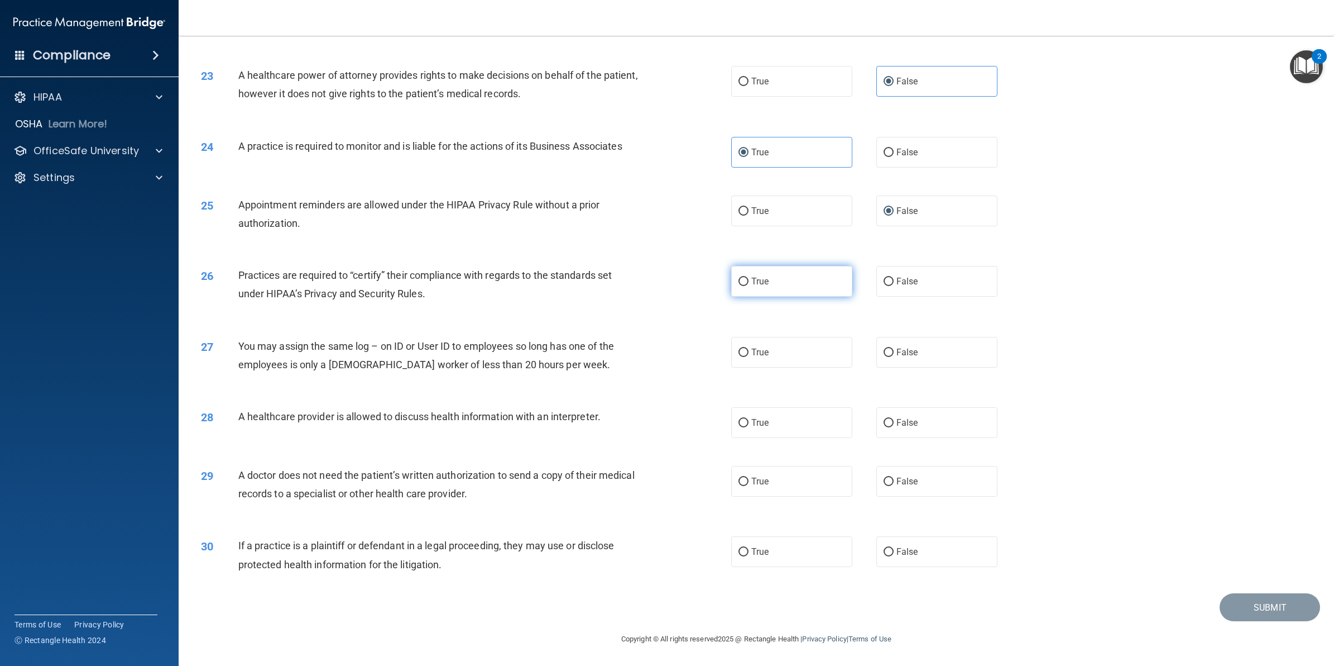
click at [782, 285] on label "True" at bounding box center [791, 281] width 121 height 31
click at [749, 285] on input "True" at bounding box center [744, 282] width 10 height 8
radio input "true"
click at [931, 356] on label "False" at bounding box center [937, 352] width 121 height 31
click at [894, 356] on input "False" at bounding box center [889, 352] width 10 height 8
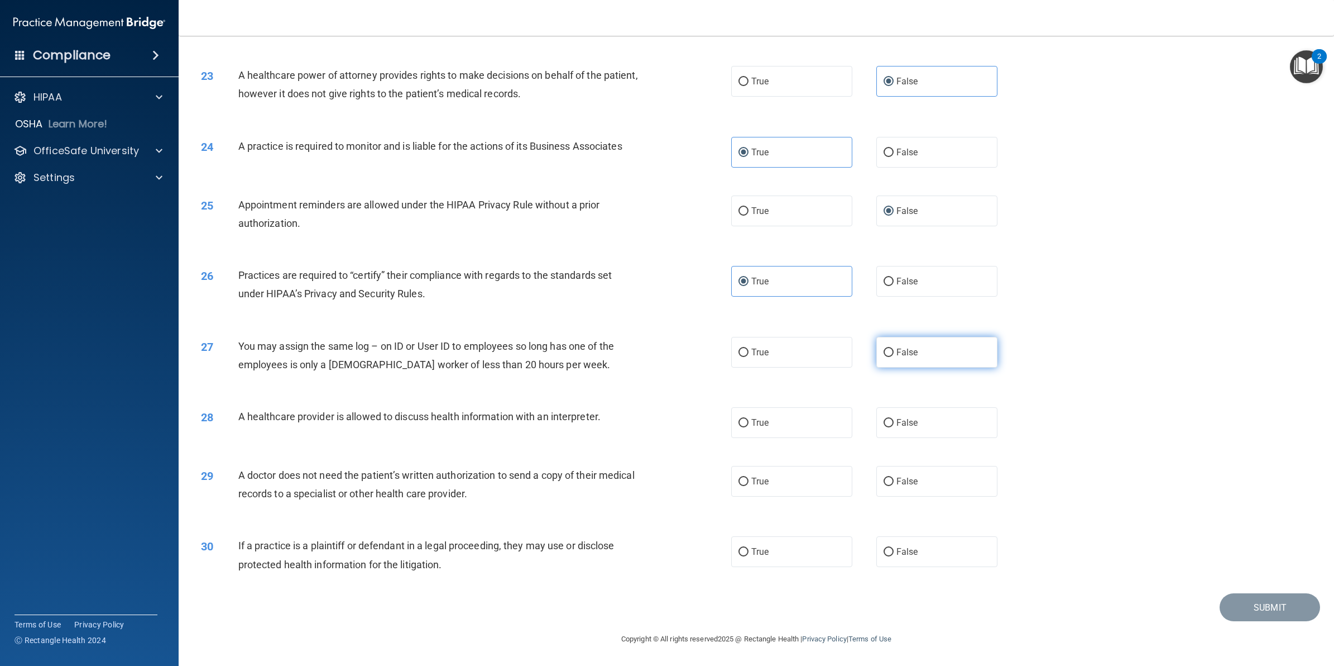
radio input "true"
click at [752, 416] on label "True" at bounding box center [791, 422] width 121 height 31
click at [749, 419] on input "True" at bounding box center [744, 423] width 10 height 8
radio input "true"
click at [752, 416] on label "True" at bounding box center [791, 422] width 121 height 31
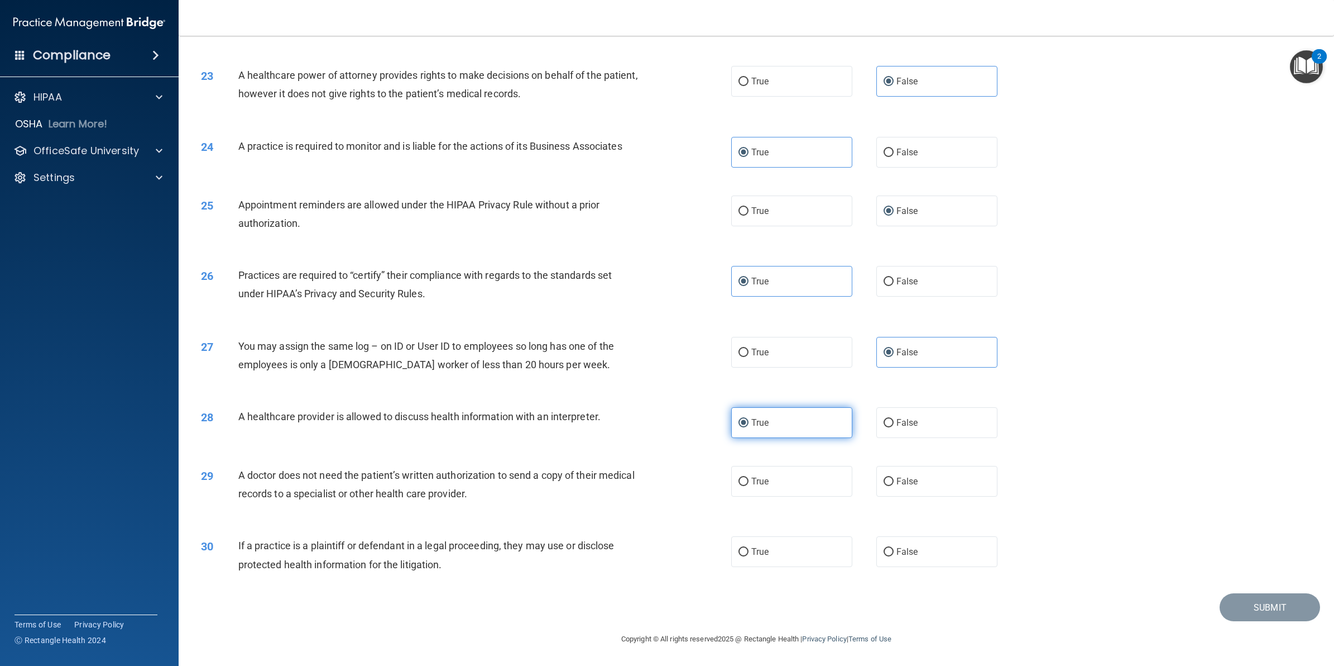
click at [749, 419] on input "True" at bounding box center [744, 423] width 10 height 8
click at [856, 423] on div "True False" at bounding box center [876, 422] width 290 height 31
click at [919, 423] on label "False" at bounding box center [937, 422] width 121 height 31
click at [894, 423] on input "False" at bounding box center [889, 423] width 10 height 8
radio input "true"
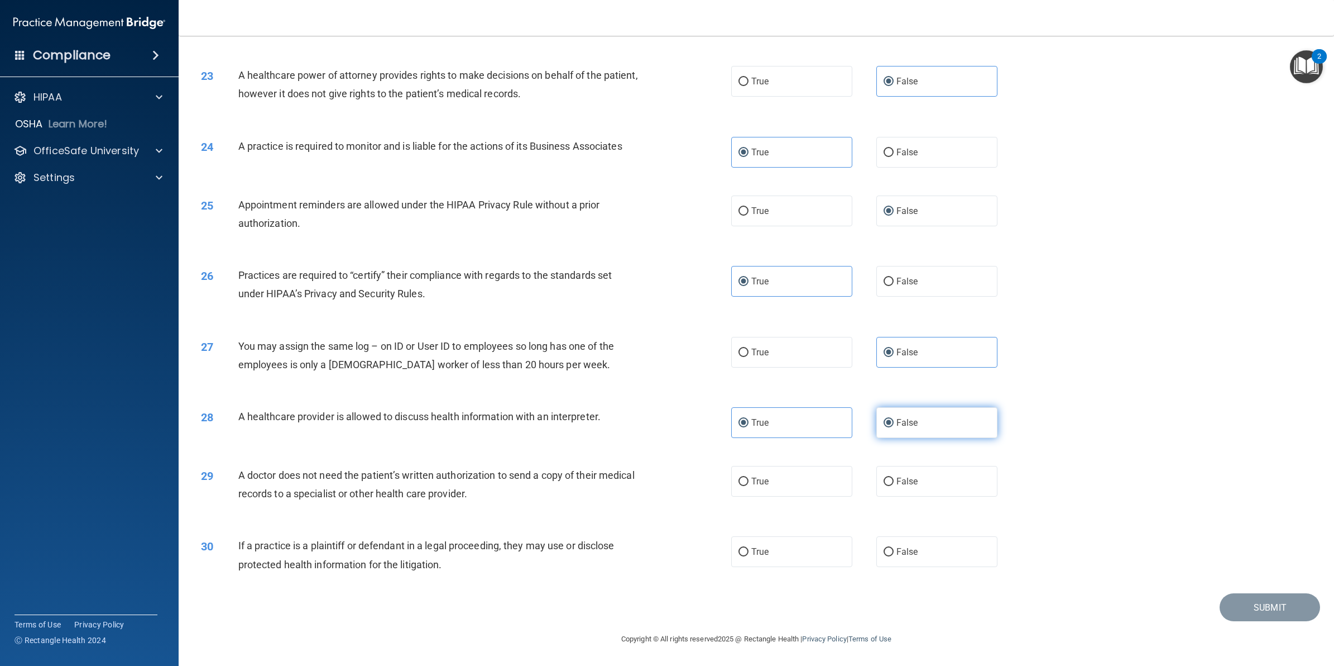
radio input "false"
click at [911, 495] on label "False" at bounding box center [937, 481] width 121 height 31
click at [894, 486] on input "False" at bounding box center [889, 481] width 10 height 8
radio input "true"
click at [796, 558] on label "True" at bounding box center [791, 551] width 121 height 31
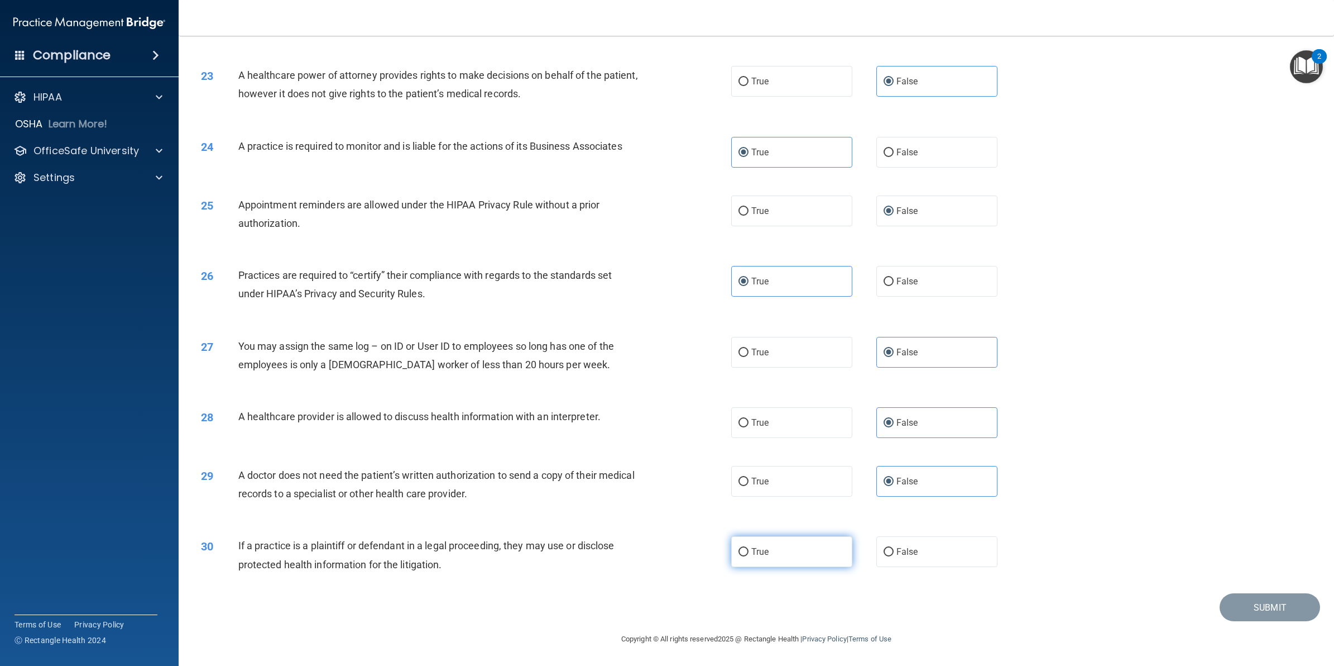
click at [749, 556] on input "True" at bounding box center [744, 552] width 10 height 8
radio input "true"
click at [1271, 592] on div "30 If a practice is a plaintiff or defendant in a legal proceeding, they may us…" at bounding box center [757, 557] width 1128 height 70
click at [1271, 596] on button "Submit" at bounding box center [1270, 607] width 101 height 28
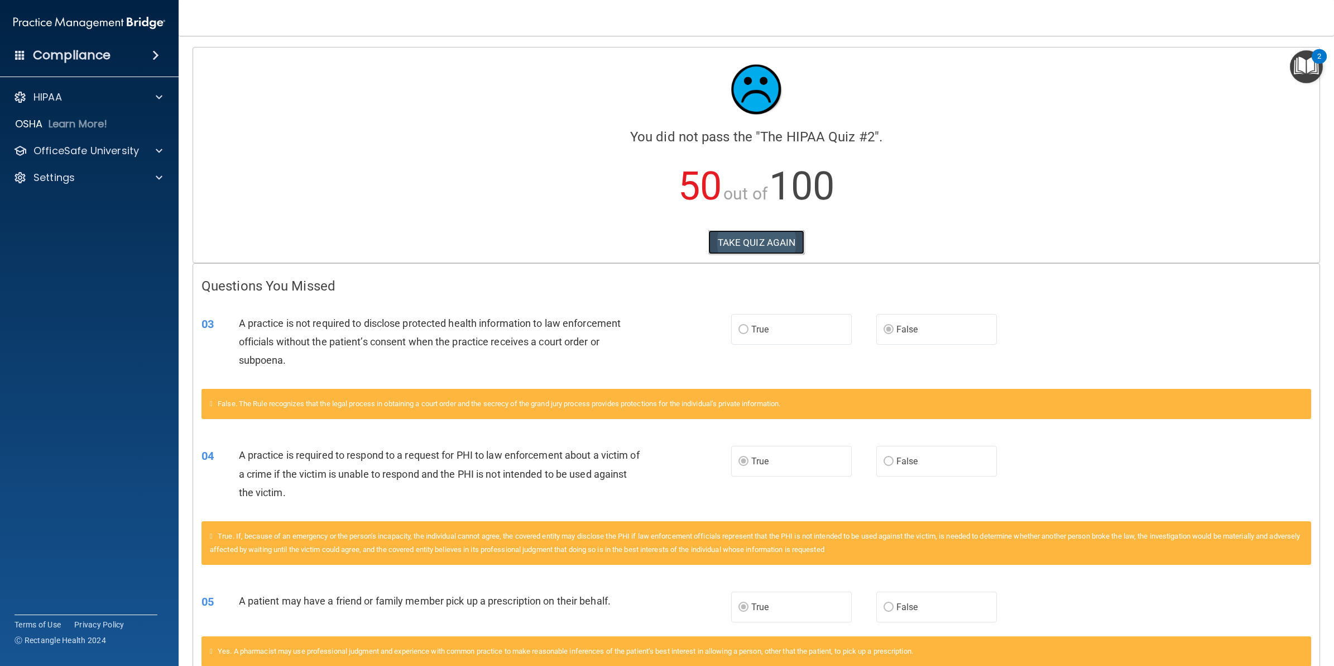
click at [730, 246] on button "TAKE QUIZ AGAIN" at bounding box center [757, 242] width 97 height 25
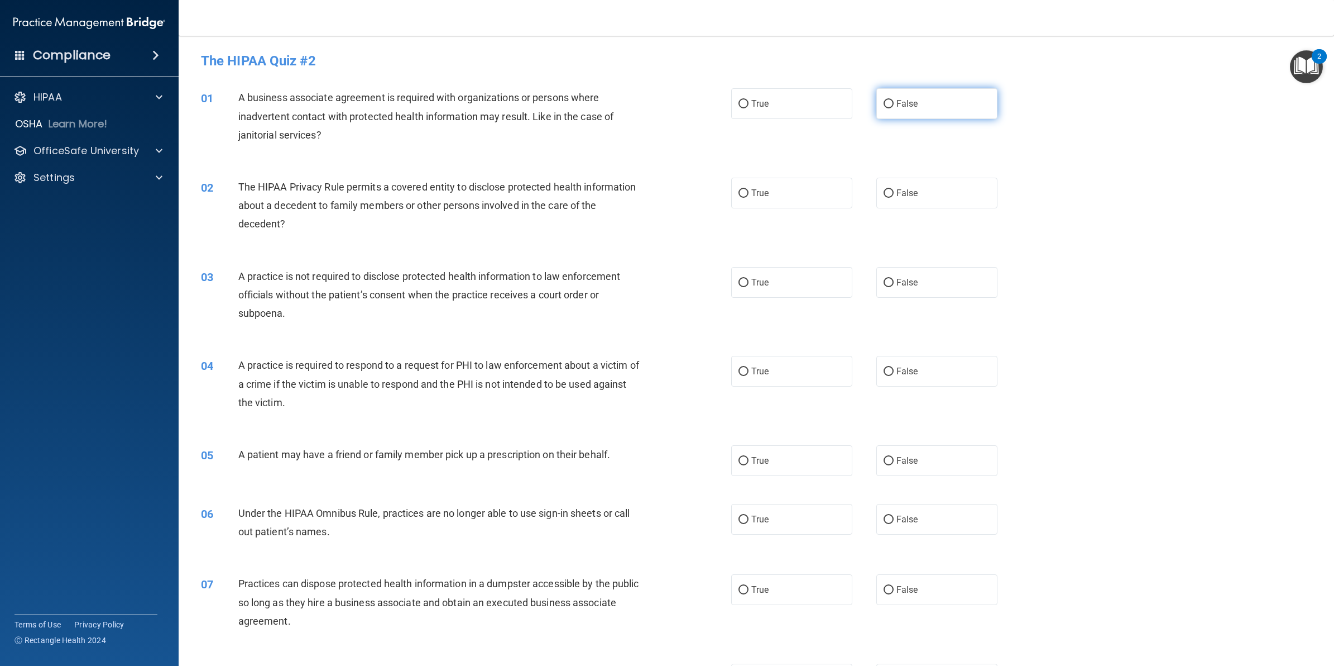
click at [909, 95] on label "False" at bounding box center [937, 103] width 121 height 31
click at [755, 190] on span "True" at bounding box center [760, 193] width 17 height 11
click at [749, 190] on input "True" at bounding box center [744, 193] width 10 height 8
radio input "true"
click at [888, 269] on label "False" at bounding box center [937, 282] width 121 height 31
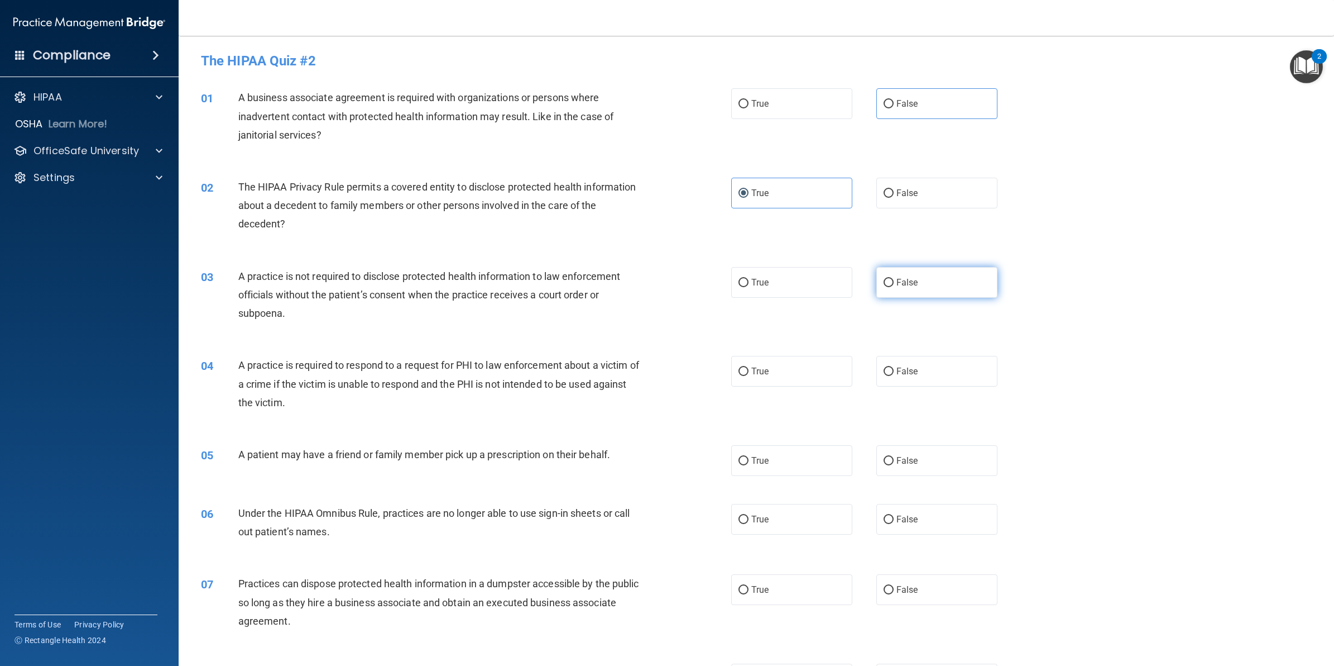
click at [888, 279] on input "False" at bounding box center [889, 283] width 10 height 8
radio input "true"
click at [886, 108] on label "False" at bounding box center [937, 103] width 121 height 31
click at [886, 101] on input "False" at bounding box center [889, 104] width 10 height 8
radio input "true"
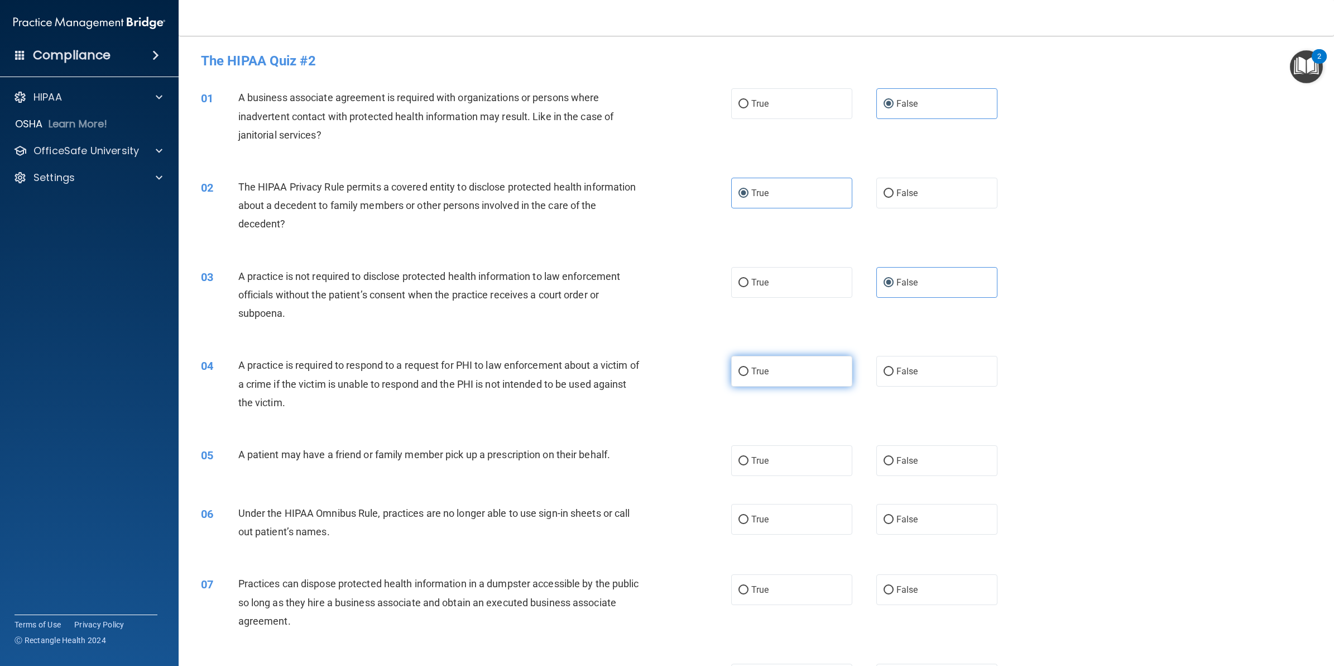
click at [775, 361] on label "True" at bounding box center [791, 371] width 121 height 31
click at [749, 367] on input "True" at bounding box center [744, 371] width 10 height 8
radio input "true"
click at [739, 457] on input "True" at bounding box center [744, 461] width 10 height 8
radio input "true"
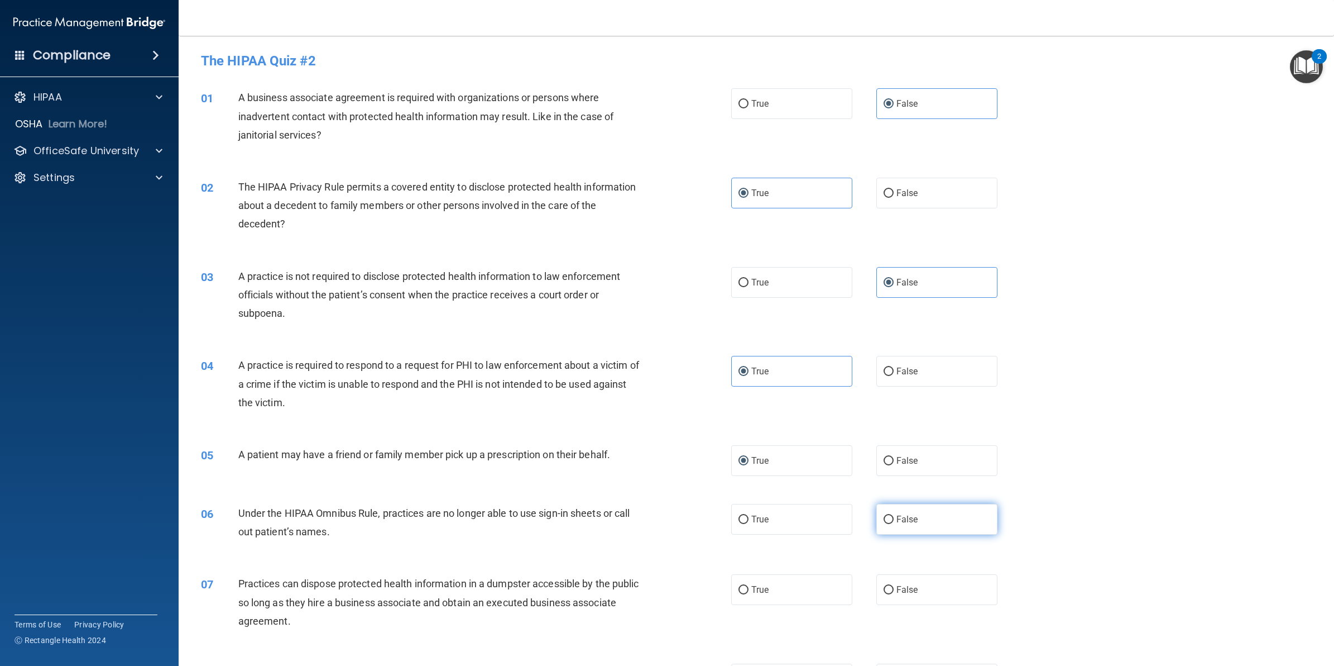
click at [903, 525] on label "False" at bounding box center [937, 519] width 121 height 31
click at [894, 524] on input "False" at bounding box center [889, 519] width 10 height 8
radio input "true"
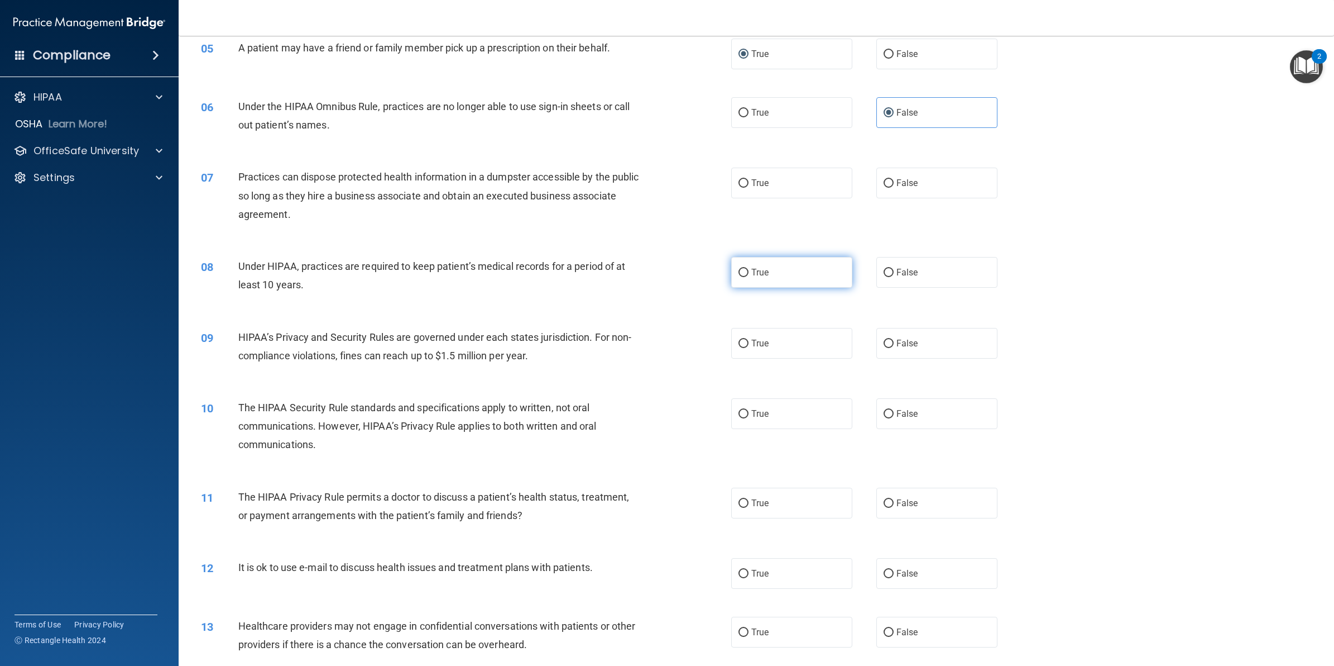
scroll to position [419, 0]
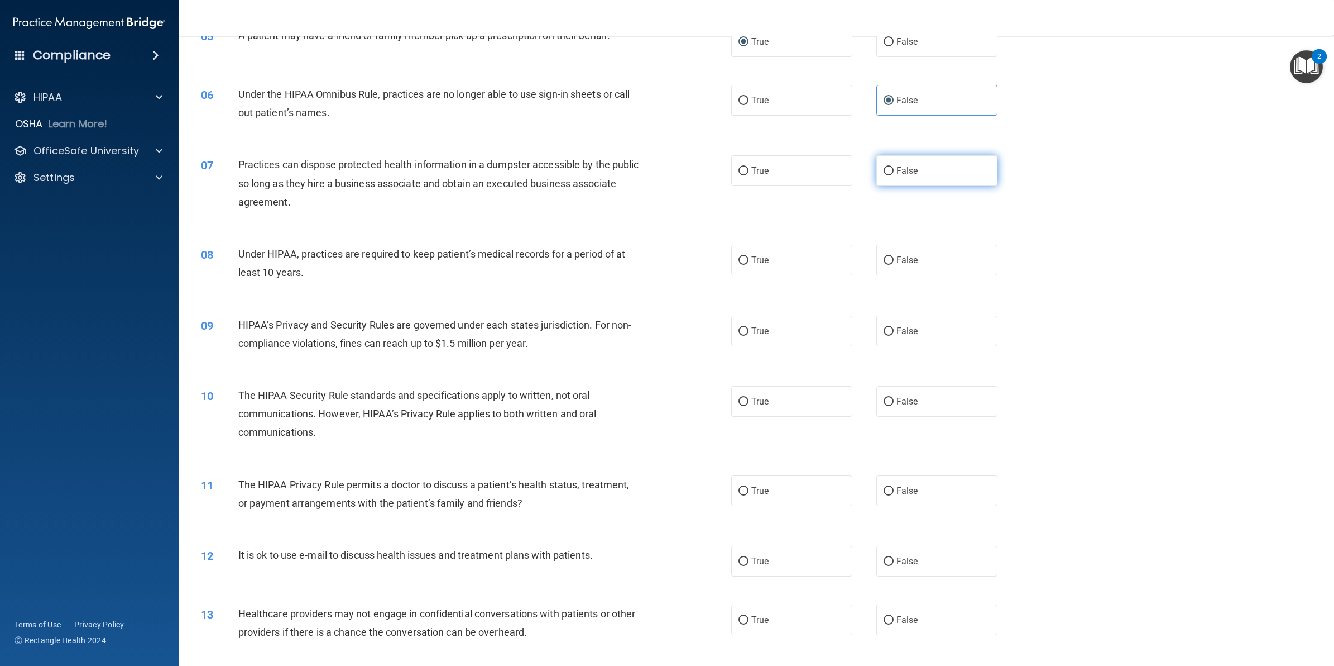
click at [891, 177] on label "False" at bounding box center [937, 170] width 121 height 31
click at [891, 175] on input "False" at bounding box center [889, 171] width 10 height 8
radio input "true"
click at [885, 252] on label "False" at bounding box center [937, 260] width 121 height 31
click at [885, 256] on input "False" at bounding box center [889, 260] width 10 height 8
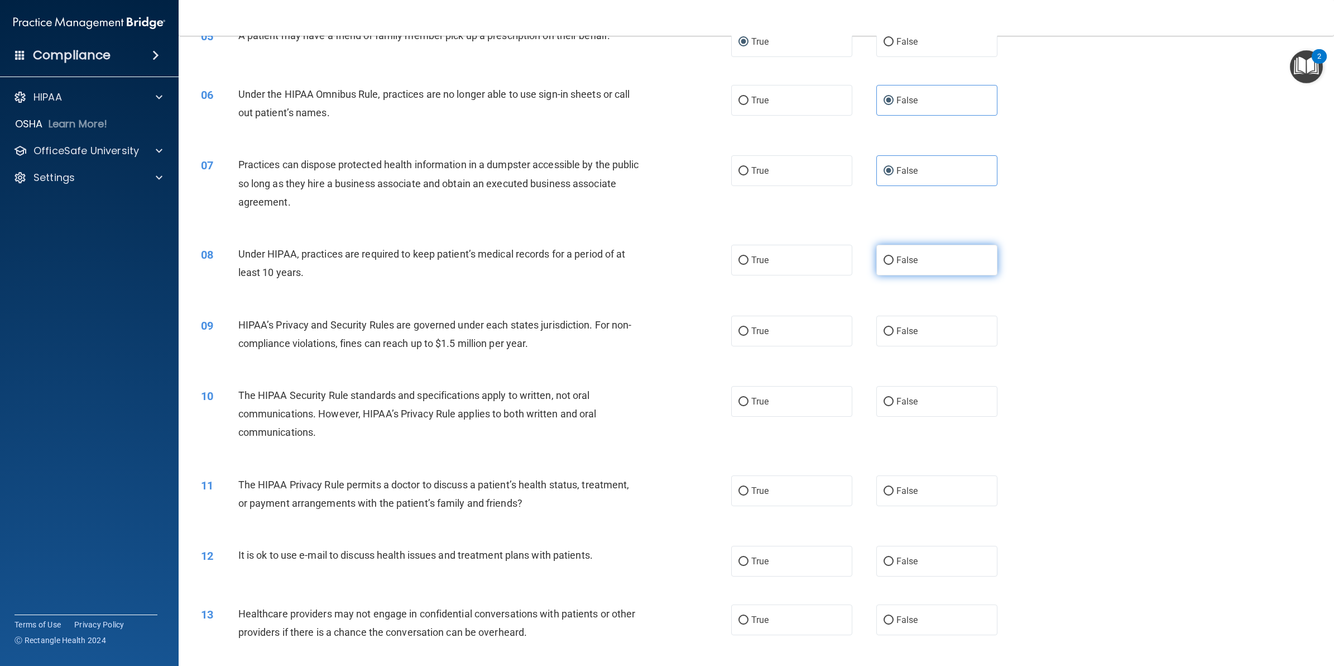
radio input "true"
click at [888, 321] on label "False" at bounding box center [937, 330] width 121 height 31
click at [888, 327] on input "False" at bounding box center [889, 331] width 10 height 8
radio input "true"
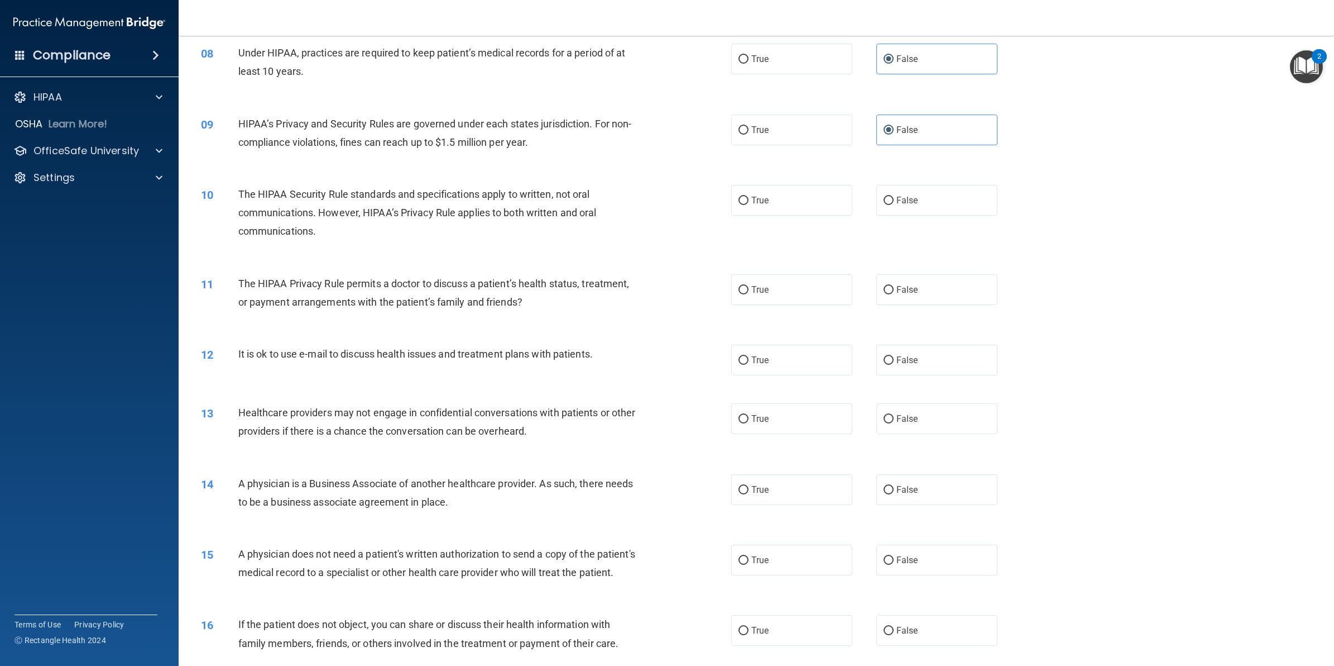
scroll to position [628, 0]
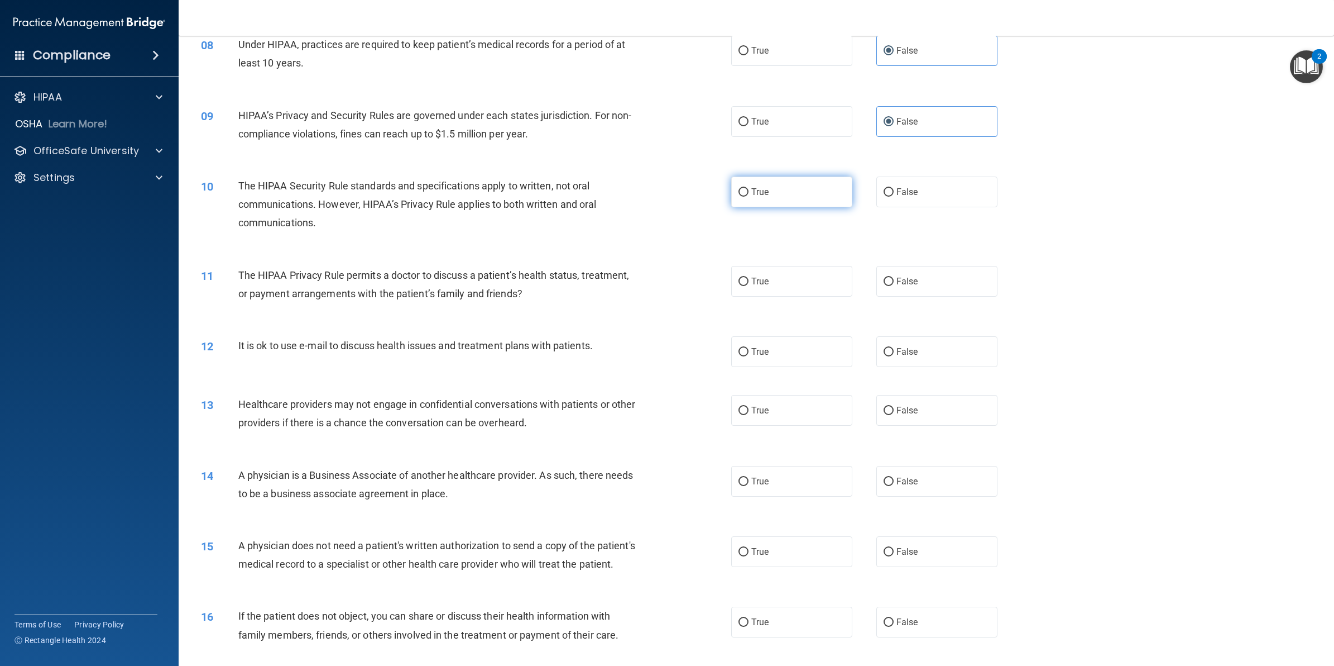
click at [739, 188] on input "True" at bounding box center [744, 192] width 10 height 8
radio input "true"
click at [744, 286] on label "True" at bounding box center [791, 281] width 121 height 31
click at [744, 286] on input "True" at bounding box center [744, 282] width 10 height 8
radio input "true"
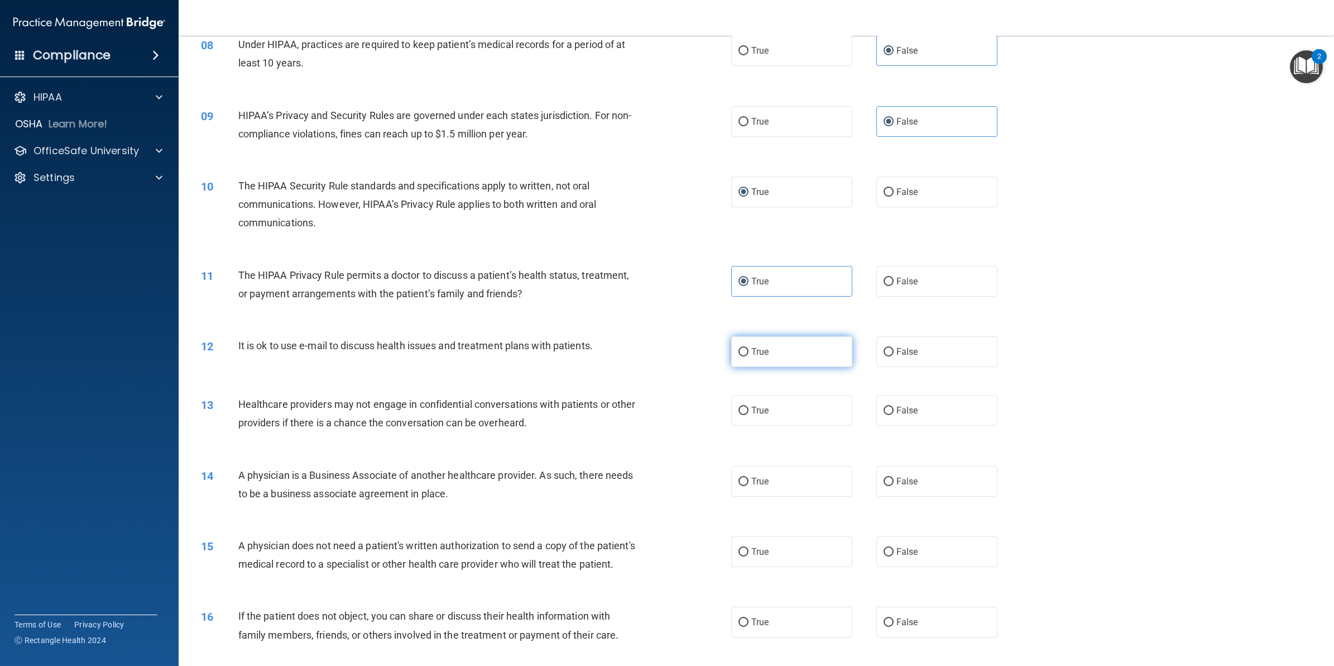
click at [741, 353] on input "True" at bounding box center [744, 352] width 10 height 8
radio input "true"
click at [895, 403] on label "False" at bounding box center [937, 410] width 121 height 31
click at [894, 406] on input "False" at bounding box center [889, 410] width 10 height 8
radio input "true"
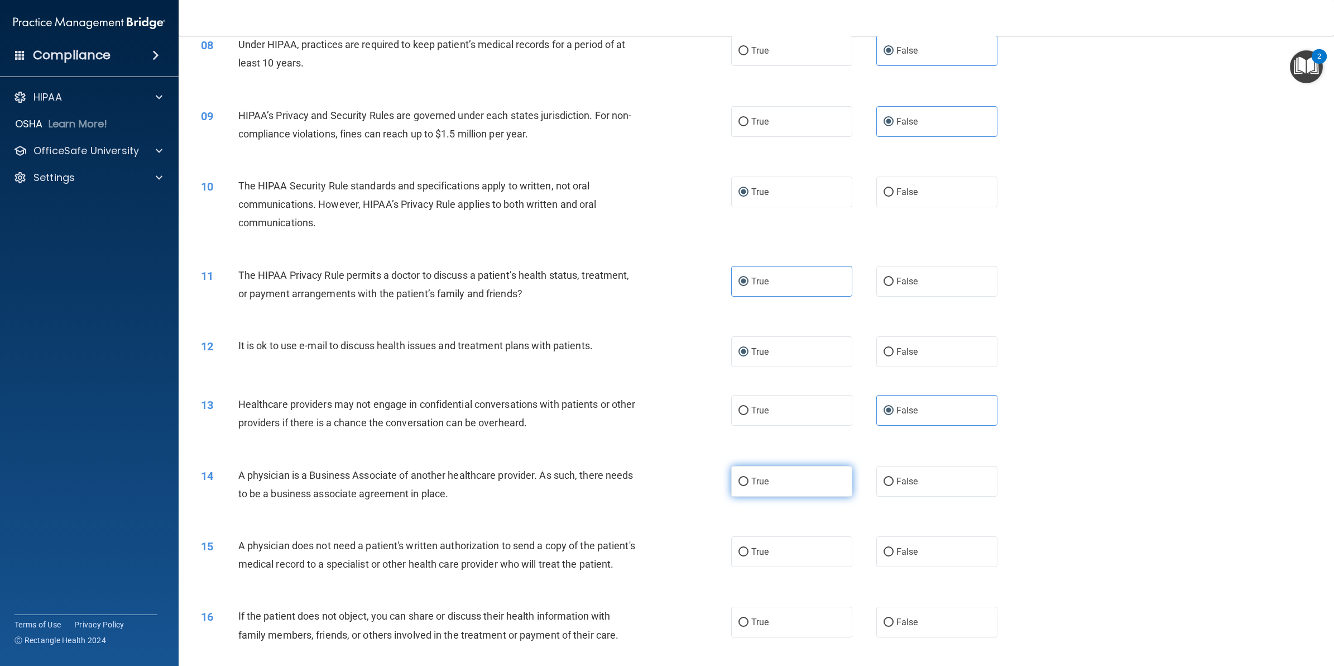
click at [752, 481] on span "True" at bounding box center [760, 481] width 17 height 11
click at [749, 481] on input "True" at bounding box center [744, 481] width 10 height 8
radio input "true"
click at [911, 481] on label "False" at bounding box center [937, 481] width 121 height 31
click at [894, 481] on input "False" at bounding box center [889, 481] width 10 height 8
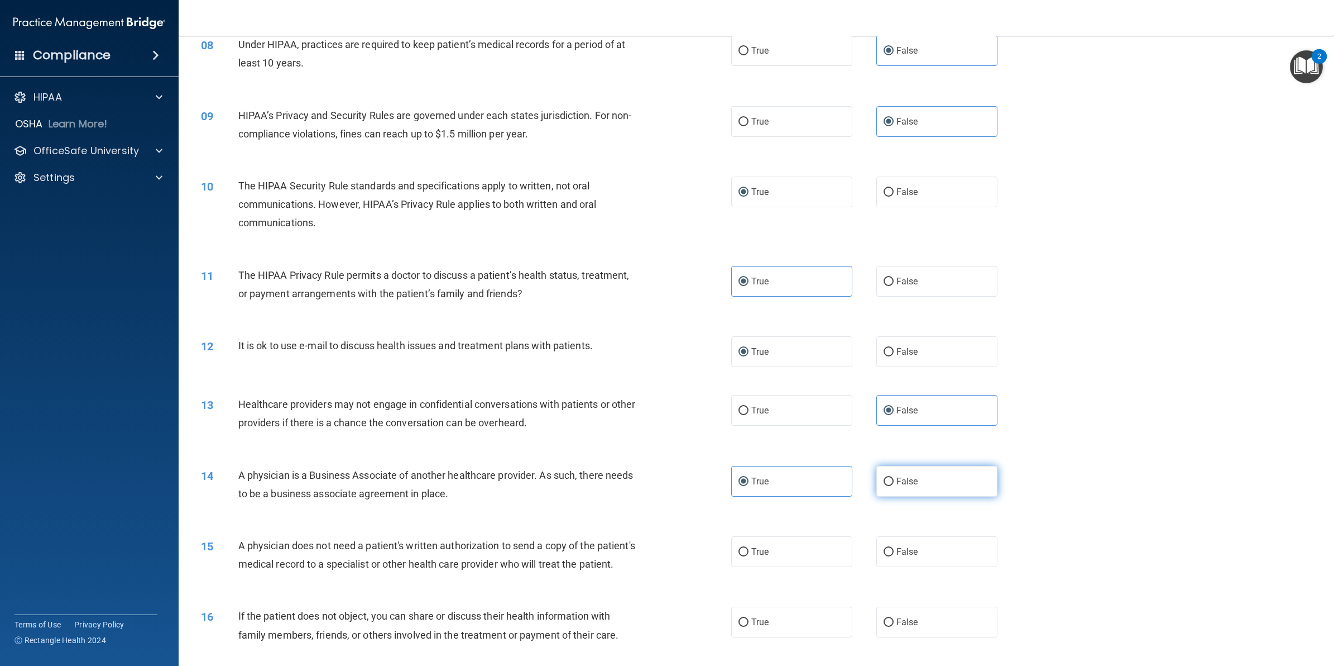
radio input "true"
radio input "false"
click at [744, 553] on label "True" at bounding box center [791, 551] width 121 height 31
click at [744, 553] on input "True" at bounding box center [744, 552] width 10 height 8
radio input "true"
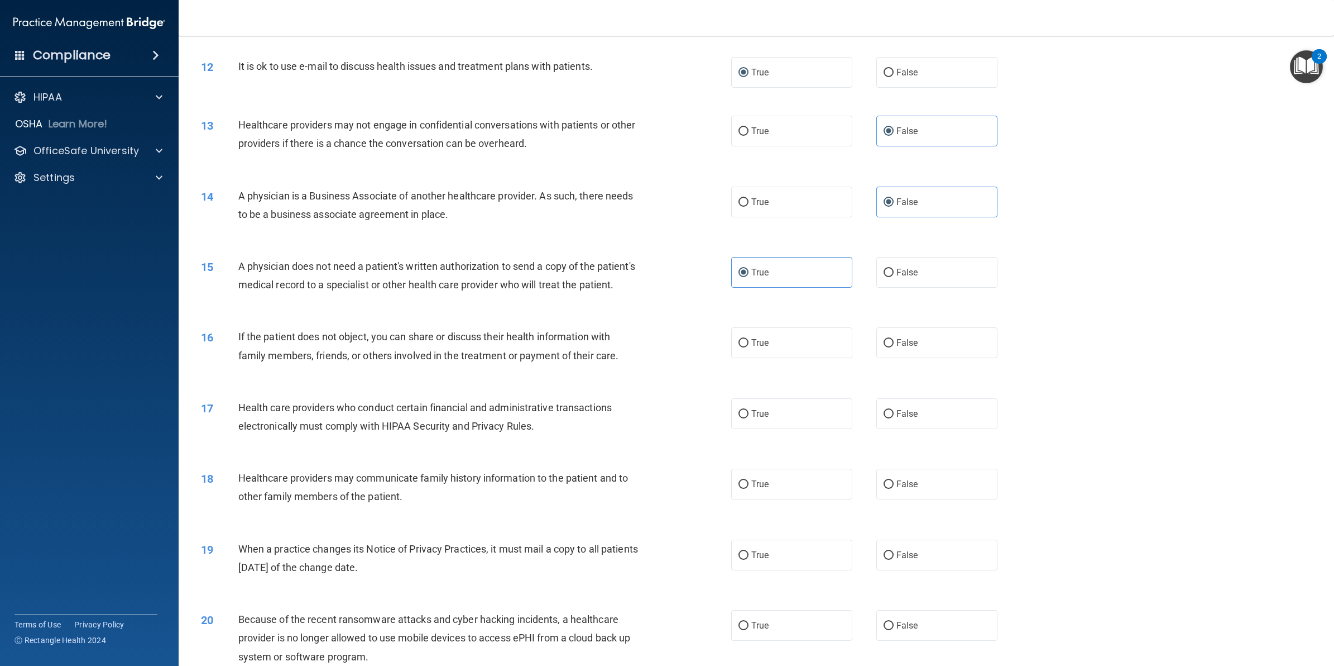
scroll to position [1047, 0]
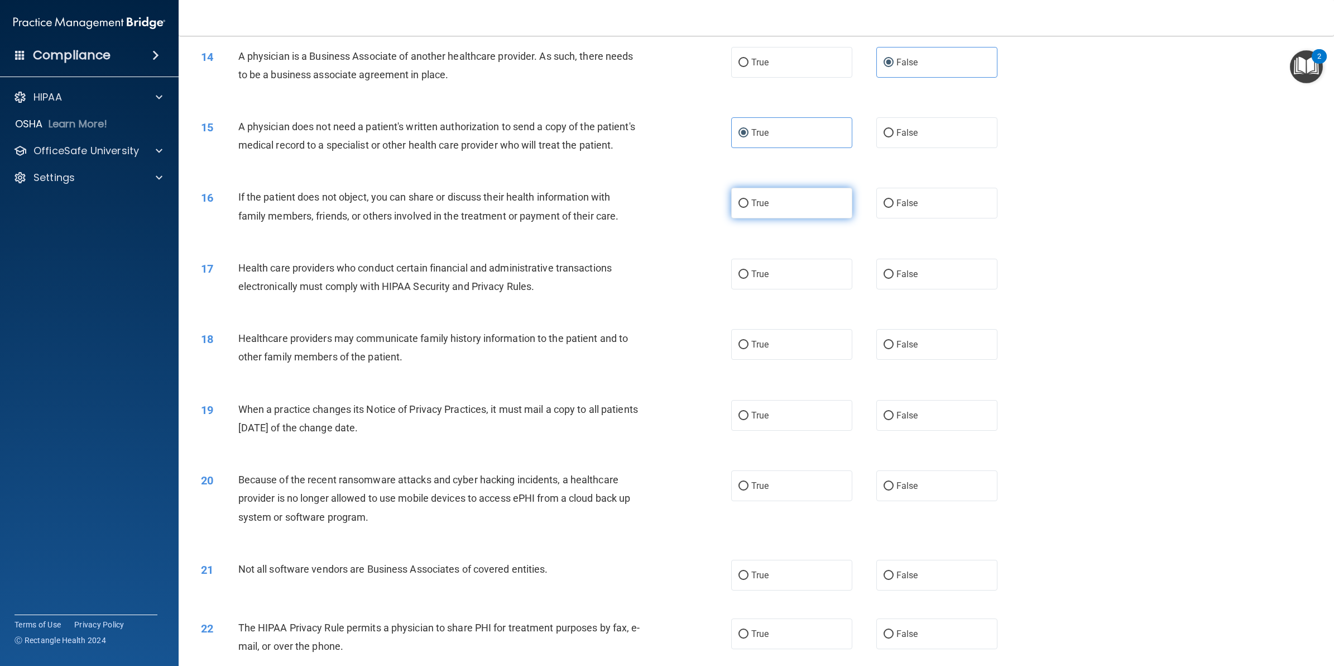
click at [766, 218] on label "True" at bounding box center [791, 203] width 121 height 31
click at [749, 208] on input "True" at bounding box center [744, 203] width 10 height 8
radio input "true"
click at [732, 286] on label "True" at bounding box center [791, 274] width 121 height 31
click at [739, 279] on input "True" at bounding box center [744, 274] width 10 height 8
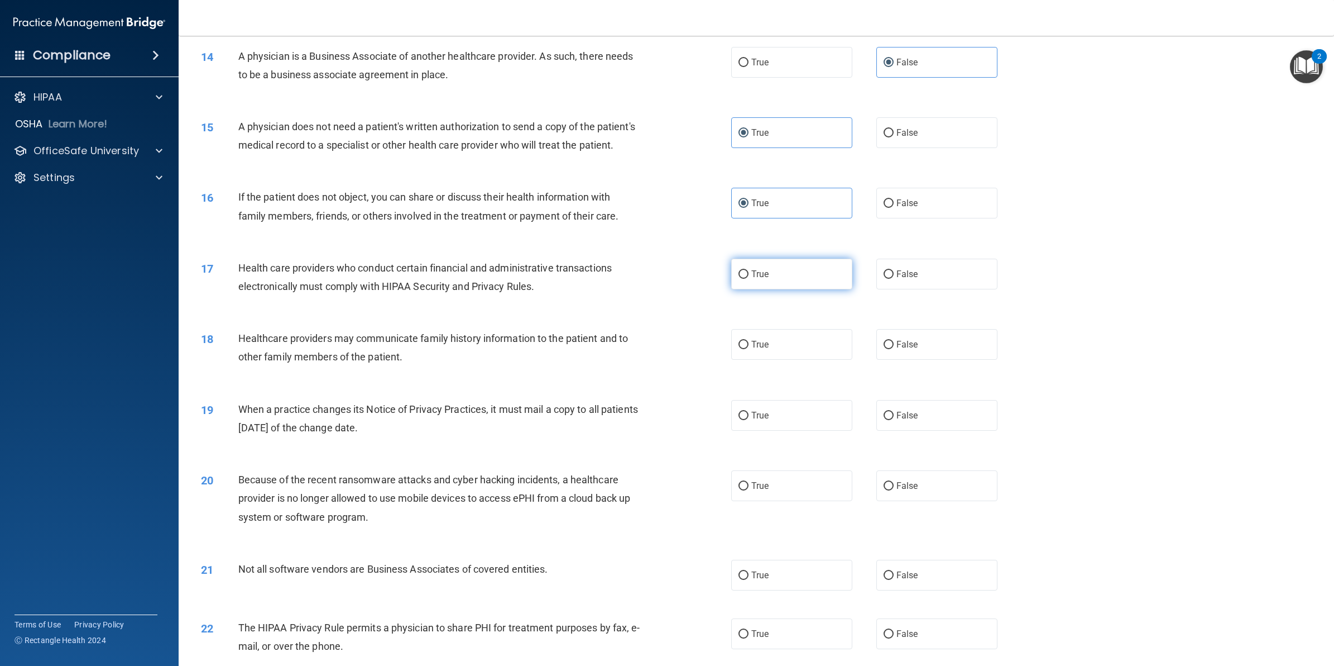
radio input "true"
click at [897, 350] on span "False" at bounding box center [908, 344] width 22 height 11
click at [892, 349] on input "False" at bounding box center [889, 345] width 10 height 8
radio input "true"
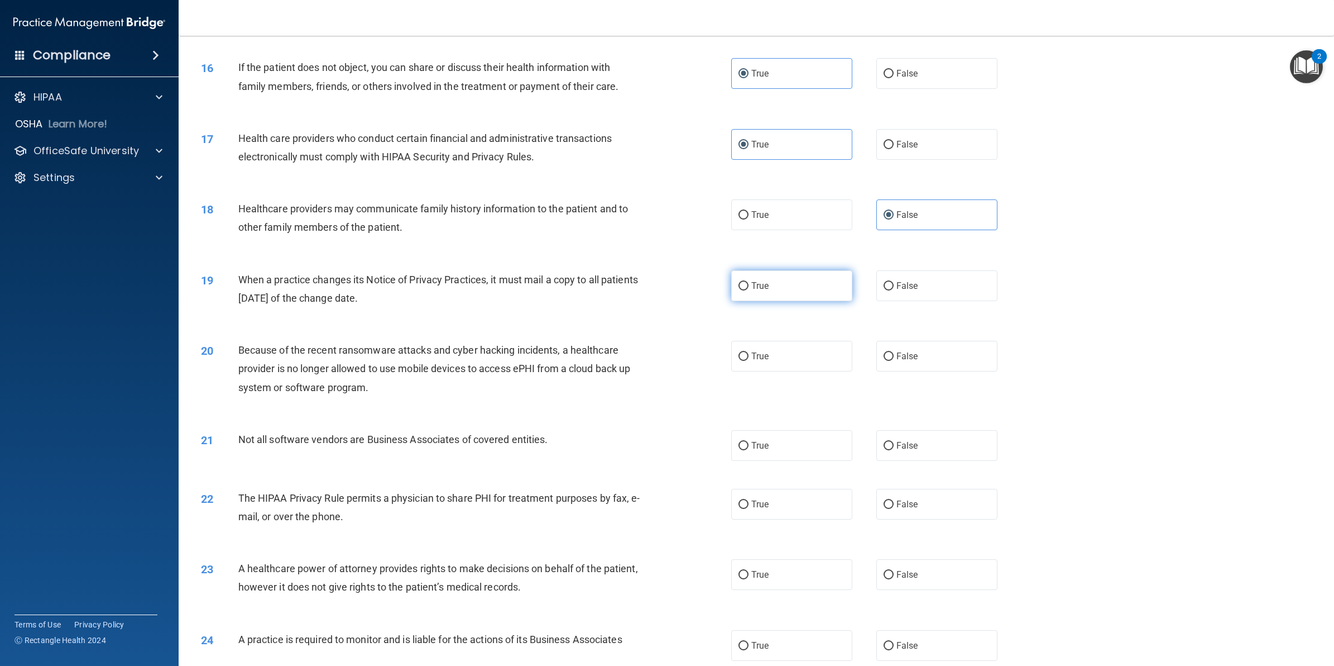
scroll to position [1186, 0]
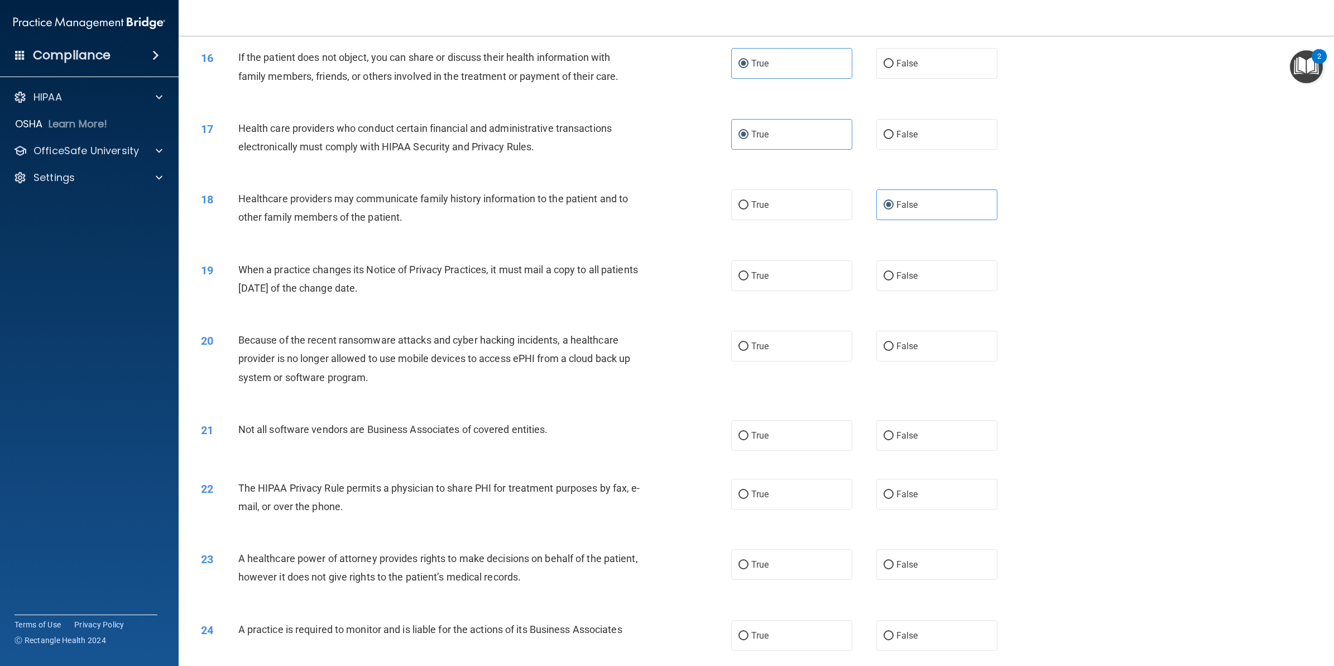
click at [858, 290] on div "True False" at bounding box center [876, 275] width 290 height 31
click at [881, 286] on label "False" at bounding box center [937, 275] width 121 height 31
click at [884, 280] on input "False" at bounding box center [889, 276] width 10 height 8
radio input "true"
click at [884, 351] on input "False" at bounding box center [889, 346] width 10 height 8
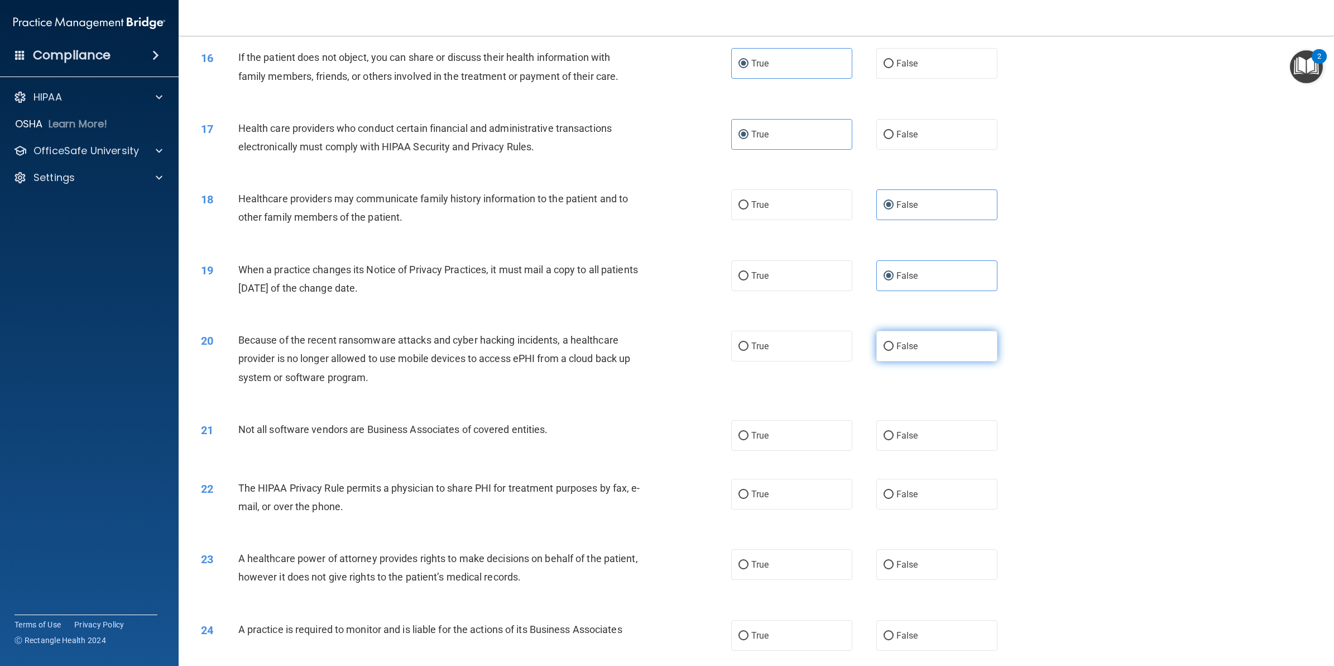
radio input "true"
click at [765, 451] on label "True" at bounding box center [791, 435] width 121 height 31
click at [749, 440] on input "True" at bounding box center [744, 436] width 10 height 8
radio input "true"
click at [774, 504] on label "True" at bounding box center [791, 494] width 121 height 31
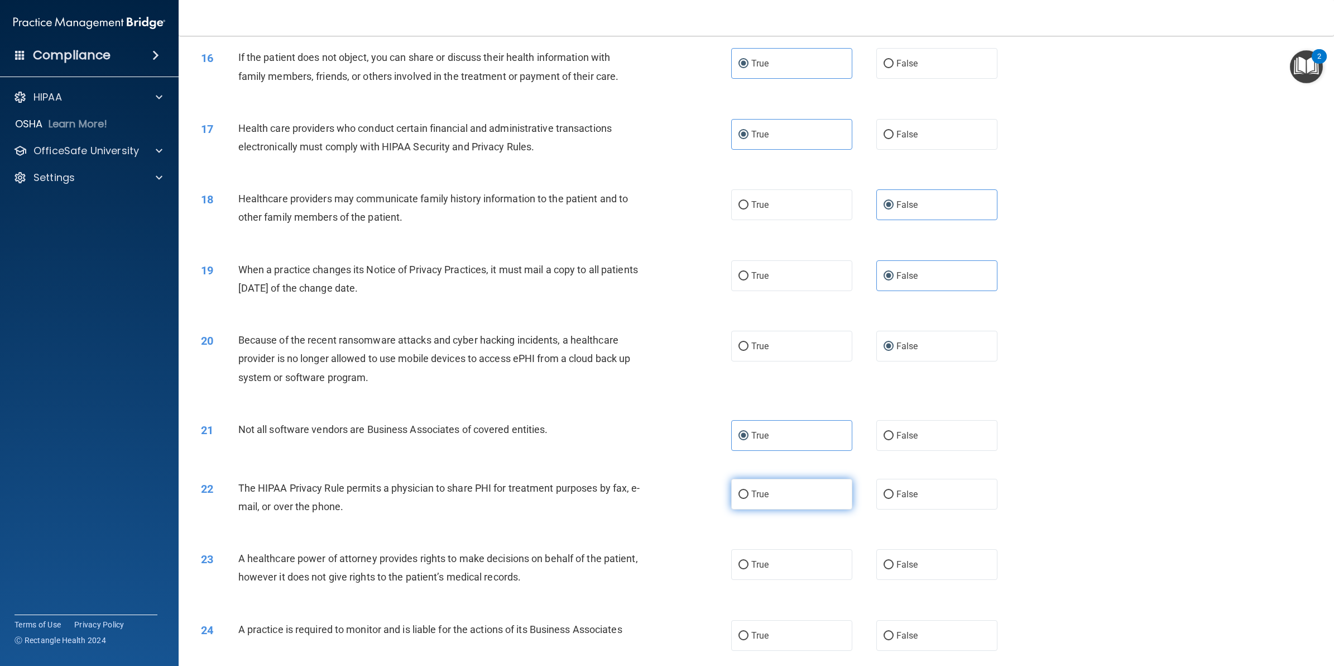
click at [749, 499] on input "True" at bounding box center [744, 494] width 10 height 8
radio input "true"
click at [884, 569] on input "False" at bounding box center [889, 565] width 10 height 8
radio input "true"
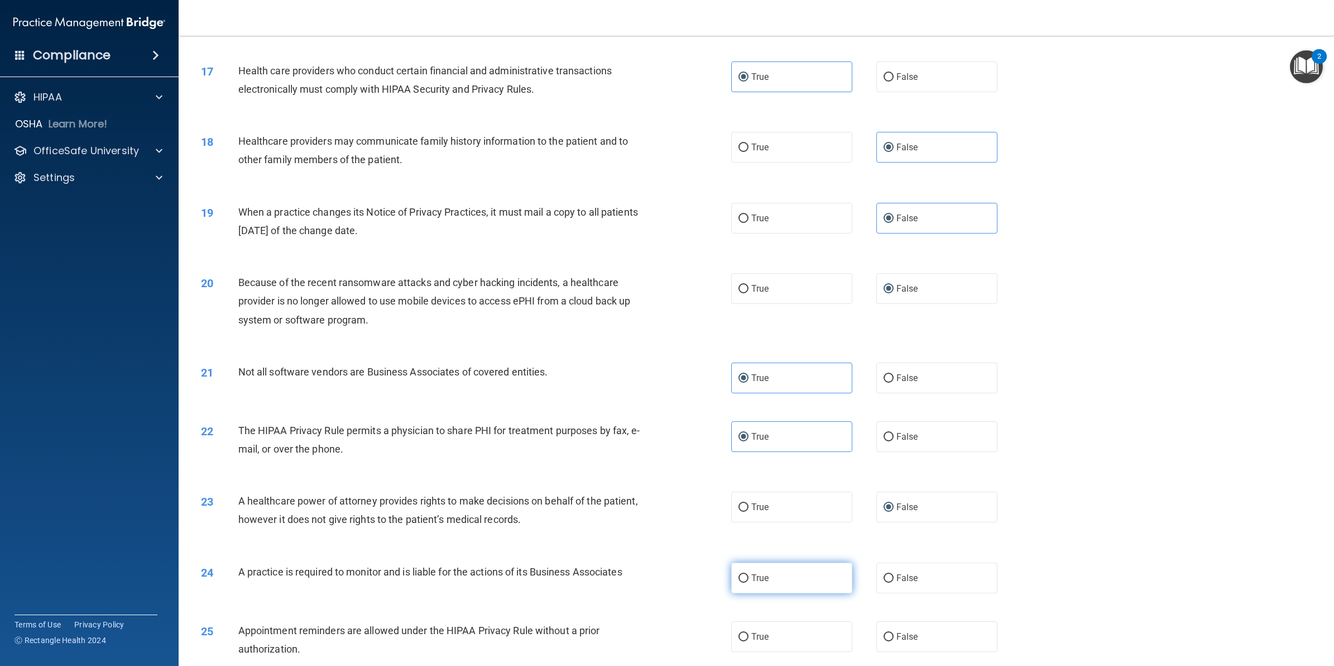
scroll to position [1326, 0]
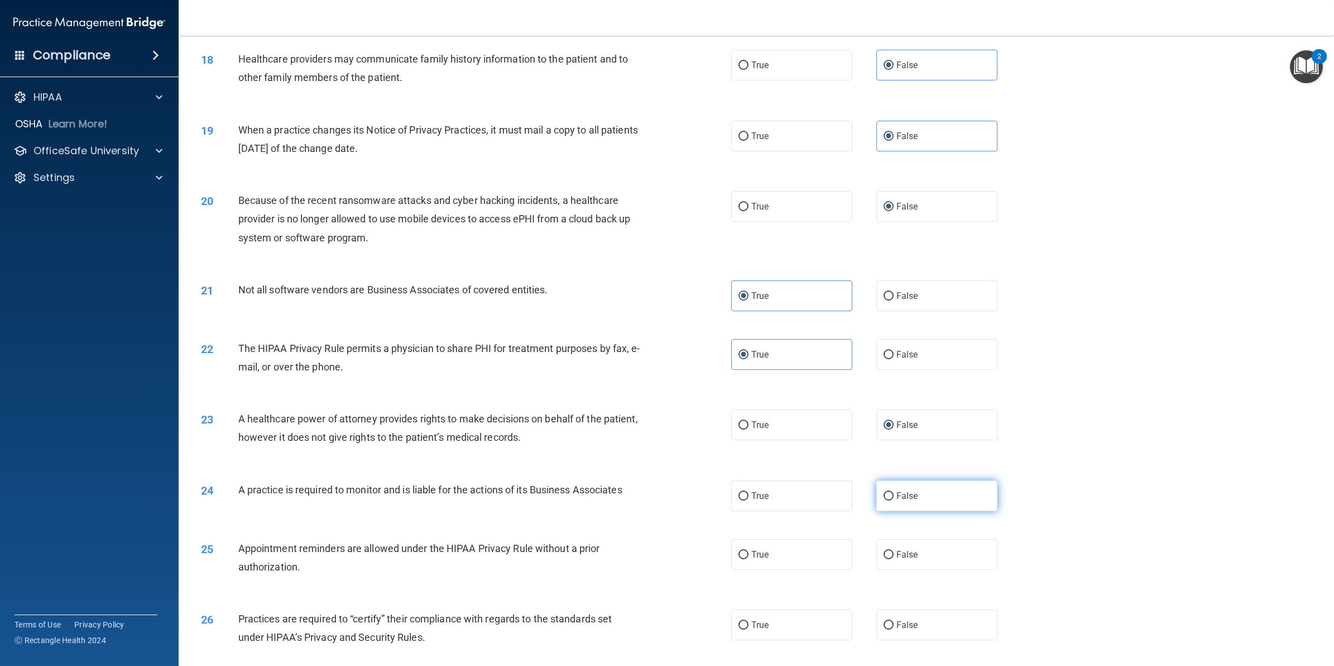
click at [877, 511] on label "False" at bounding box center [937, 495] width 121 height 31
click at [884, 500] on input "False" at bounding box center [889, 496] width 10 height 8
radio input "true"
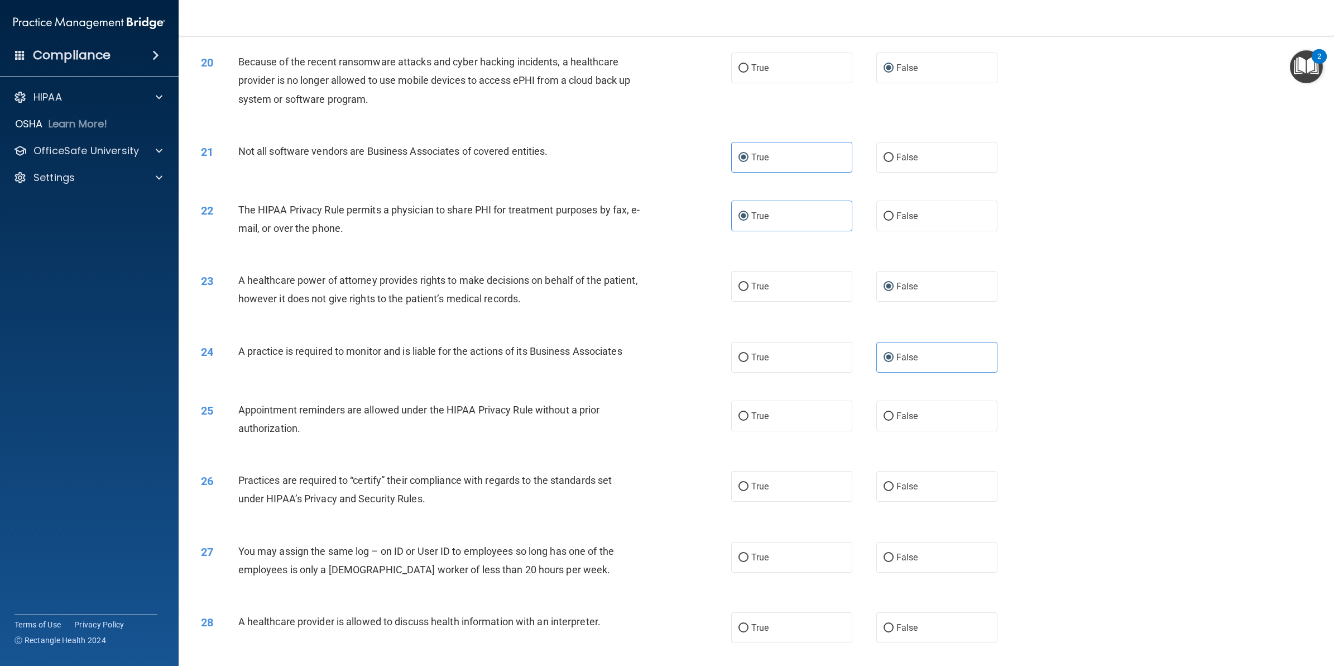
scroll to position [1466, 0]
click at [763, 420] on span "True" at bounding box center [760, 414] width 17 height 11
click at [749, 419] on input "True" at bounding box center [744, 415] width 10 height 8
radio input "true"
click at [942, 500] on label "False" at bounding box center [937, 485] width 121 height 31
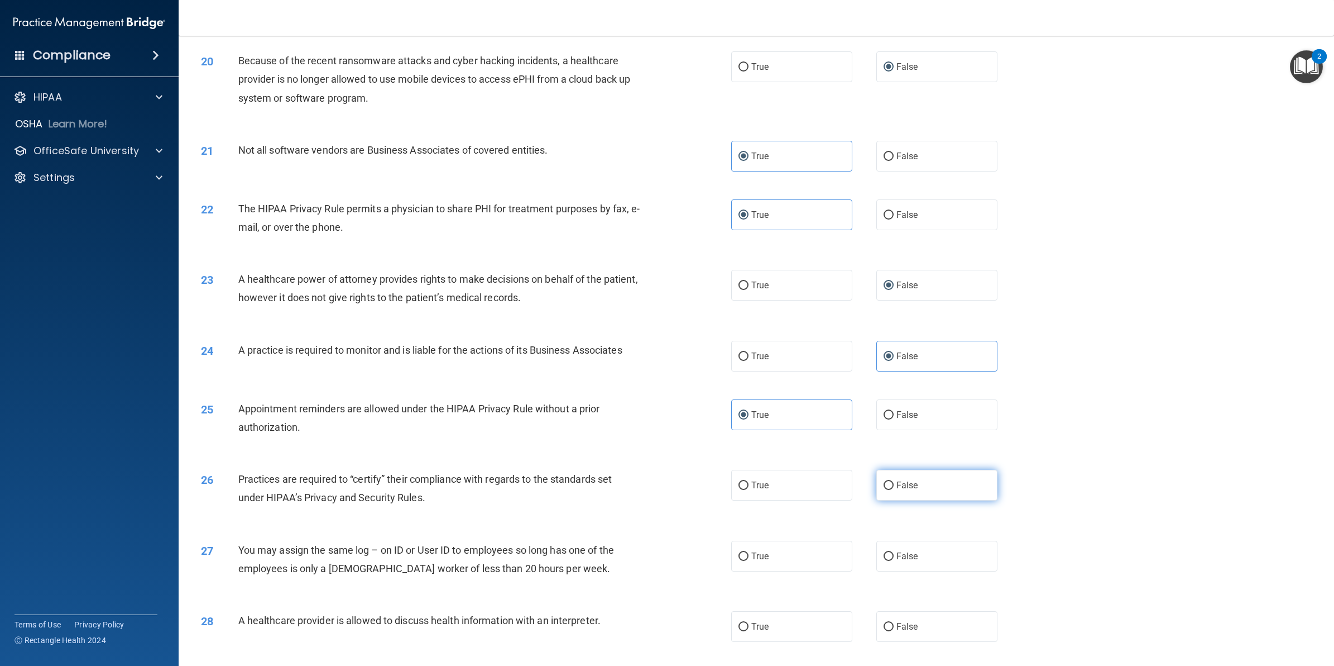
click at [894, 490] on input "False" at bounding box center [889, 485] width 10 height 8
radio input "true"
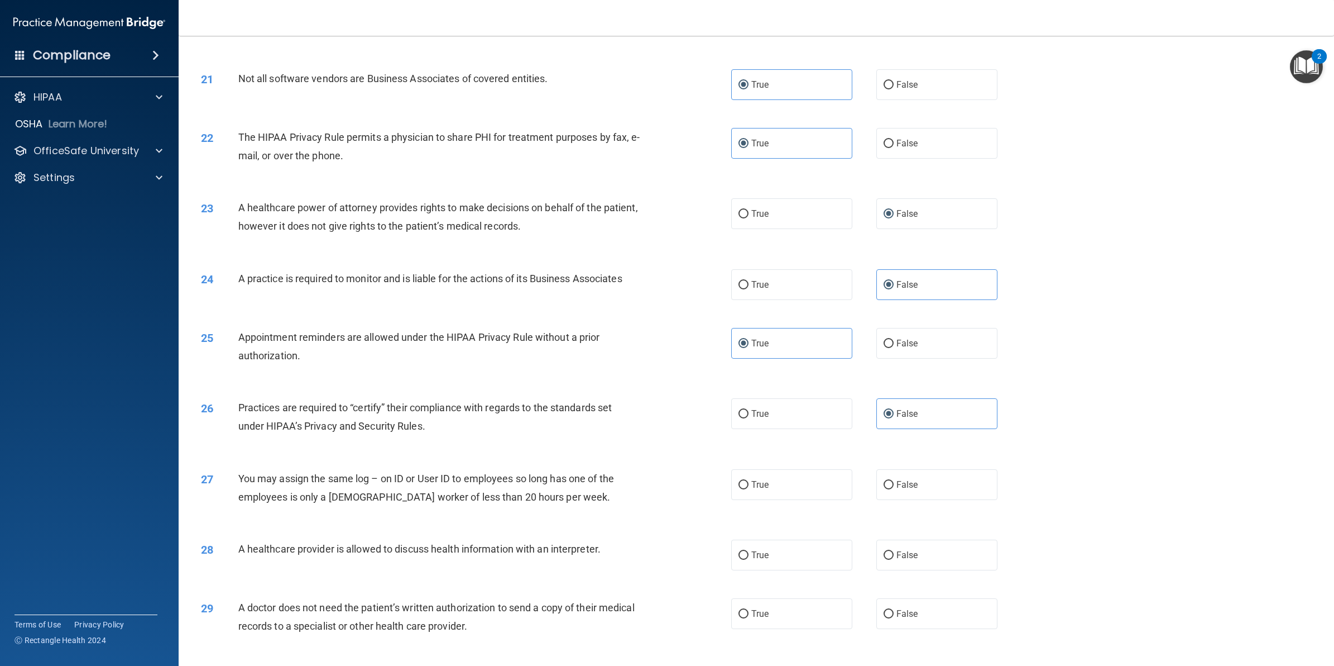
scroll to position [1675, 0]
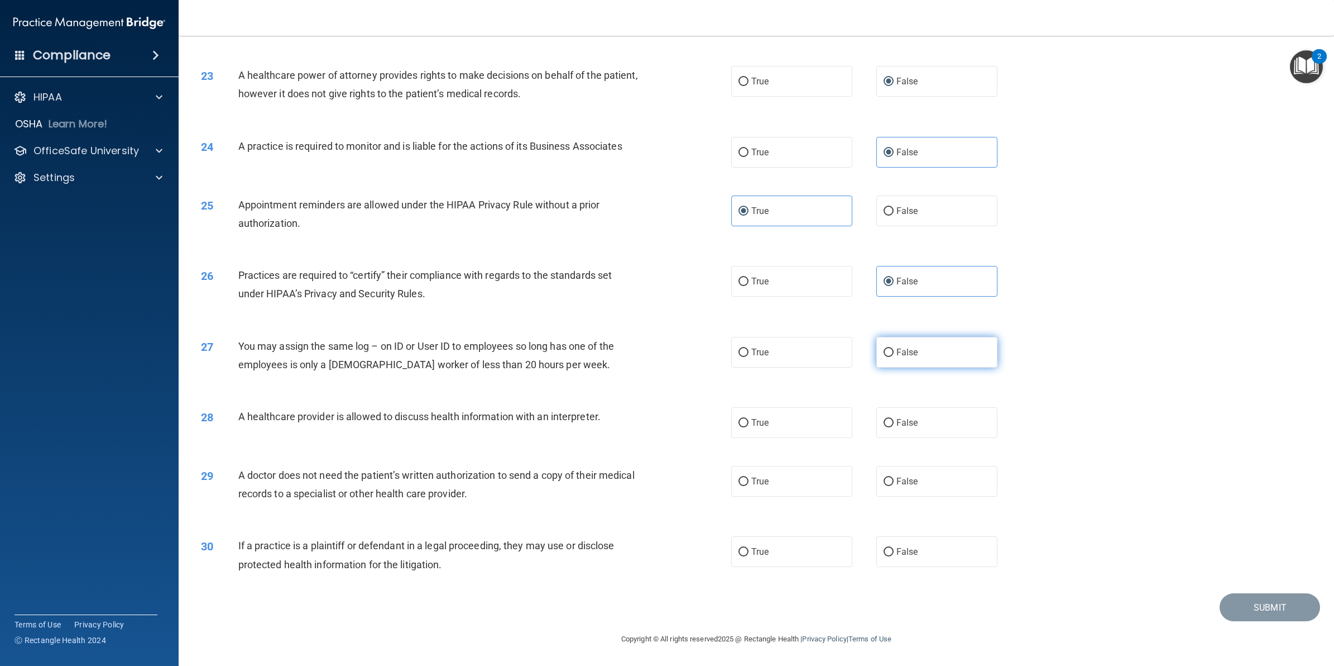
click at [901, 367] on label "False" at bounding box center [937, 352] width 121 height 31
click at [894, 357] on input "False" at bounding box center [889, 352] width 10 height 8
radio input "true"
click at [739, 427] on input "True" at bounding box center [744, 423] width 10 height 8
radio input "true"
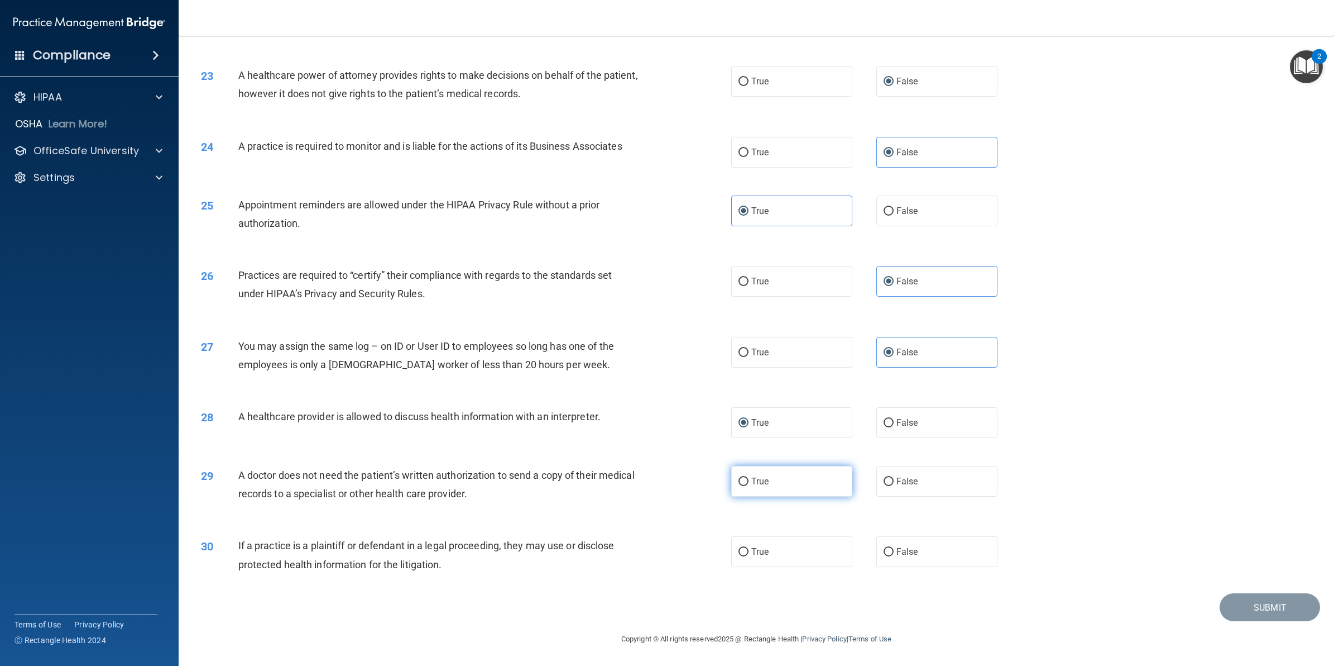
click at [782, 495] on label "True" at bounding box center [791, 481] width 121 height 31
click at [749, 486] on input "True" at bounding box center [744, 481] width 10 height 8
radio input "true"
click at [739, 556] on input "True" at bounding box center [744, 552] width 10 height 8
radio input "true"
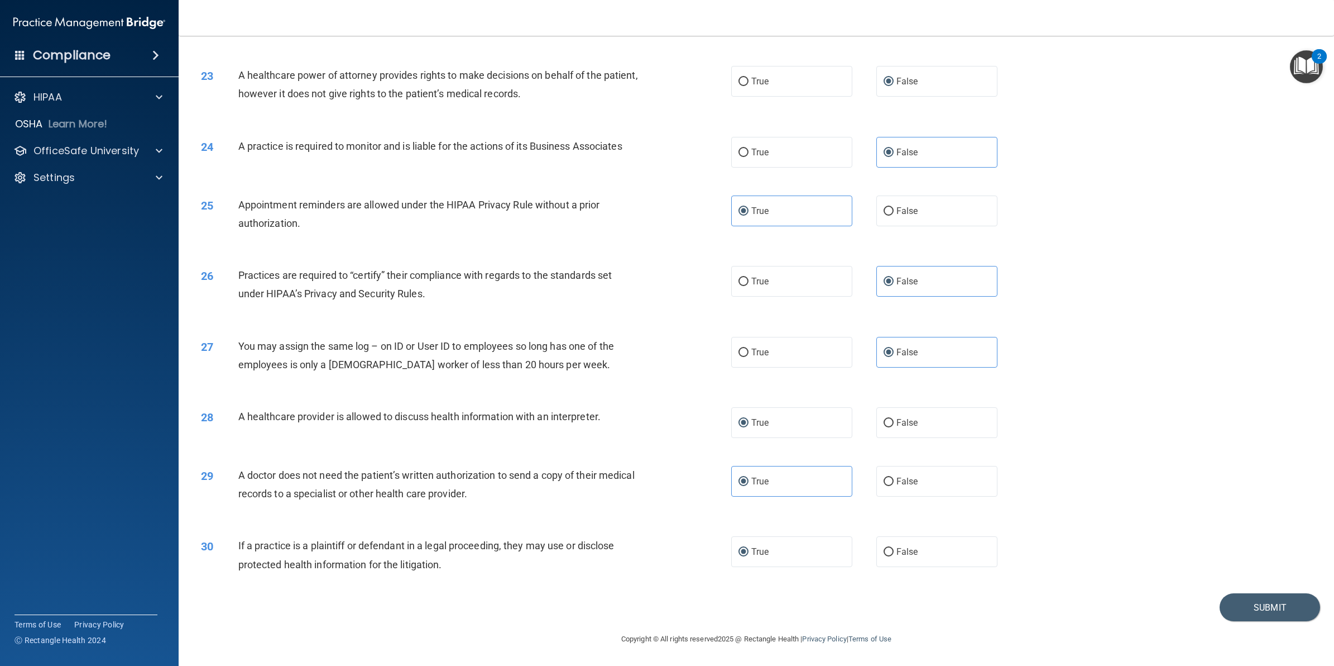
scroll to position [1689, 0]
click at [1240, 599] on button "Submit" at bounding box center [1270, 607] width 101 height 28
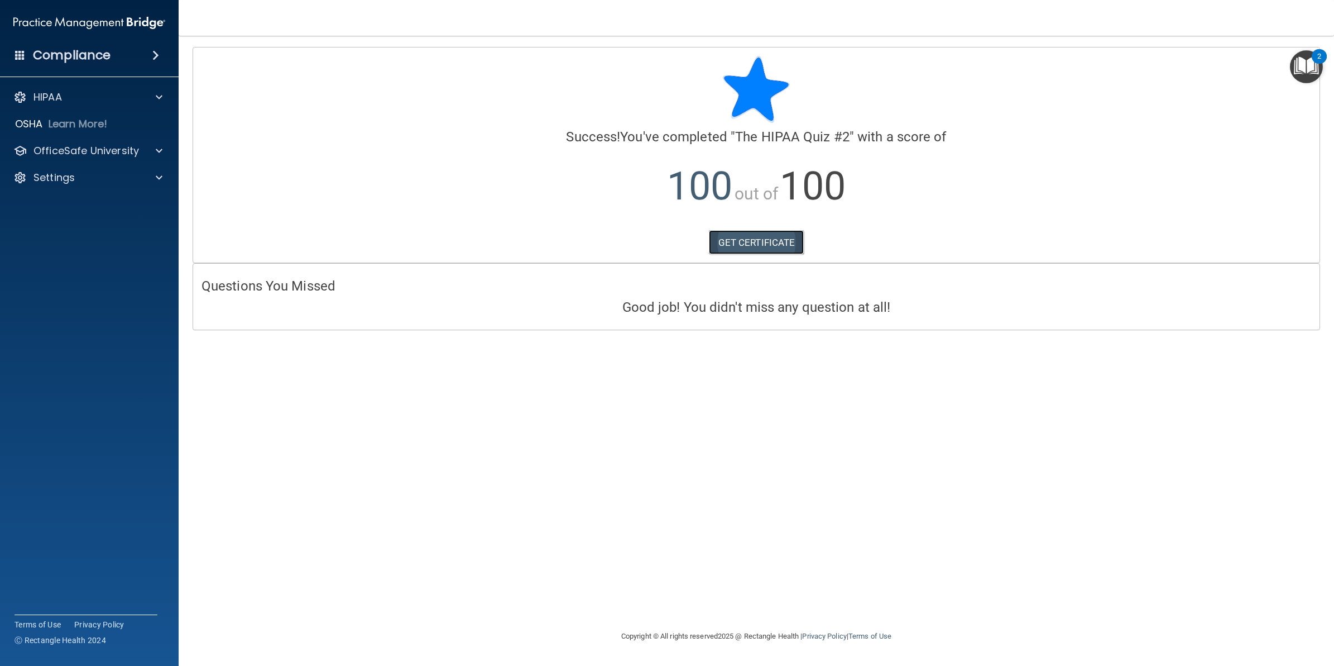
click at [749, 247] on link "GET CERTIFICATE" at bounding box center [756, 242] width 95 height 25
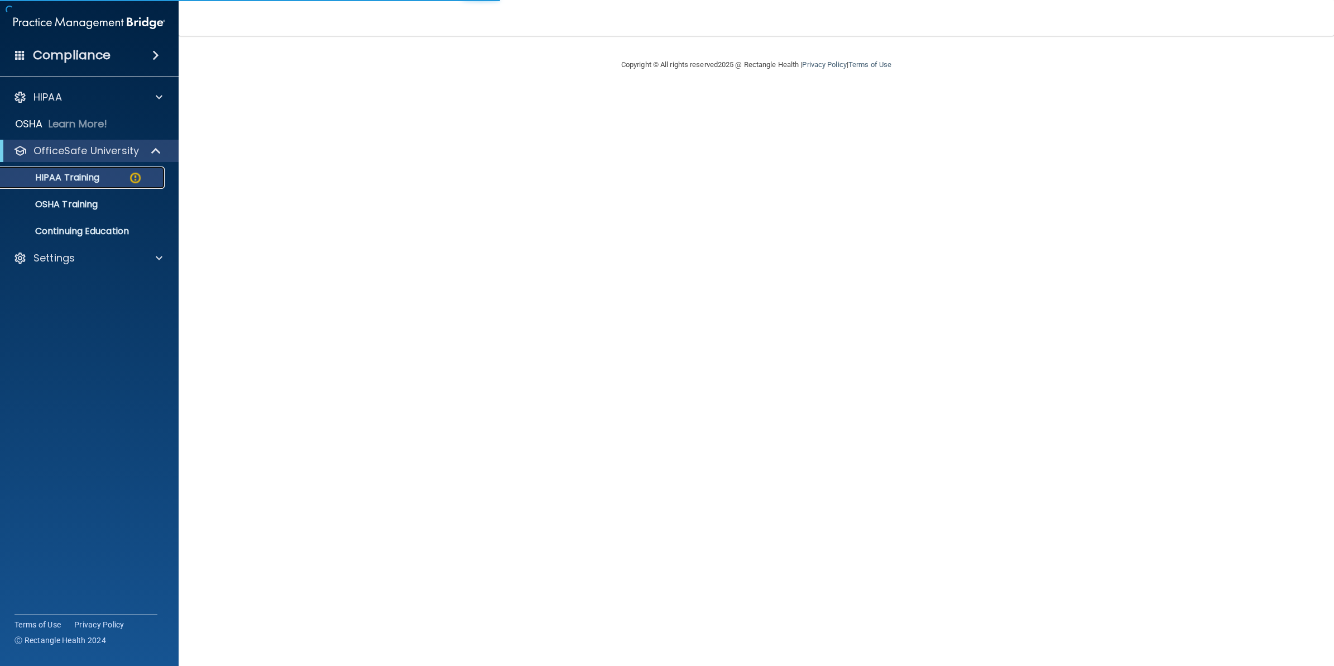
click at [120, 179] on div "HIPAA Training" at bounding box center [83, 177] width 152 height 11
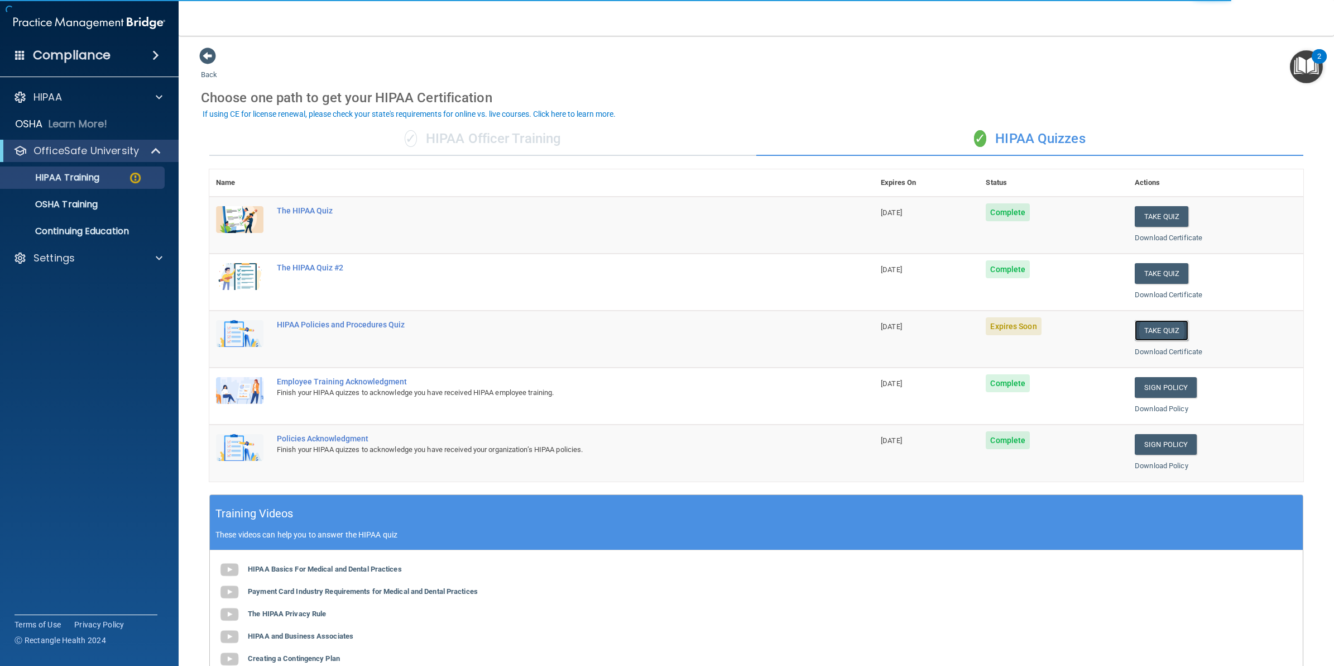
click at [1150, 328] on button "Take Quiz" at bounding box center [1162, 330] width 54 height 21
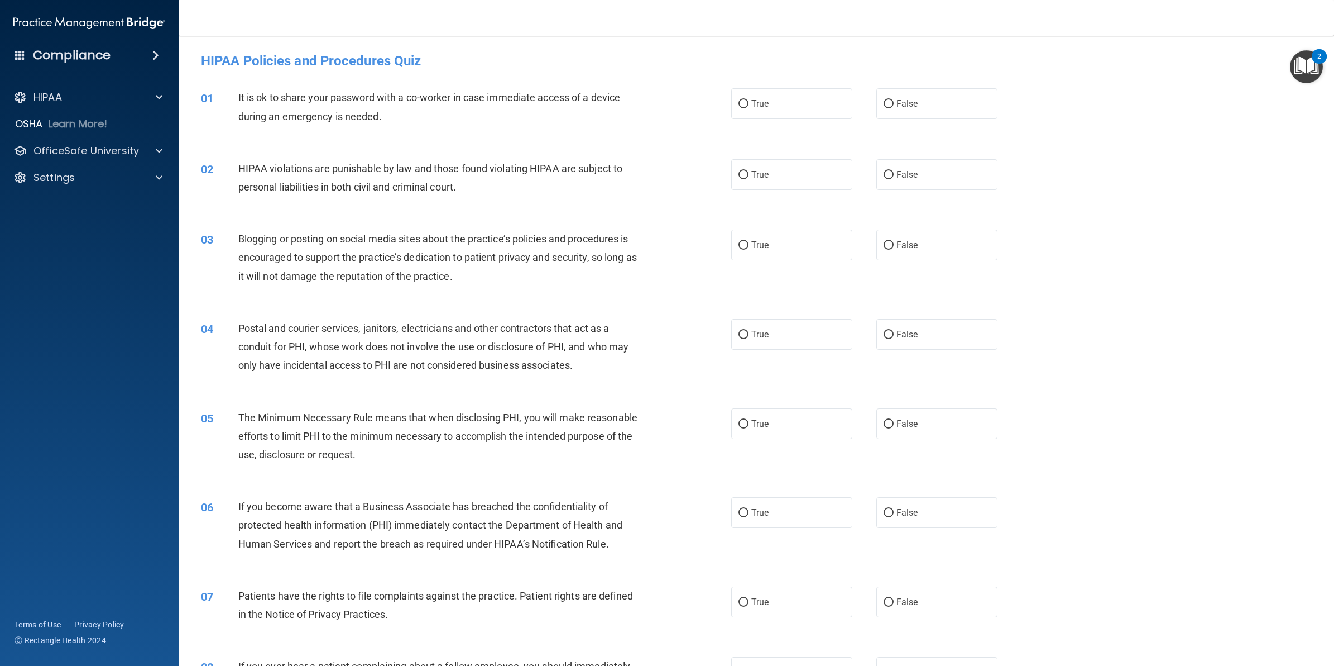
click at [245, 98] on span "It is ok to share your password with a co-worker in case immediate access of a …" at bounding box center [429, 107] width 382 height 30
click at [238, 96] on div "01 It is ok to share your password with a co-worker in case immediate access of…" at bounding box center [466, 109] width 564 height 42
click at [242, 92] on span "It is ok to share your password with a co-worker in case immediate access of a …" at bounding box center [429, 107] width 382 height 30
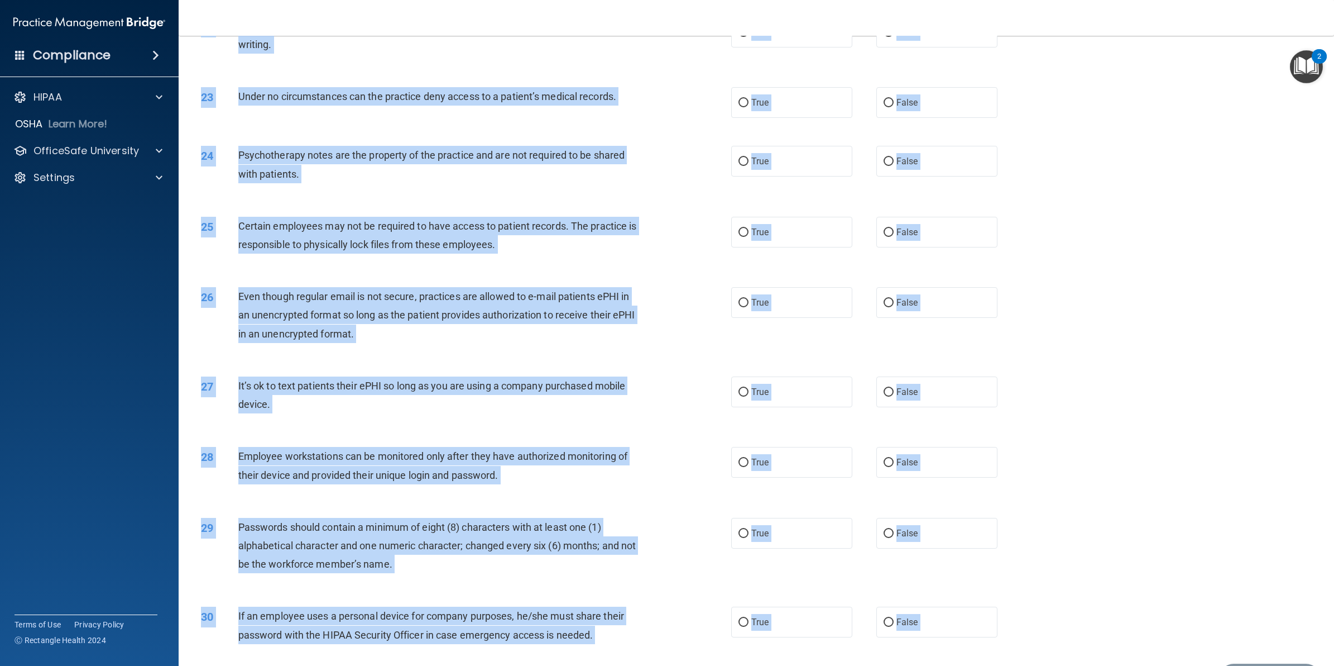
scroll to position [1762, 0]
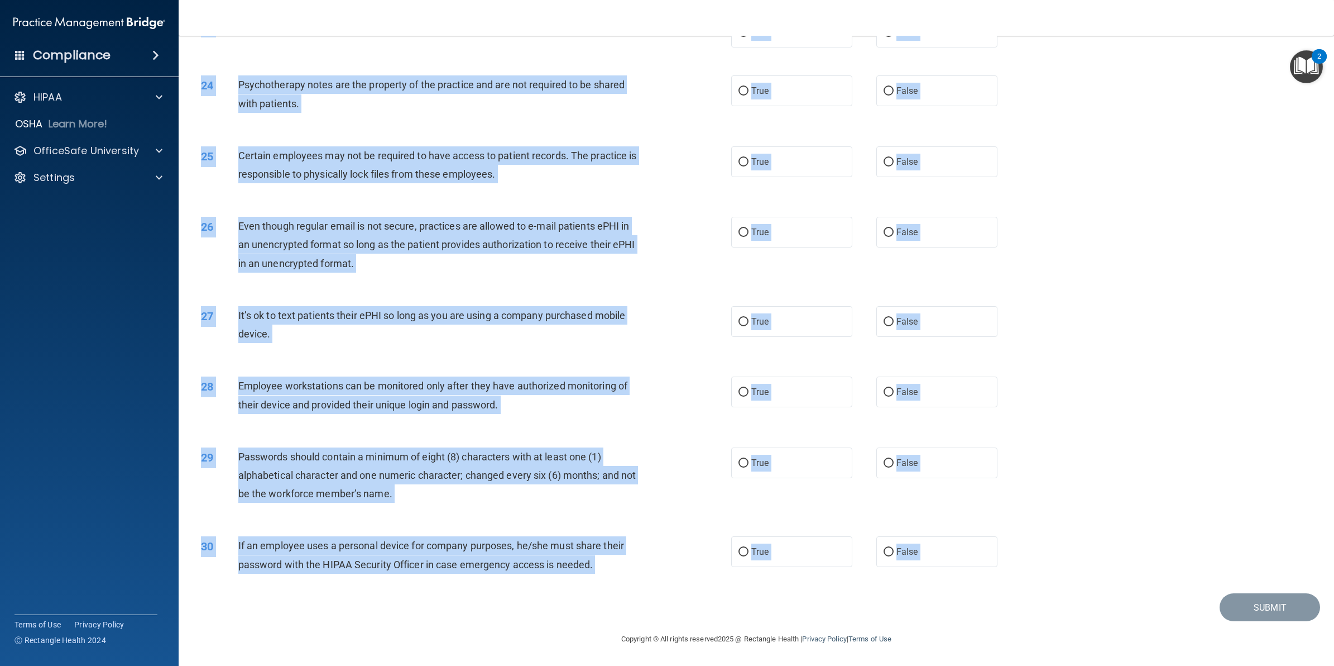
drag, startPoint x: 238, startPoint y: 97, endPoint x: 684, endPoint y: 595, distance: 668.3
copy main "Lo ip do si ametc adip elitsedd eius t in-utlabo et dolo magnaaliq enimad mi v …"
click at [1108, 317] on div "27 It’s ok to text patients their ePHI so long as you are using a company purch…" at bounding box center [757, 327] width 1128 height 70
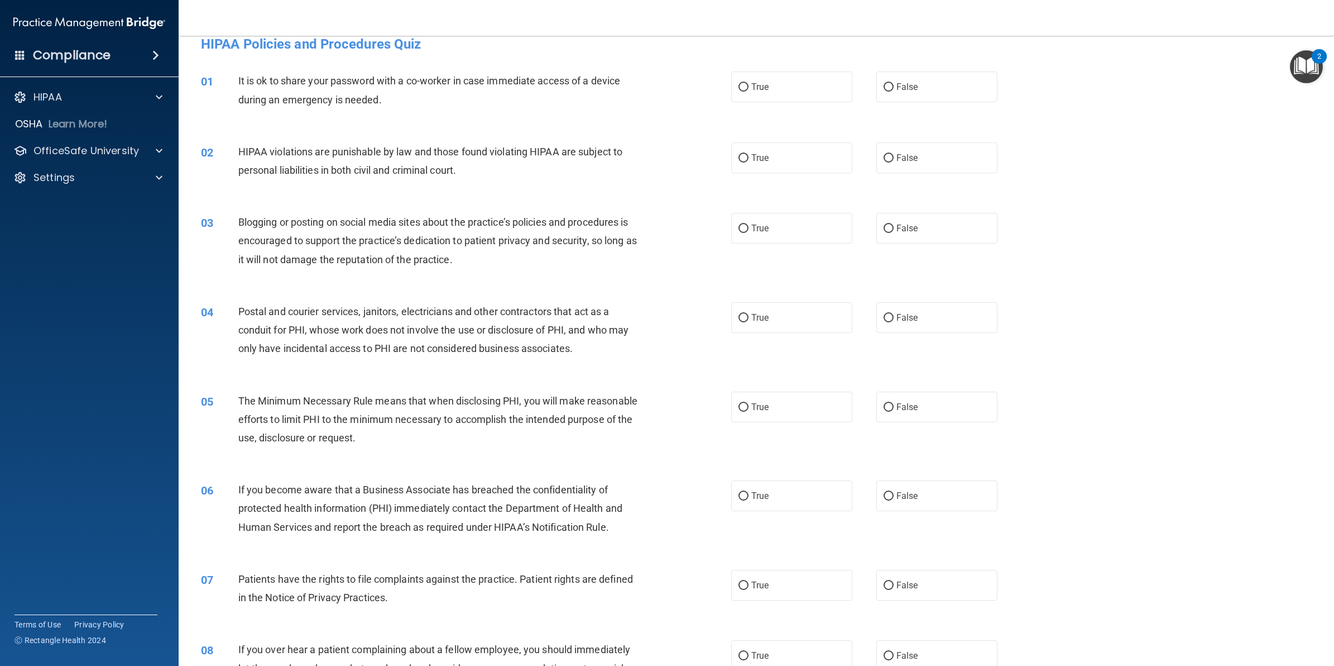
scroll to position [0, 0]
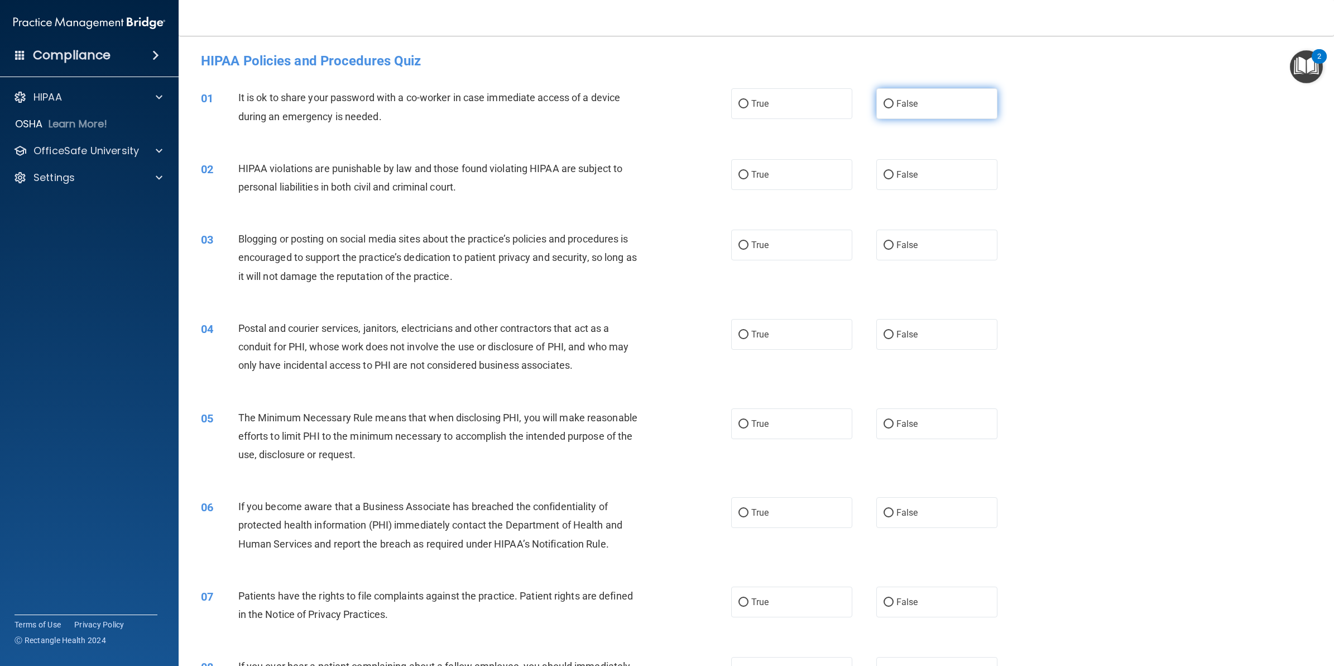
click at [924, 94] on label "False" at bounding box center [937, 103] width 121 height 31
click at [894, 100] on input "False" at bounding box center [889, 104] width 10 height 8
radio input "true"
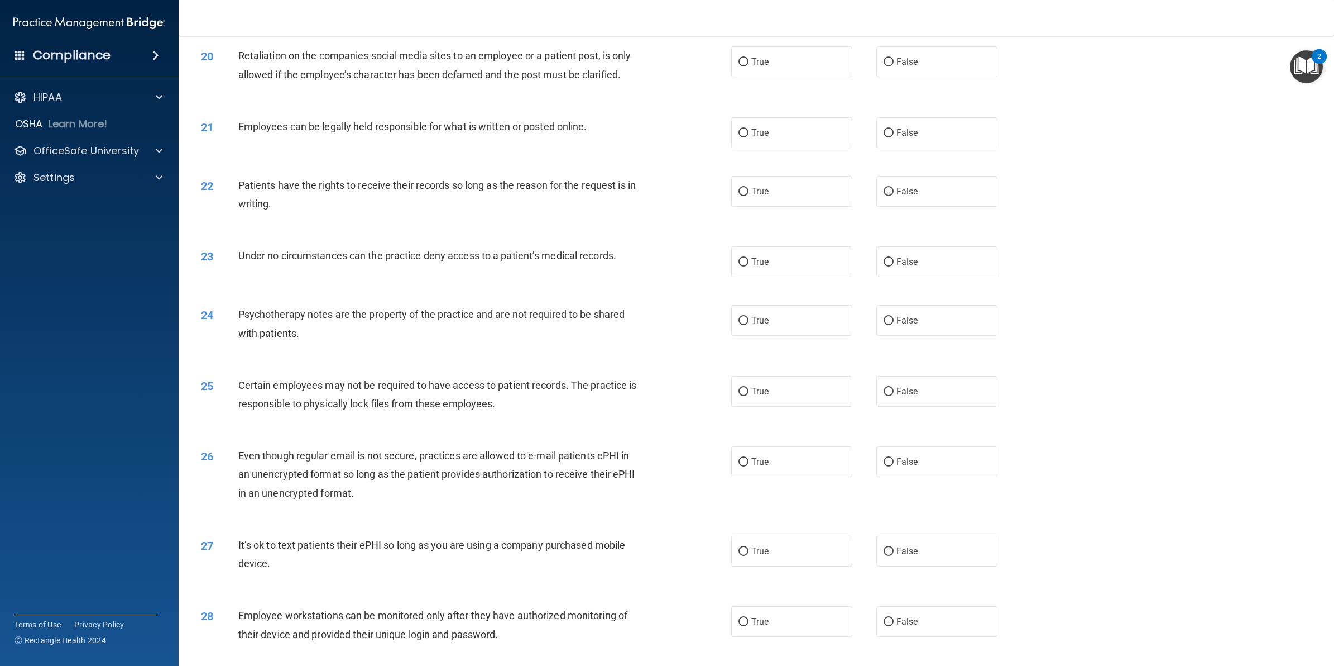
scroll to position [1762, 0]
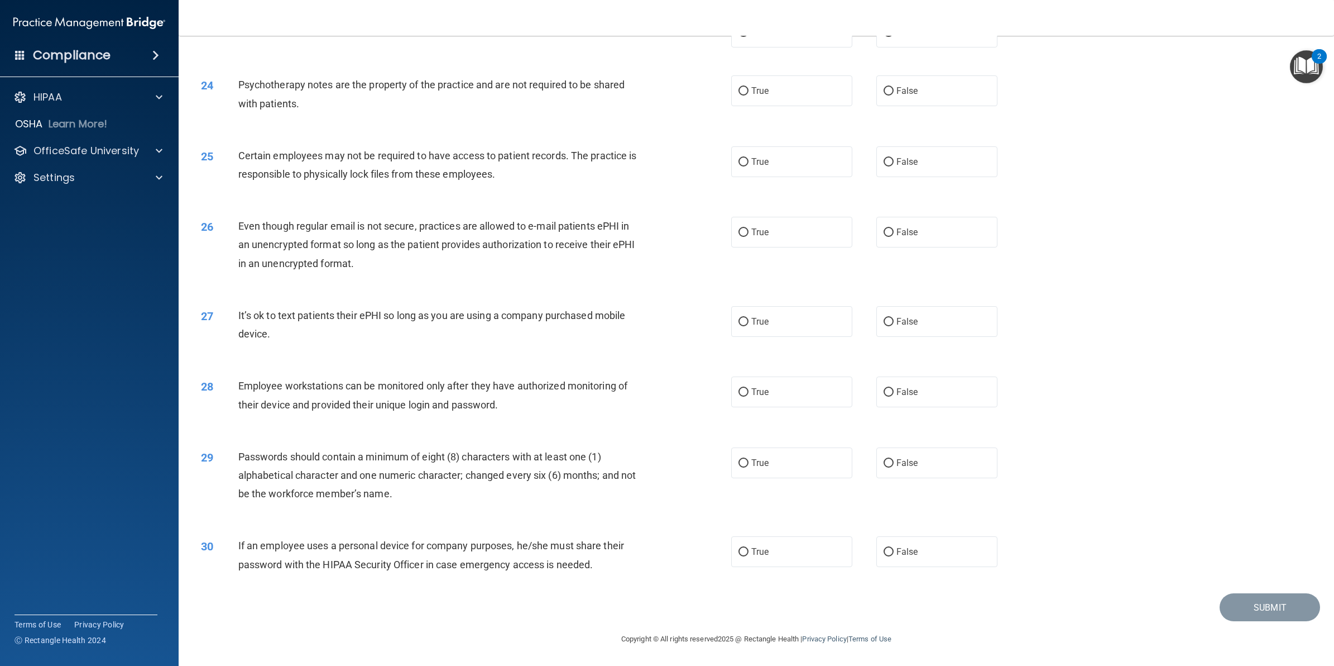
drag, startPoint x: 894, startPoint y: 322, endPoint x: 810, endPoint y: 341, distance: 87.0
click at [897, 322] on span "False" at bounding box center [908, 321] width 22 height 11
click at [894, 322] on input "False" at bounding box center [889, 322] width 10 height 8
radio input "true"
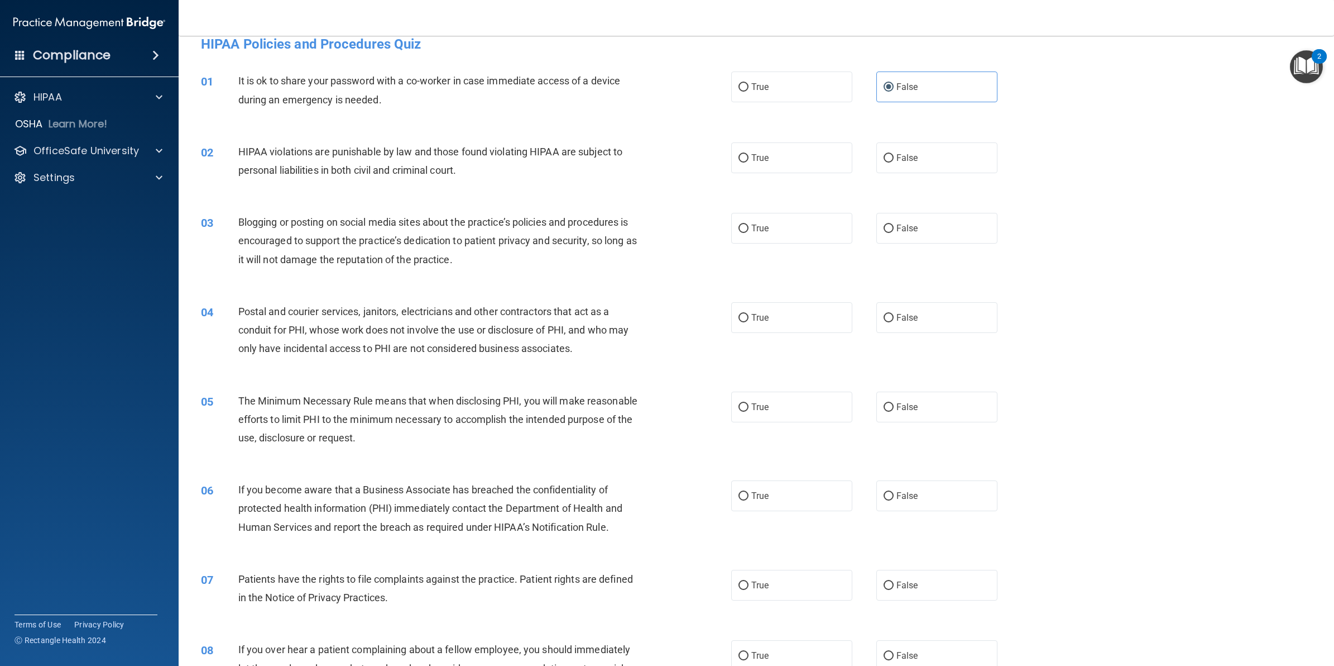
scroll to position [0, 0]
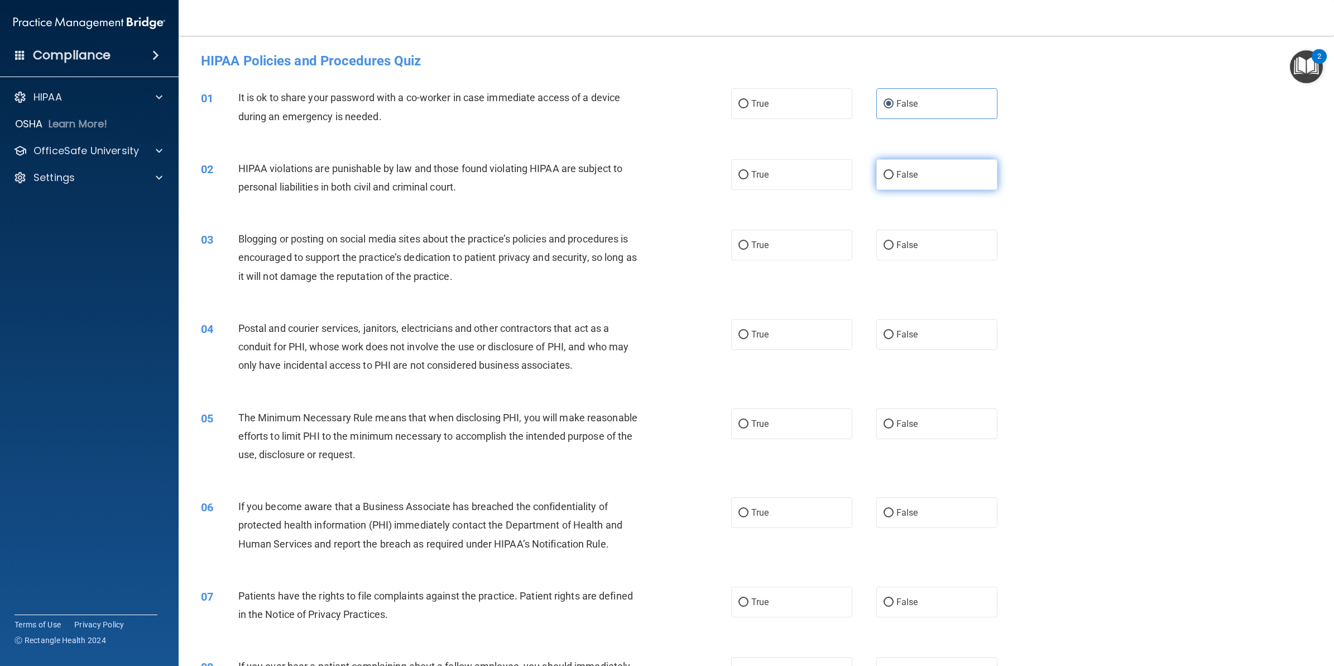
click at [915, 166] on label "False" at bounding box center [937, 174] width 121 height 31
click at [894, 171] on input "False" at bounding box center [889, 175] width 10 height 8
radio input "true"
click at [999, 341] on div "True False" at bounding box center [876, 334] width 290 height 31
click at [372, 288] on div "03 Blogging or posting on social media sites about the practice’s policies and …" at bounding box center [466, 259] width 564 height 61
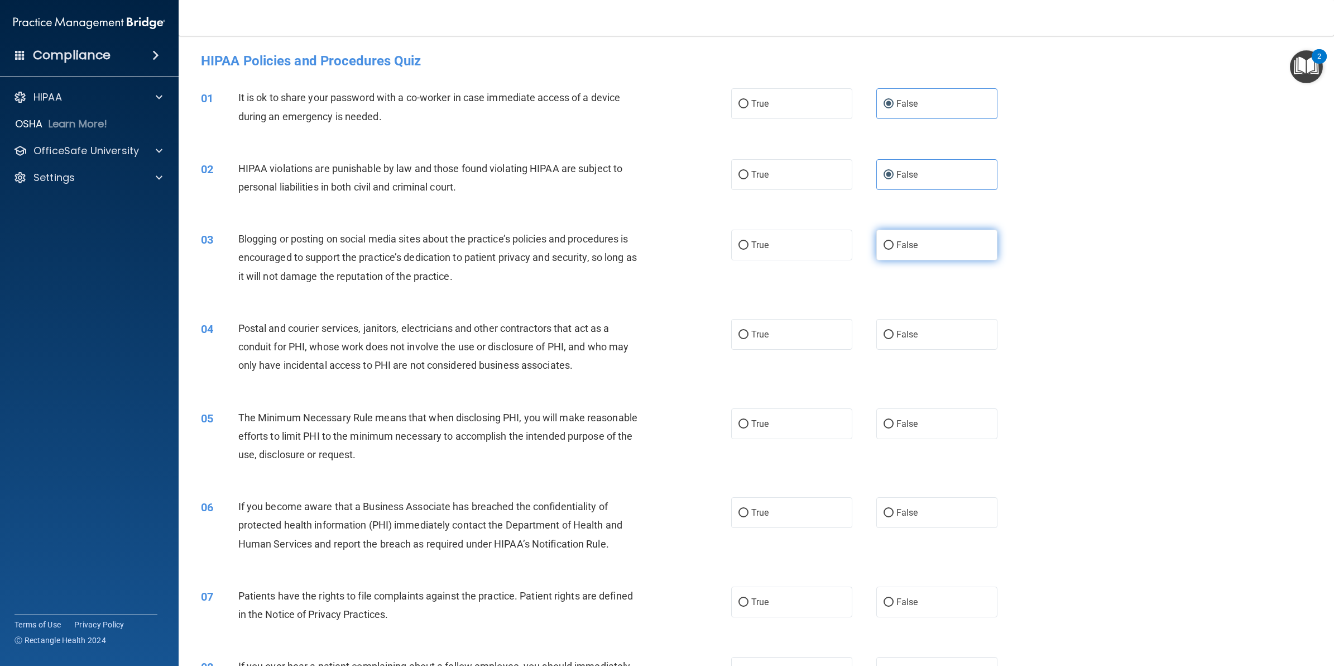
click at [927, 248] on label "False" at bounding box center [937, 244] width 121 height 31
click at [894, 248] on input "False" at bounding box center [889, 245] width 10 height 8
radio input "true"
click at [787, 264] on div "03 Blogging or posting on social media sites about the practice’s policies and …" at bounding box center [757, 260] width 1128 height 89
click at [769, 246] on label "True" at bounding box center [791, 244] width 121 height 31
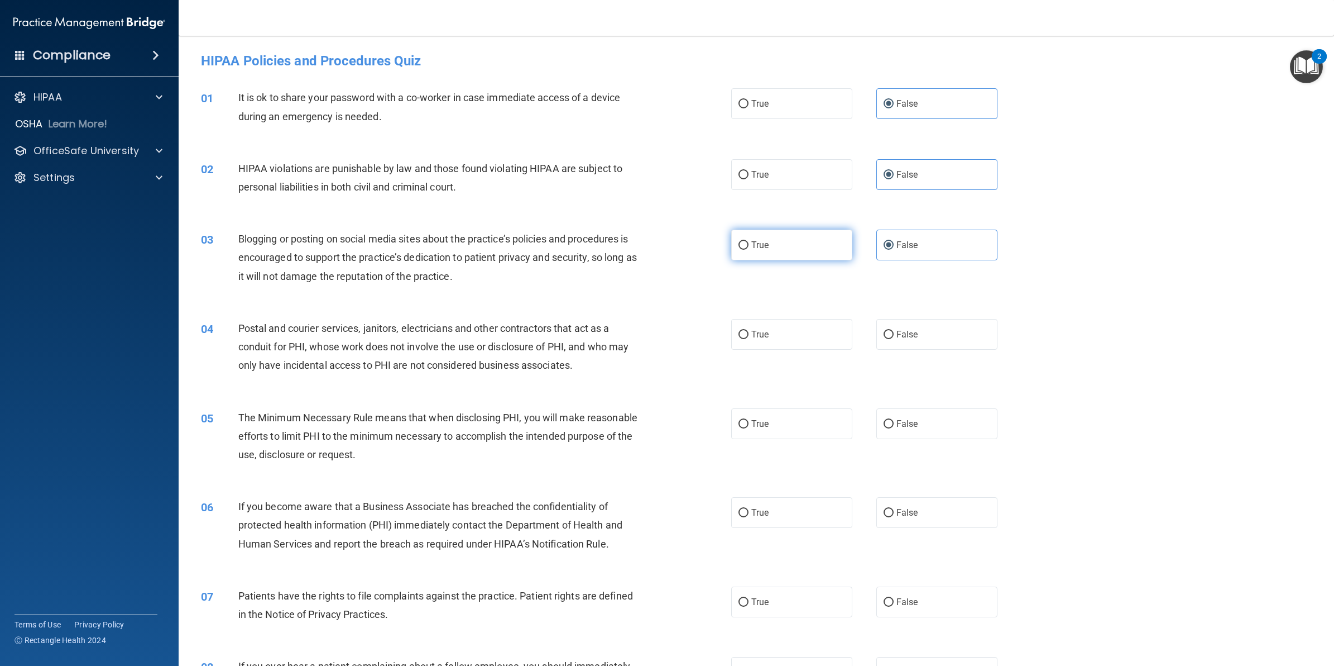
click at [749, 246] on input "True" at bounding box center [744, 245] width 10 height 8
radio input "true"
radio input "false"
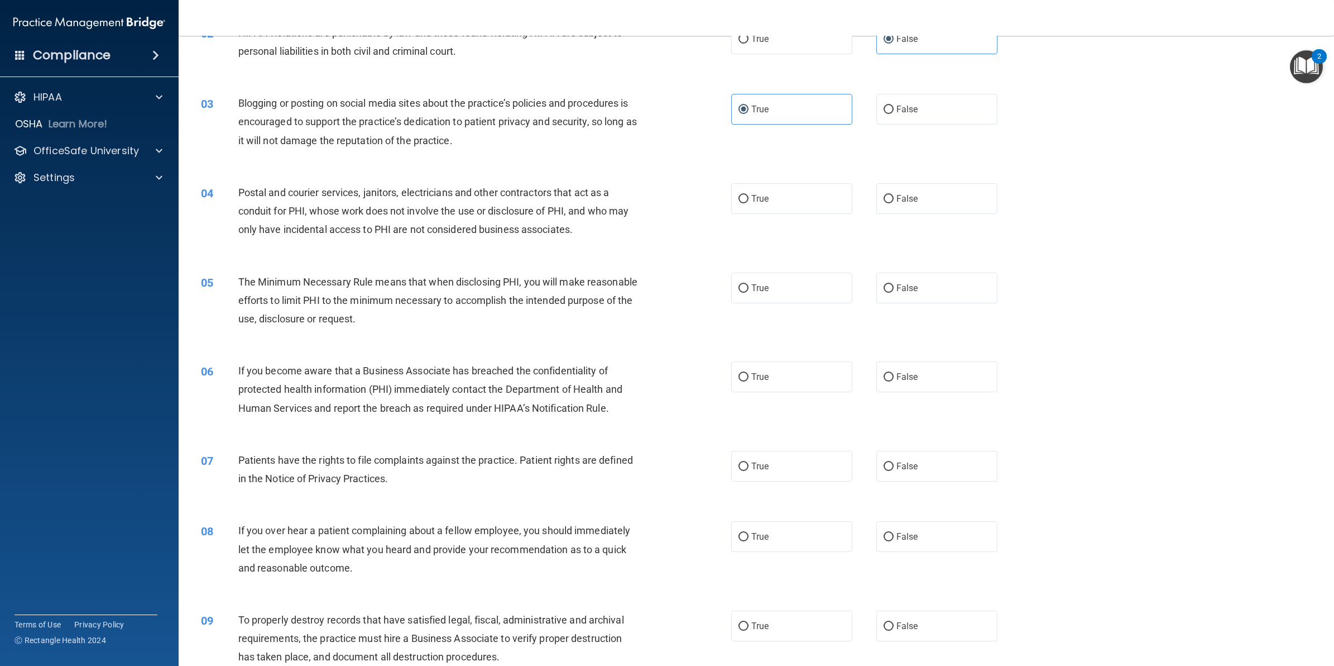
scroll to position [140, 0]
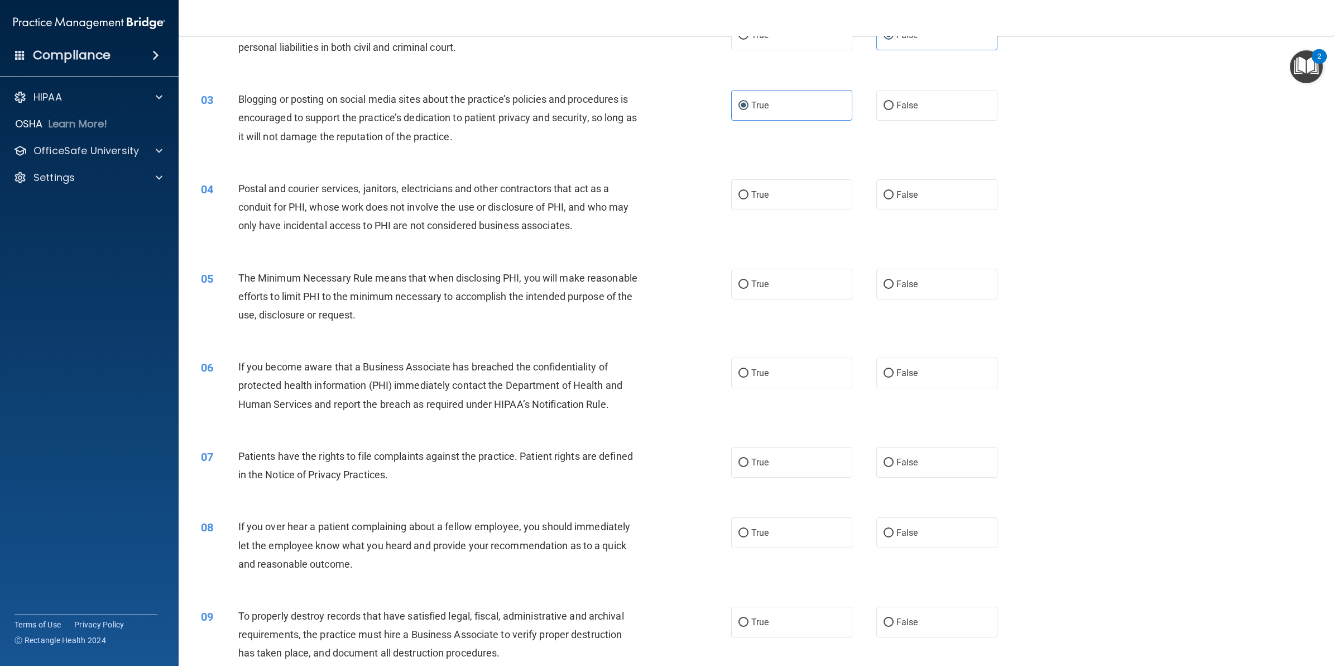
drag, startPoint x: 899, startPoint y: 186, endPoint x: 831, endPoint y: 233, distance: 82.7
click at [899, 186] on label "False" at bounding box center [937, 194] width 121 height 31
click at [894, 191] on input "False" at bounding box center [889, 195] width 10 height 8
radio input "true"
click at [887, 363] on label "False" at bounding box center [937, 372] width 121 height 31
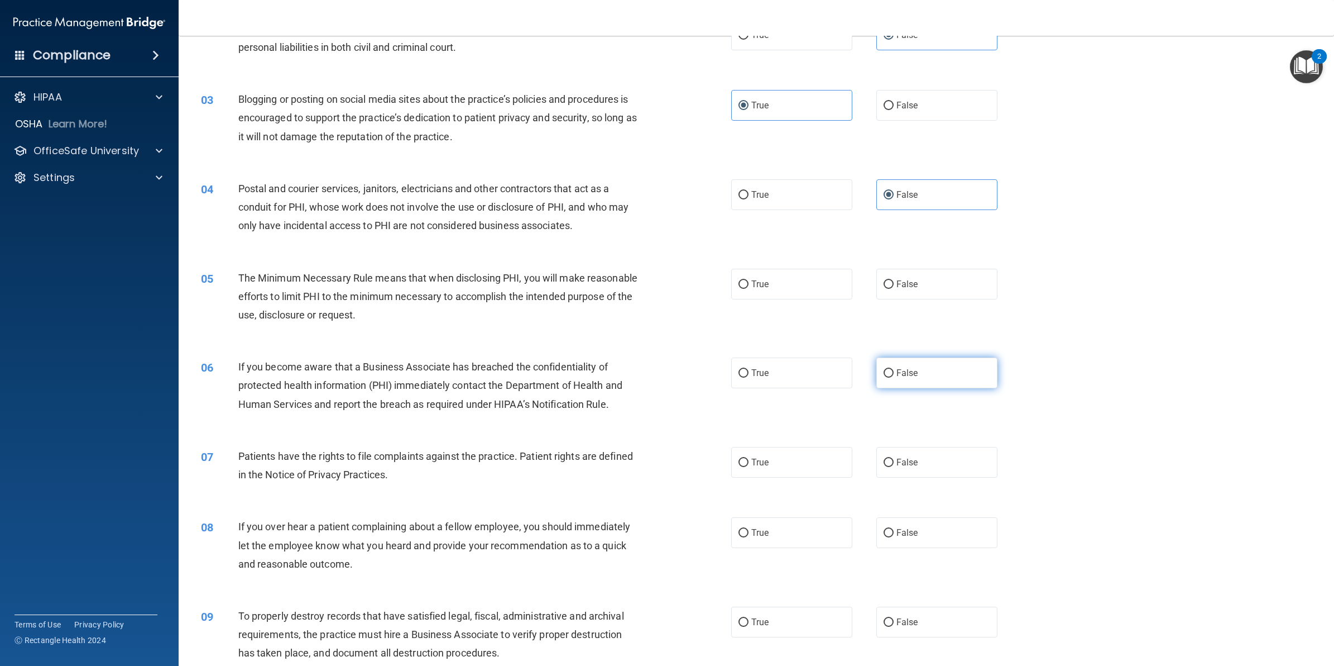
click at [887, 369] on input "False" at bounding box center [889, 373] width 10 height 8
radio input "true"
click at [763, 303] on div "05 The Minimum Necessary Rule means that when disclosing PHI, you will make rea…" at bounding box center [757, 299] width 1128 height 89
click at [731, 282] on label "True" at bounding box center [791, 284] width 121 height 31
click at [739, 282] on input "True" at bounding box center [744, 284] width 10 height 8
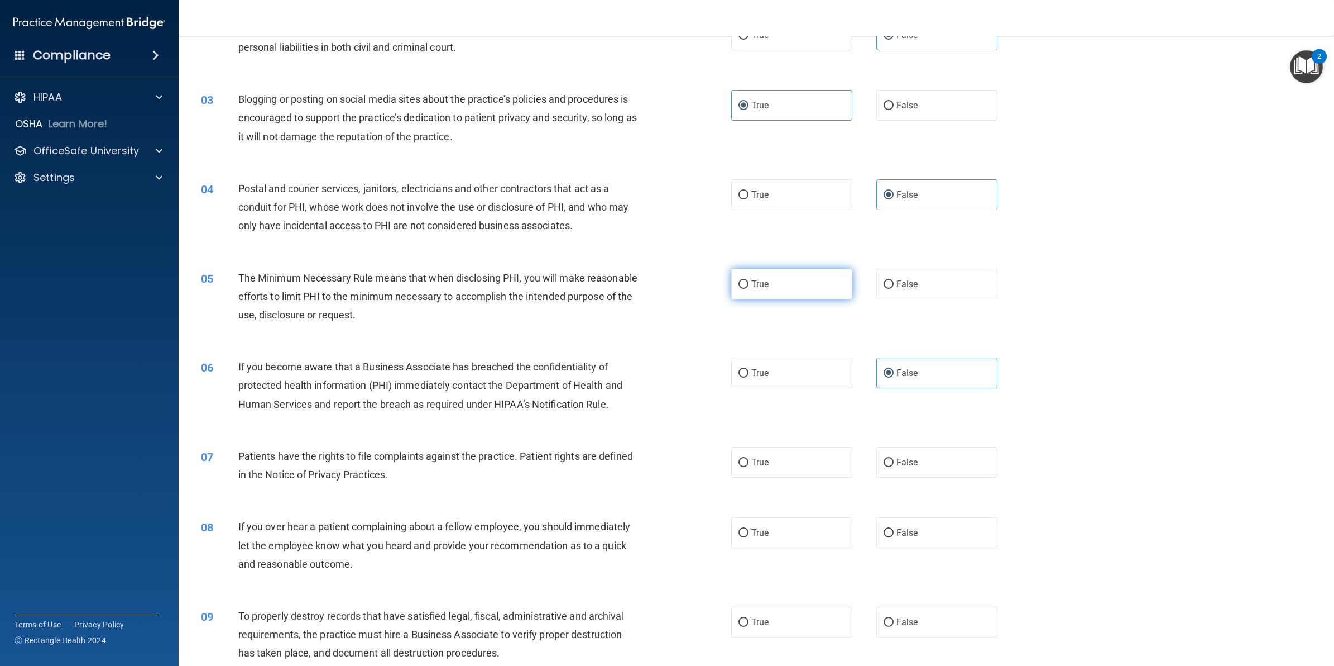
radio input "true"
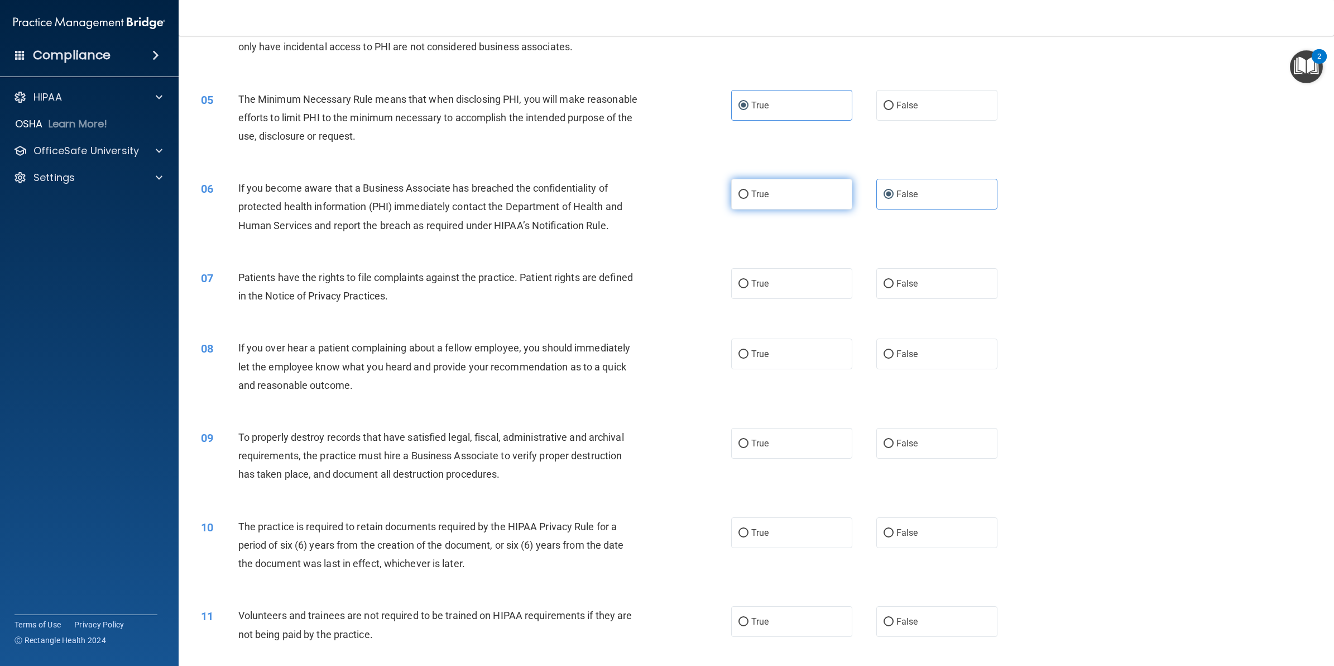
scroll to position [489, 0]
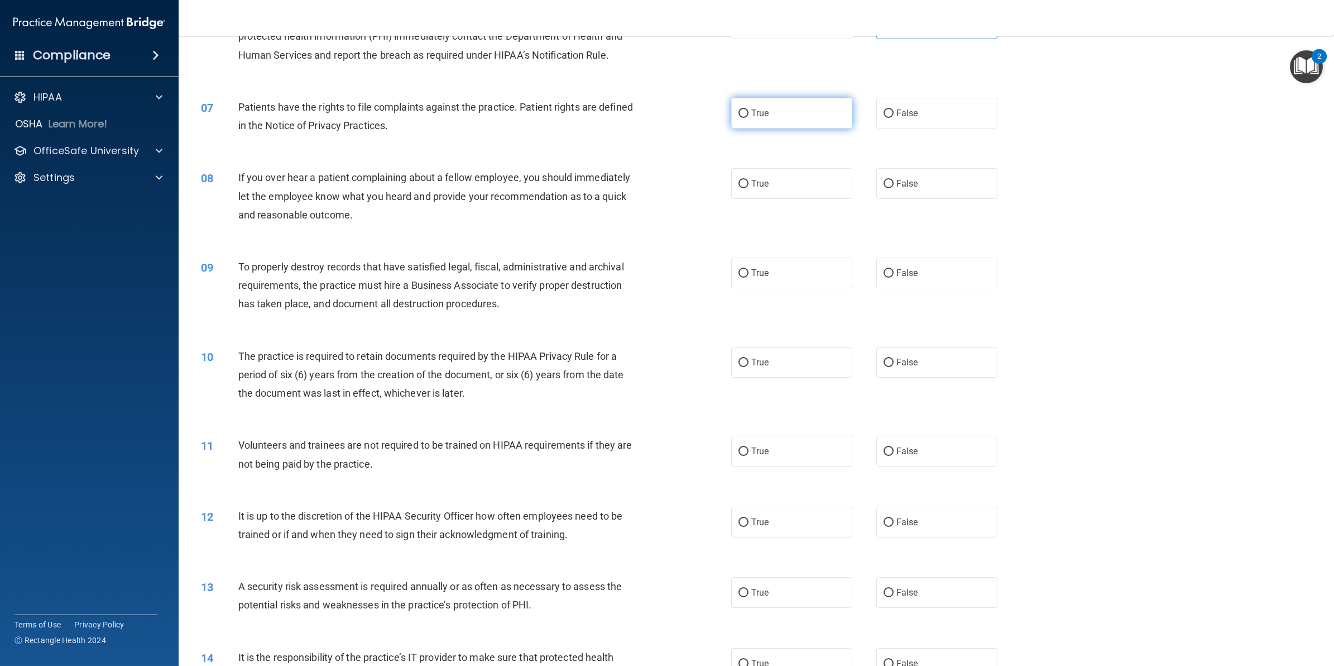
click at [752, 111] on span "True" at bounding box center [760, 113] width 17 height 11
click at [749, 111] on input "True" at bounding box center [744, 113] width 10 height 8
radio input "true"
click at [900, 186] on span "False" at bounding box center [908, 183] width 22 height 11
click at [894, 186] on input "False" at bounding box center [889, 184] width 10 height 8
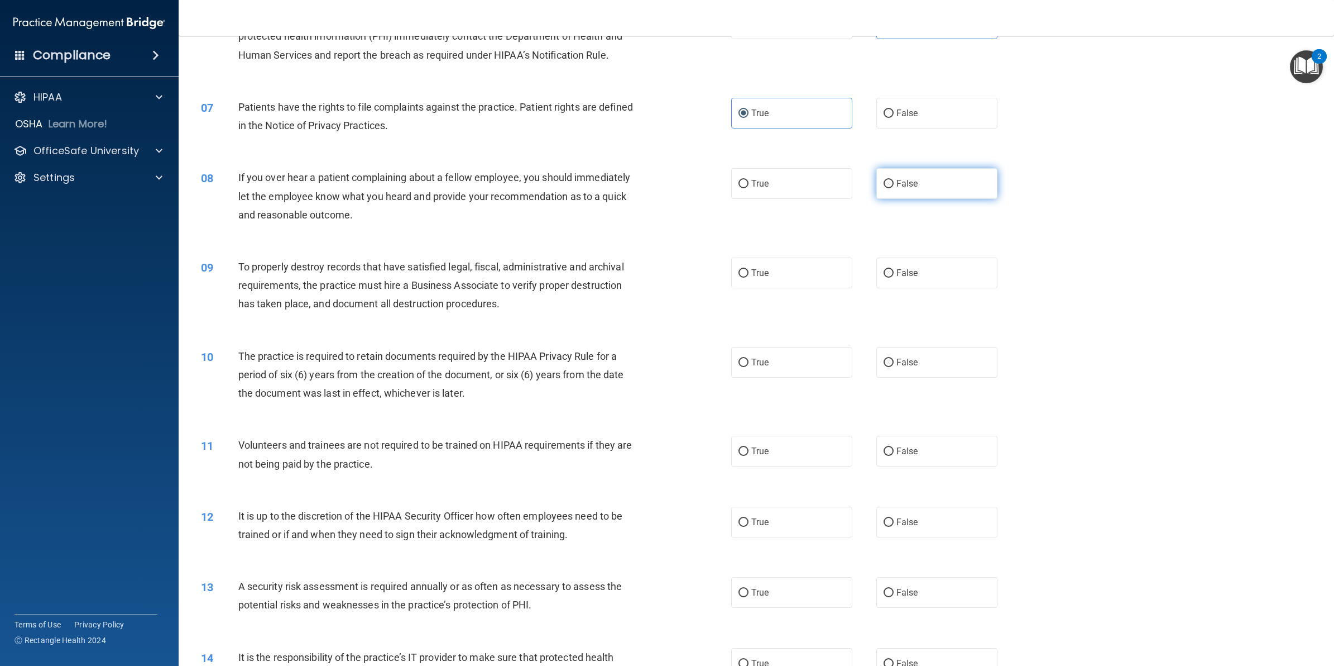
radio input "true"
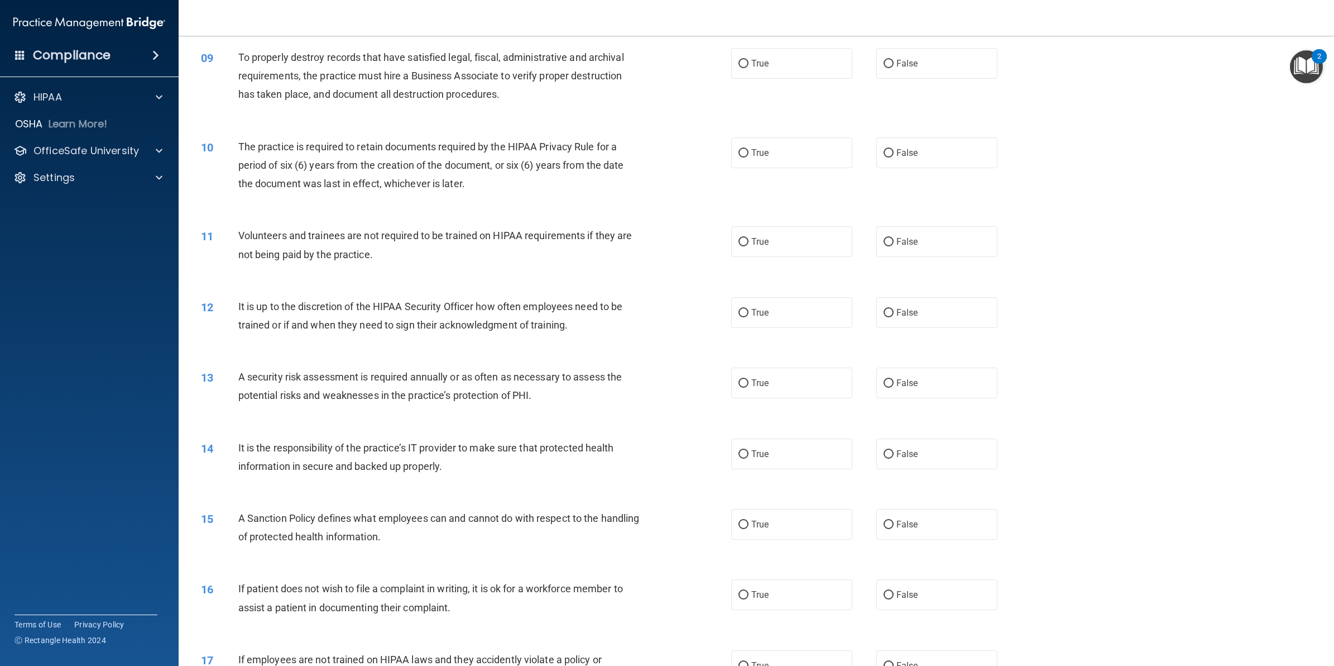
scroll to position [628, 0]
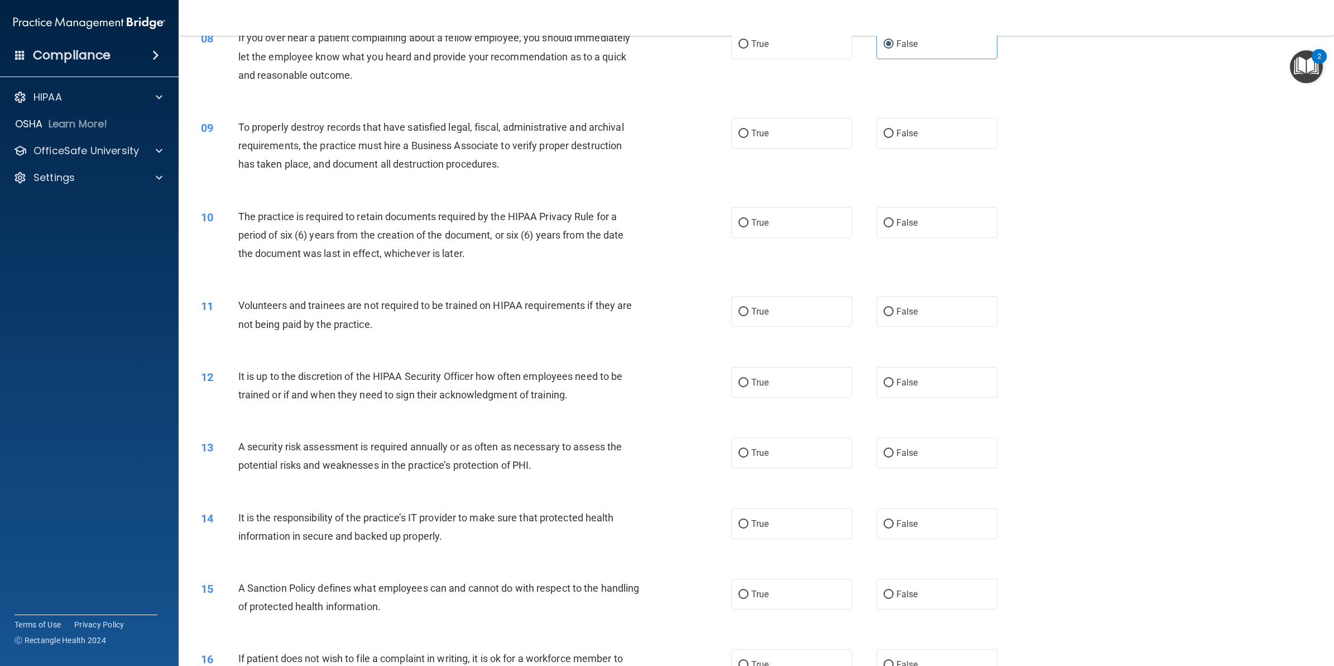
drag, startPoint x: 862, startPoint y: 140, endPoint x: 868, endPoint y: 138, distance: 7.1
click at [862, 140] on div "True False" at bounding box center [876, 133] width 290 height 31
click at [869, 137] on div "True False" at bounding box center [876, 133] width 290 height 31
click at [884, 135] on input "False" at bounding box center [889, 134] width 10 height 8
radio input "true"
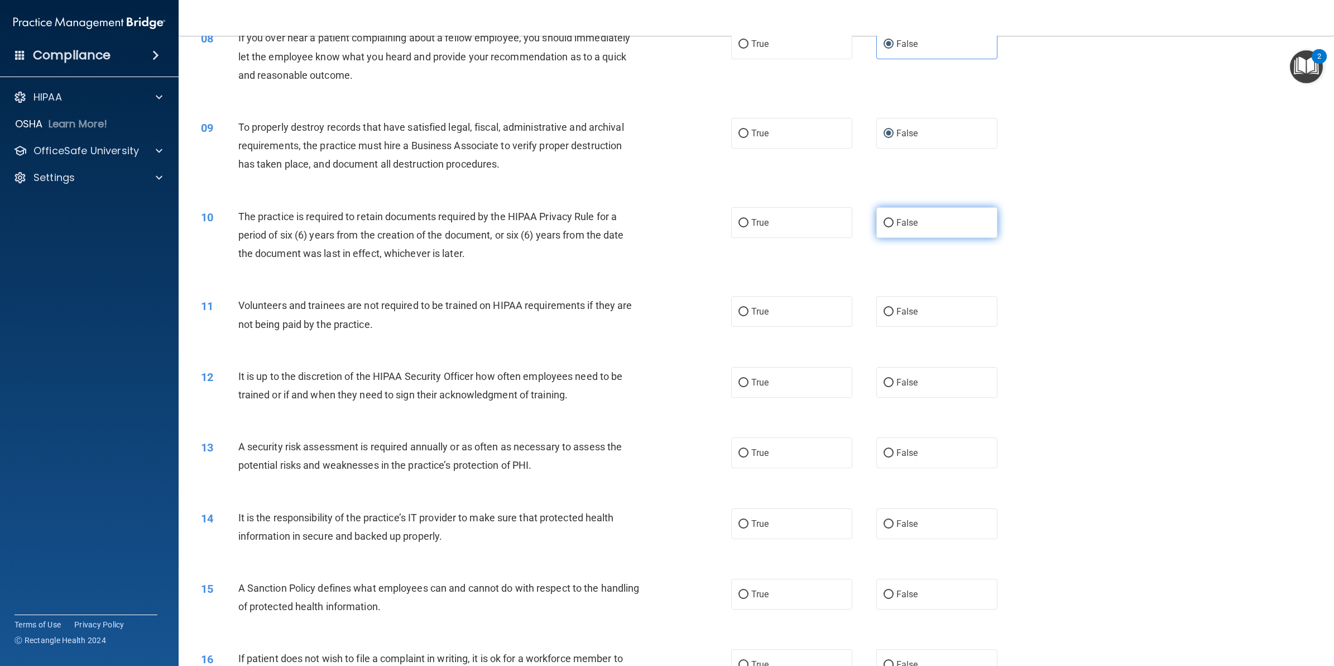
drag, startPoint x: 902, startPoint y: 232, endPoint x: 892, endPoint y: 237, distance: 12.0
click at [902, 232] on label "False" at bounding box center [937, 222] width 121 height 31
click at [894, 227] on input "False" at bounding box center [889, 223] width 10 height 8
radio input "true"
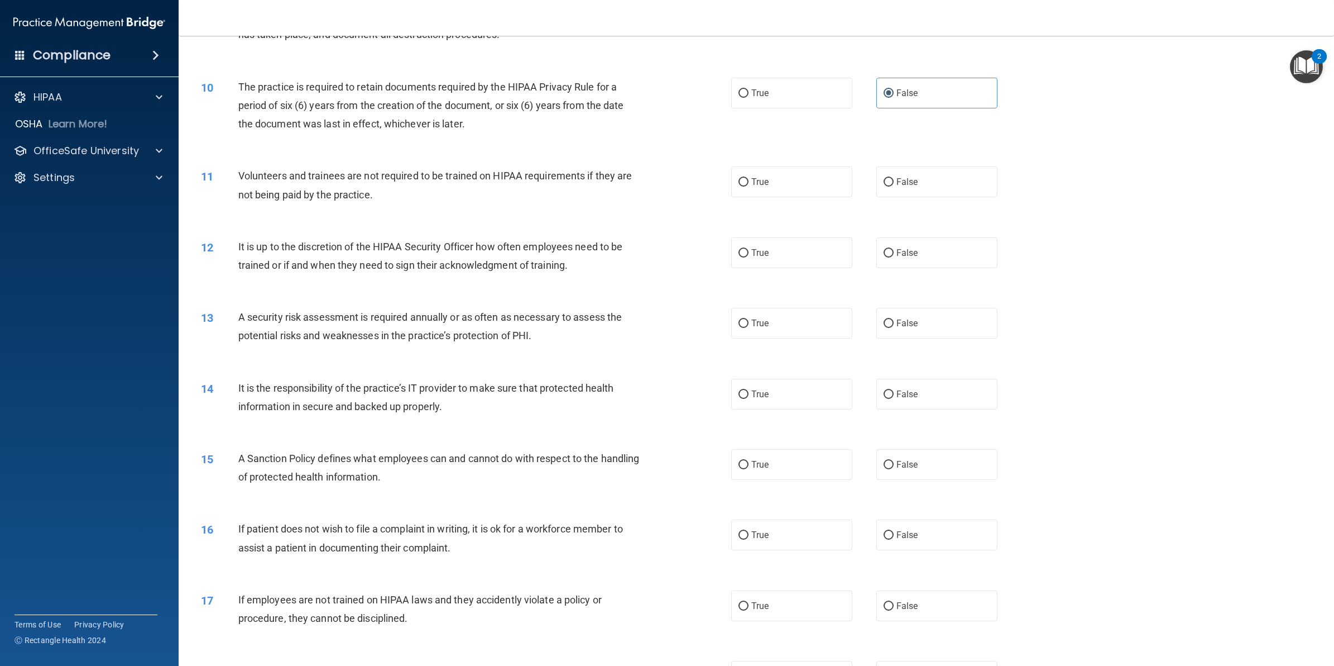
scroll to position [768, 0]
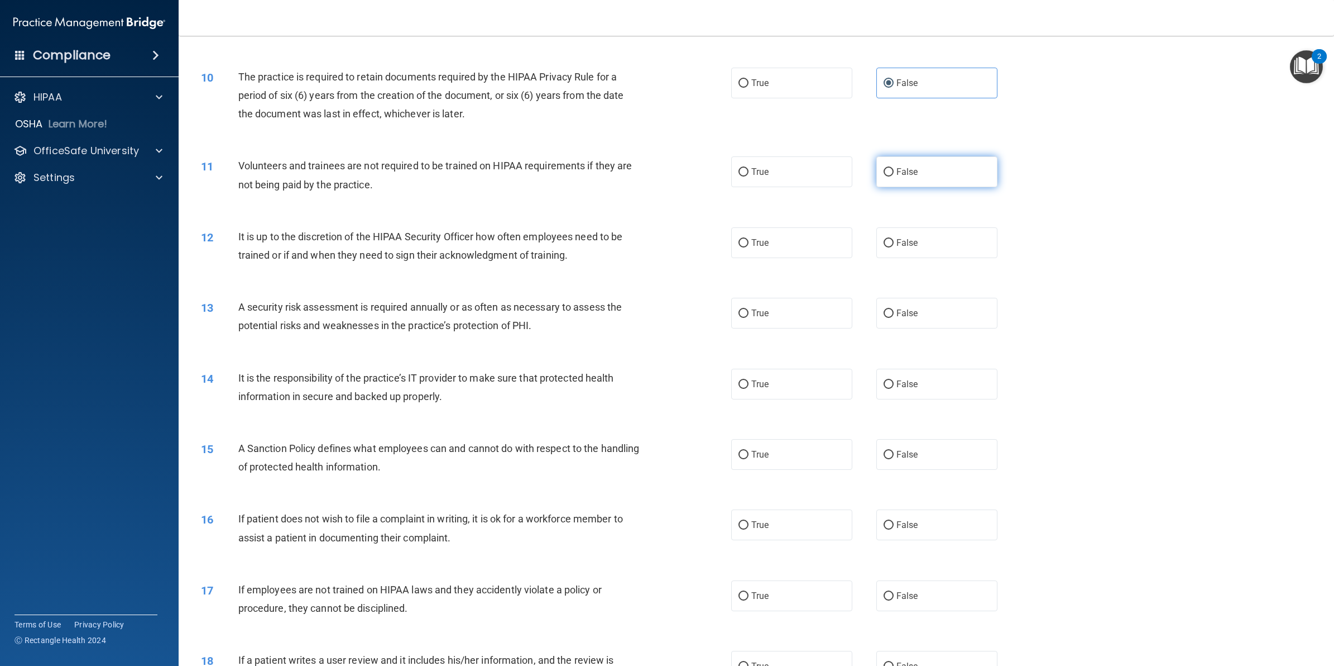
click at [972, 175] on label "False" at bounding box center [937, 171] width 121 height 31
click at [894, 175] on input "False" at bounding box center [889, 172] width 10 height 8
radio input "true"
click at [790, 94] on label "True" at bounding box center [791, 83] width 121 height 31
click at [749, 88] on input "True" at bounding box center [744, 83] width 10 height 8
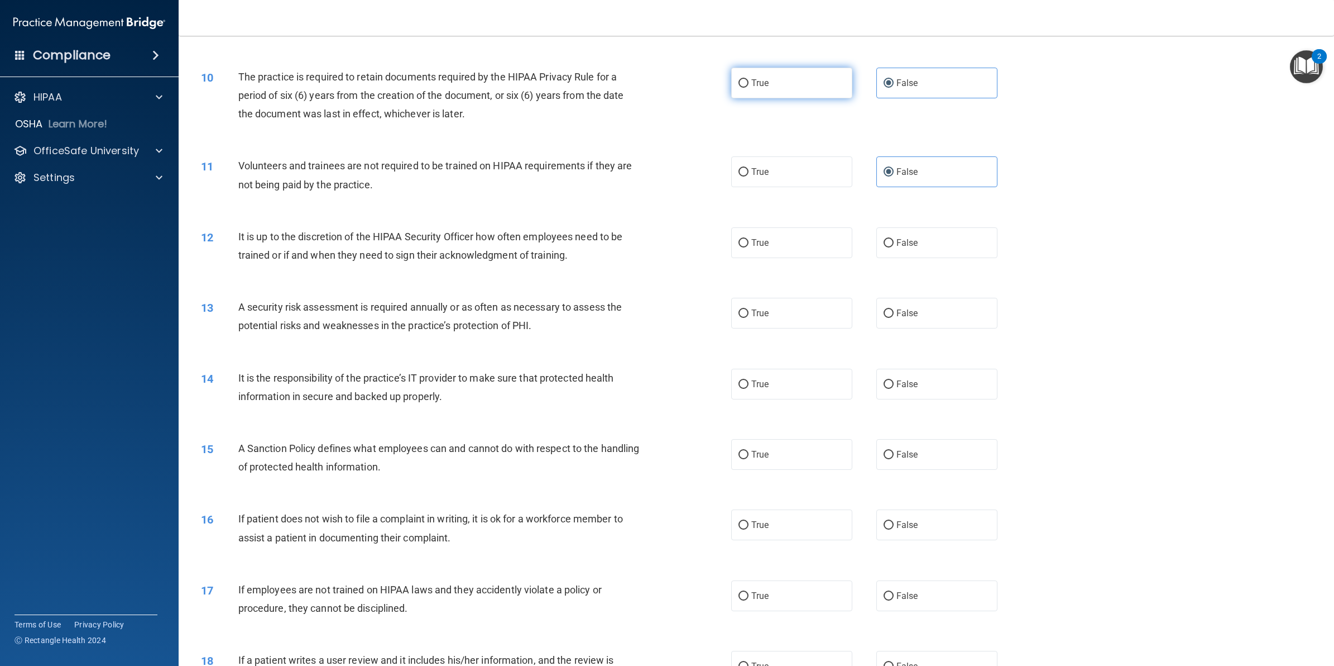
radio input "true"
radio input "false"
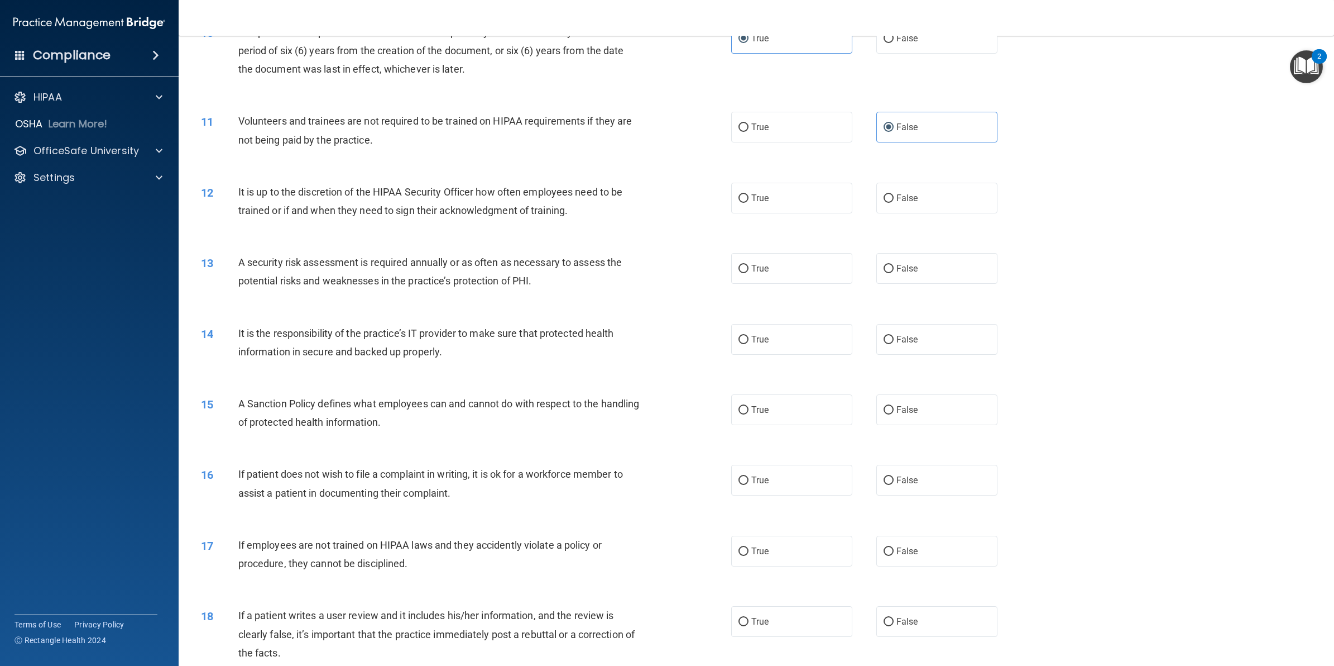
scroll to position [907, 0]
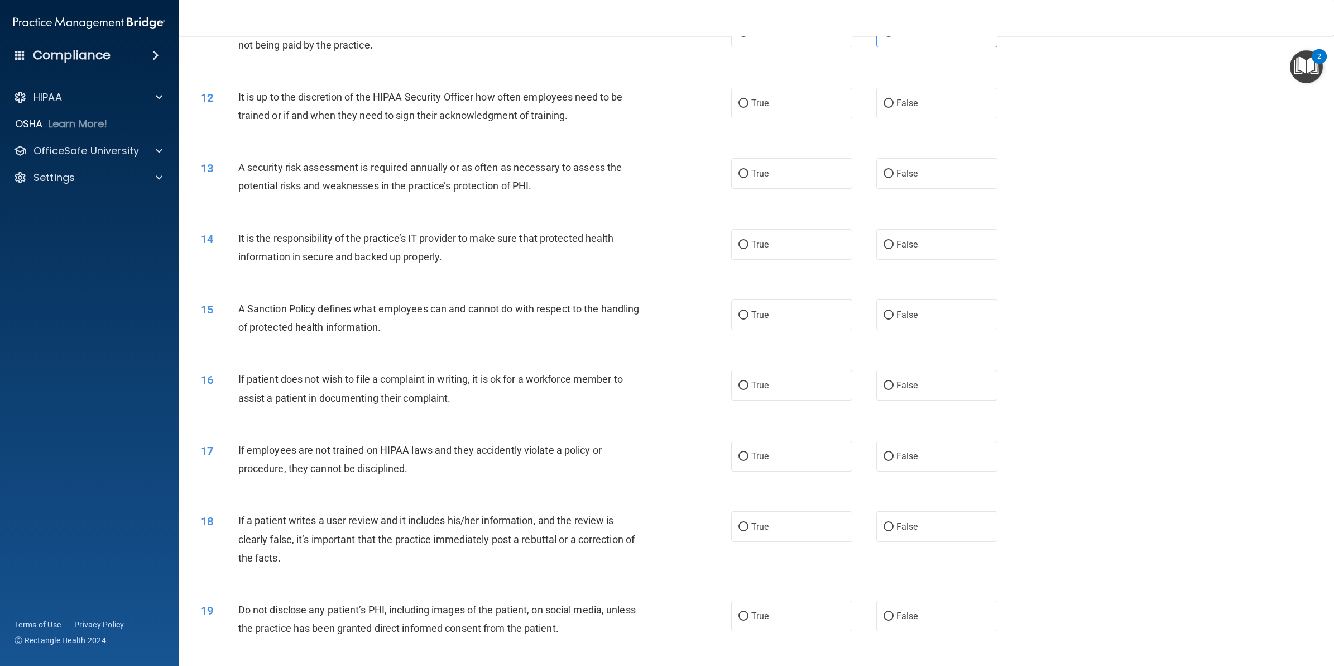
click at [334, 236] on span "It is the responsibility of the practice’s IT provider to make sure that protec…" at bounding box center [426, 247] width 376 height 30
click at [941, 104] on label "False" at bounding box center [937, 103] width 121 height 31
click at [894, 104] on input "False" at bounding box center [889, 103] width 10 height 8
radio input "true"
click at [752, 170] on span "True" at bounding box center [760, 173] width 17 height 11
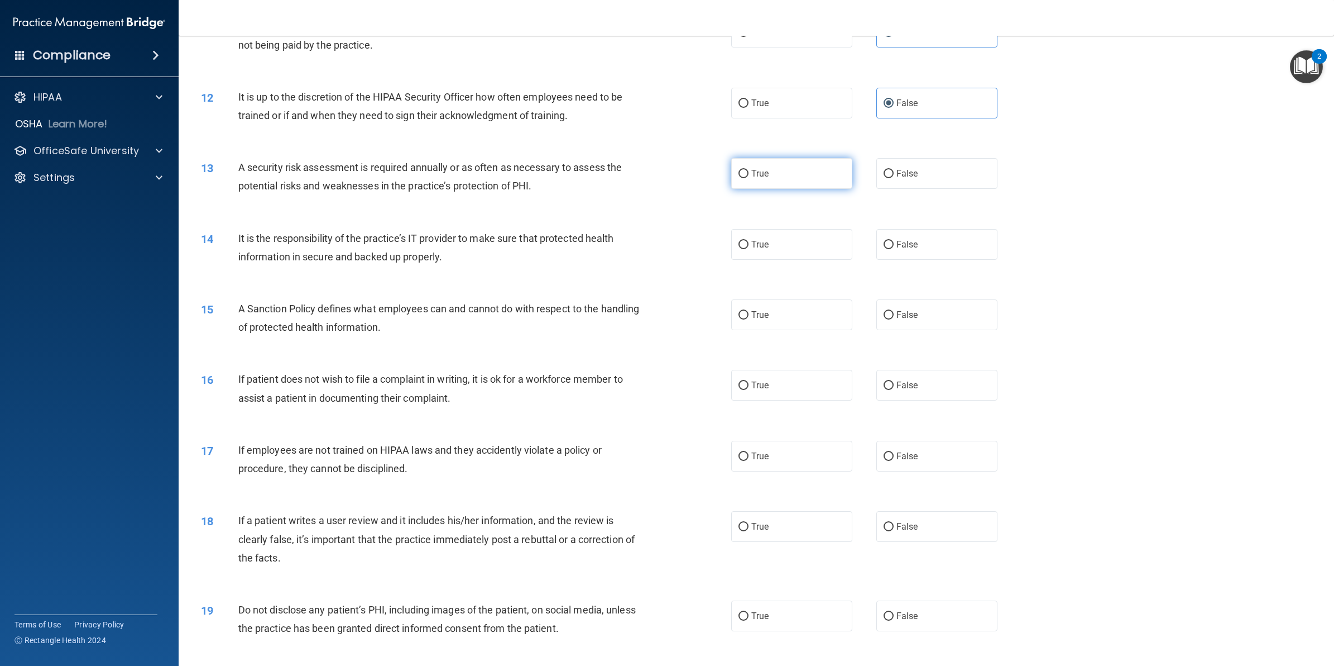
click at [749, 170] on input "True" at bounding box center [744, 174] width 10 height 8
radio input "true"
click at [779, 247] on label "True" at bounding box center [791, 244] width 121 height 31
click at [749, 247] on input "True" at bounding box center [744, 245] width 10 height 8
radio input "true"
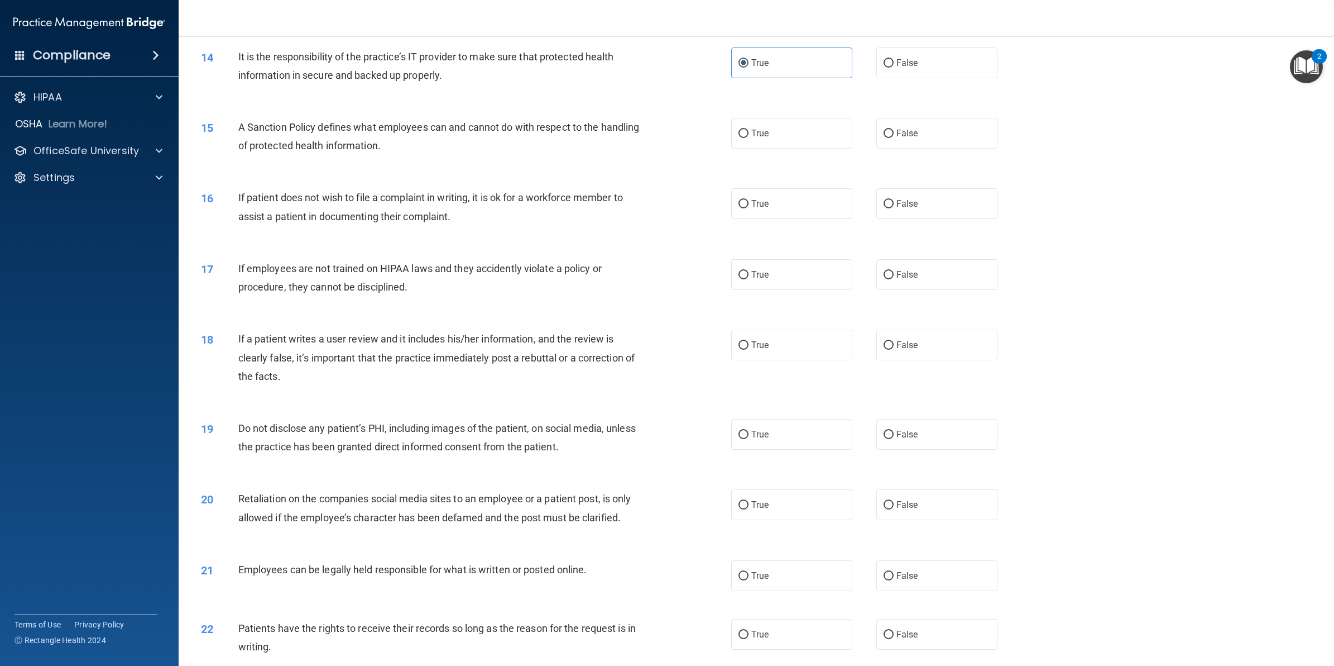
scroll to position [1117, 0]
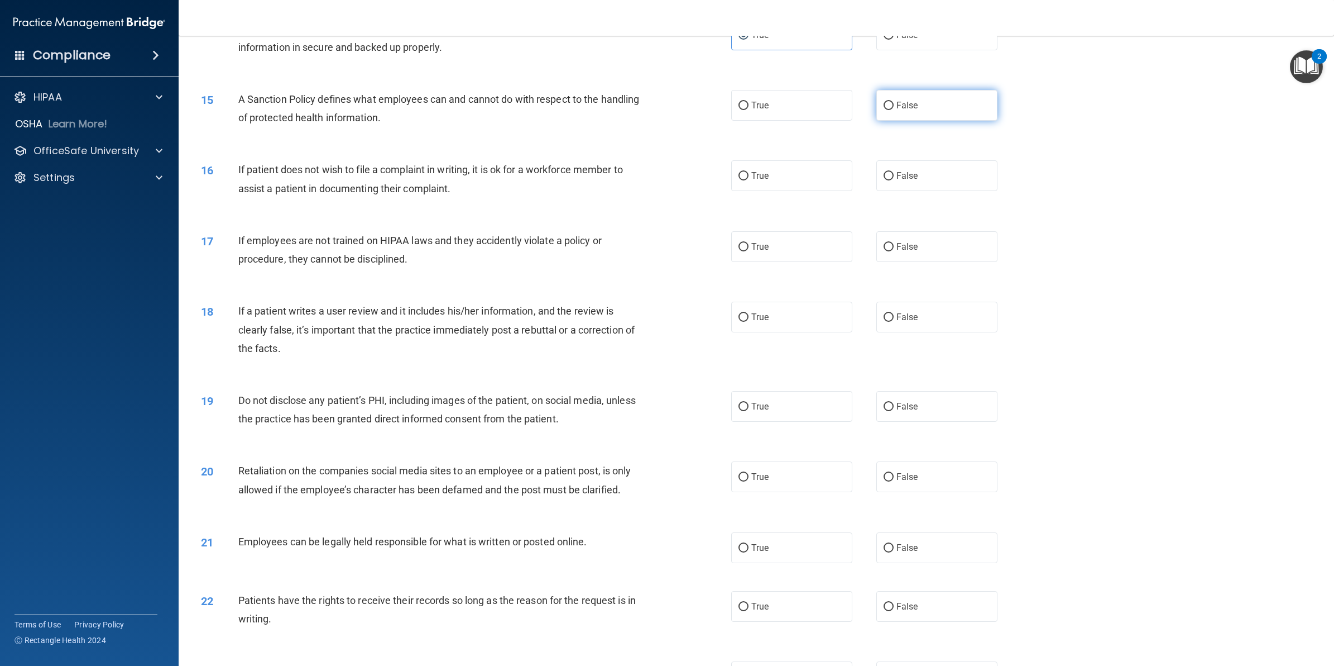
click at [913, 104] on label "False" at bounding box center [937, 105] width 121 height 31
click at [894, 104] on input "False" at bounding box center [889, 106] width 10 height 8
radio input "true"
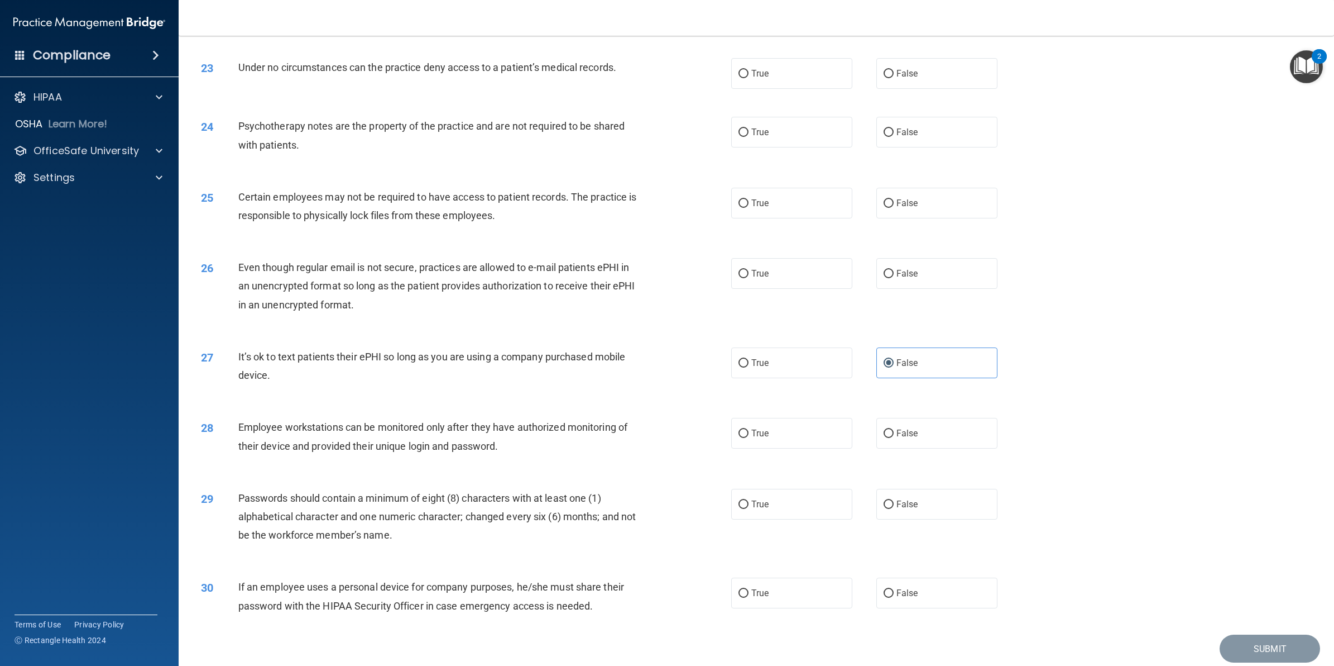
scroll to position [1762, 0]
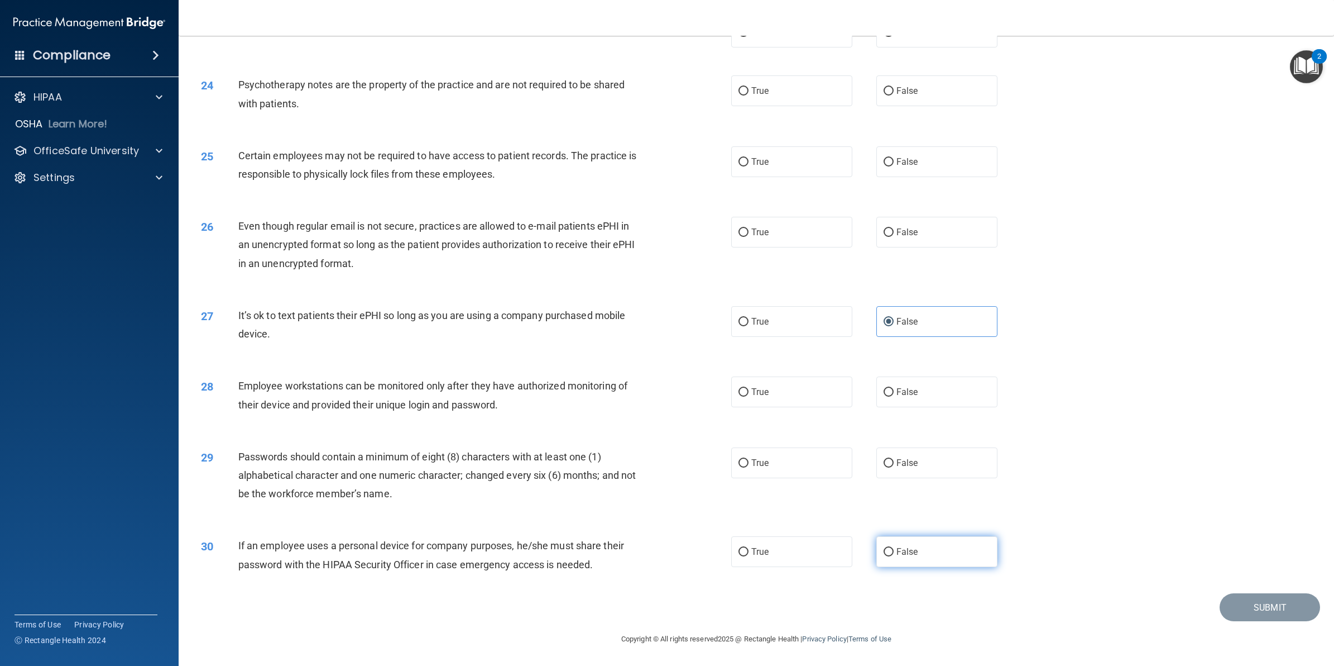
click at [897, 553] on span "False" at bounding box center [908, 551] width 22 height 11
click at [894, 553] on input "False" at bounding box center [889, 552] width 10 height 8
radio input "true"
click at [779, 451] on label "True" at bounding box center [791, 462] width 121 height 31
click at [749, 459] on input "True" at bounding box center [744, 463] width 10 height 8
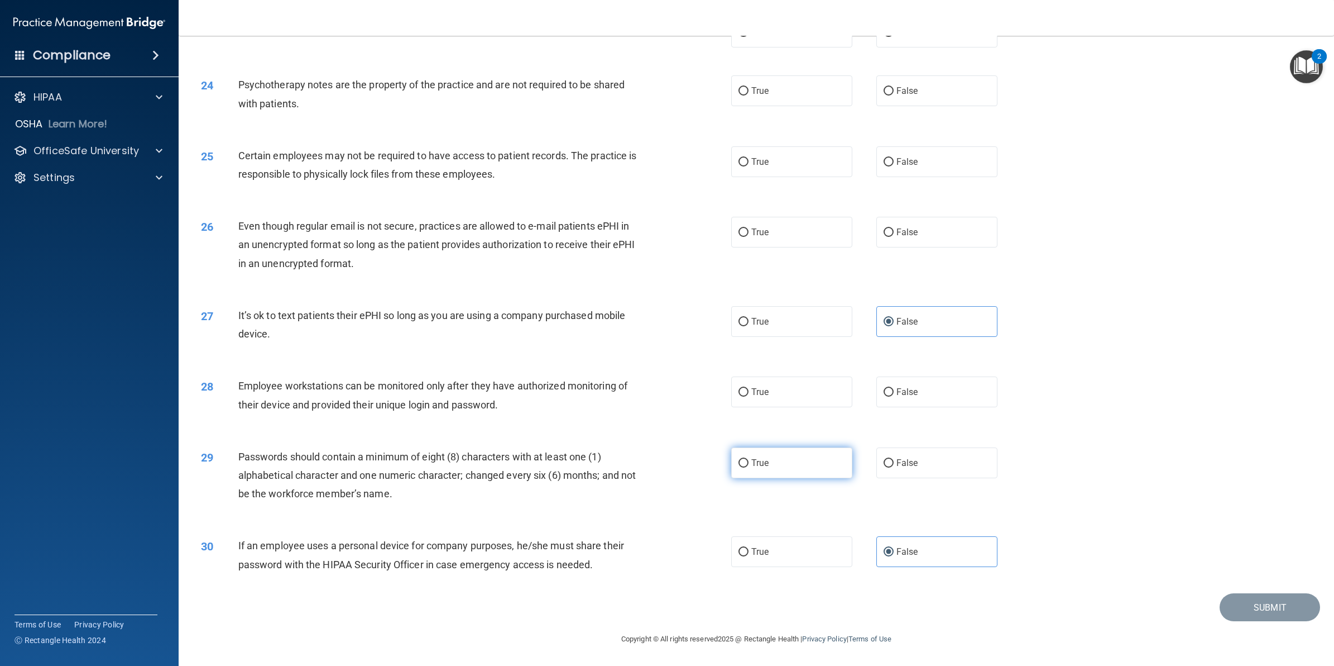
radio input "true"
click at [888, 392] on label "False" at bounding box center [937, 391] width 121 height 31
click at [888, 392] on input "False" at bounding box center [889, 392] width 10 height 8
radio input "true"
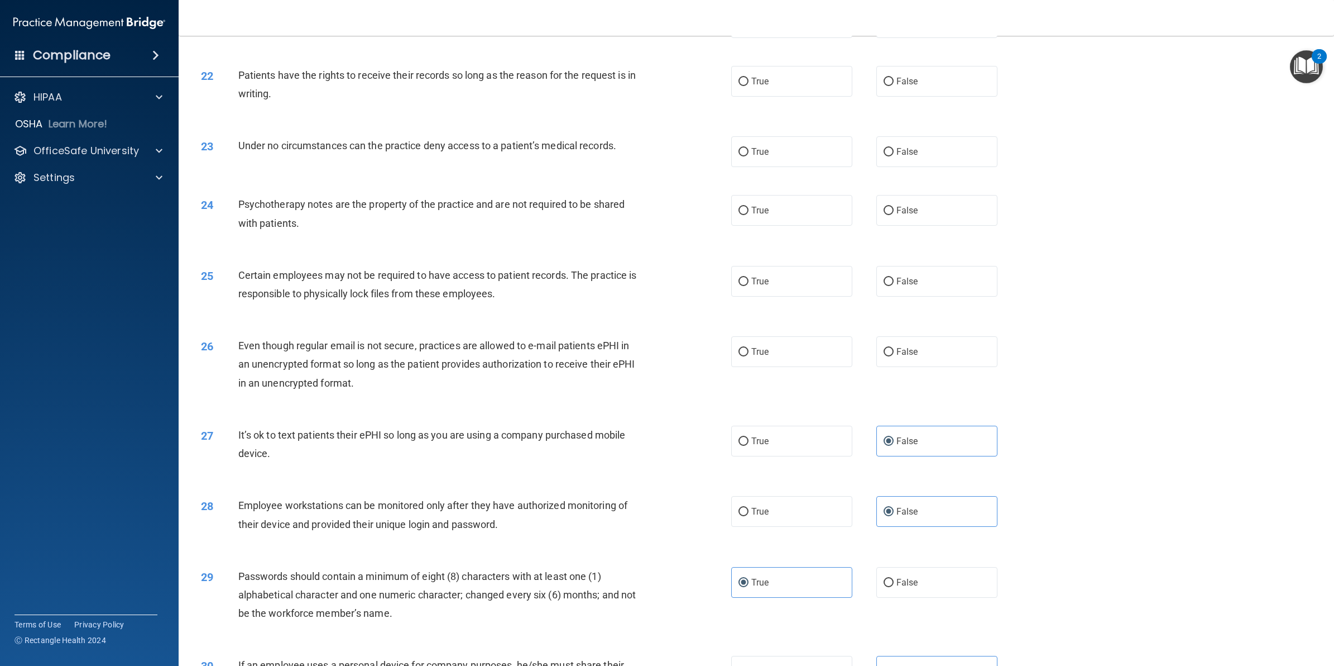
scroll to position [1552, 0]
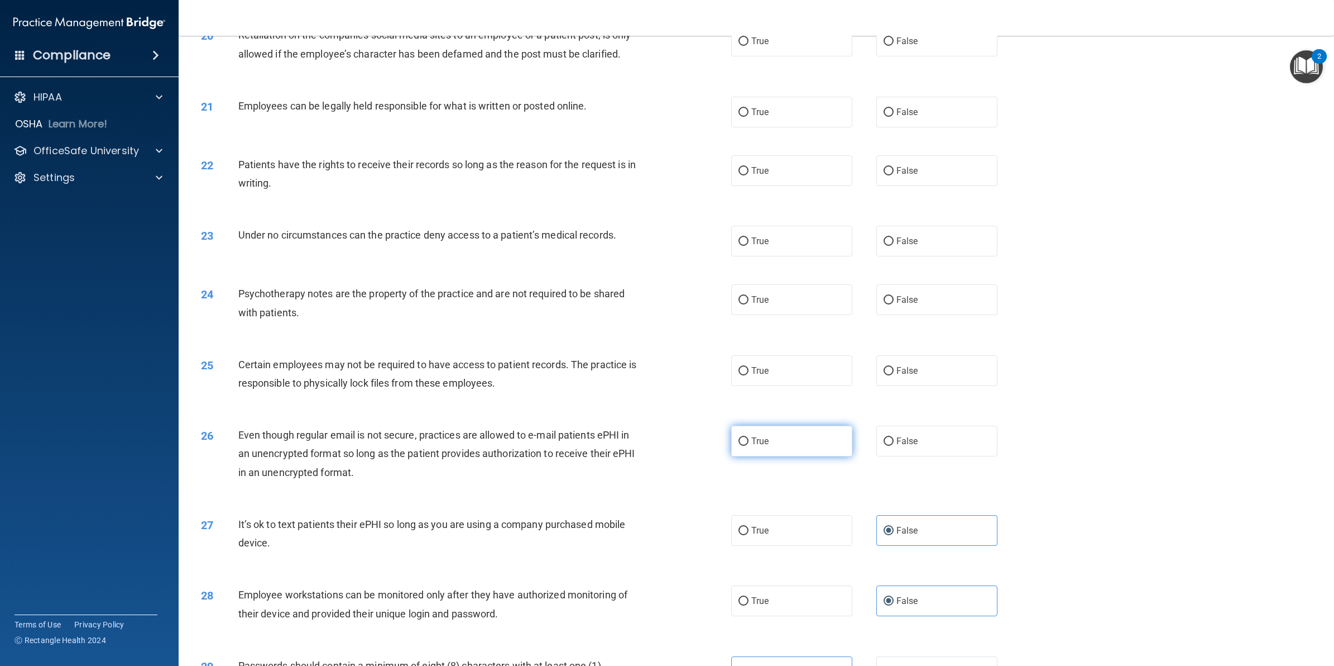
drag, startPoint x: 916, startPoint y: 445, endPoint x: 833, endPoint y: 446, distance: 83.2
click at [916, 445] on label "False" at bounding box center [937, 440] width 121 height 31
click at [894, 445] on input "False" at bounding box center [889, 441] width 10 height 8
radio input "true"
click at [747, 181] on label "True" at bounding box center [791, 170] width 121 height 31
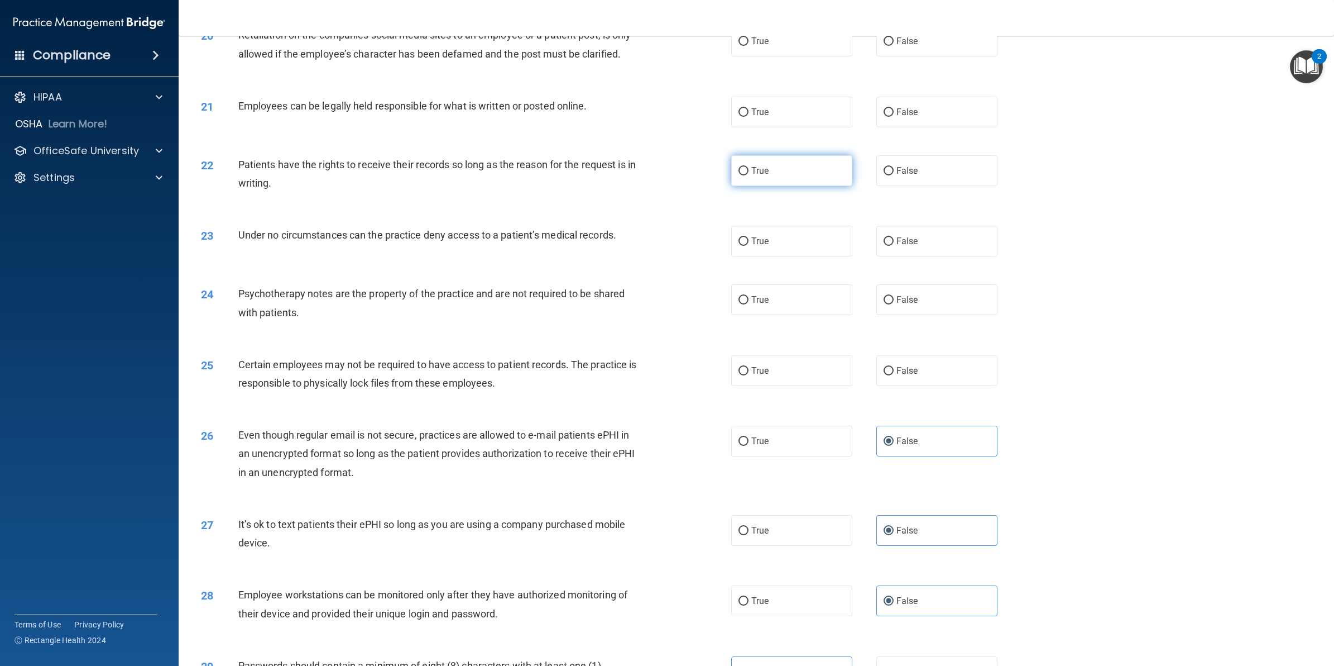
click at [747, 175] on input "True" at bounding box center [744, 171] width 10 height 8
radio input "true"
click at [918, 244] on label "False" at bounding box center [937, 241] width 121 height 31
click at [894, 244] on input "False" at bounding box center [889, 241] width 10 height 8
radio input "true"
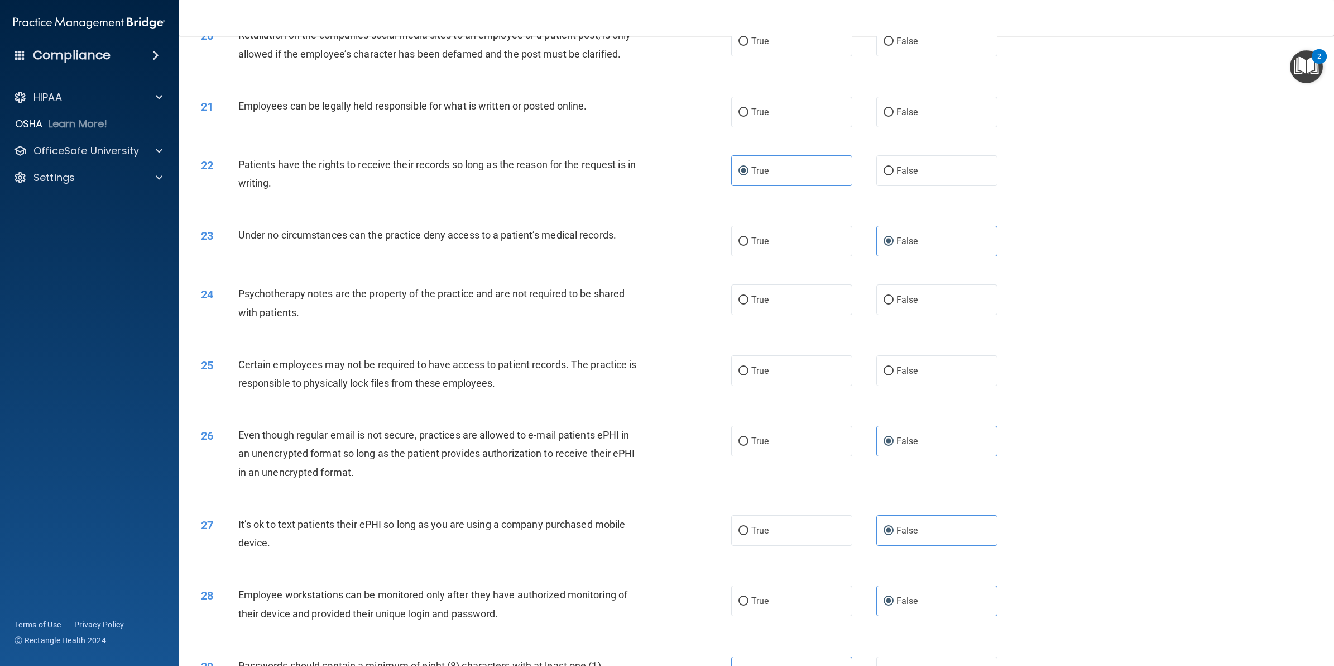
click at [867, 311] on div "True False" at bounding box center [876, 299] width 290 height 31
click at [884, 304] on input "False" at bounding box center [889, 300] width 10 height 8
radio input "true"
click at [972, 378] on label "False" at bounding box center [937, 370] width 121 height 31
click at [894, 375] on input "False" at bounding box center [889, 371] width 10 height 8
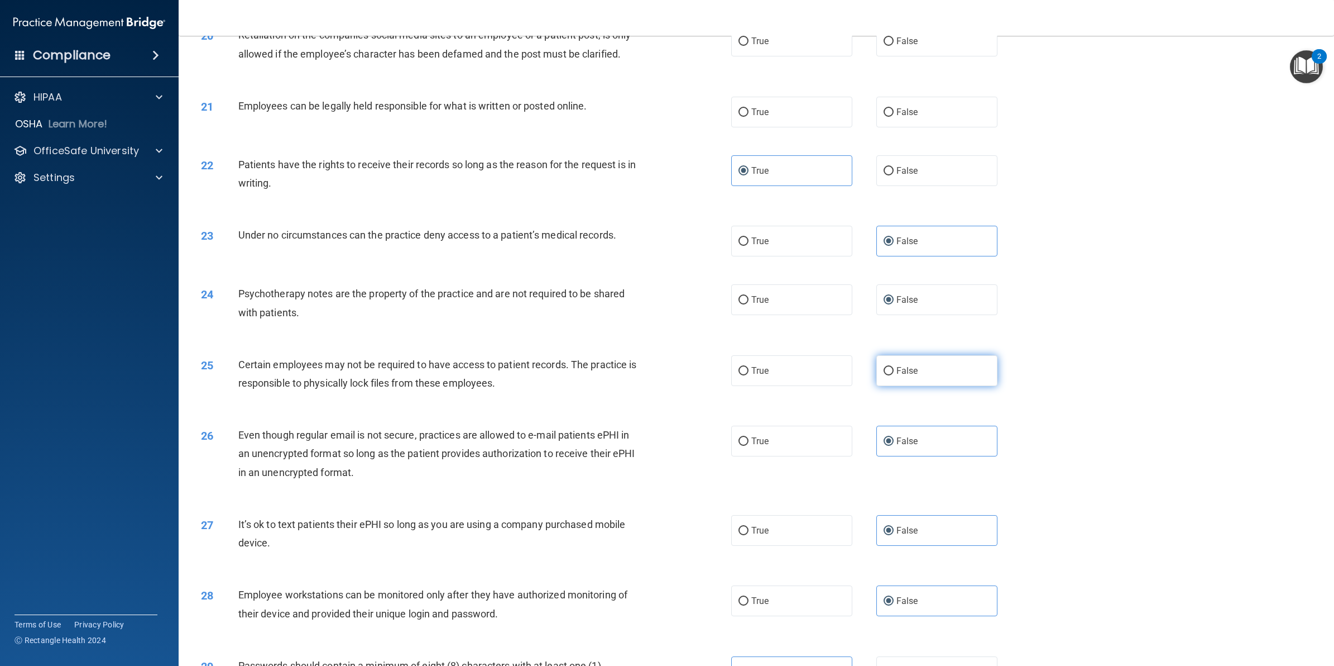
radio input "true"
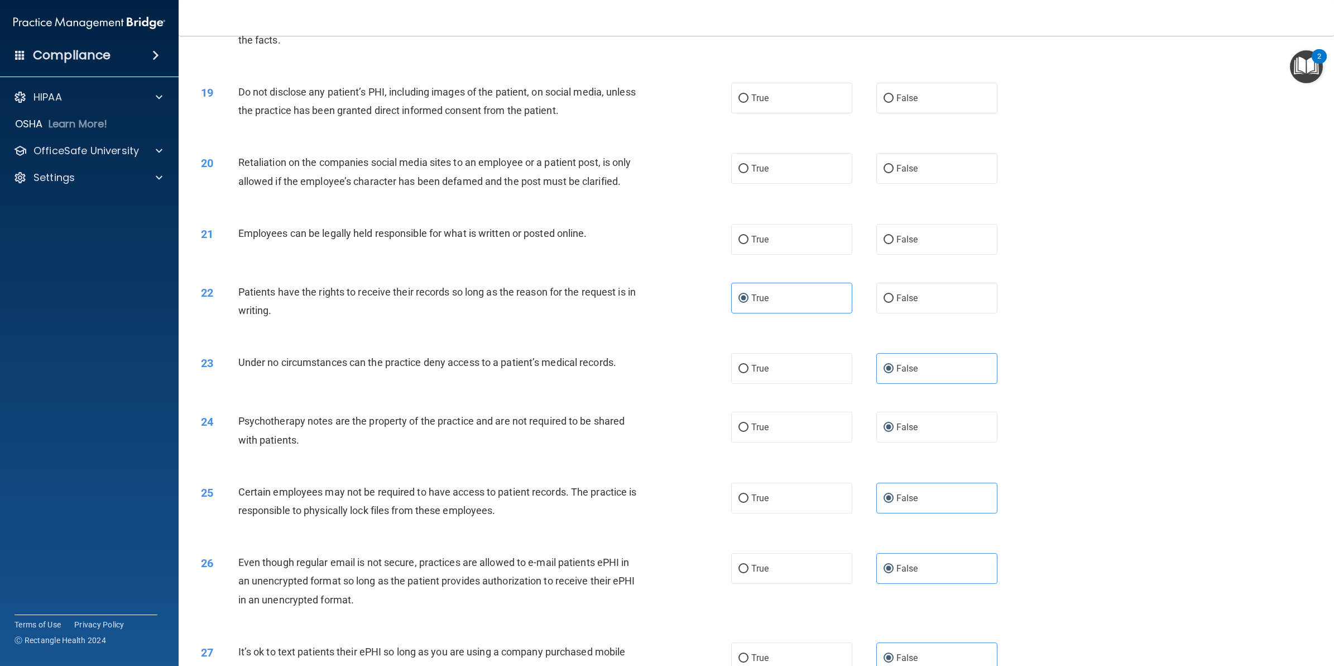
scroll to position [1343, 0]
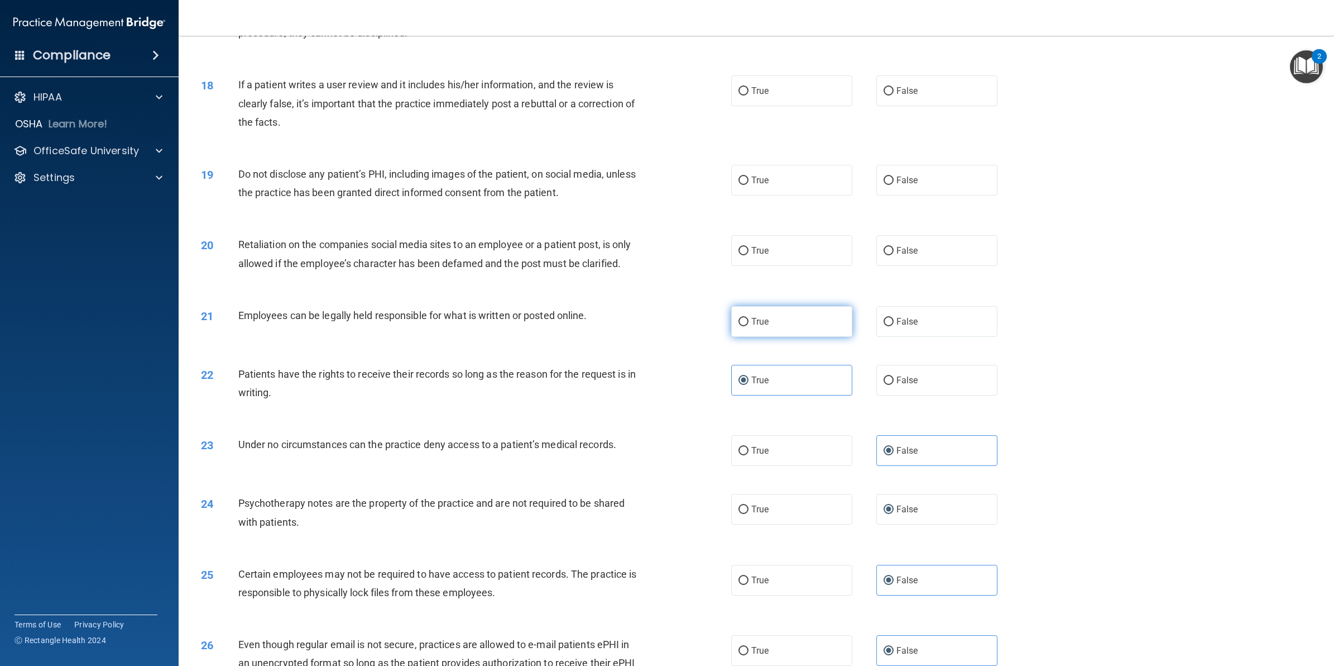
click at [783, 332] on label "True" at bounding box center [791, 321] width 121 height 31
click at [749, 326] on input "True" at bounding box center [744, 322] width 10 height 8
radio input "true"
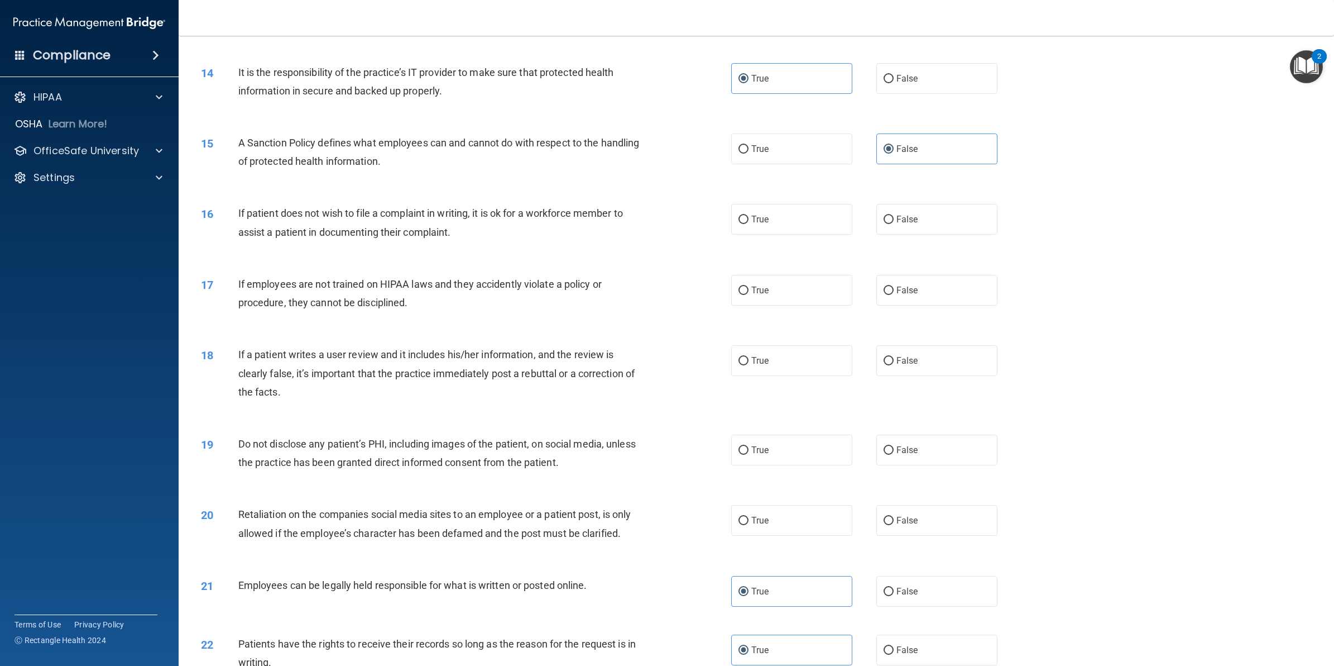
scroll to position [1064, 0]
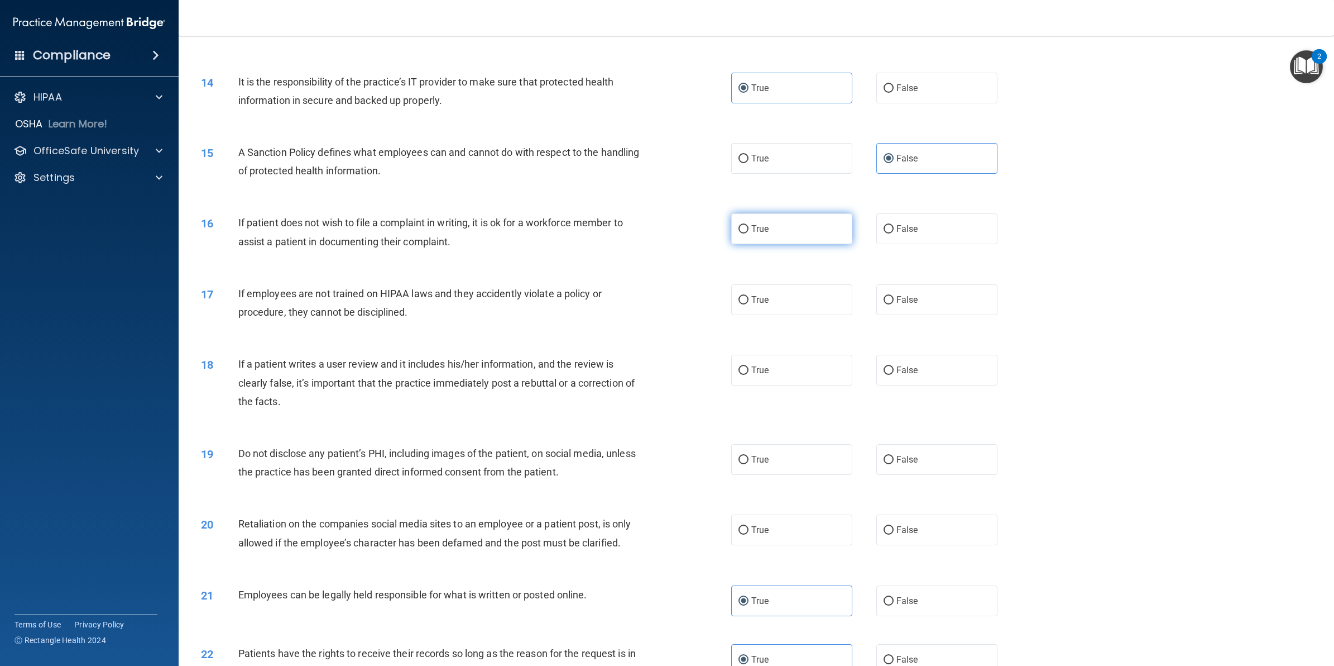
click at [764, 233] on label "True" at bounding box center [791, 228] width 121 height 31
click at [749, 233] on input "True" at bounding box center [744, 229] width 10 height 8
radio input "true"
click at [907, 298] on span "False" at bounding box center [908, 299] width 22 height 11
click at [894, 298] on input "False" at bounding box center [889, 300] width 10 height 8
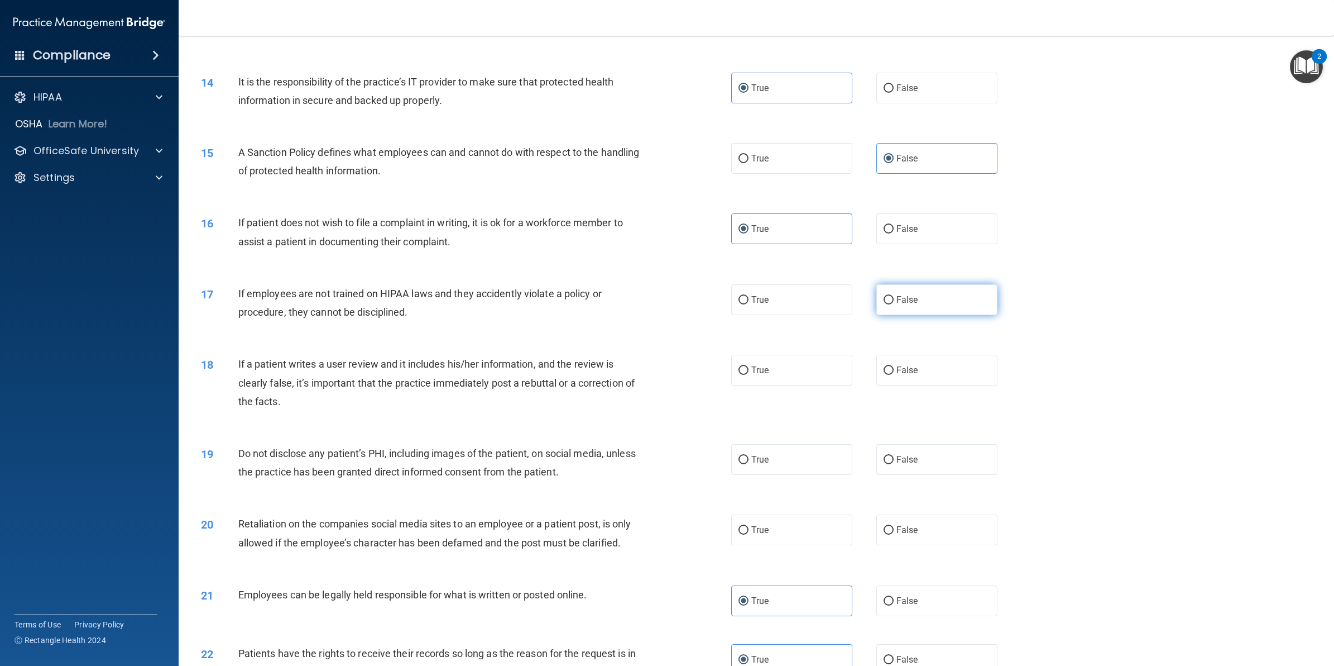
radio input "true"
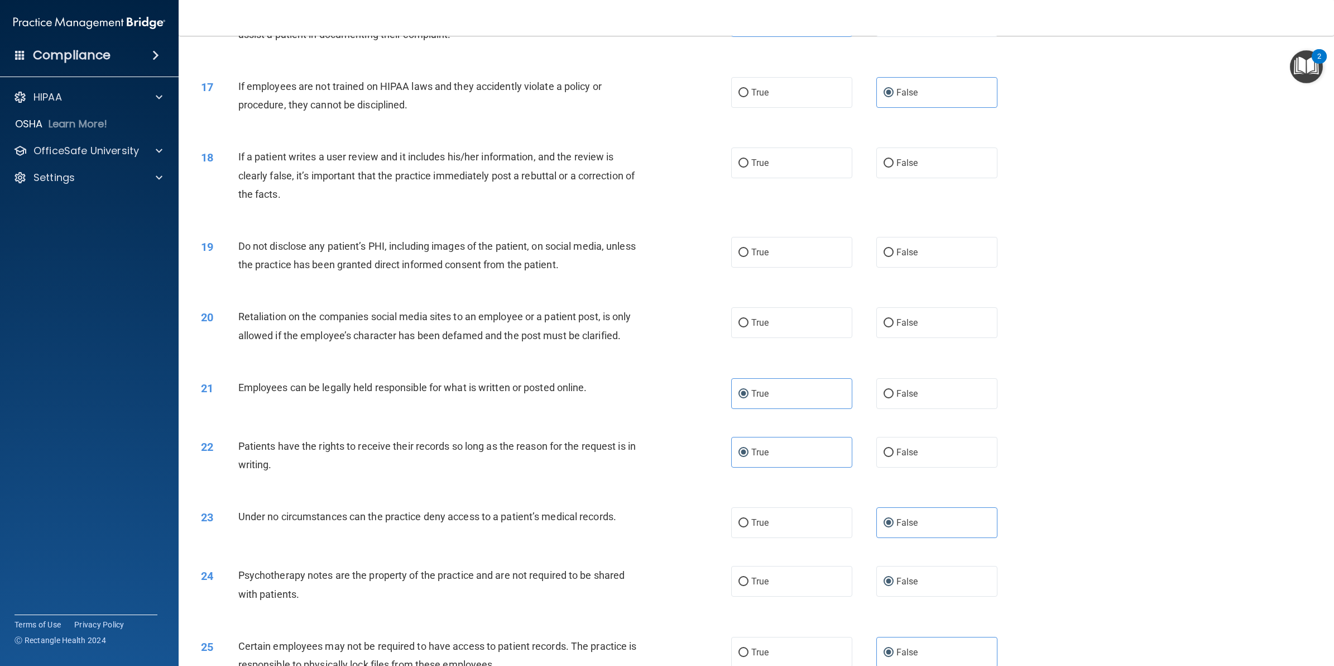
scroll to position [1273, 0]
click at [826, 172] on label "True" at bounding box center [791, 160] width 121 height 31
click at [749, 165] on input "True" at bounding box center [744, 161] width 10 height 8
radio input "true"
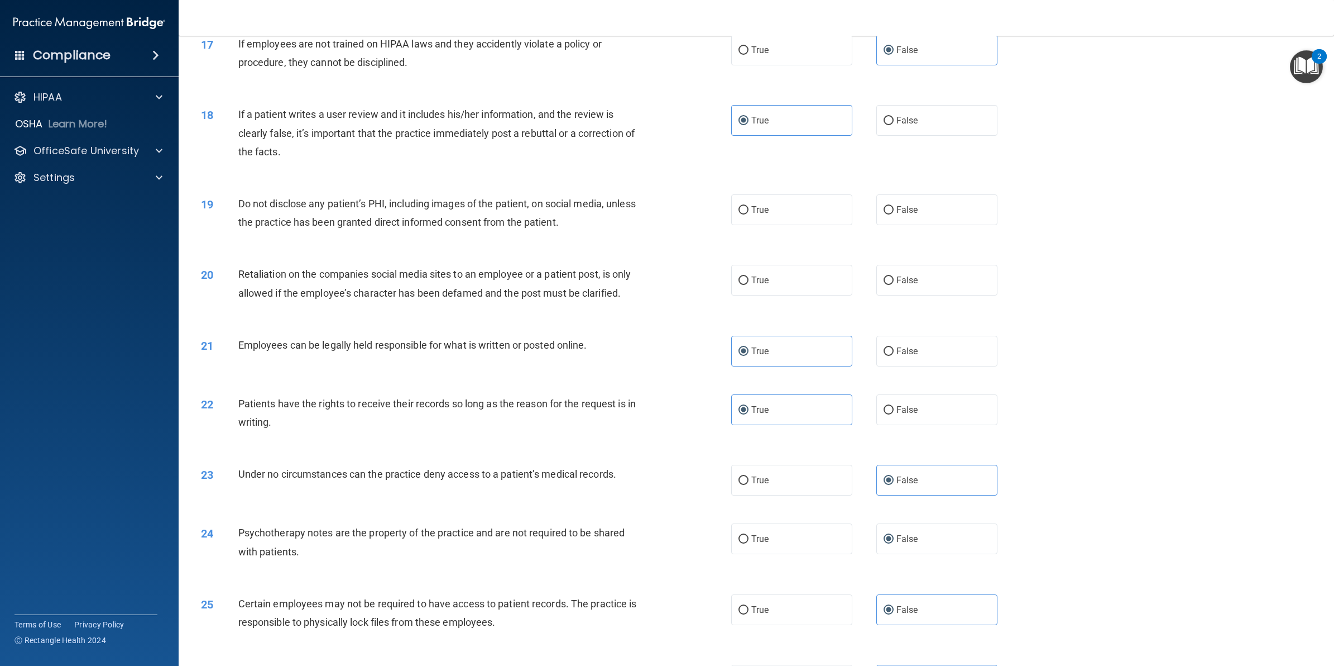
scroll to position [1413, 0]
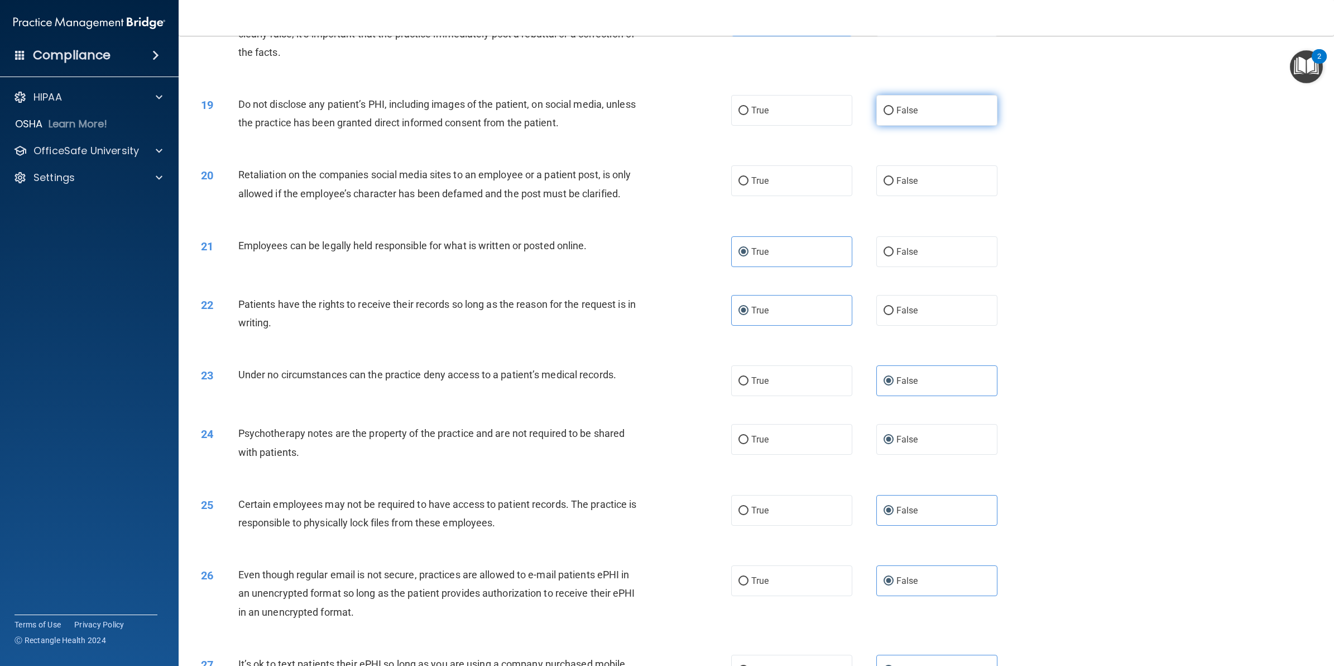
click at [884, 110] on input "False" at bounding box center [889, 111] width 10 height 8
radio input "true"
drag, startPoint x: 907, startPoint y: 190, endPoint x: 900, endPoint y: 191, distance: 7.8
click at [907, 190] on label "False" at bounding box center [937, 180] width 121 height 31
click at [894, 185] on input "False" at bounding box center [889, 181] width 10 height 8
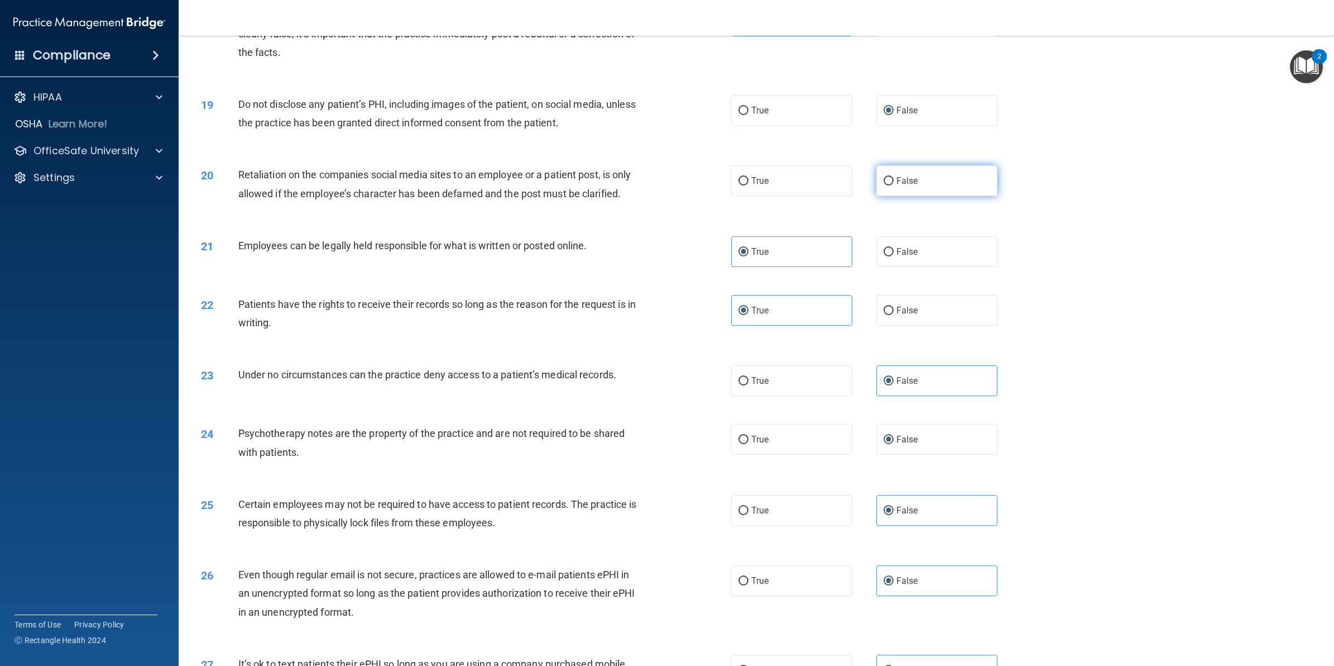
radio input "true"
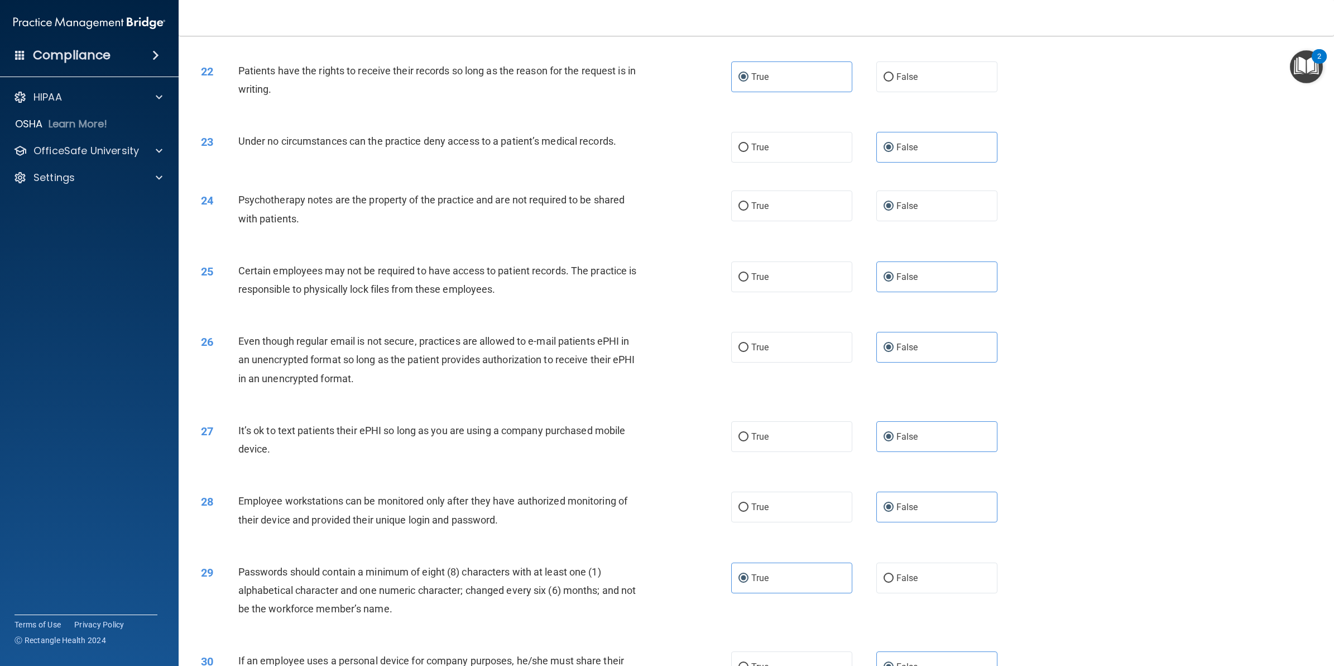
scroll to position [1762, 0]
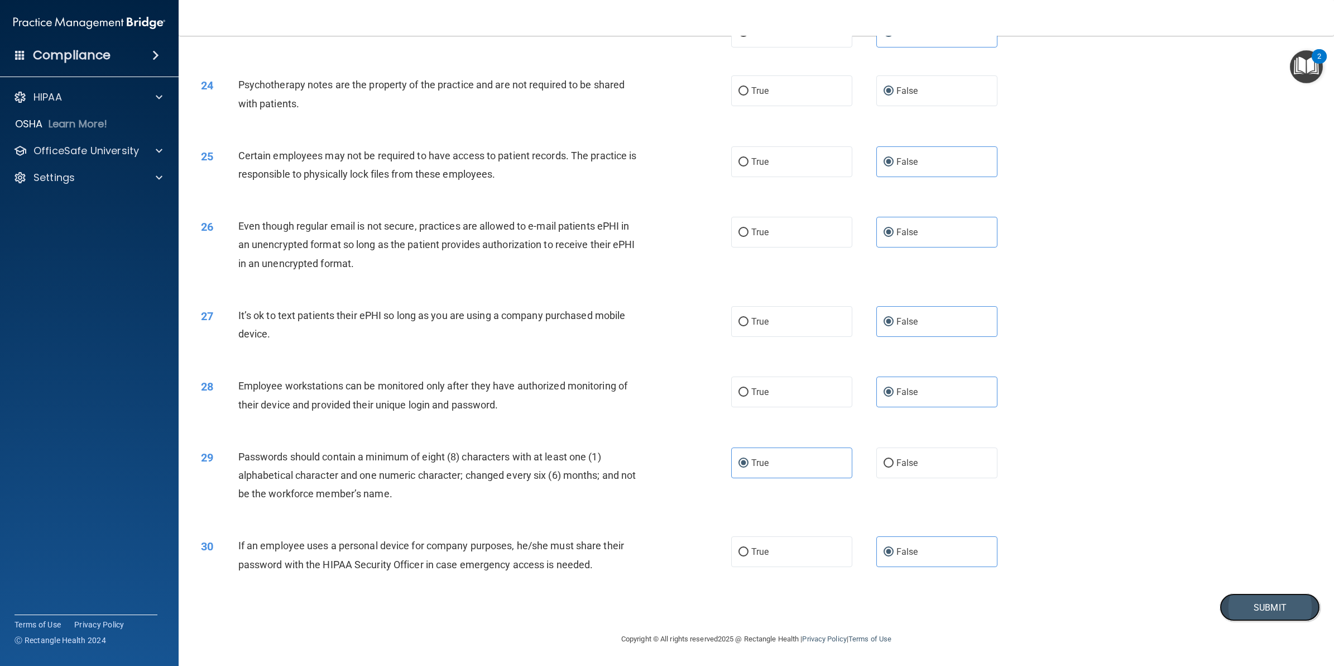
click at [1240, 606] on button "Submit" at bounding box center [1270, 607] width 101 height 28
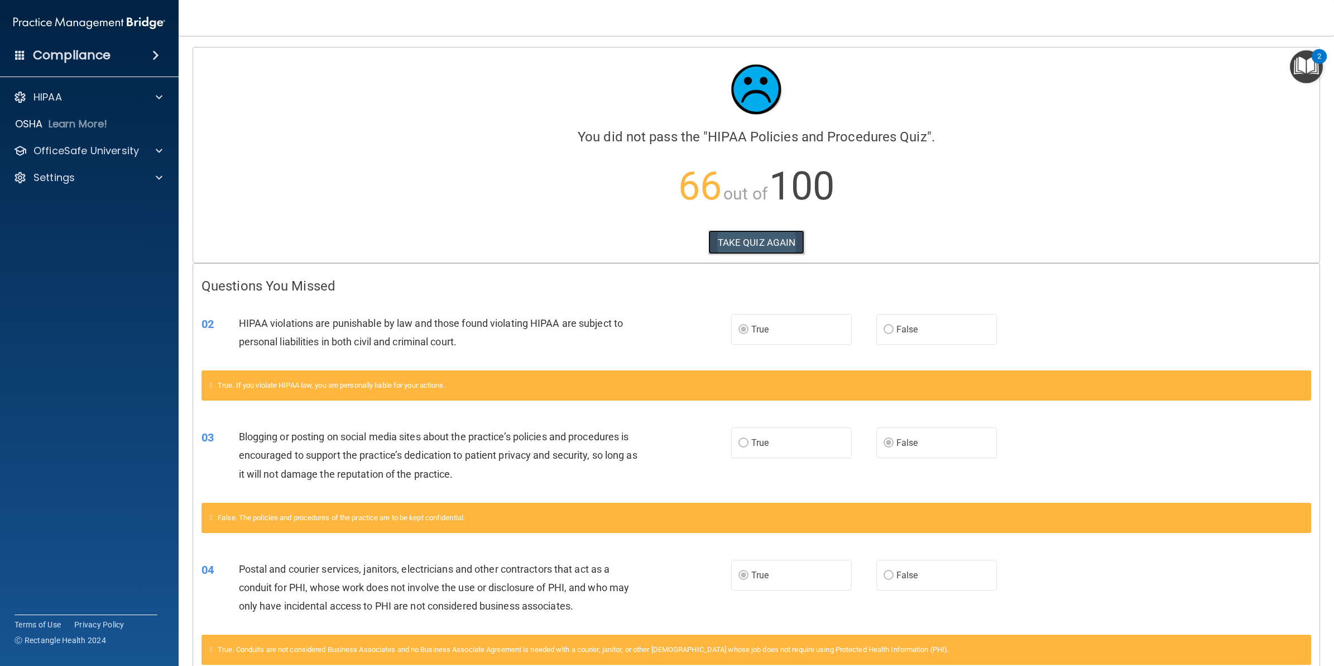
click at [759, 245] on button "TAKE QUIZ AGAIN" at bounding box center [757, 242] width 97 height 25
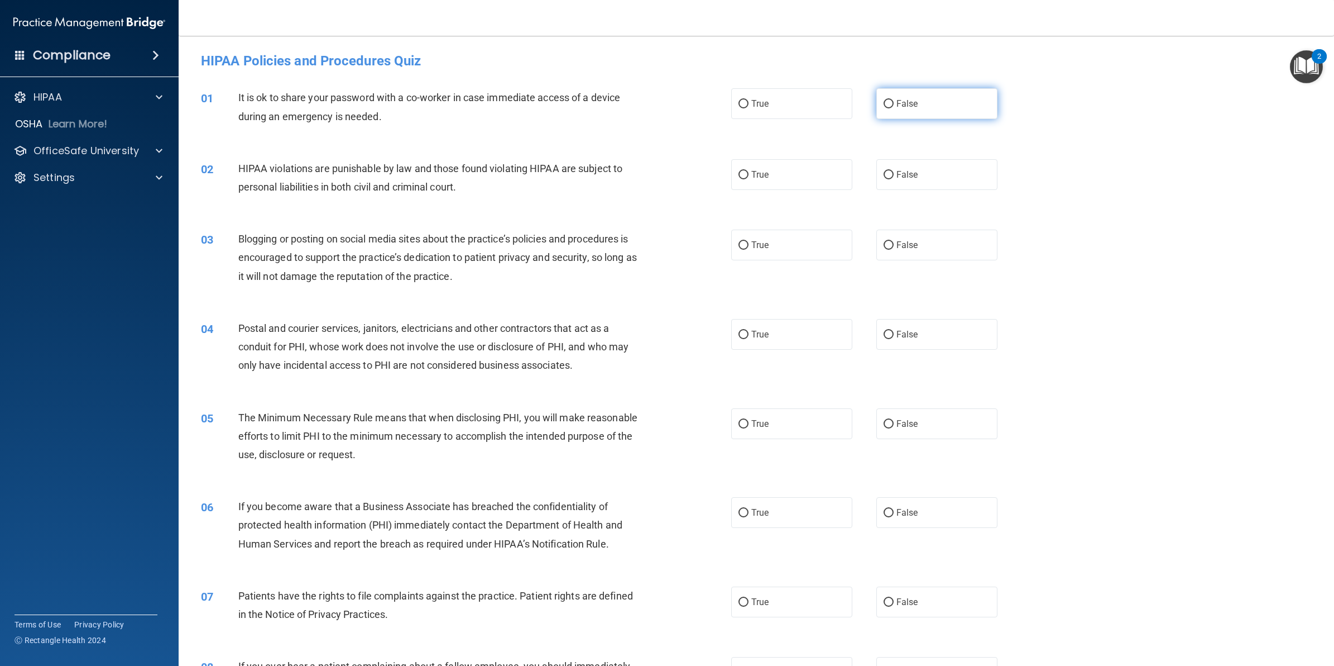
click at [894, 109] on label "False" at bounding box center [937, 103] width 121 height 31
click at [894, 108] on input "False" at bounding box center [889, 104] width 10 height 8
radio input "true"
click at [774, 165] on label "True" at bounding box center [791, 174] width 121 height 31
click at [749, 171] on input "True" at bounding box center [744, 175] width 10 height 8
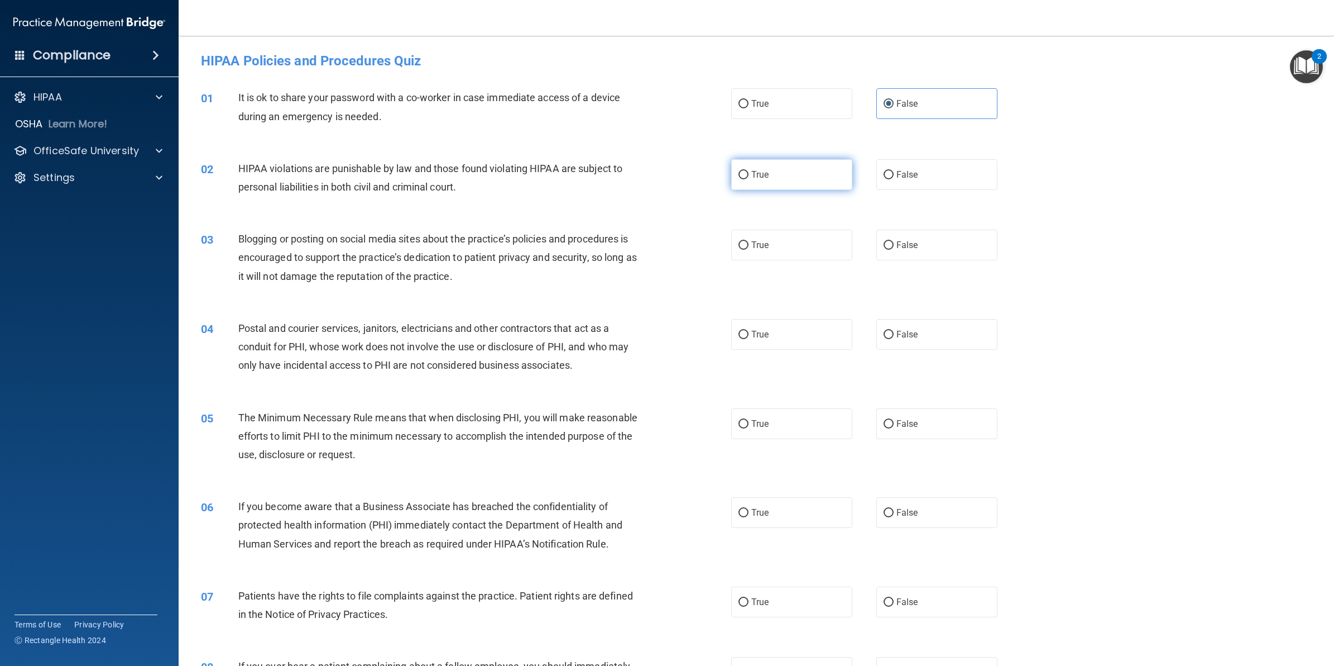
radio input "true"
click at [916, 235] on label "False" at bounding box center [937, 244] width 121 height 31
click at [894, 241] on input "False" at bounding box center [889, 245] width 10 height 8
radio input "true"
click at [791, 341] on label "True" at bounding box center [791, 334] width 121 height 31
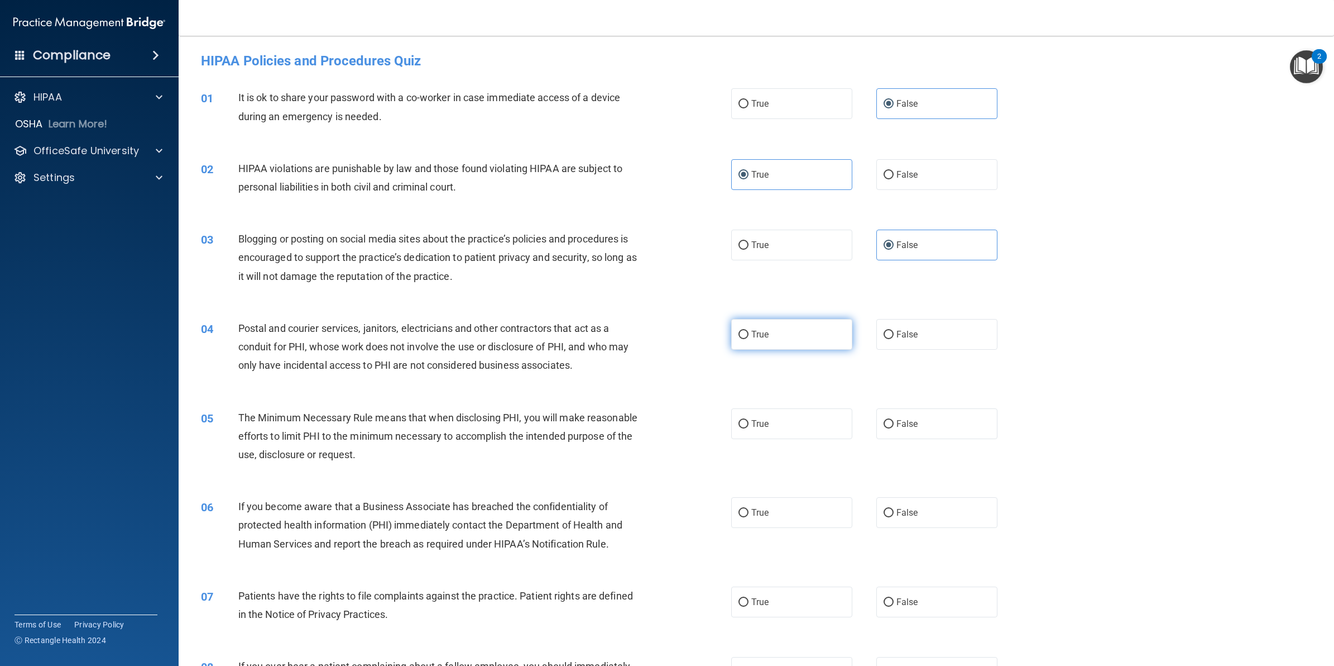
click at [749, 339] on input "True" at bounding box center [744, 335] width 10 height 8
radio input "true"
click at [775, 427] on label "True" at bounding box center [791, 423] width 121 height 31
click at [749, 427] on input "True" at bounding box center [744, 424] width 10 height 8
radio input "true"
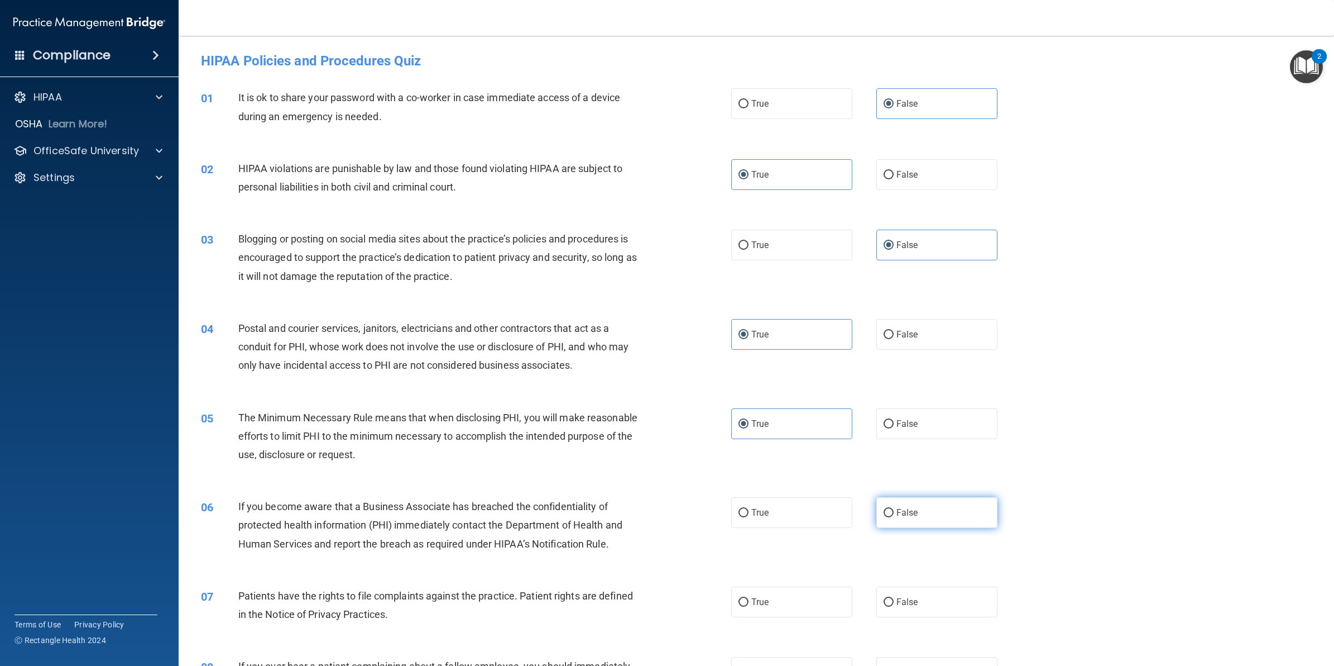
click at [913, 507] on label "False" at bounding box center [937, 512] width 121 height 31
click at [894, 509] on input "False" at bounding box center [889, 513] width 10 height 8
radio input "true"
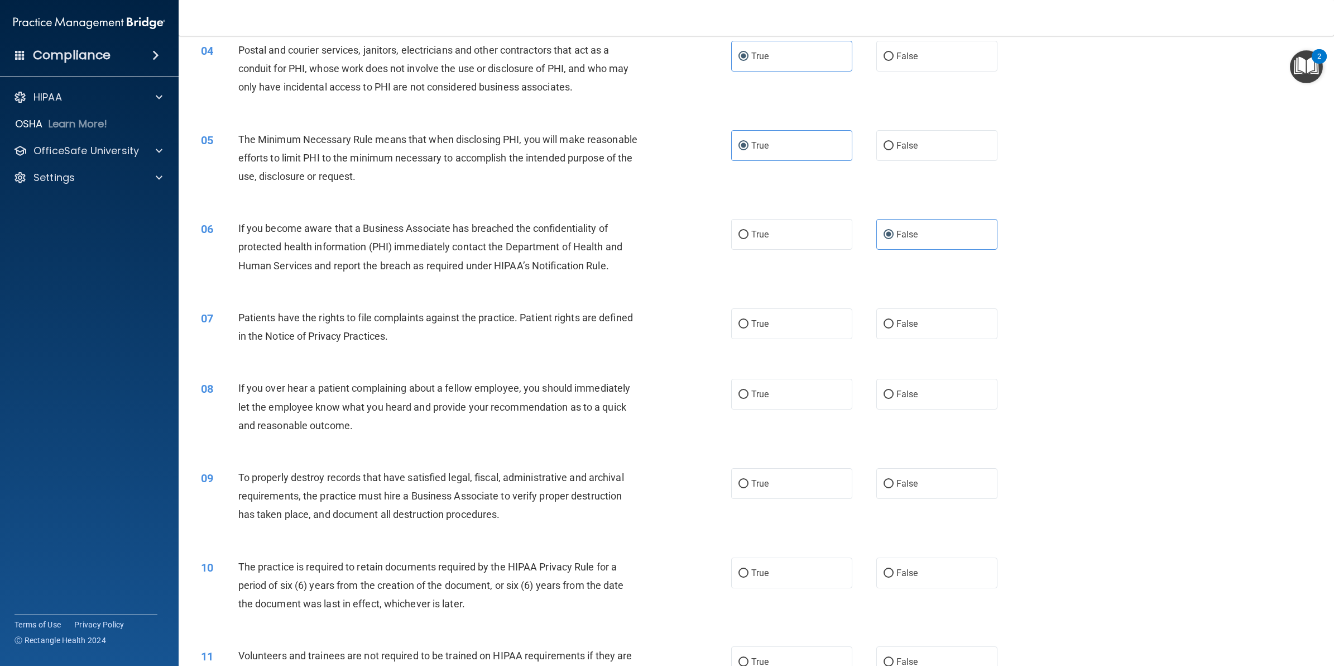
scroll to position [279, 0]
click at [757, 323] on span "True" at bounding box center [760, 322] width 17 height 11
click at [749, 323] on input "True" at bounding box center [744, 323] width 10 height 8
radio input "true"
click at [908, 389] on span "False" at bounding box center [908, 392] width 22 height 11
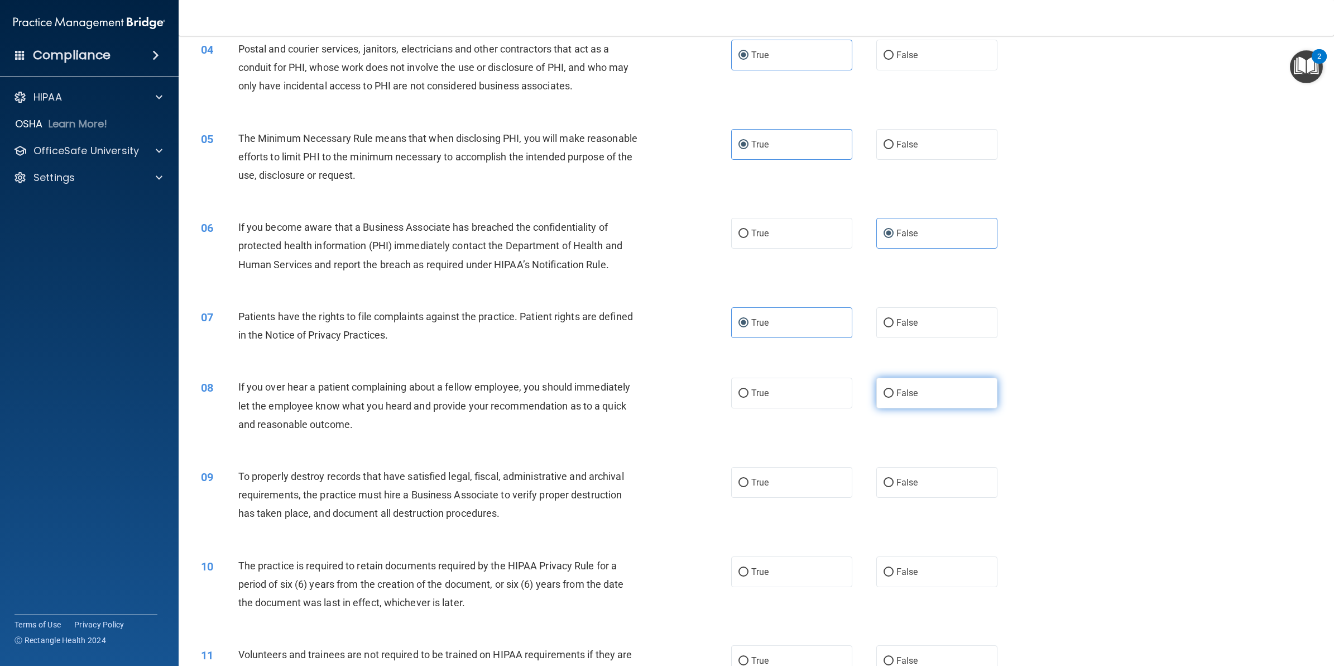
click at [894, 389] on input "False" at bounding box center [889, 393] width 10 height 8
radio input "true"
click at [901, 481] on span "False" at bounding box center [908, 482] width 22 height 11
click at [894, 481] on input "False" at bounding box center [889, 483] width 10 height 8
radio input "true"
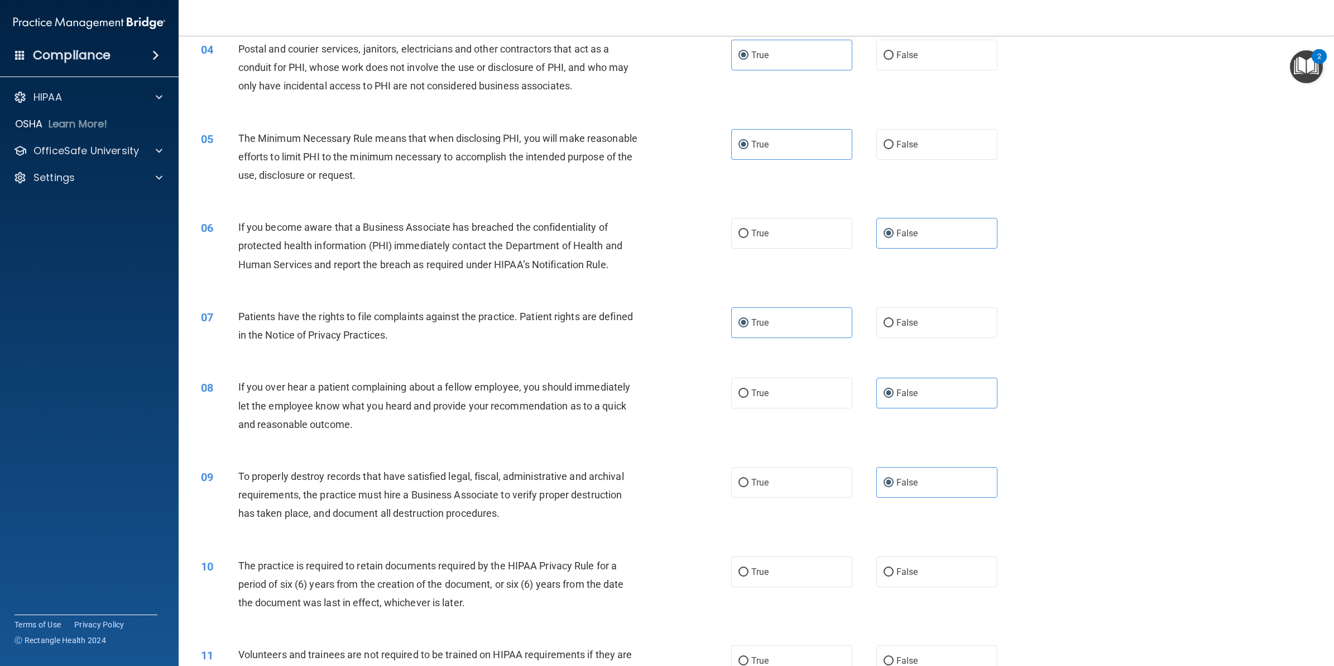
scroll to position [489, 0]
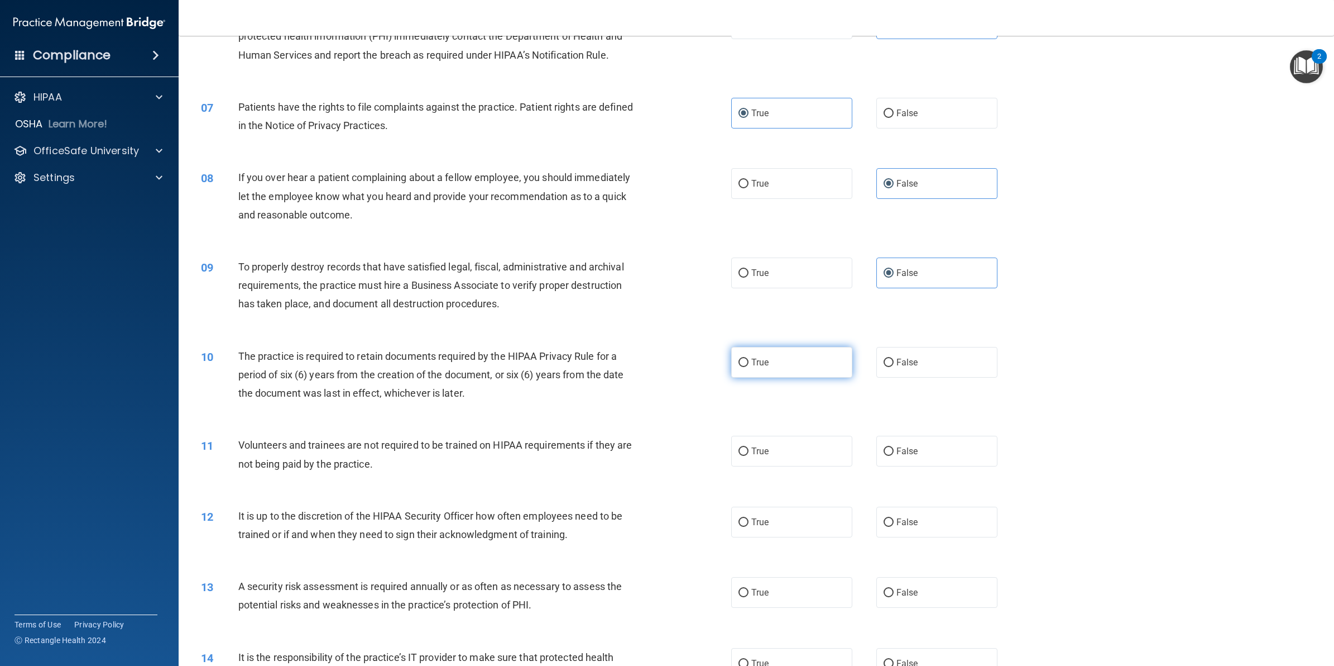
click at [752, 350] on label "True" at bounding box center [791, 362] width 121 height 31
click at [749, 358] on input "True" at bounding box center [744, 362] width 10 height 8
radio input "true"
click at [934, 458] on label "False" at bounding box center [937, 451] width 121 height 31
click at [894, 456] on input "False" at bounding box center [889, 451] width 10 height 8
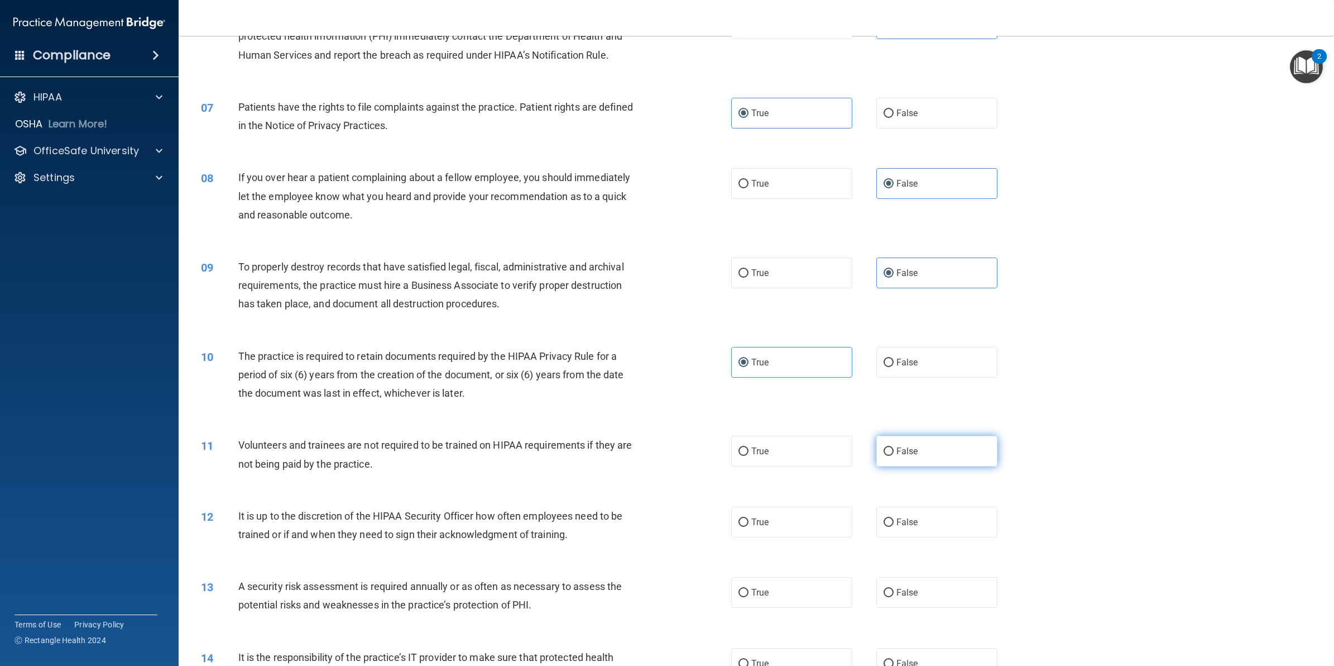
radio input "true"
click at [928, 512] on label "False" at bounding box center [937, 521] width 121 height 31
click at [894, 518] on input "False" at bounding box center [889, 522] width 10 height 8
radio input "true"
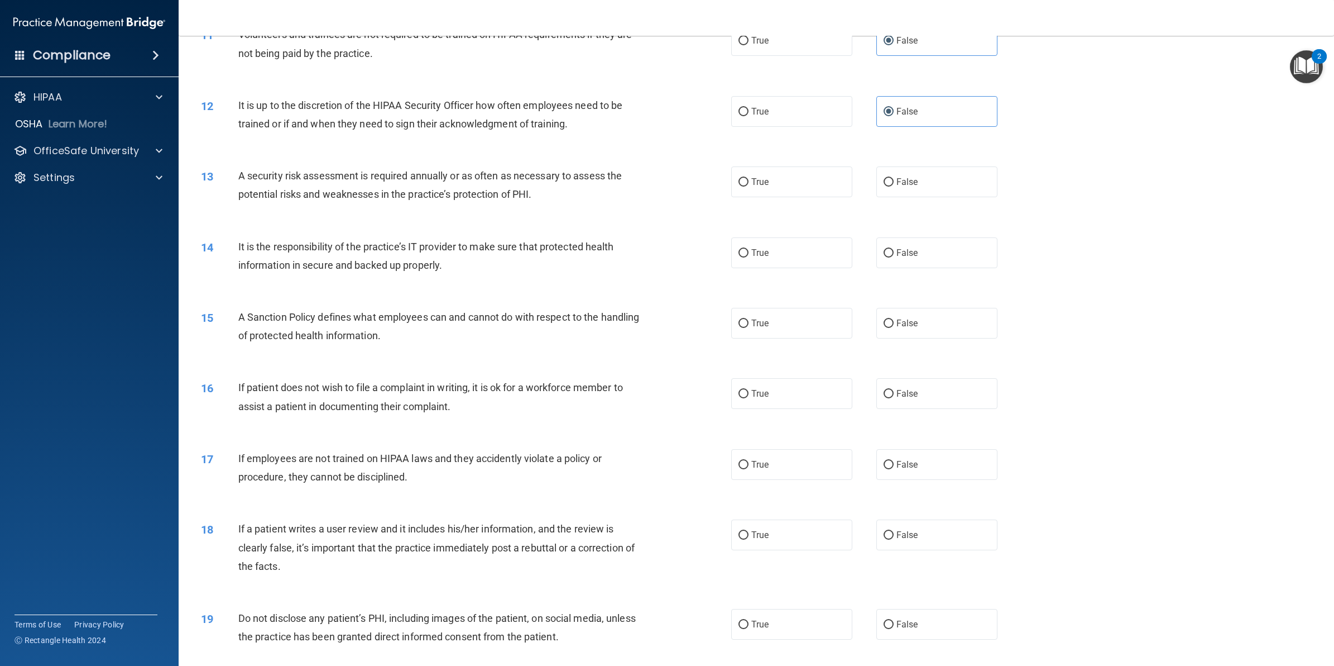
scroll to position [907, 0]
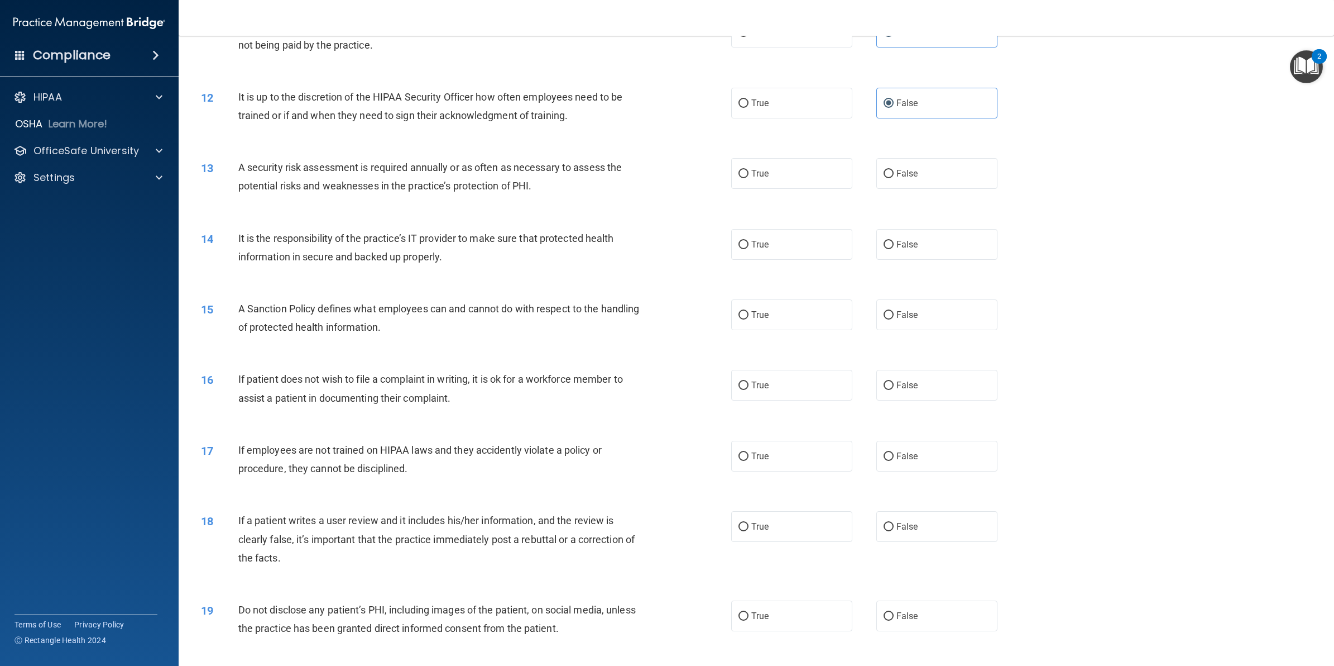
click at [746, 190] on div "13 A security risk assessment is required annually or as often as necessary to …" at bounding box center [757, 179] width 1128 height 70
click at [752, 180] on label "True" at bounding box center [791, 173] width 121 height 31
click at [749, 178] on input "True" at bounding box center [744, 174] width 10 height 8
radio input "true"
click at [908, 261] on div "14 It is the responsibility of the practice’s IT provider to make sure that pro…" at bounding box center [757, 250] width 1128 height 70
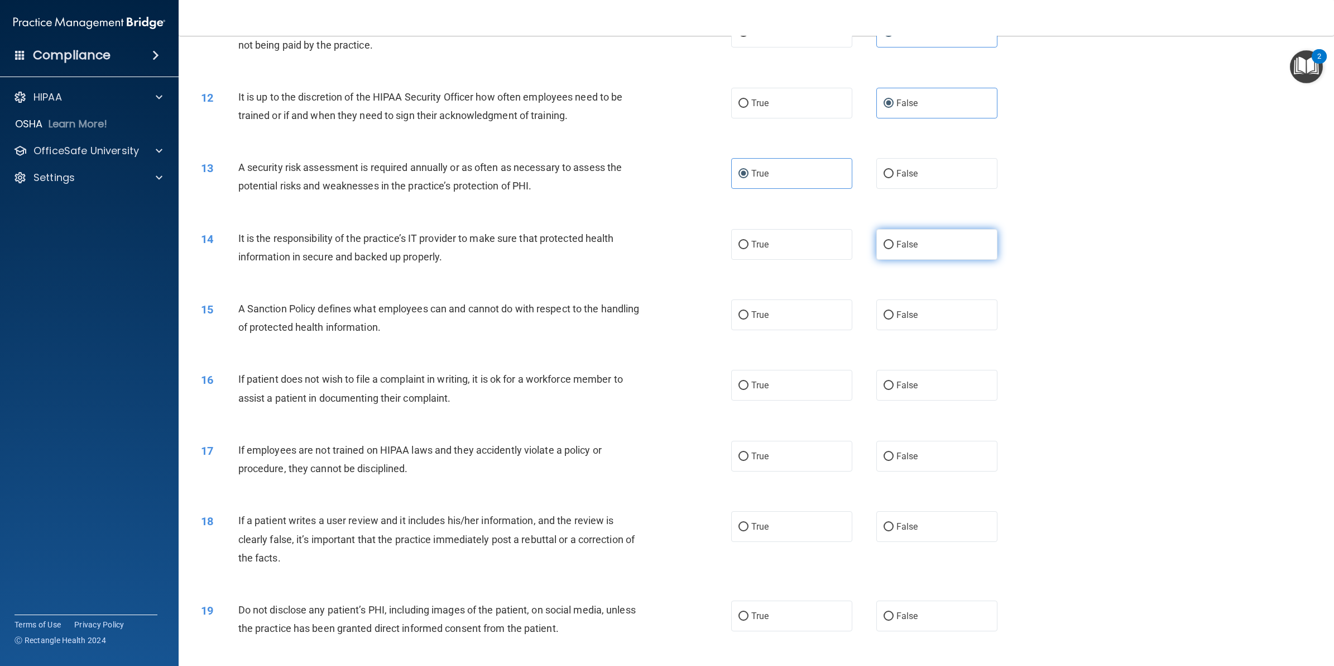
click at [905, 247] on span "False" at bounding box center [908, 244] width 22 height 11
click at [894, 247] on input "False" at bounding box center [889, 245] width 10 height 8
radio input "true"
click at [903, 310] on label "False" at bounding box center [937, 314] width 121 height 31
click at [894, 311] on input "False" at bounding box center [889, 315] width 10 height 8
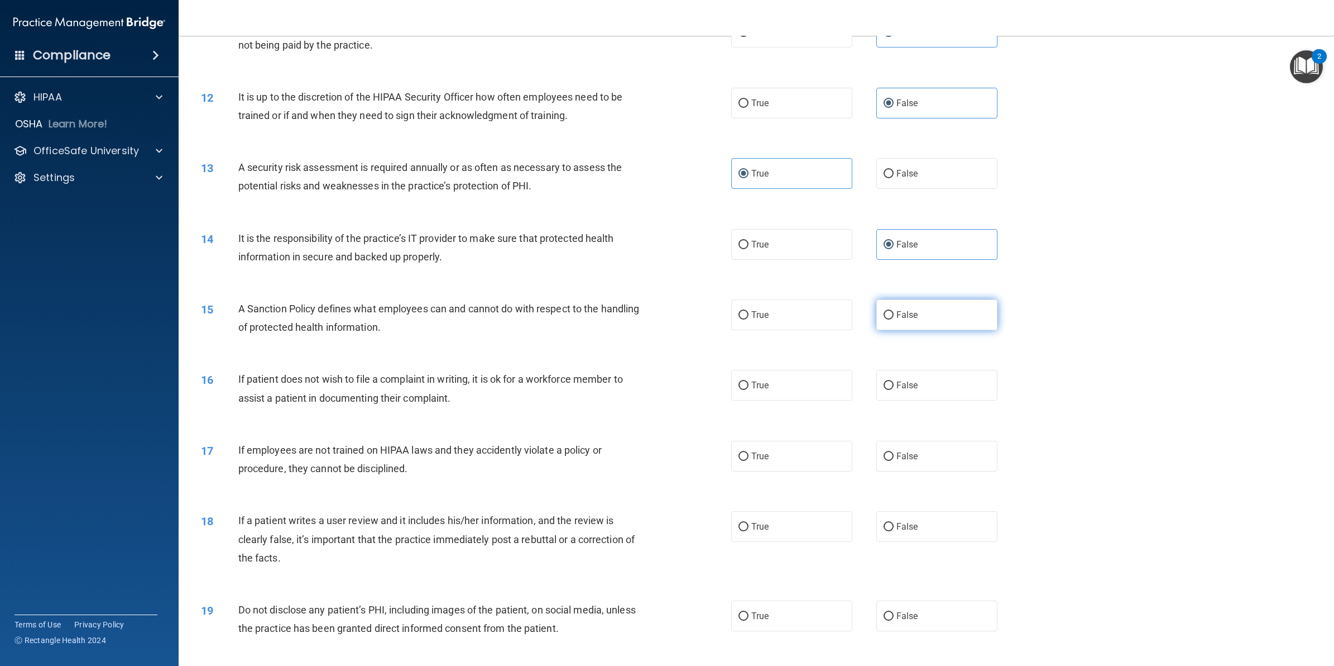
radio input "true"
click at [796, 387] on label "True" at bounding box center [791, 385] width 121 height 31
click at [749, 387] on input "True" at bounding box center [744, 385] width 10 height 8
radio input "true"
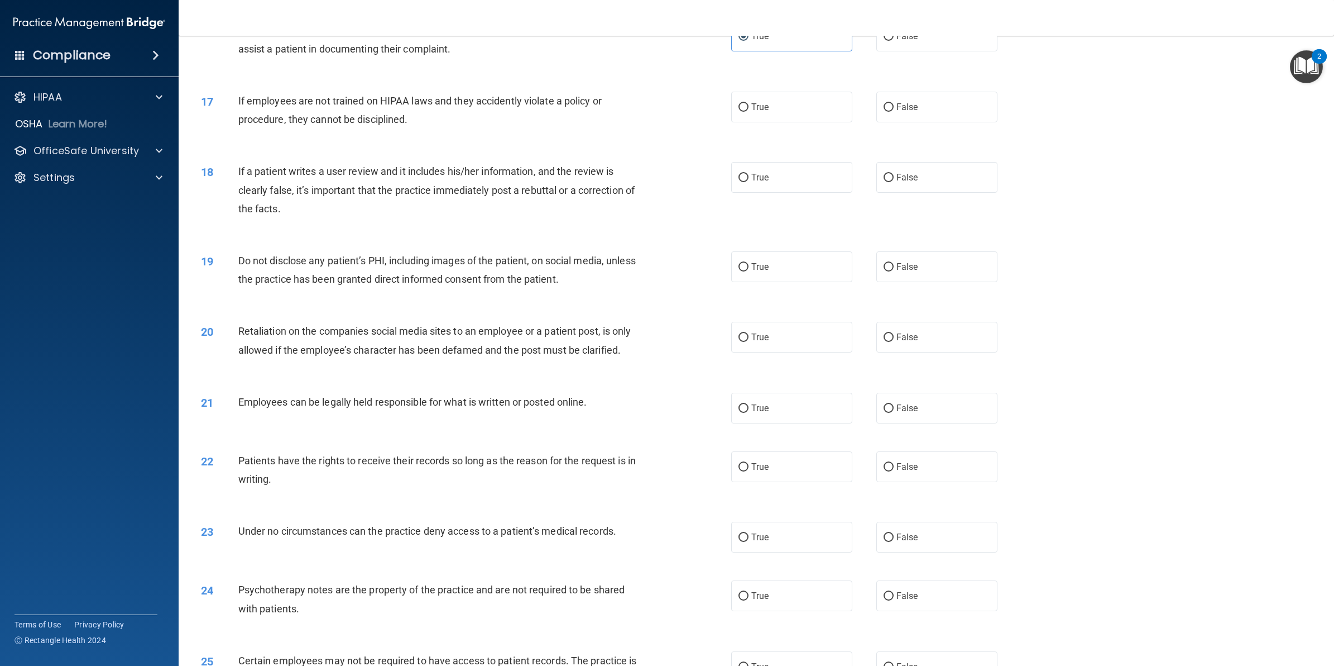
scroll to position [1117, 0]
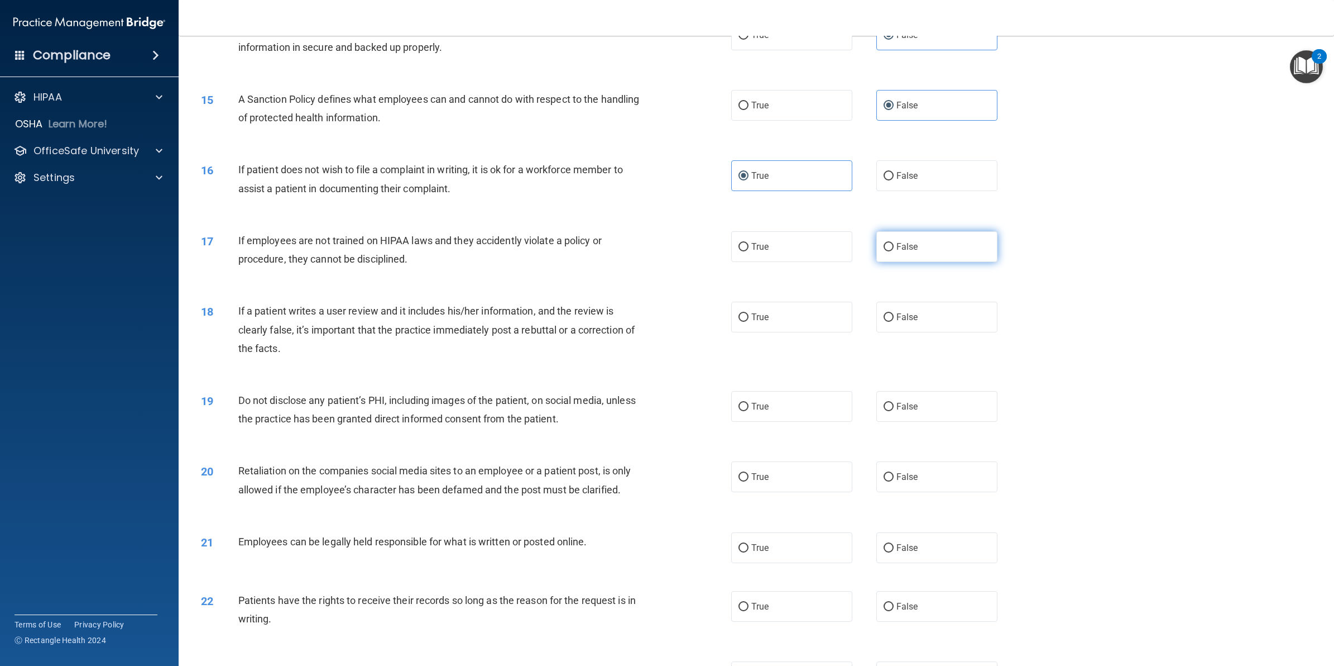
click at [923, 257] on label "False" at bounding box center [937, 246] width 121 height 31
click at [894, 251] on input "False" at bounding box center [889, 247] width 10 height 8
radio input "true"
click at [913, 308] on label "False" at bounding box center [937, 317] width 121 height 31
click at [894, 313] on input "False" at bounding box center [889, 317] width 10 height 8
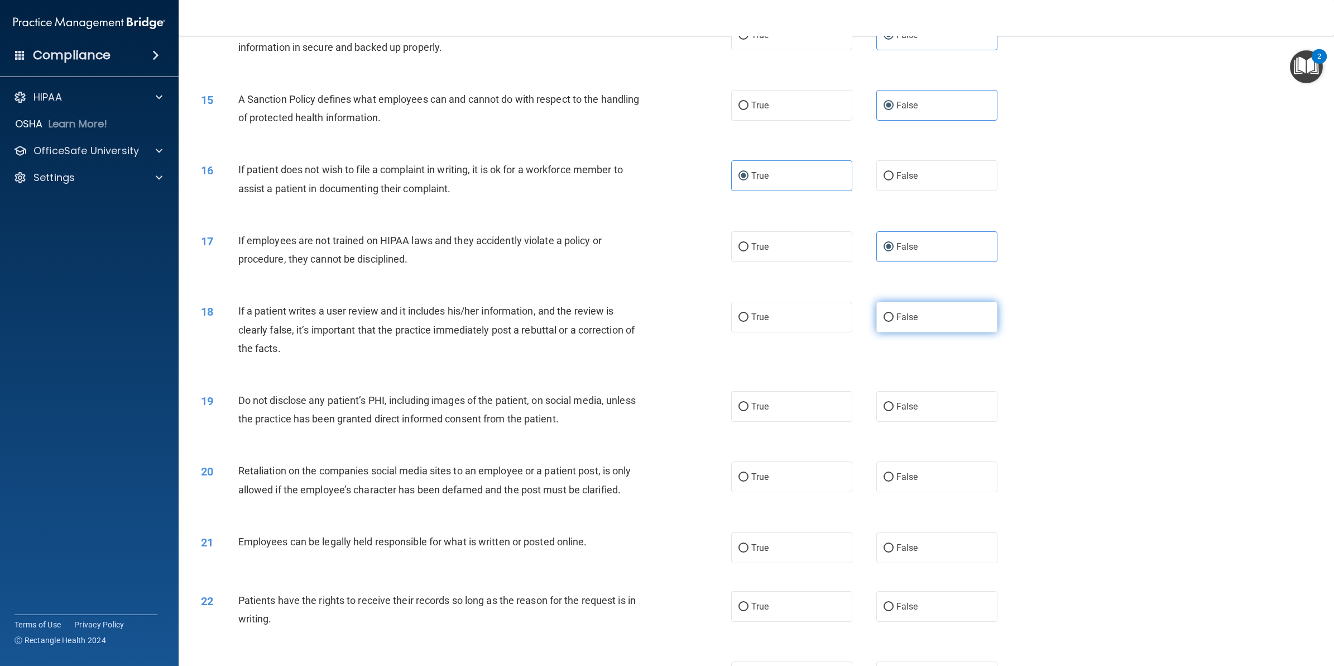
radio input "true"
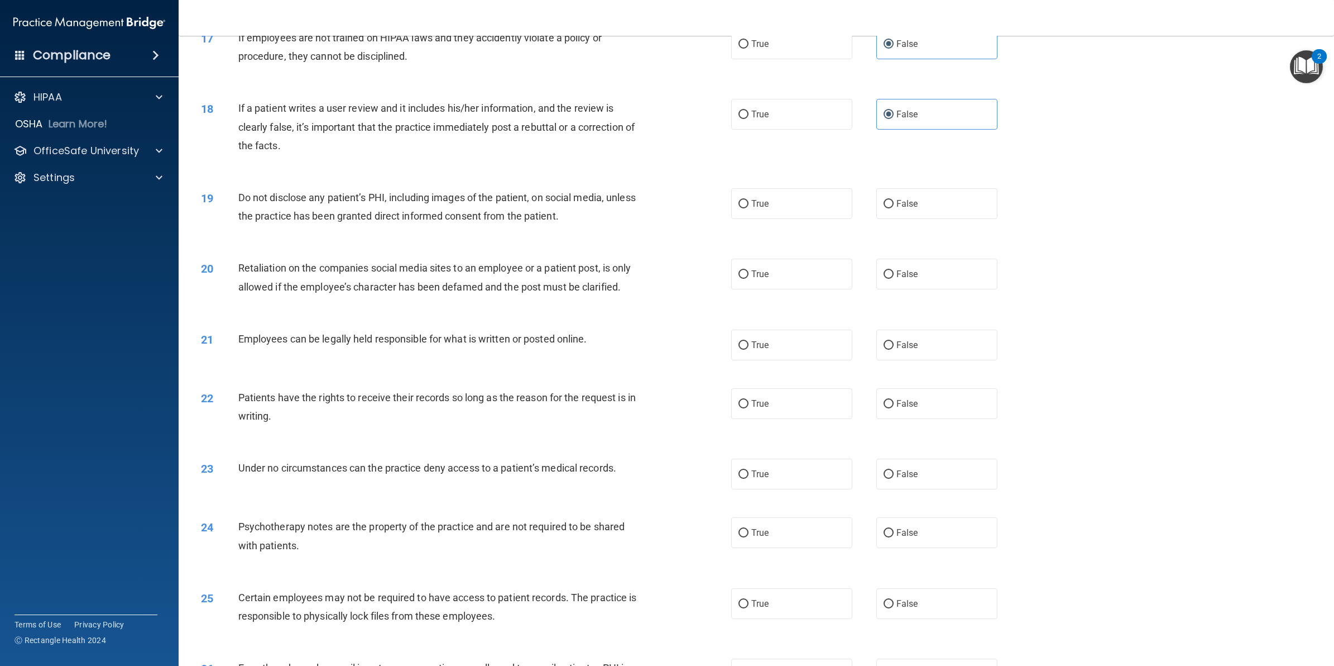
scroll to position [1326, 0]
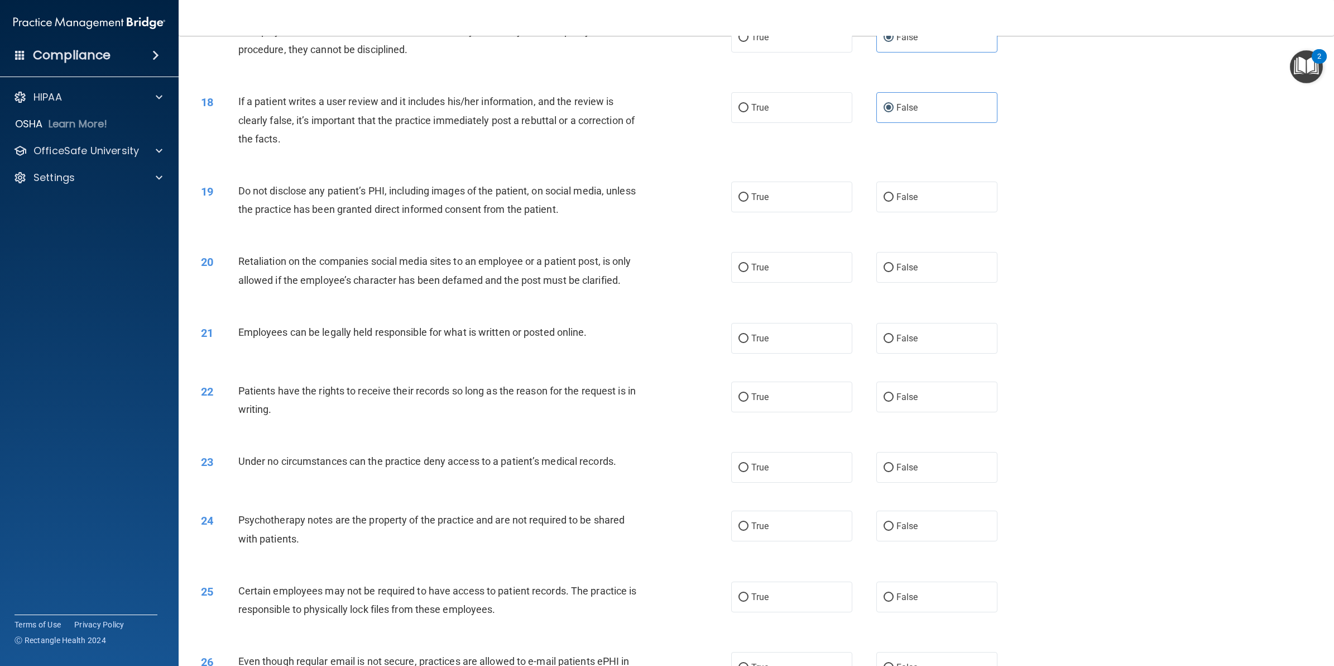
drag, startPoint x: 736, startPoint y: 201, endPoint x: 800, endPoint y: 215, distance: 65.2
click at [739, 200] on input "True" at bounding box center [744, 197] width 10 height 8
radio input "true"
click at [934, 262] on label "False" at bounding box center [937, 267] width 121 height 31
click at [894, 264] on input "False" at bounding box center [889, 268] width 10 height 8
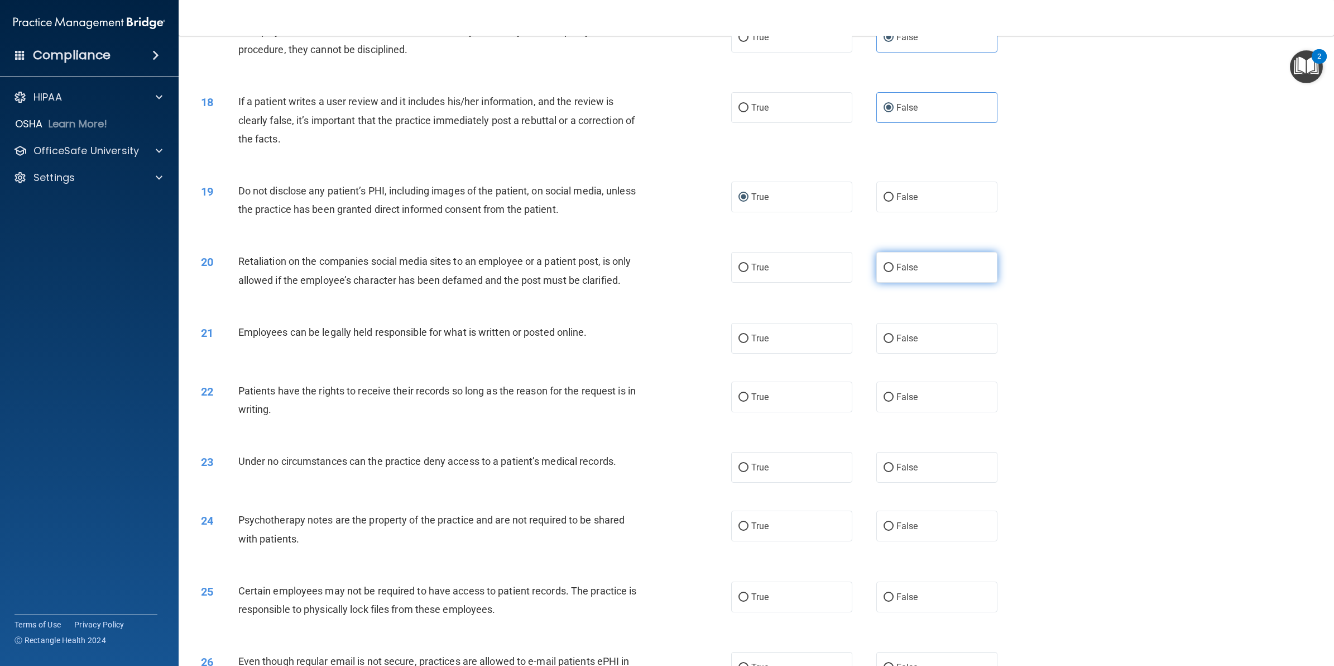
radio input "true"
click at [774, 338] on label "True" at bounding box center [791, 338] width 121 height 31
click at [749, 338] on input "True" at bounding box center [744, 338] width 10 height 8
radio input "true"
click at [927, 391] on label "False" at bounding box center [937, 396] width 121 height 31
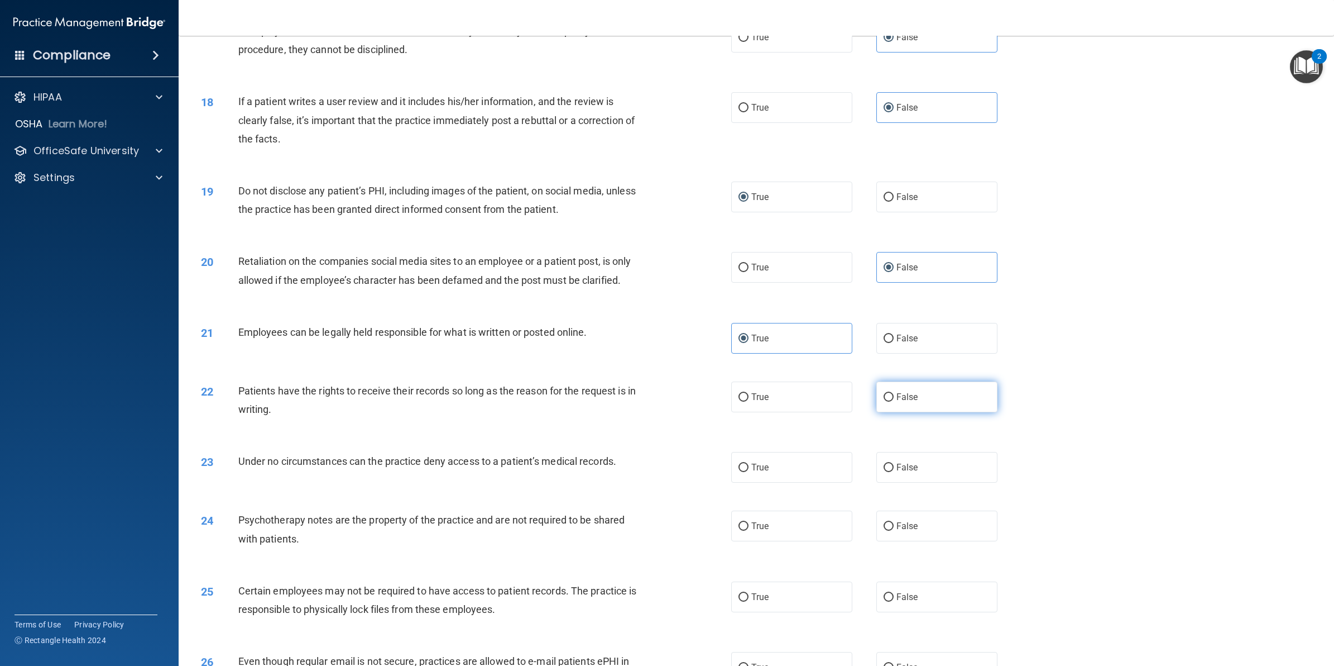
click at [894, 393] on input "False" at bounding box center [889, 397] width 10 height 8
radio input "true"
click at [903, 478] on label "False" at bounding box center [937, 467] width 121 height 31
click at [894, 472] on input "False" at bounding box center [889, 467] width 10 height 8
radio input "true"
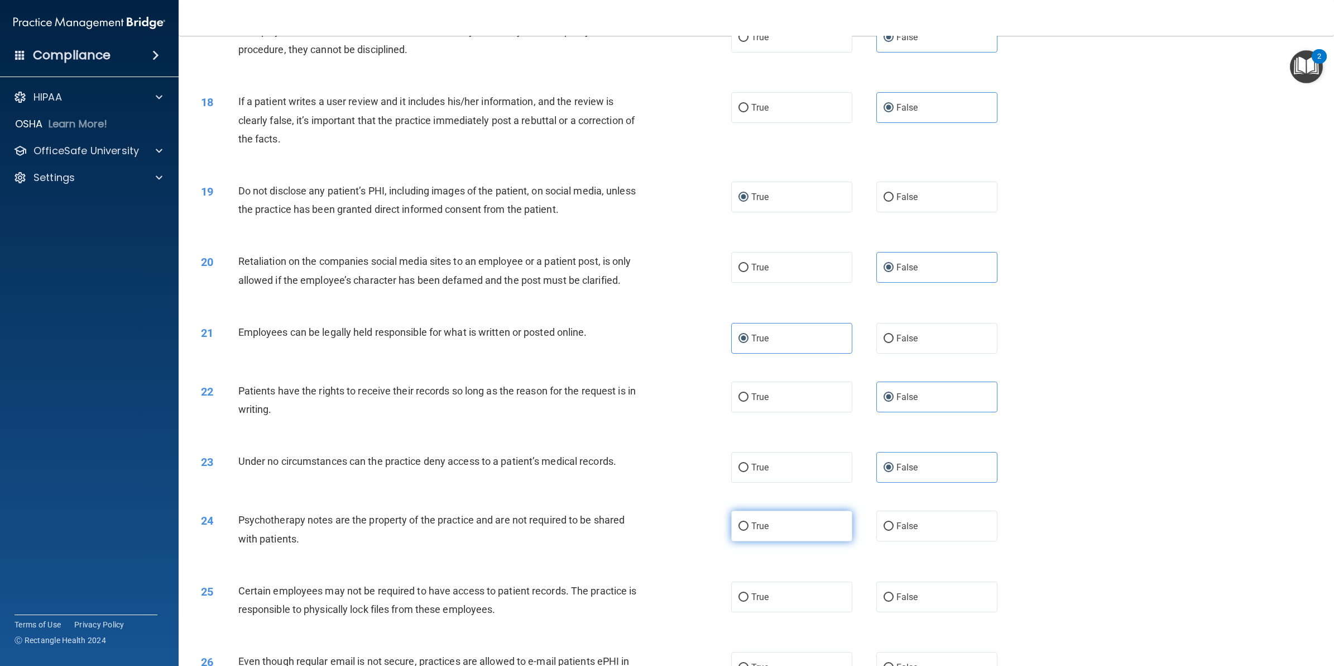
click at [803, 518] on label "True" at bounding box center [791, 525] width 121 height 31
click at [749, 522] on input "True" at bounding box center [744, 526] width 10 height 8
radio input "true"
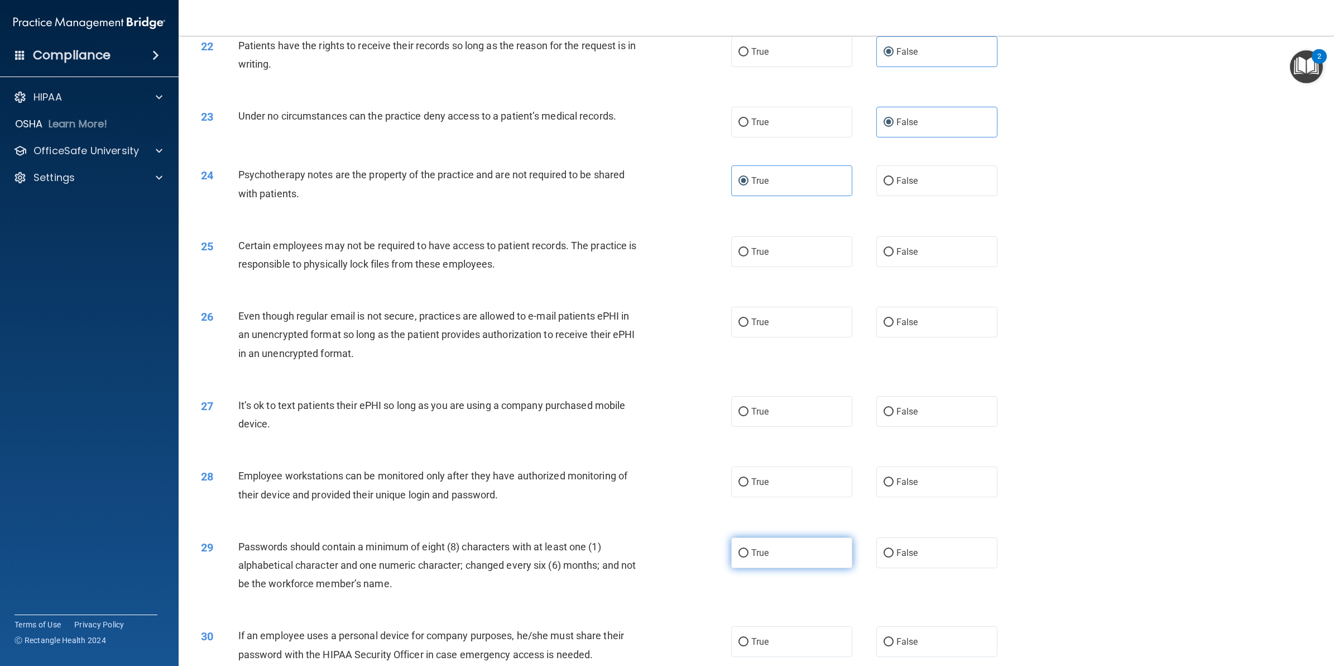
scroll to position [1675, 0]
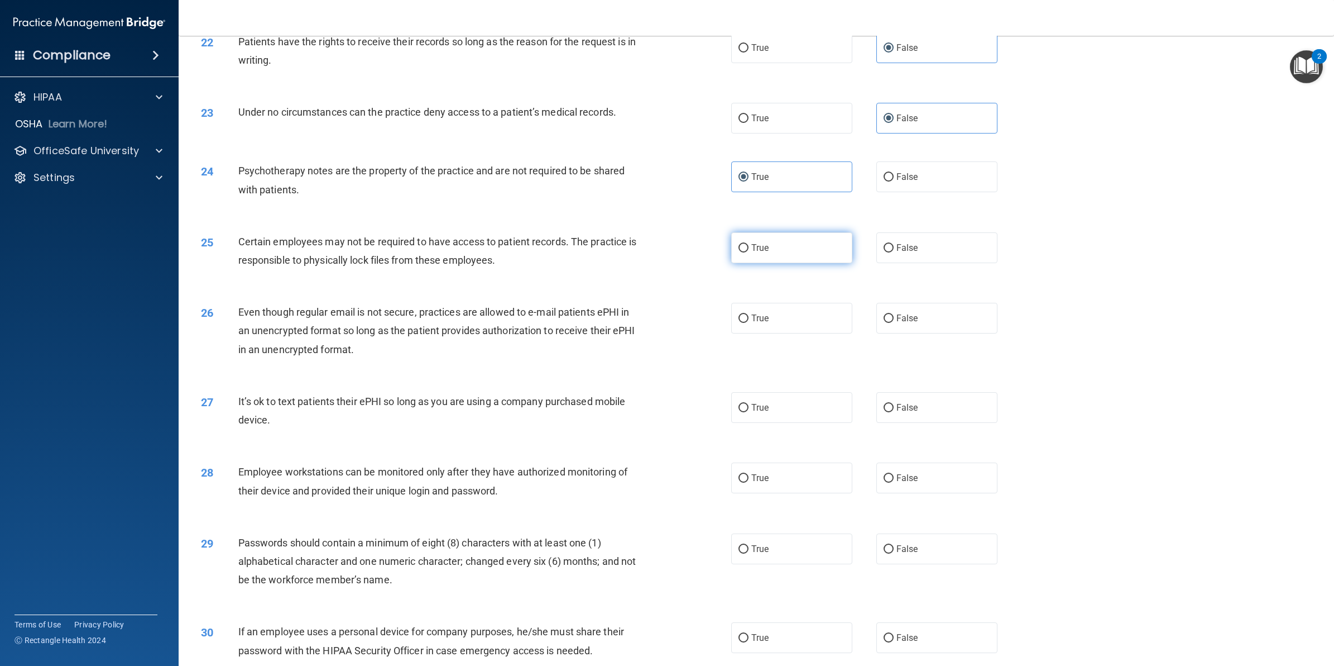
click at [820, 250] on label "True" at bounding box center [791, 247] width 121 height 31
click at [749, 250] on input "True" at bounding box center [744, 248] width 10 height 8
radio input "true"
click at [784, 325] on label "True" at bounding box center [791, 318] width 121 height 31
click at [749, 323] on input "True" at bounding box center [744, 318] width 10 height 8
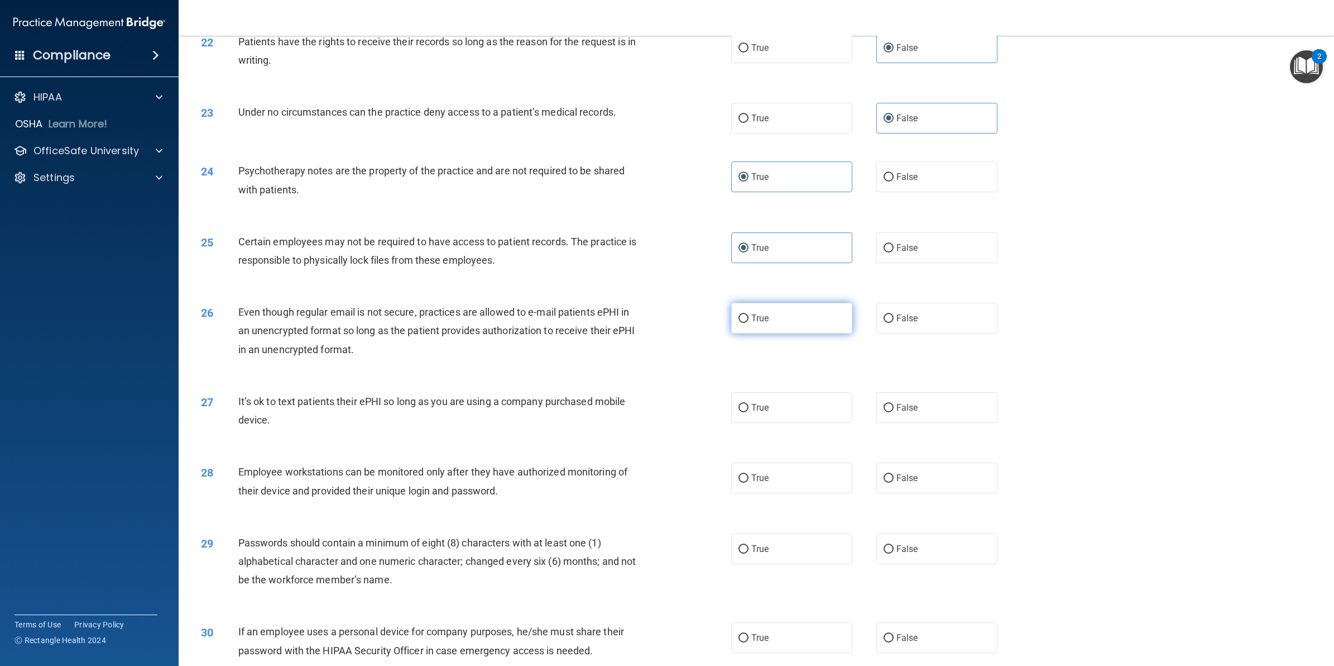
radio input "true"
click at [947, 428] on div "27 It’s ok to text patients their ePHI so long as you are using a company purch…" at bounding box center [757, 413] width 1128 height 70
click at [949, 419] on label "False" at bounding box center [937, 407] width 121 height 31
click at [894, 412] on input "False" at bounding box center [889, 408] width 10 height 8
radio input "true"
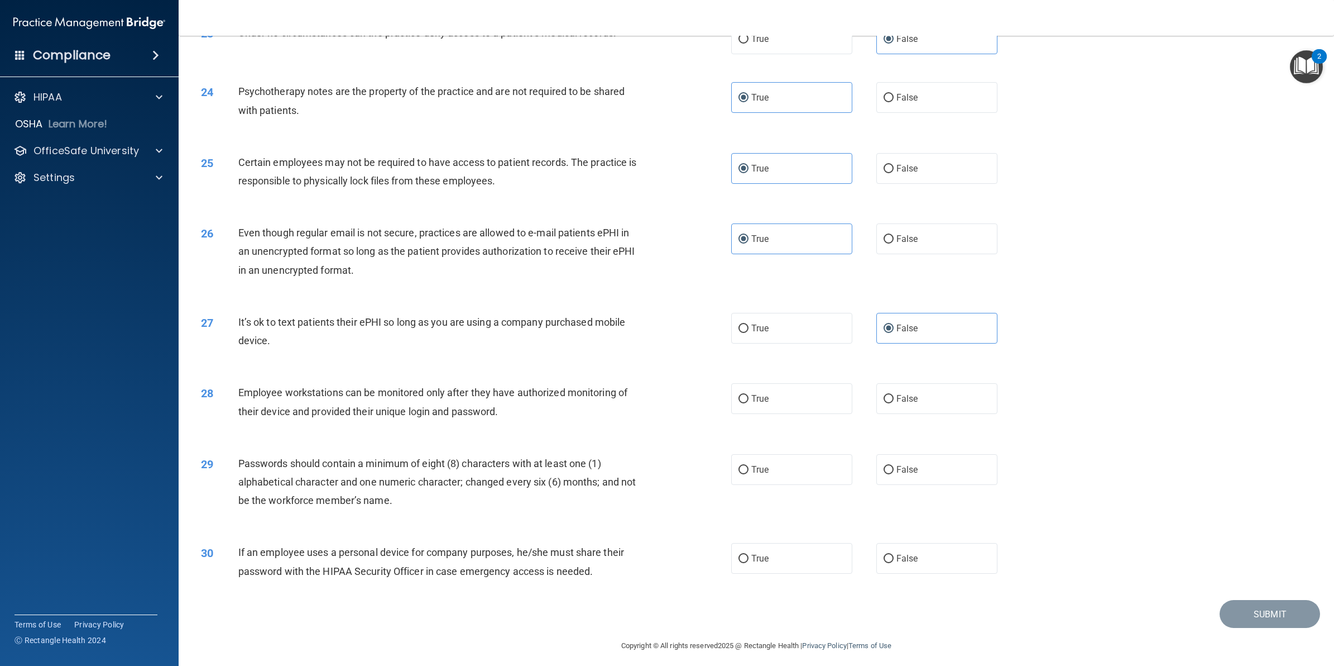
scroll to position [1762, 0]
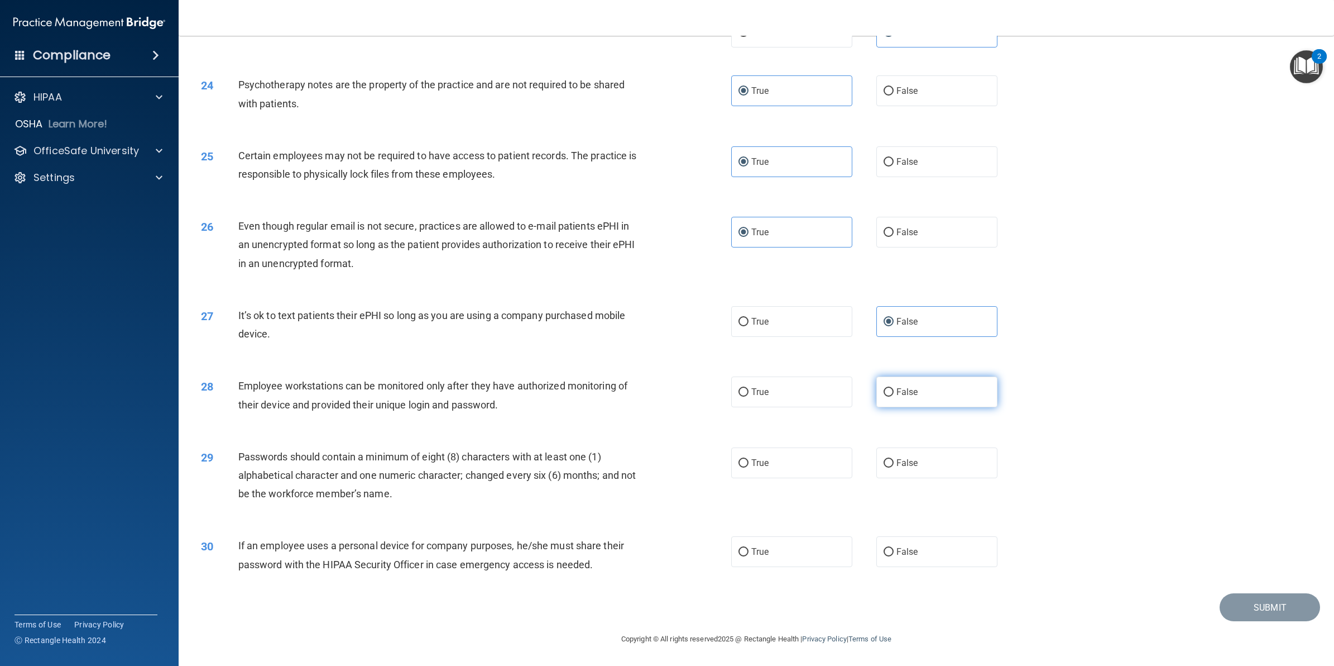
click at [921, 394] on label "False" at bounding box center [937, 391] width 121 height 31
click at [894, 394] on input "False" at bounding box center [889, 392] width 10 height 8
radio input "true"
click at [788, 462] on label "True" at bounding box center [791, 462] width 121 height 31
click at [749, 462] on input "True" at bounding box center [744, 463] width 10 height 8
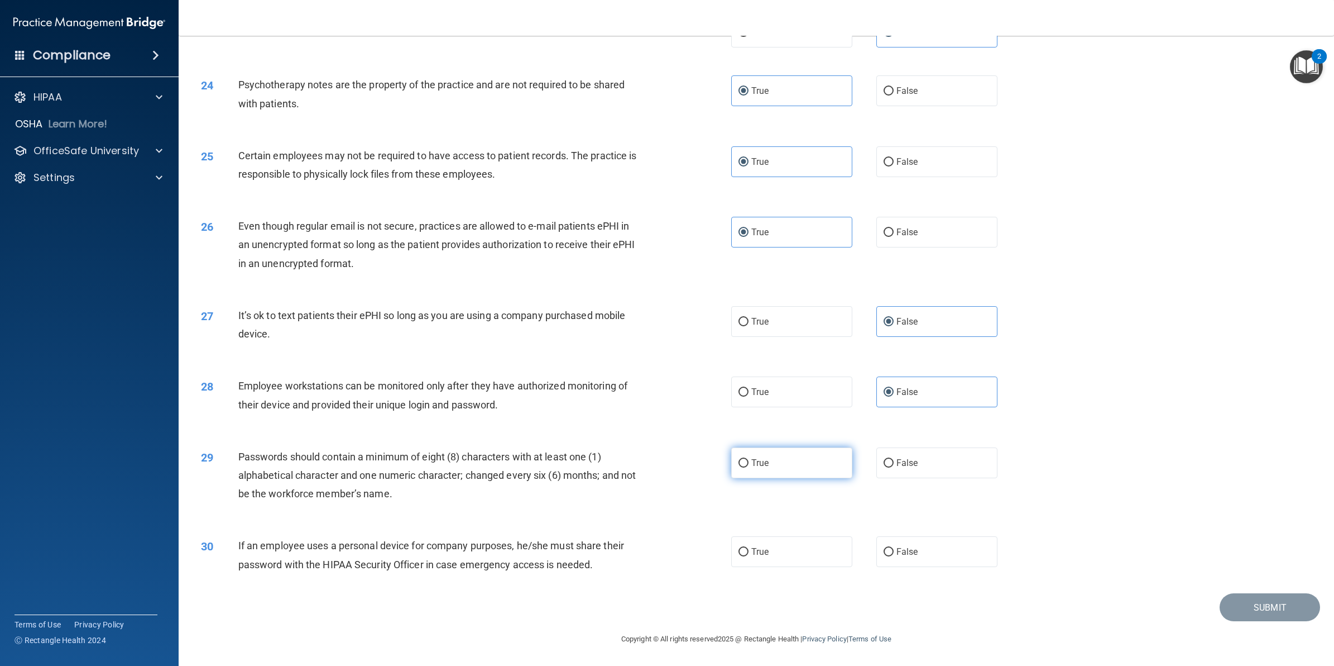
radio input "true"
click at [924, 565] on label "False" at bounding box center [937, 551] width 121 height 31
click at [894, 556] on input "False" at bounding box center [889, 552] width 10 height 8
radio input "true"
click at [1235, 603] on button "Submit" at bounding box center [1270, 607] width 101 height 28
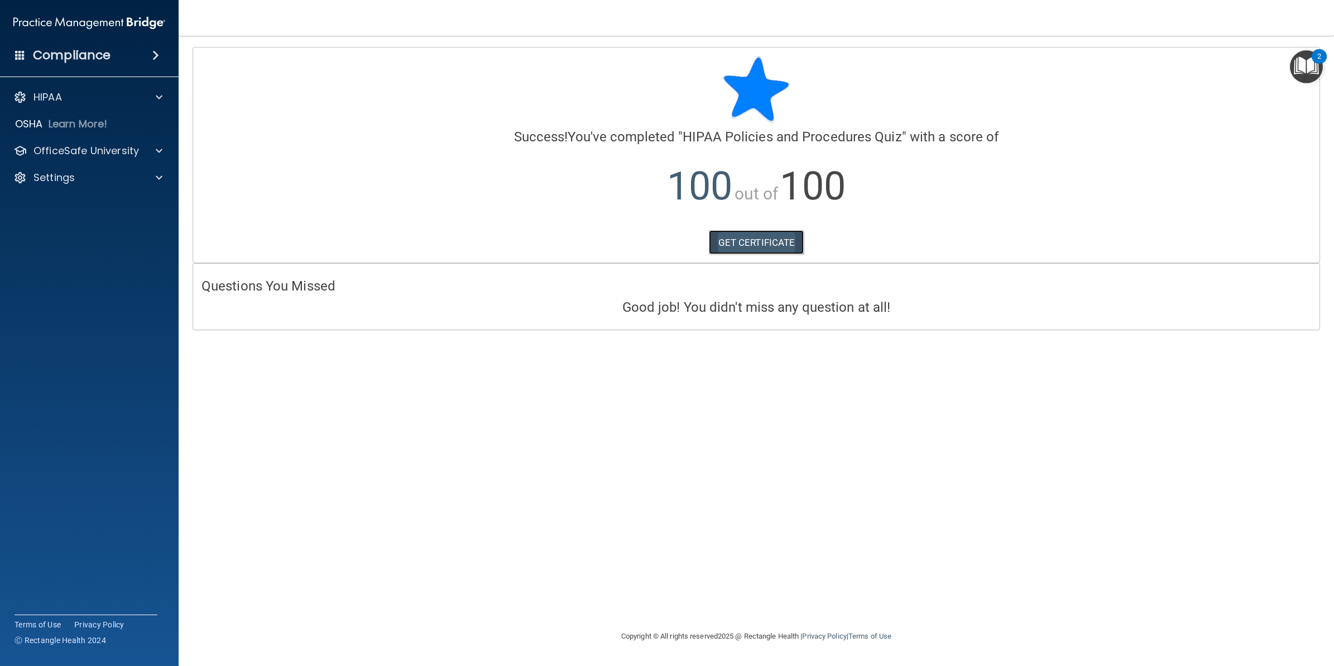
click at [762, 245] on link "GET CERTIFICATE" at bounding box center [756, 242] width 95 height 25
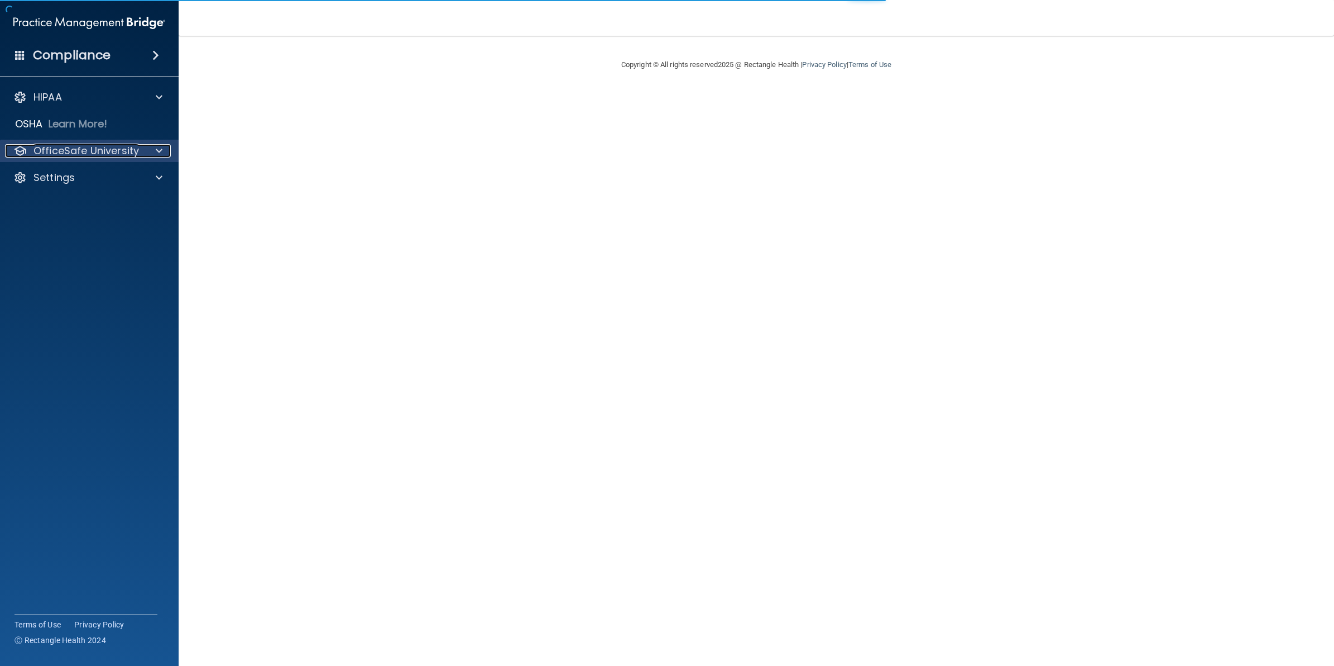
click at [64, 144] on p "OfficeSafe University" at bounding box center [87, 150] width 106 height 13
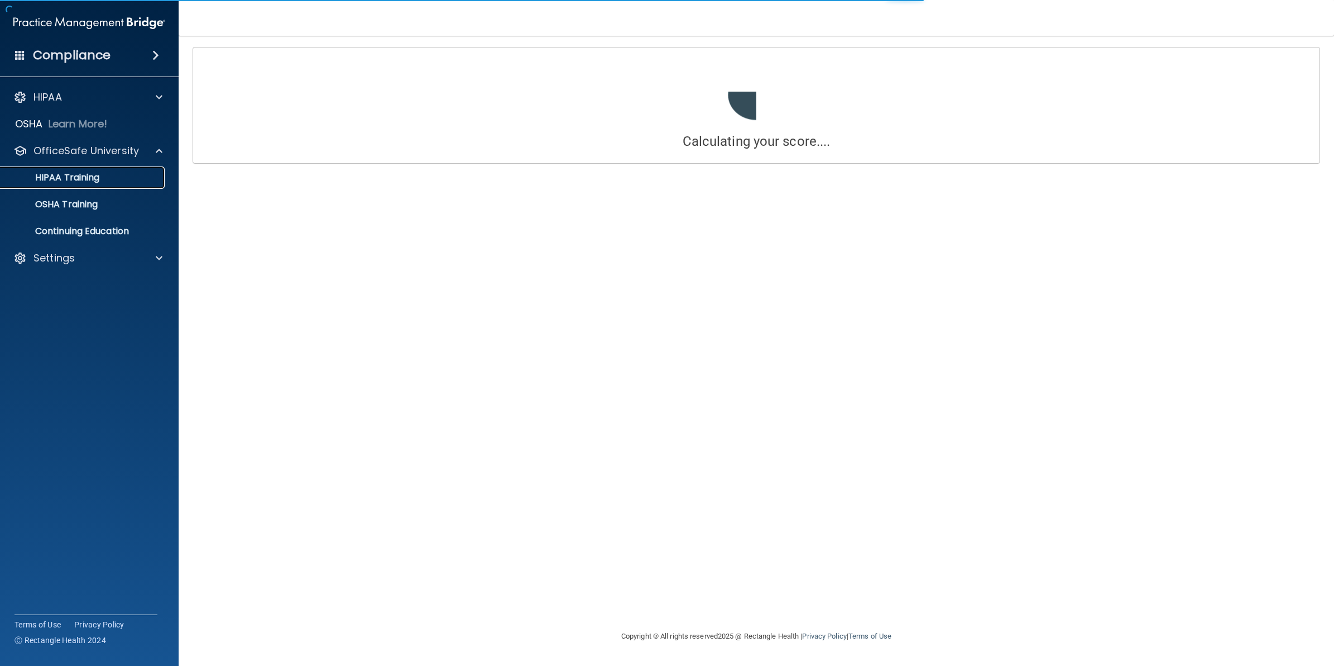
click at [93, 176] on p "HIPAA Training" at bounding box center [53, 177] width 92 height 11
